Goal: Task Accomplishment & Management: Use online tool/utility

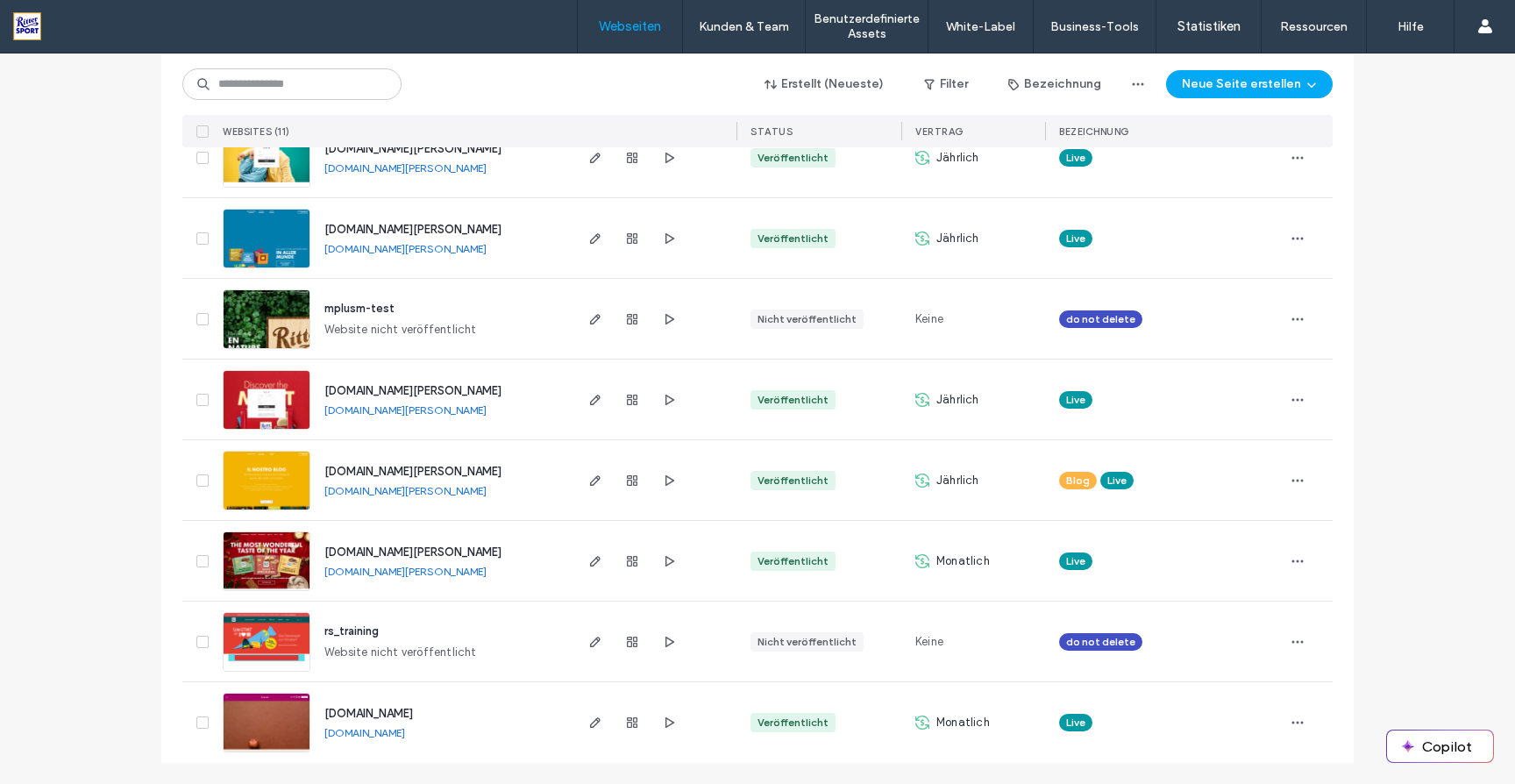
click at [406, 551] on span "[DOMAIN_NAME][PERSON_NAME]" at bounding box center [413, 551] width 178 height 13
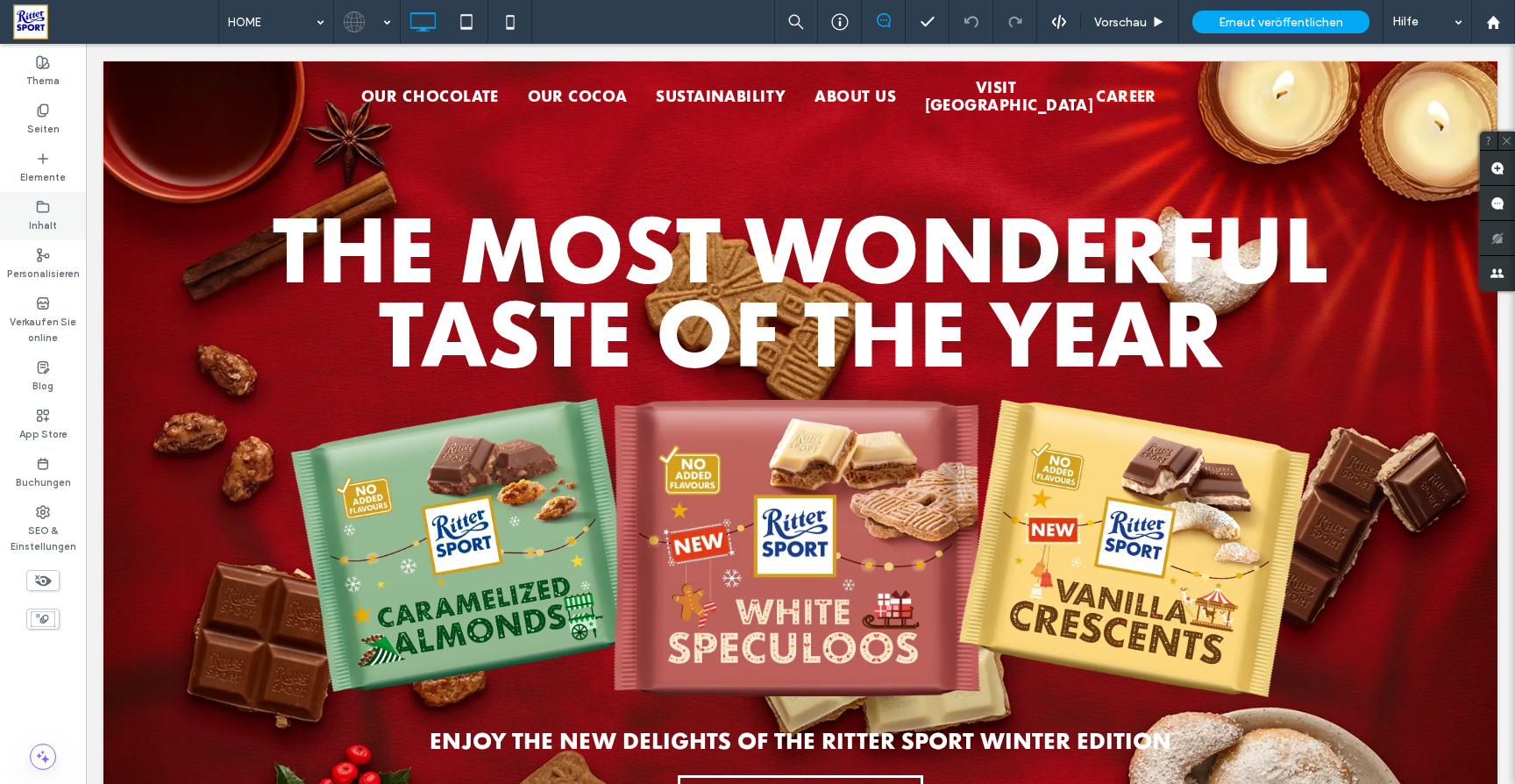
click at [36, 215] on label "Inhalt" at bounding box center [43, 223] width 28 height 19
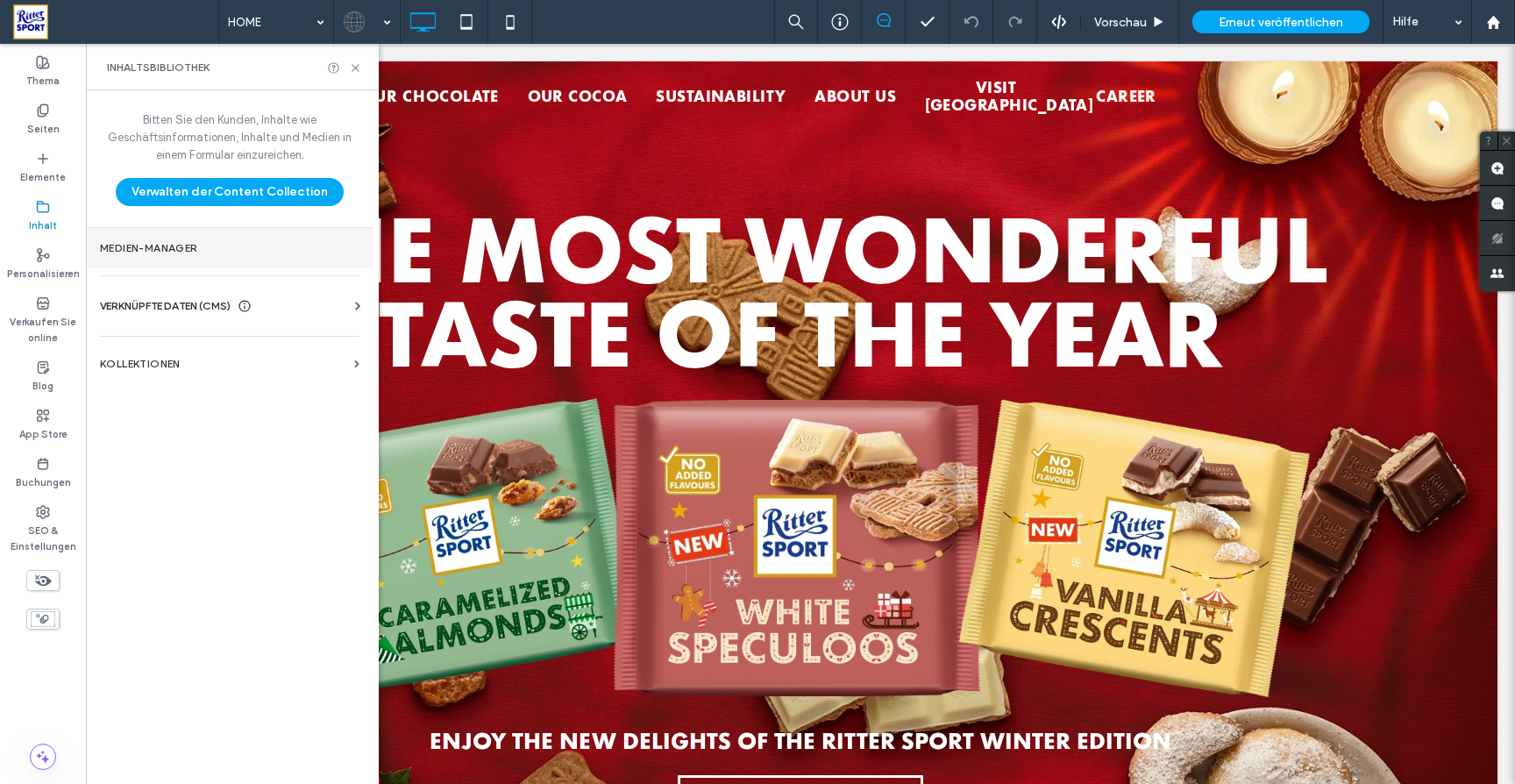
click at [135, 234] on section "Medien-Manager" at bounding box center [230, 248] width 288 height 40
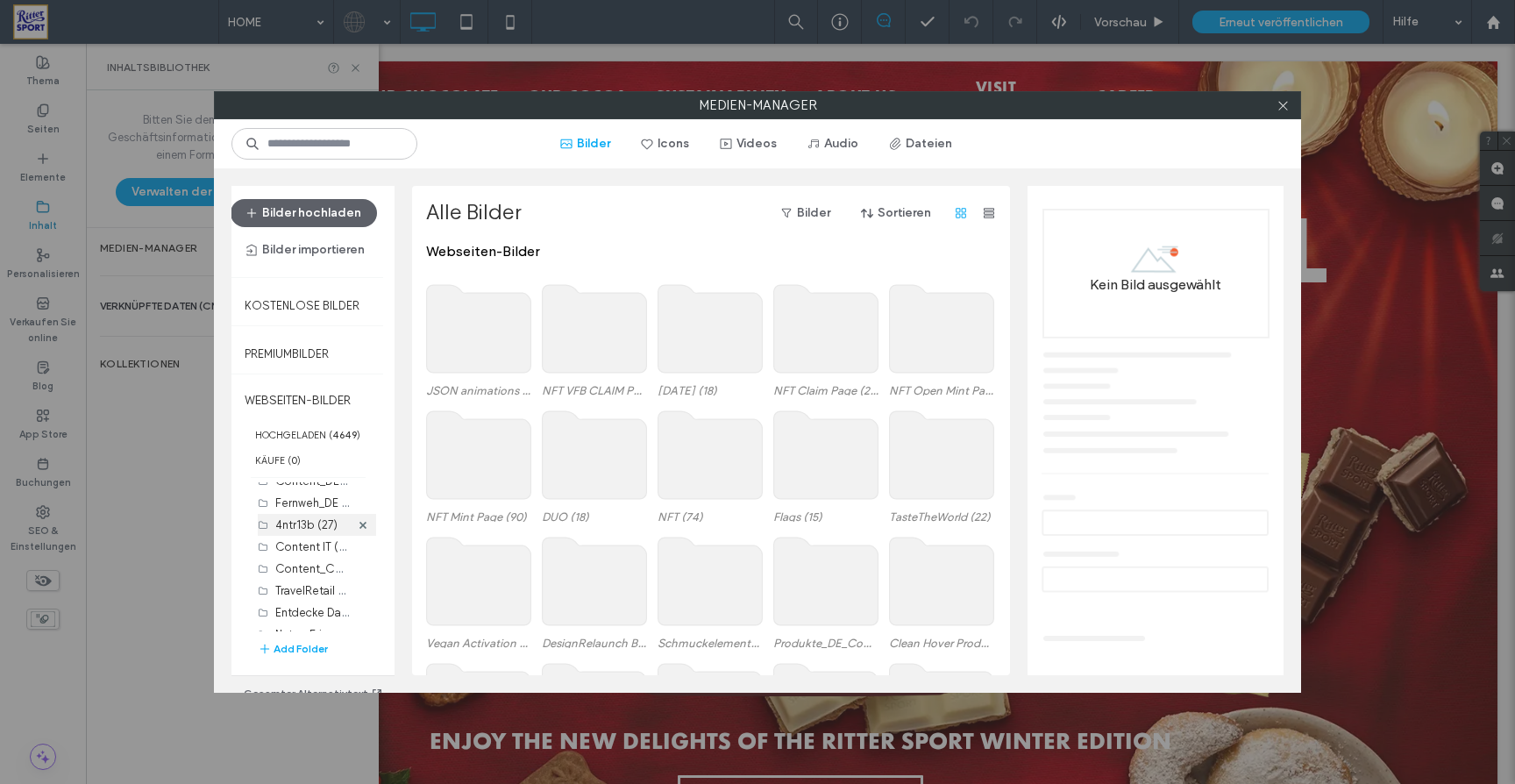
scroll to position [538, 0]
click at [309, 569] on label "Entdecke Das Gut (48)" at bounding box center [334, 568] width 119 height 17
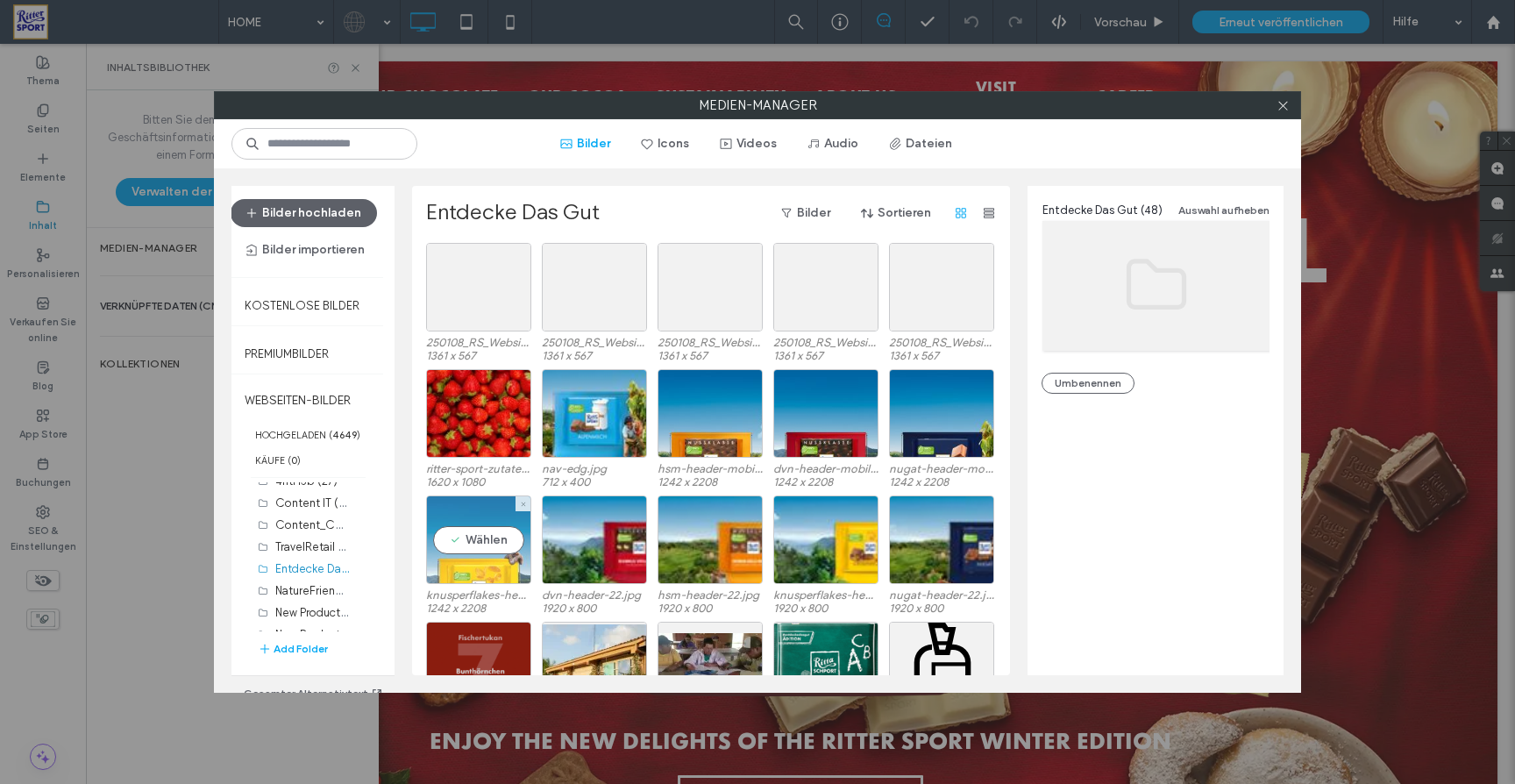
click at [497, 575] on div "Wählen" at bounding box center [478, 539] width 105 height 88
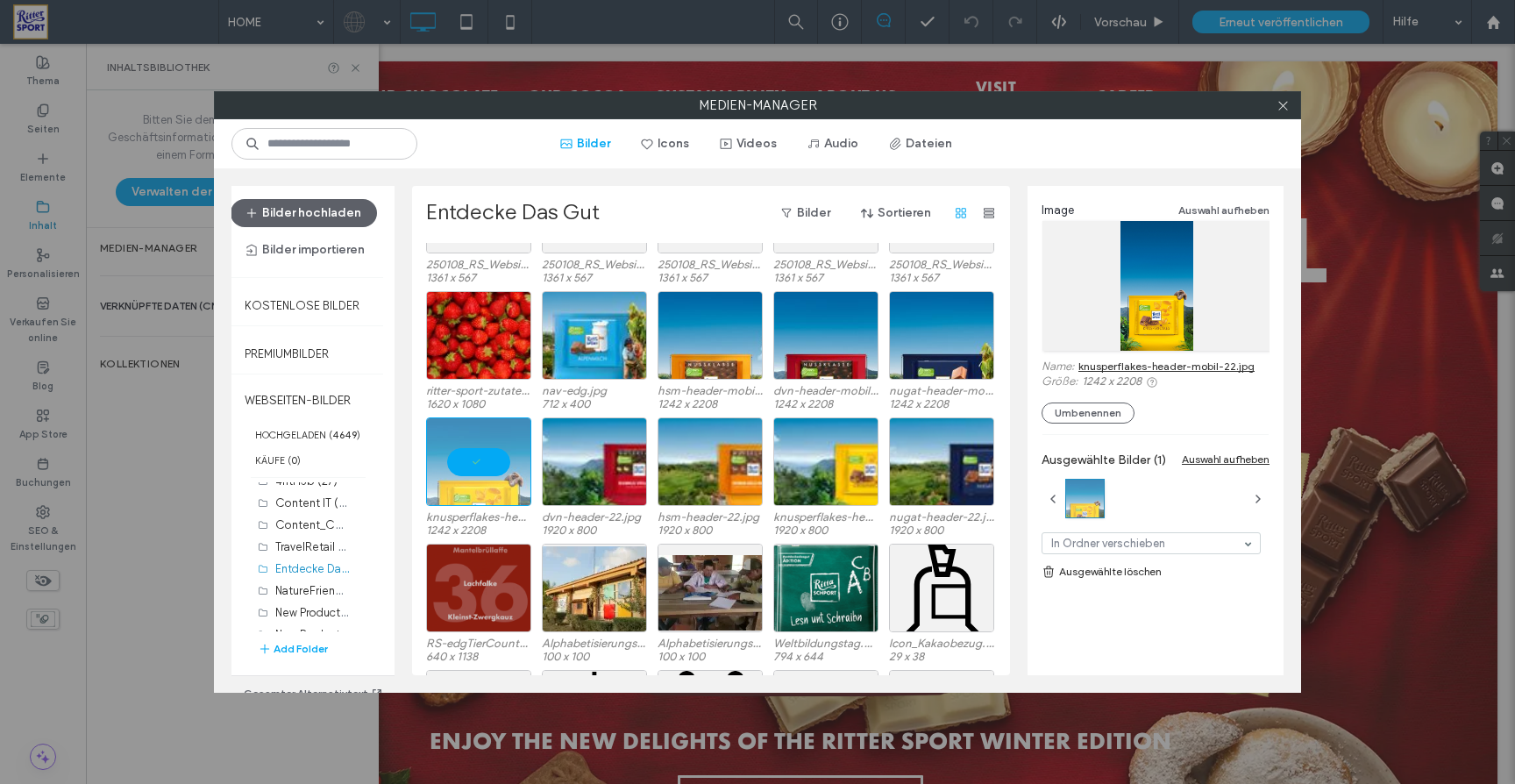
scroll to position [0, 0]
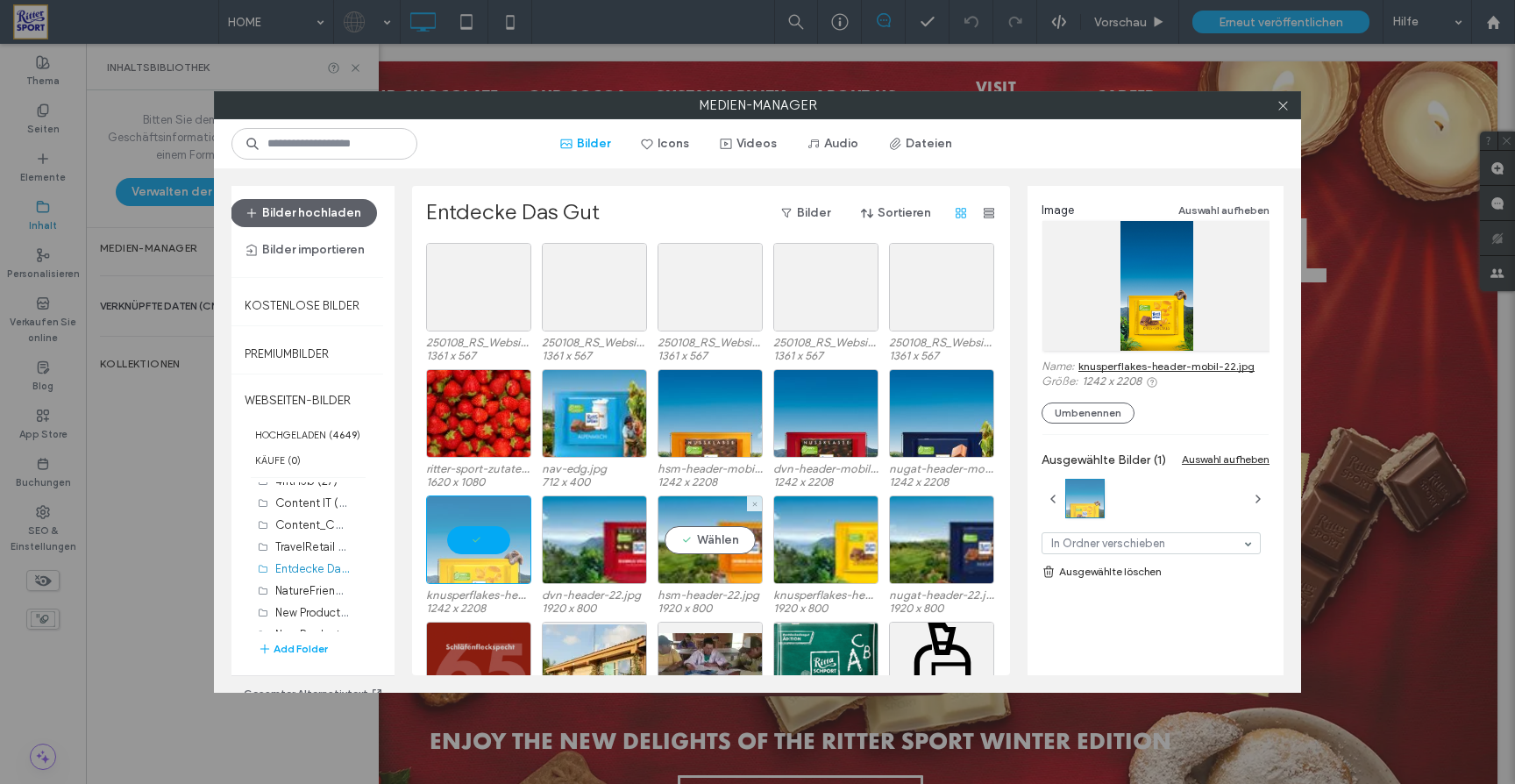
click at [686, 599] on label "hsm-header-22.jpg" at bounding box center [710, 595] width 105 height 13
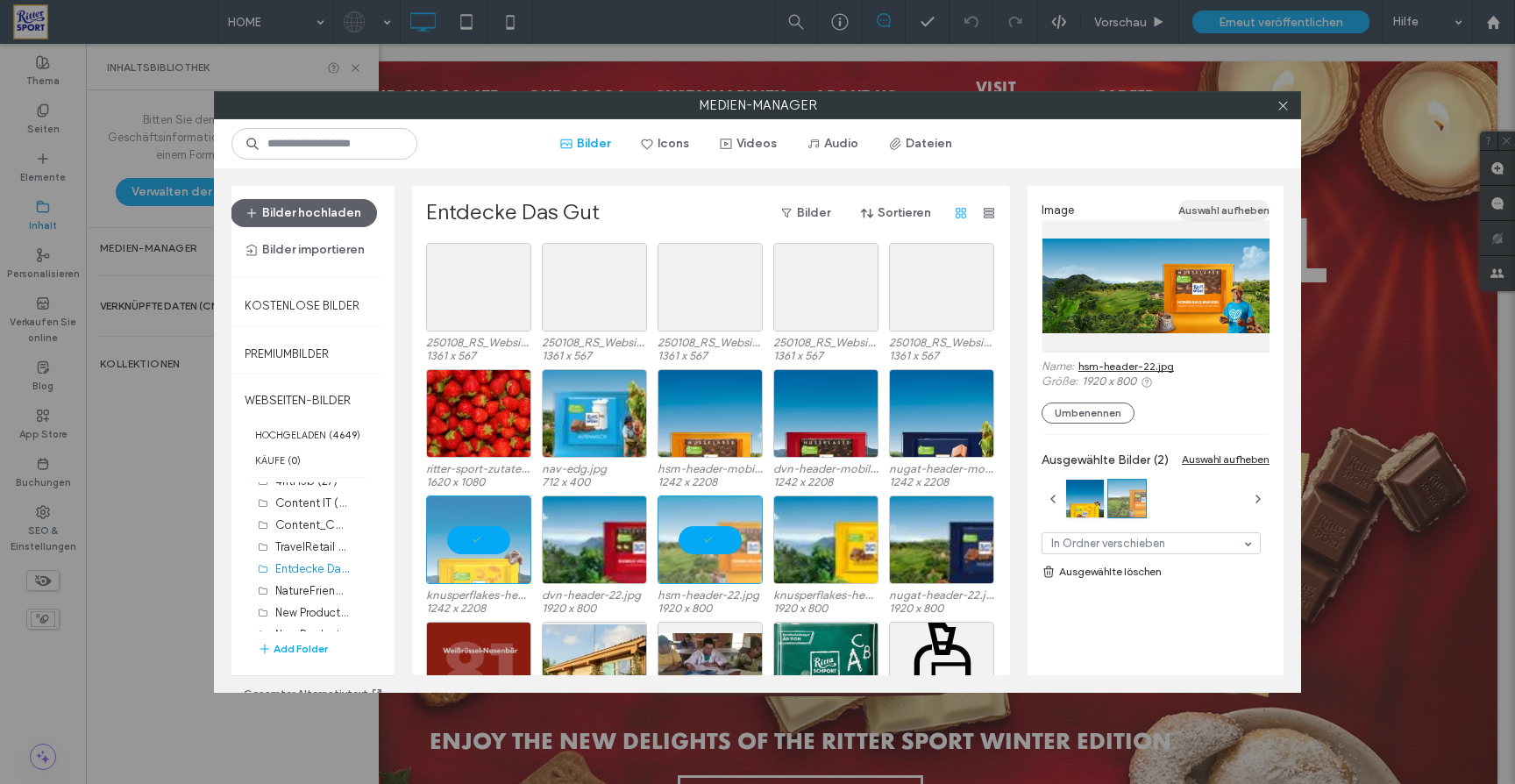
click at [1228, 208] on button "Auswahl aufheben" at bounding box center [1224, 211] width 91 height 21
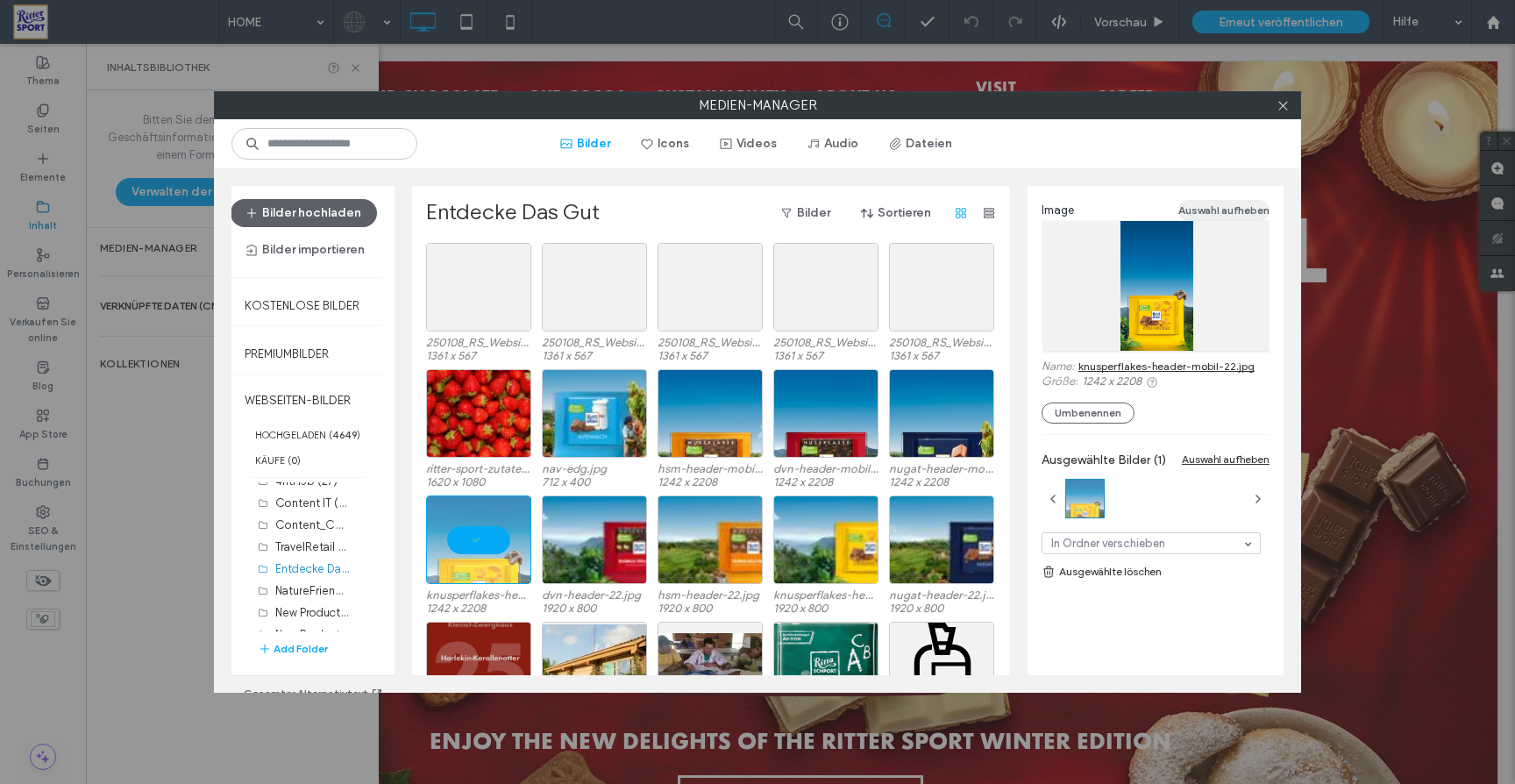
click at [1239, 204] on button "Auswahl aufheben" at bounding box center [1224, 211] width 91 height 21
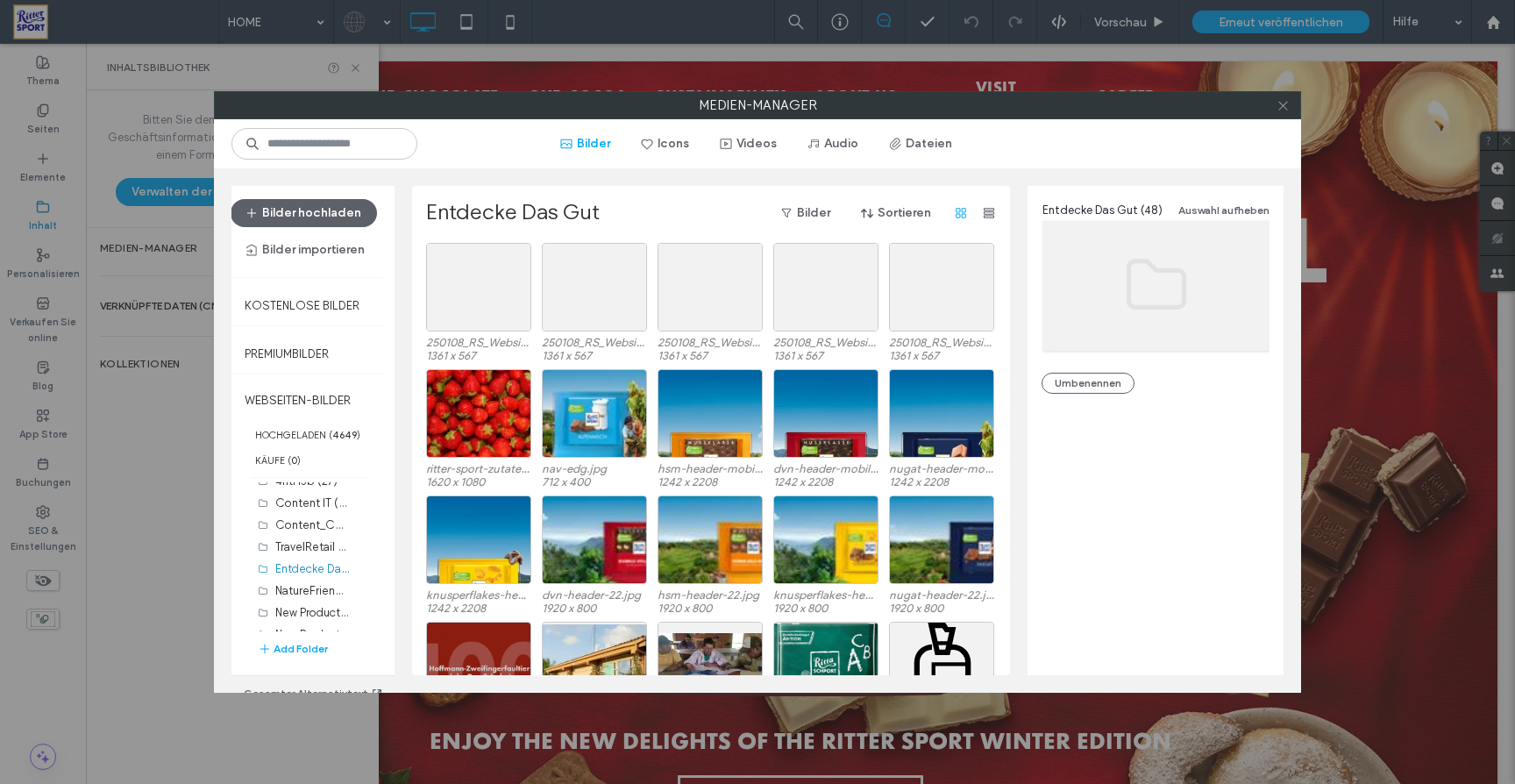
click at [1289, 108] on icon at bounding box center [1283, 105] width 13 height 13
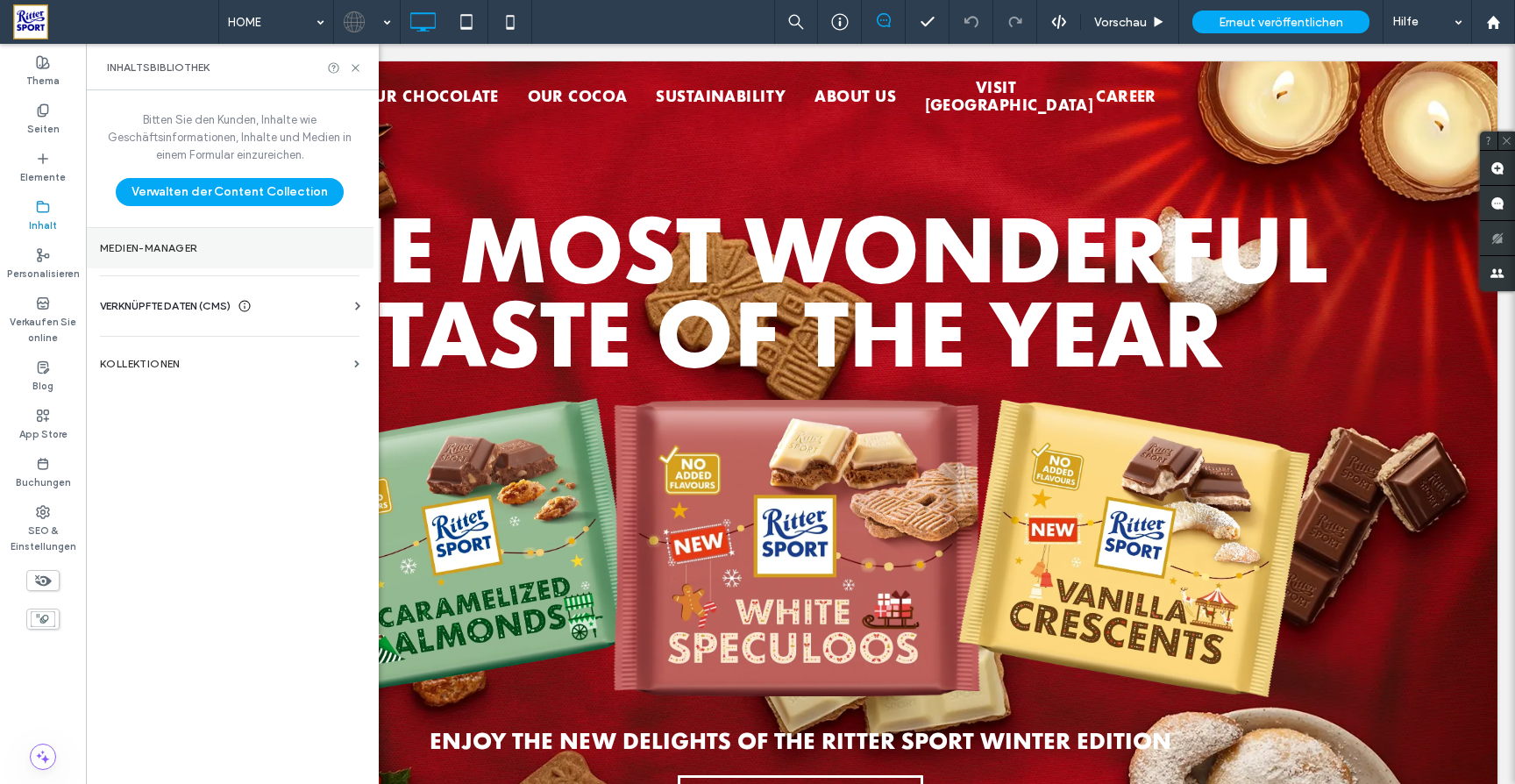
click at [169, 239] on section "Medien-Manager" at bounding box center [230, 248] width 288 height 40
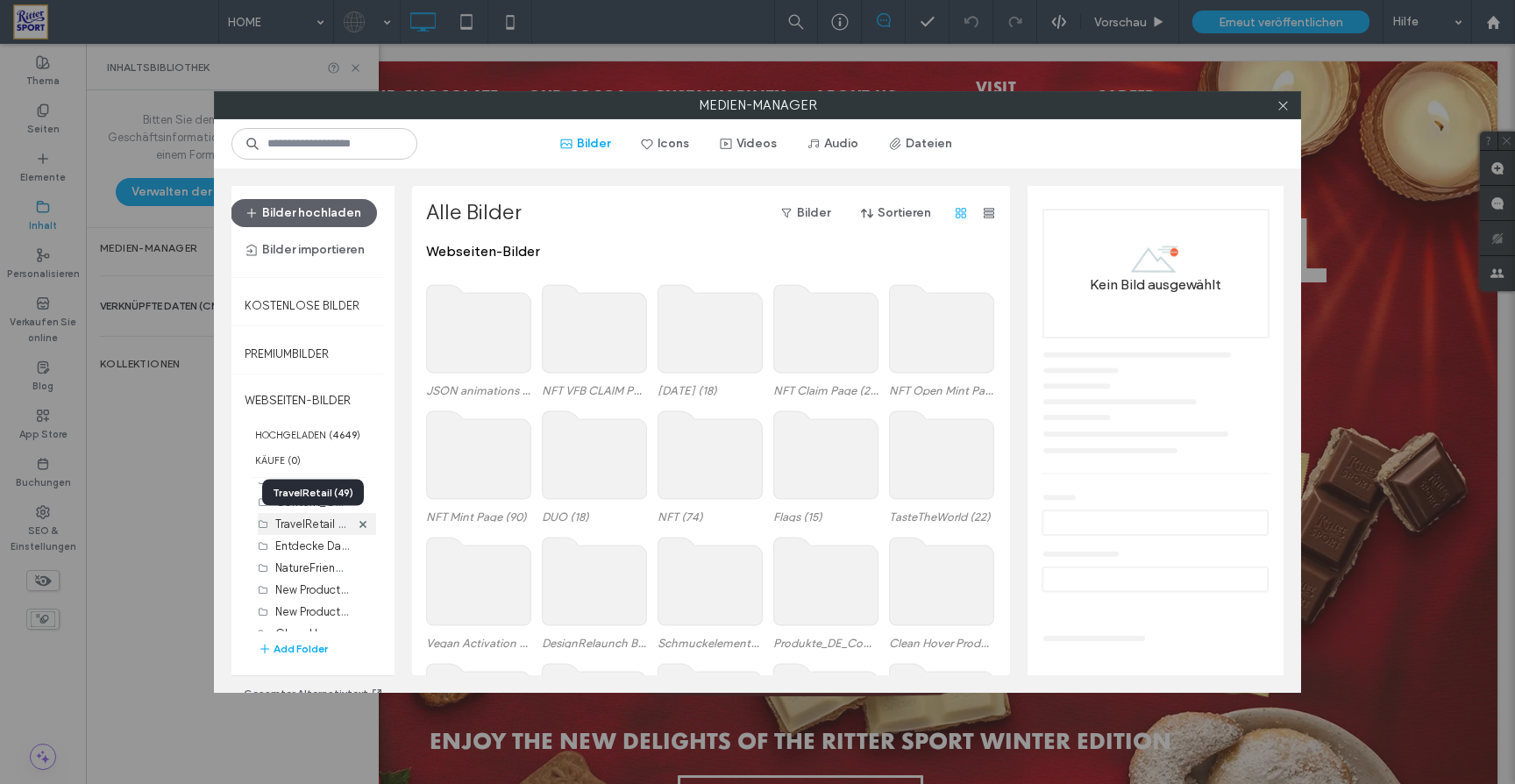
scroll to position [563, 0]
click at [309, 546] on label "Entdecke Das Gut (48)" at bounding box center [334, 543] width 119 height 17
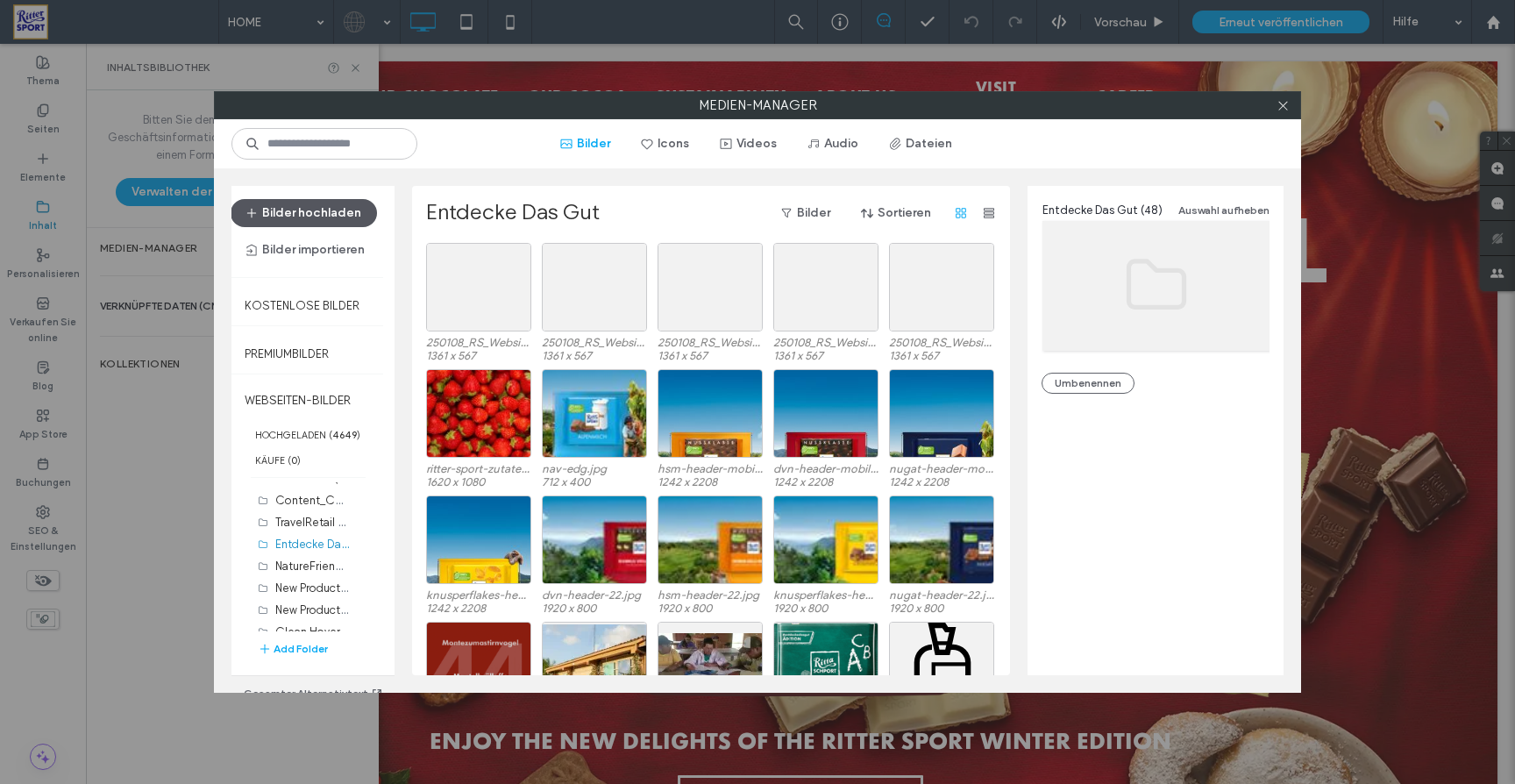
click at [341, 218] on button "Bilder hochladen" at bounding box center [304, 214] width 146 height 28
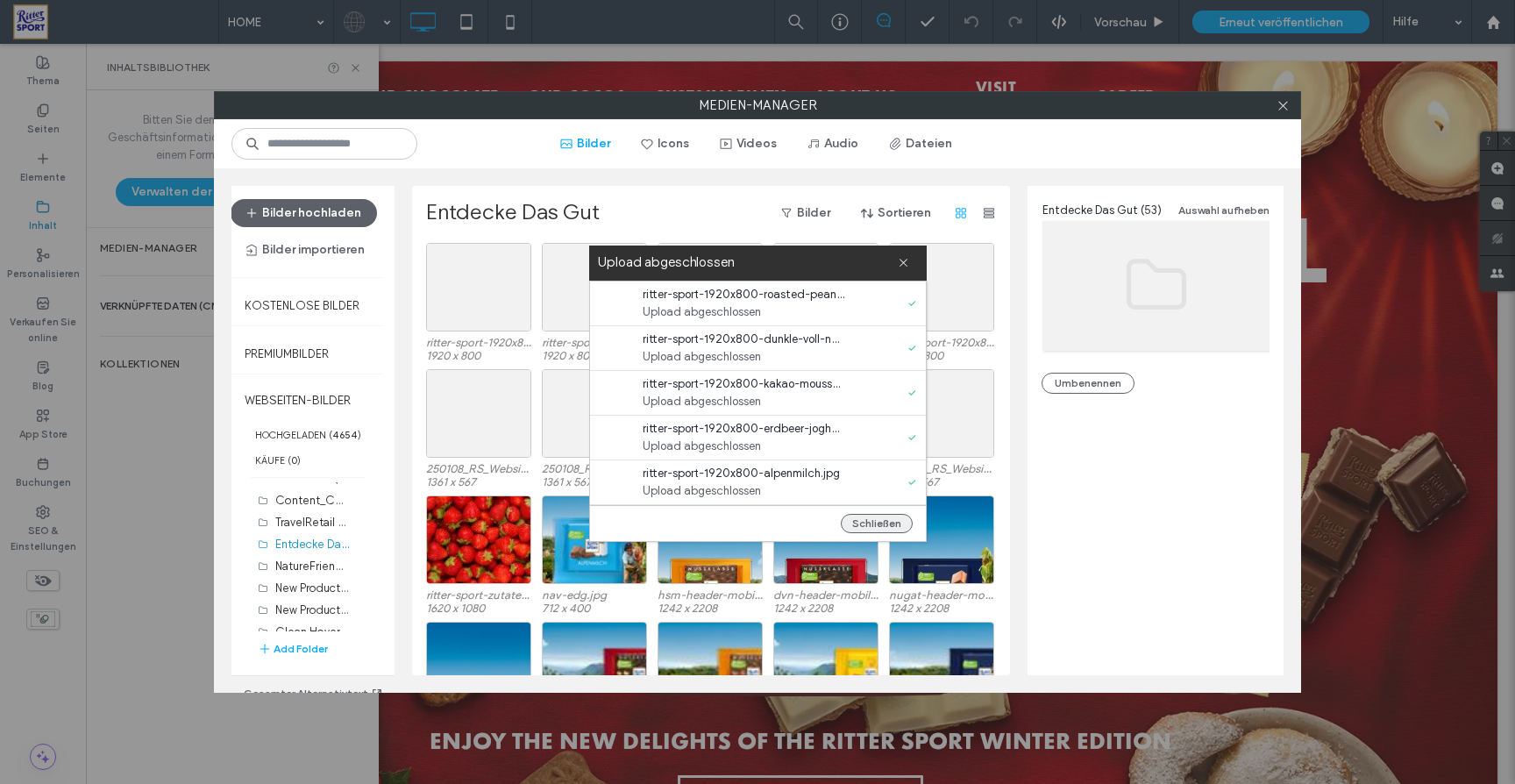
click at [883, 519] on button "Schließen" at bounding box center [877, 523] width 72 height 19
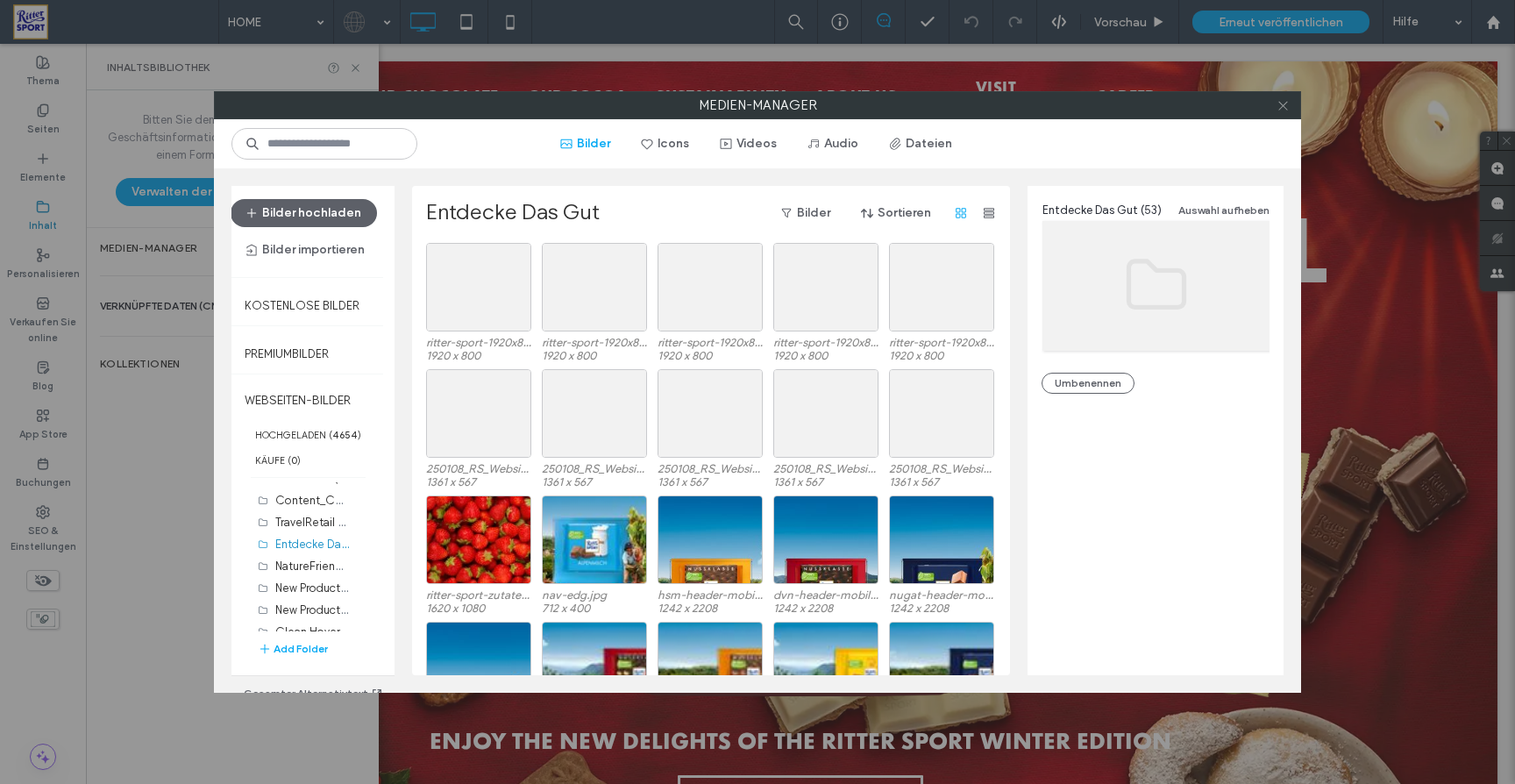
click at [1281, 105] on icon at bounding box center [1283, 105] width 13 height 13
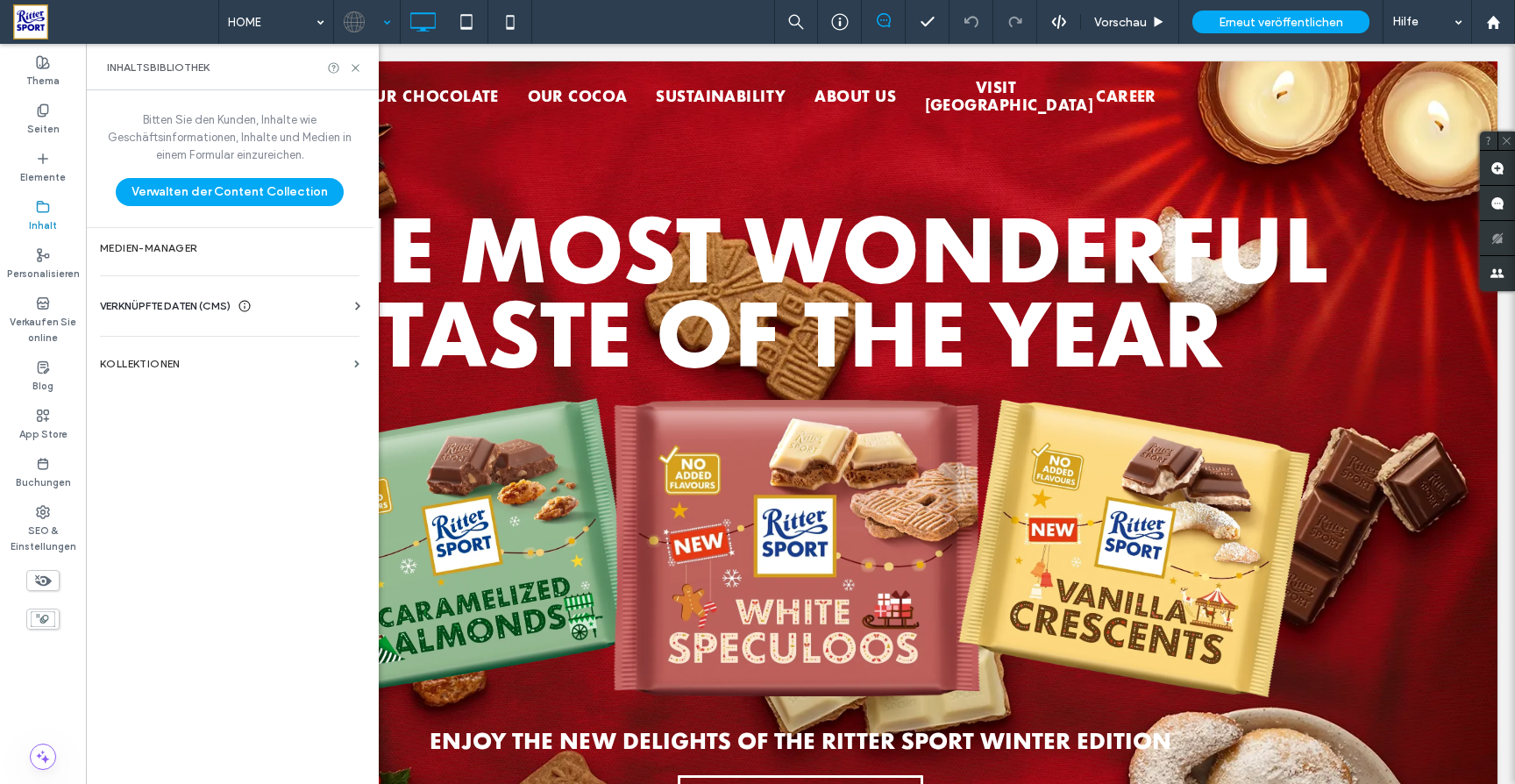
click at [384, 23] on div at bounding box center [366, 22] width 64 height 42
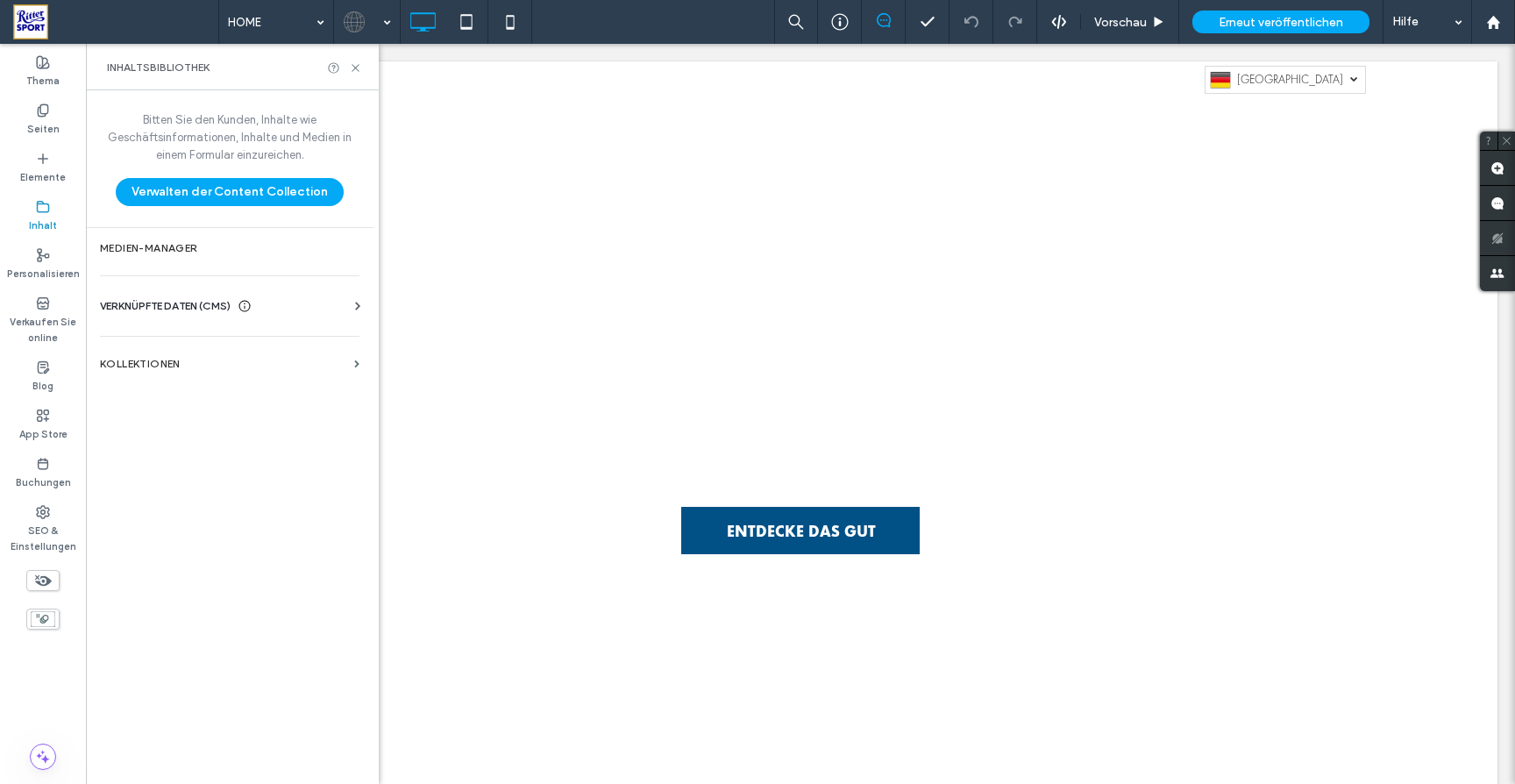
scroll to position [0, 0]
click at [356, 68] on div "HOME Vorschau Erneut veröffentlichen Hilfe Webseitenkommentare Webseitenkomment…" at bounding box center [758, 392] width 1515 height 784
click at [357, 68] on use at bounding box center [354, 66] width 7 height 7
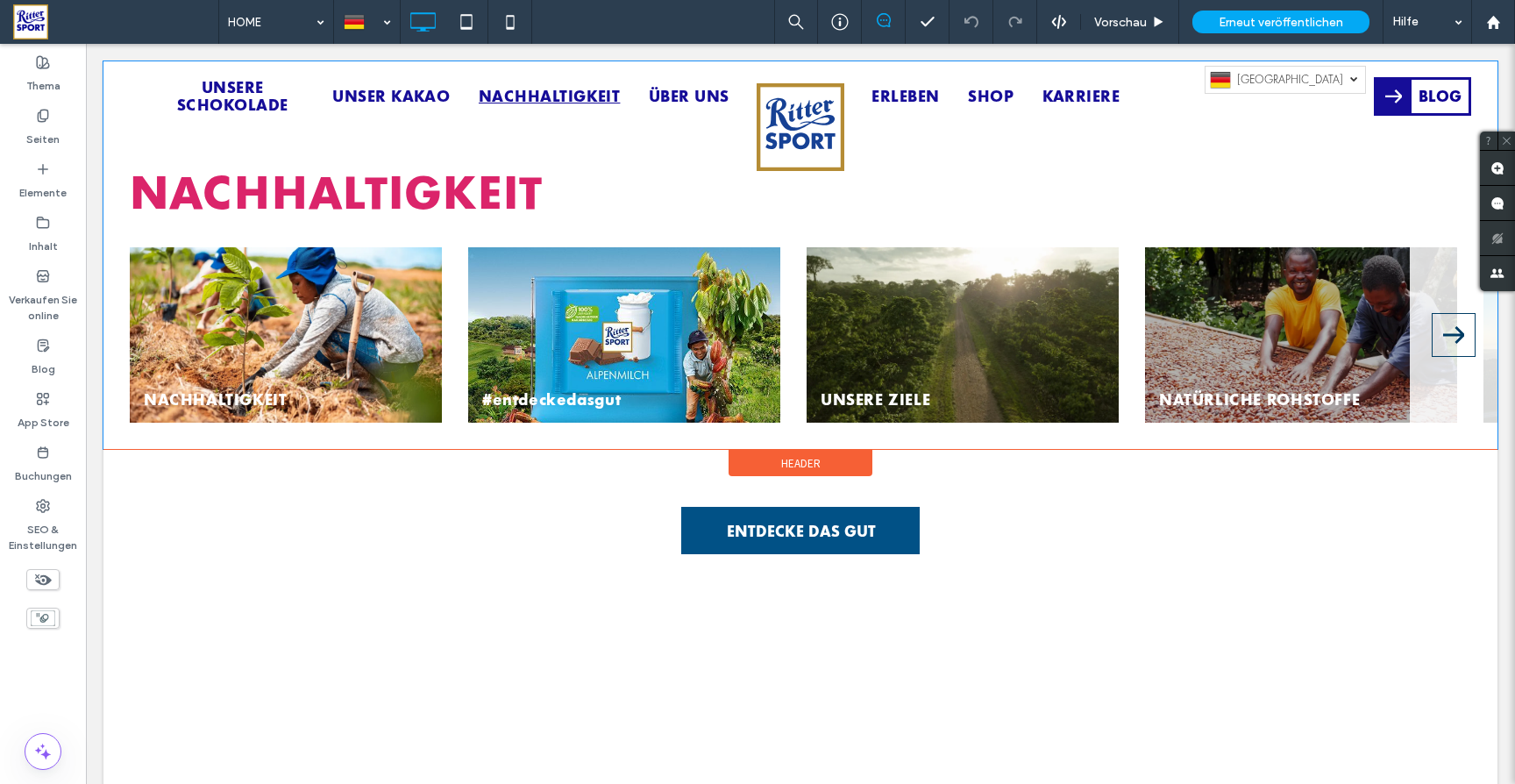
click at [550, 298] on div "#entdeckedasgut" at bounding box center [624, 334] width 312 height 176
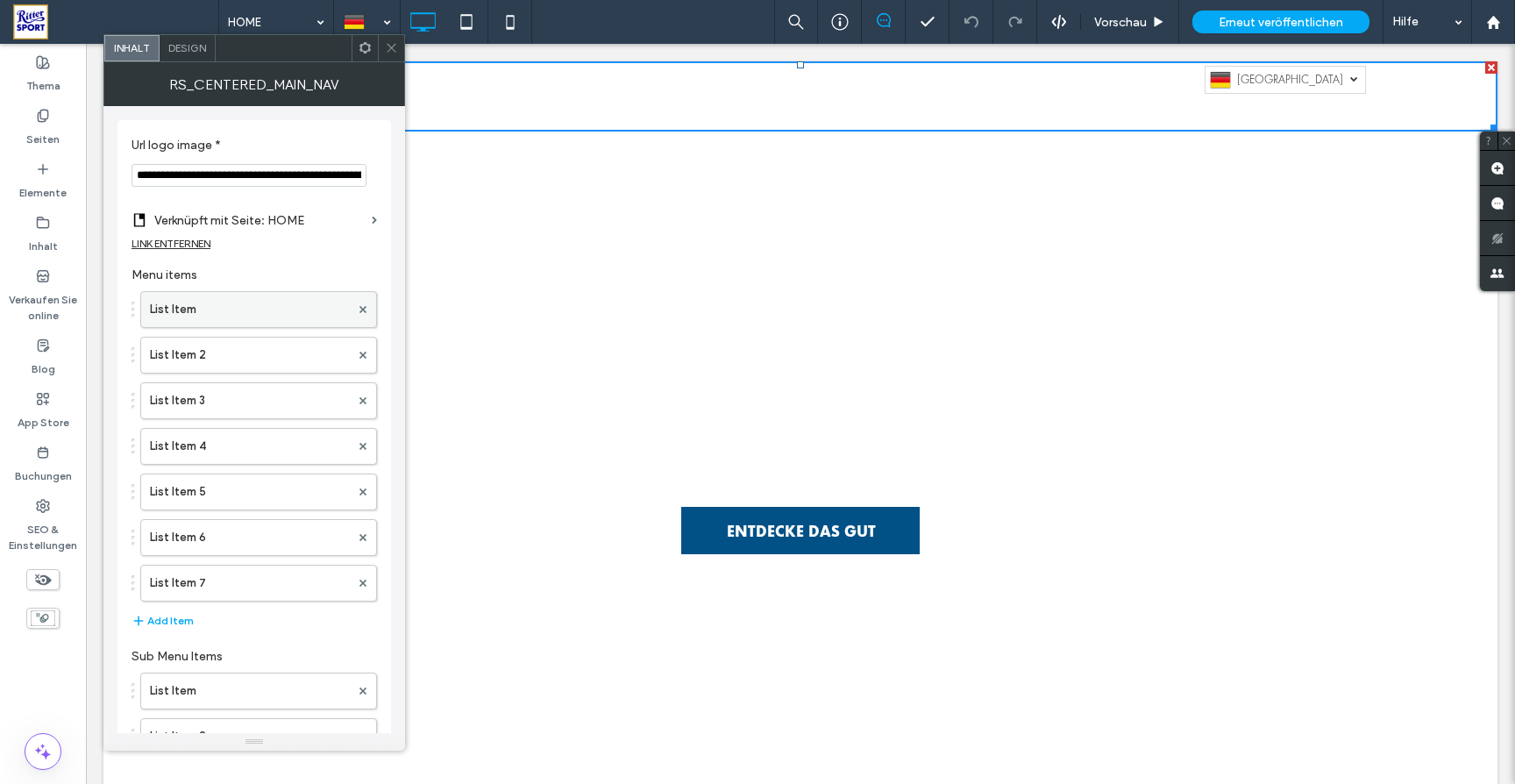
click at [197, 321] on label "List Item" at bounding box center [250, 309] width 200 height 35
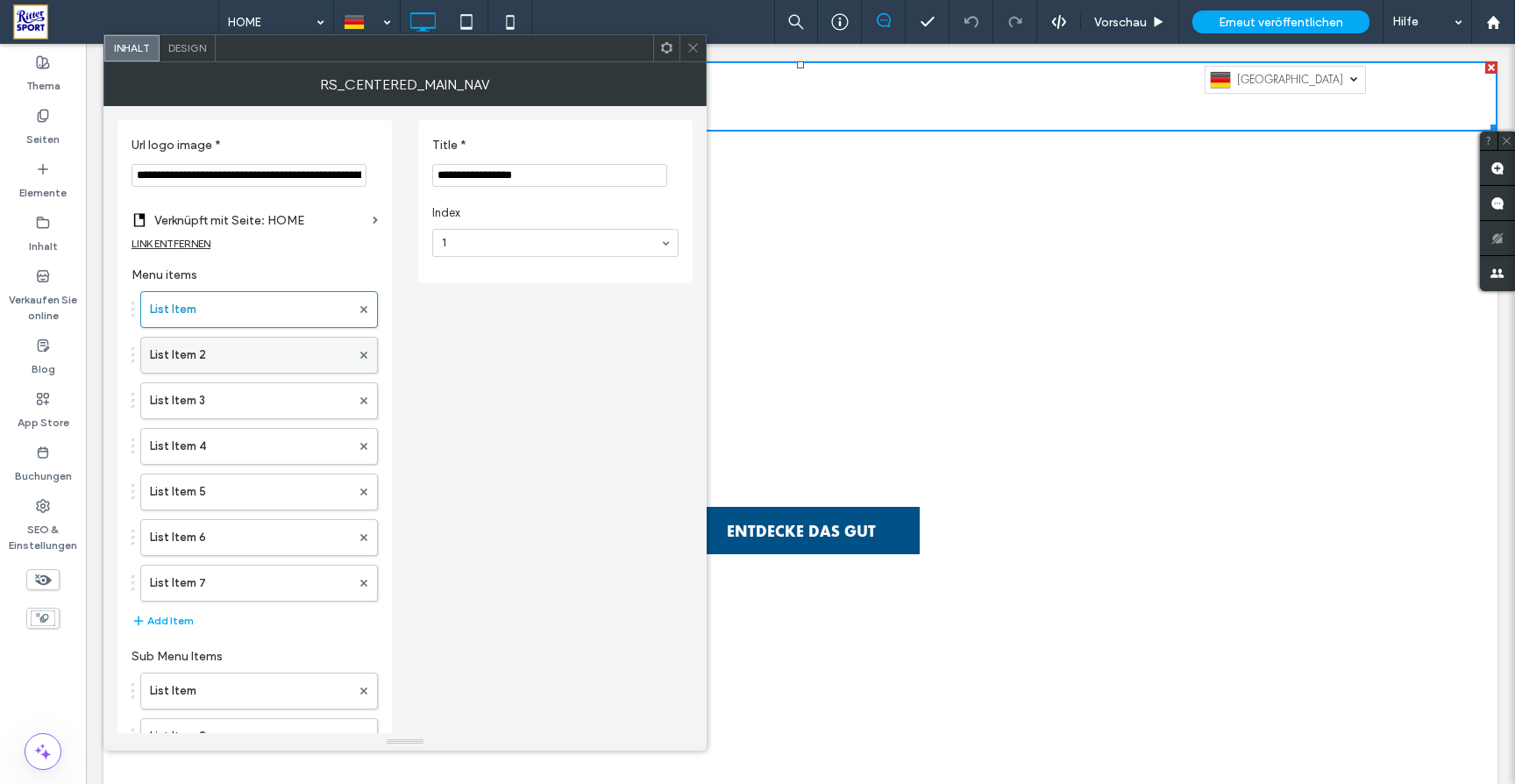
click at [199, 343] on label "List Item 2" at bounding box center [250, 355] width 200 height 35
click at [698, 50] on icon at bounding box center [693, 47] width 13 height 13
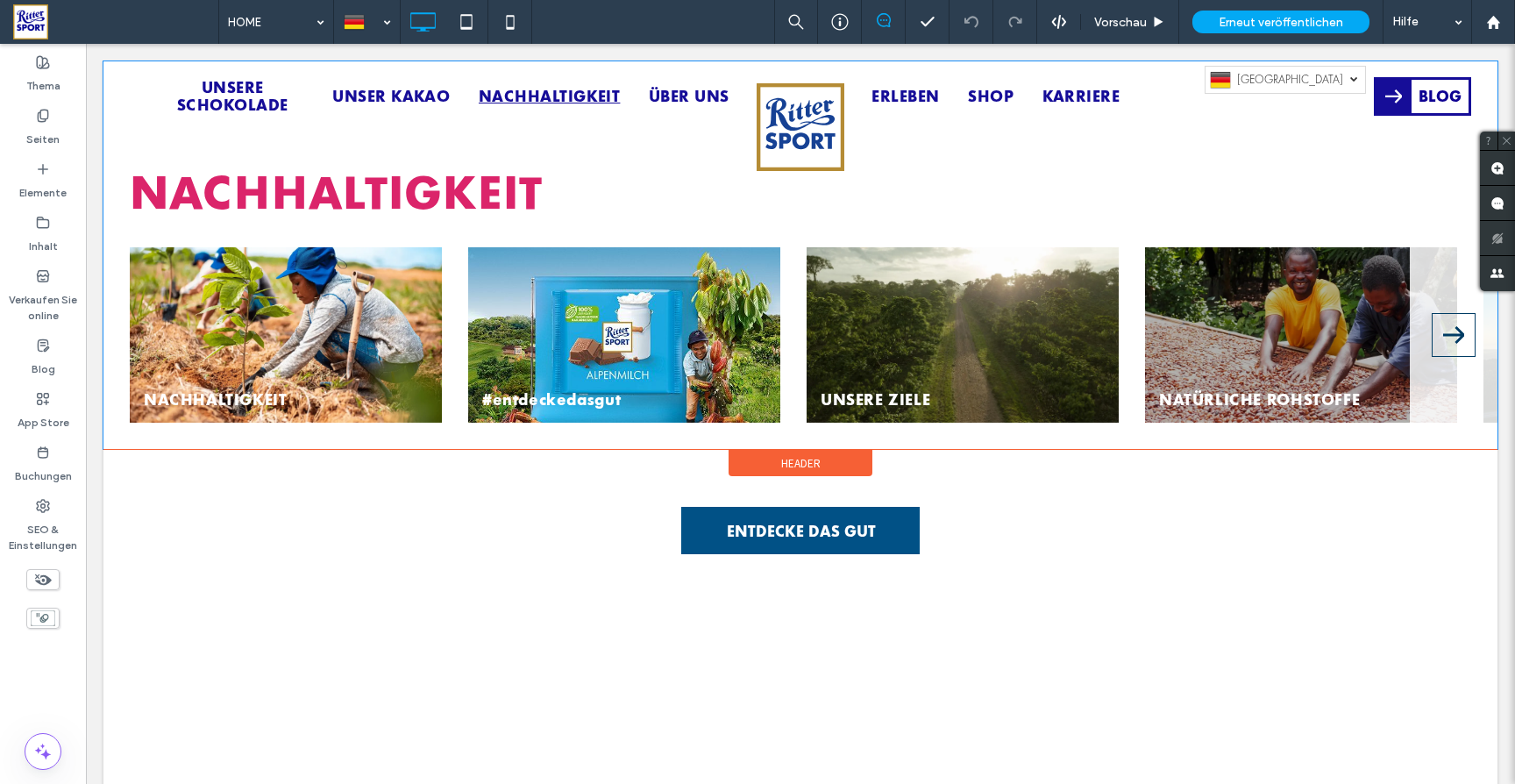
click at [611, 351] on div "#entdeckedasgut" at bounding box center [624, 334] width 312 height 176
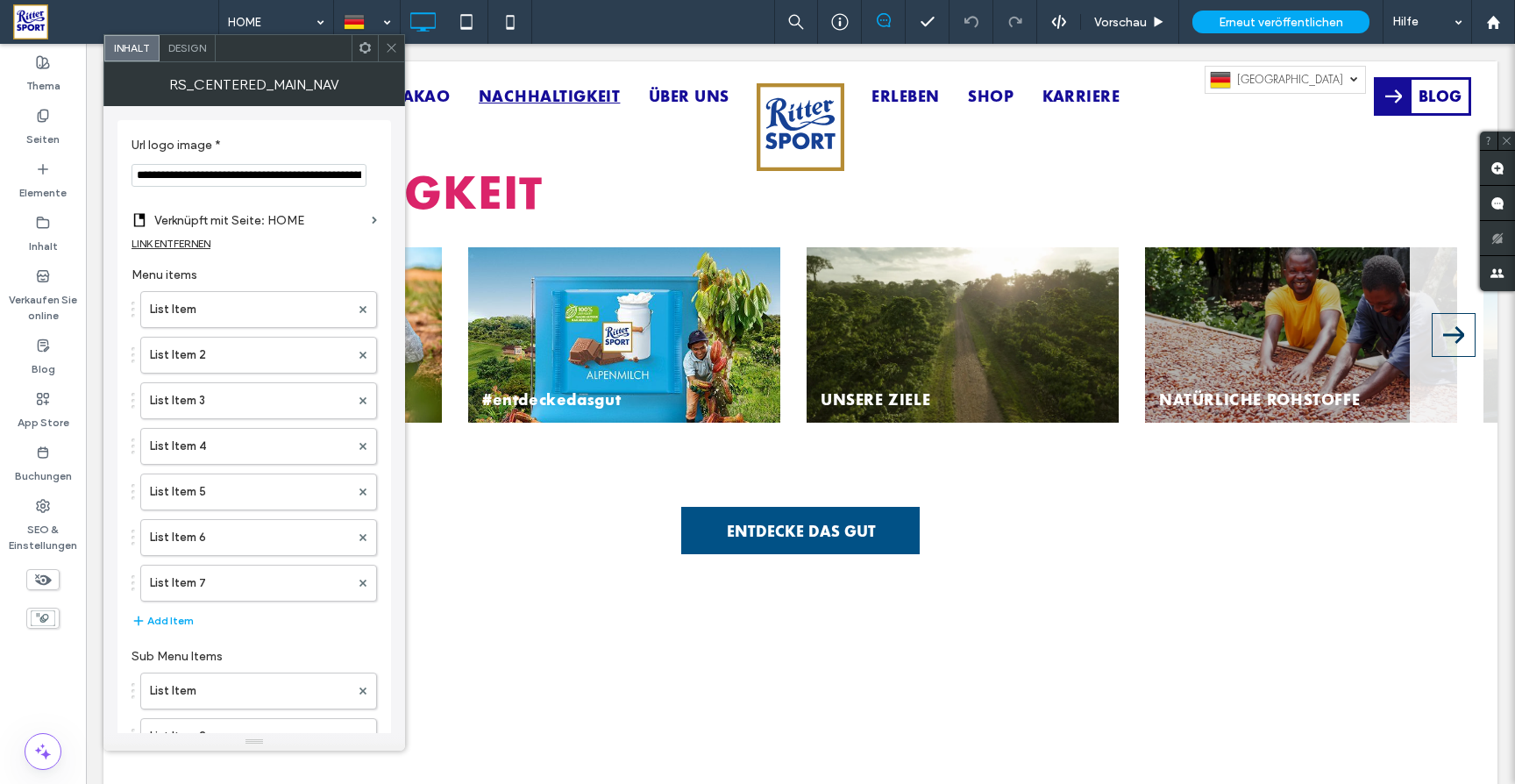
click at [569, 400] on p "#entdeckedasgut" at bounding box center [552, 400] width 139 height 17
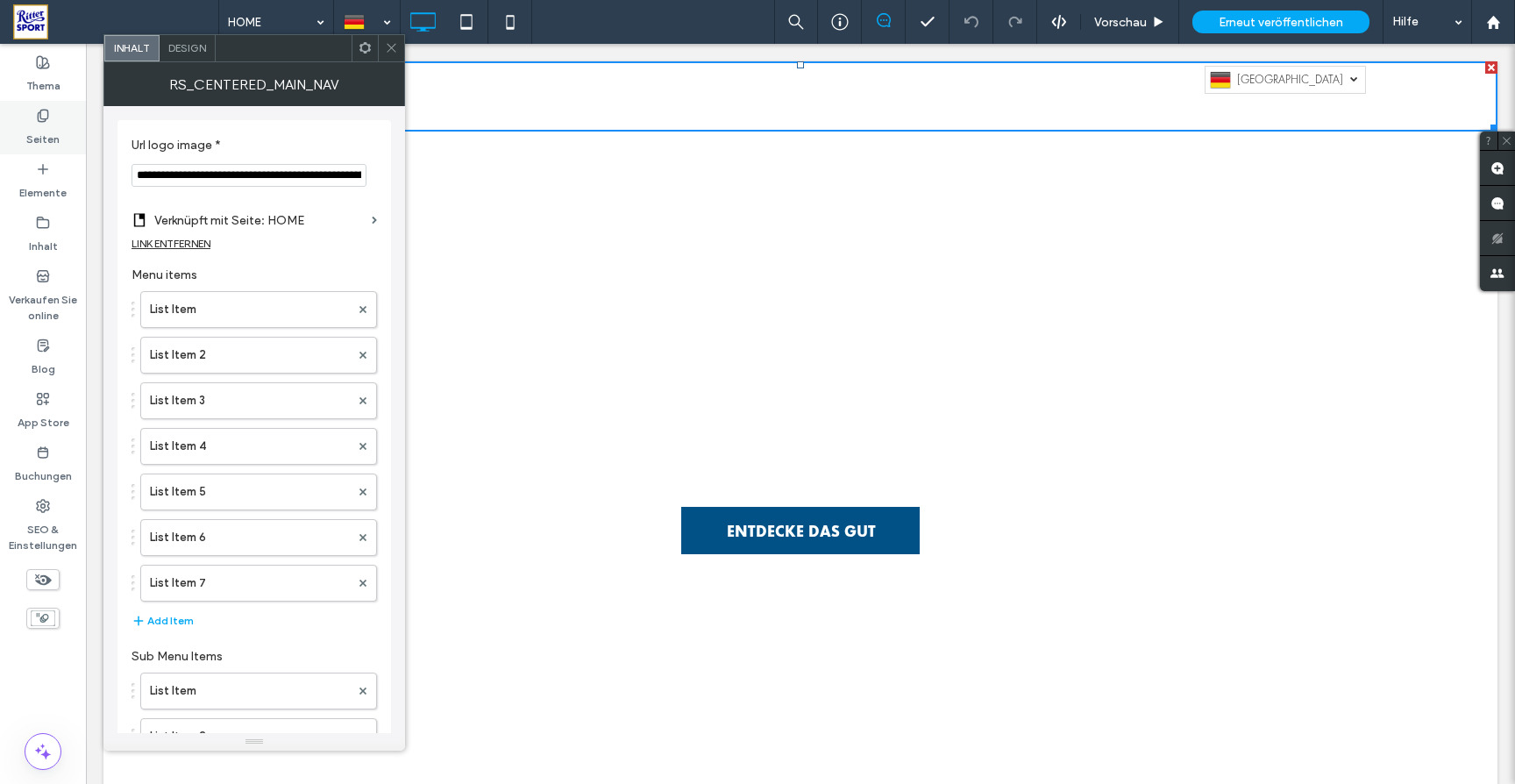
click at [38, 130] on label "Seiten" at bounding box center [43, 135] width 33 height 25
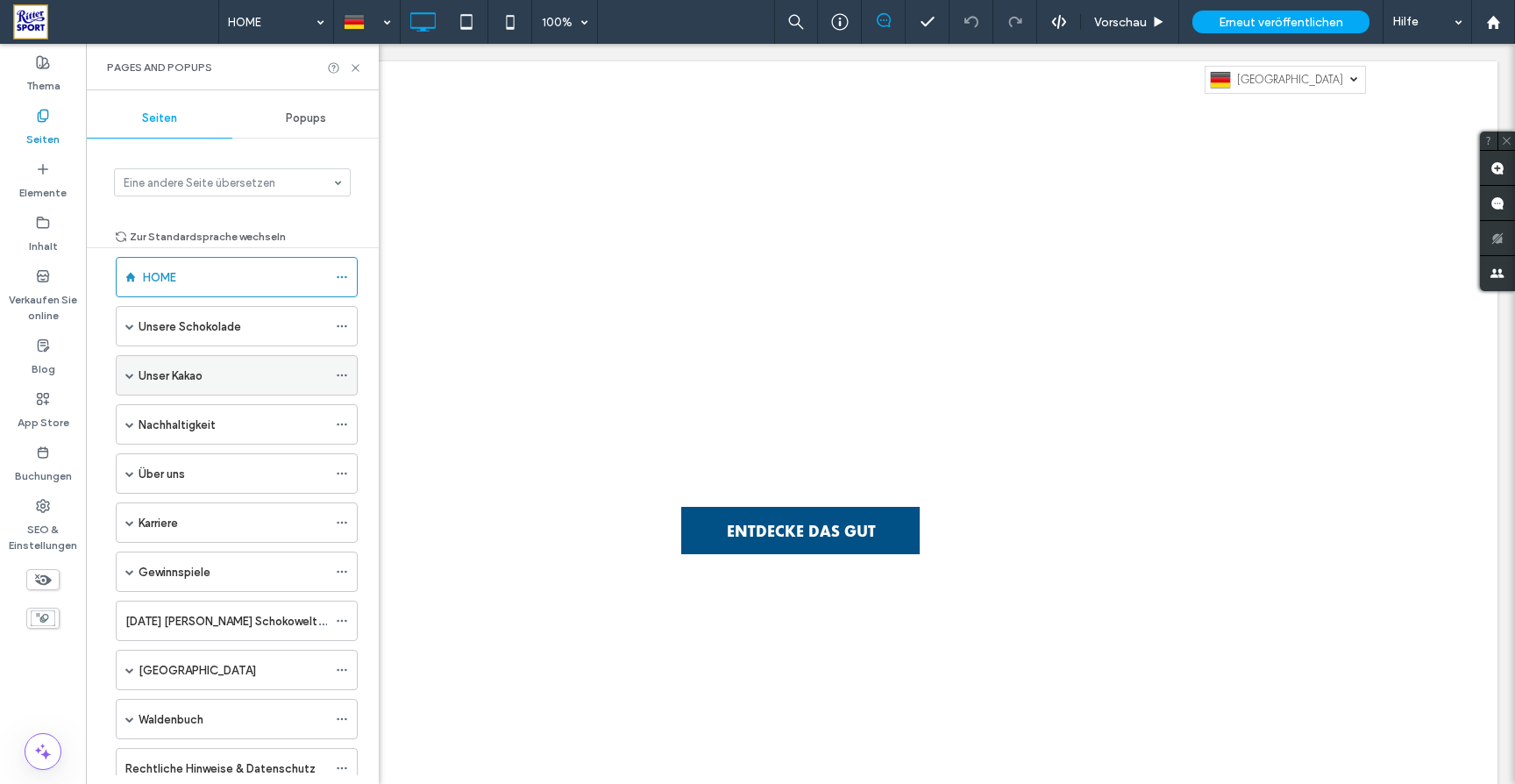
scroll to position [28, 0]
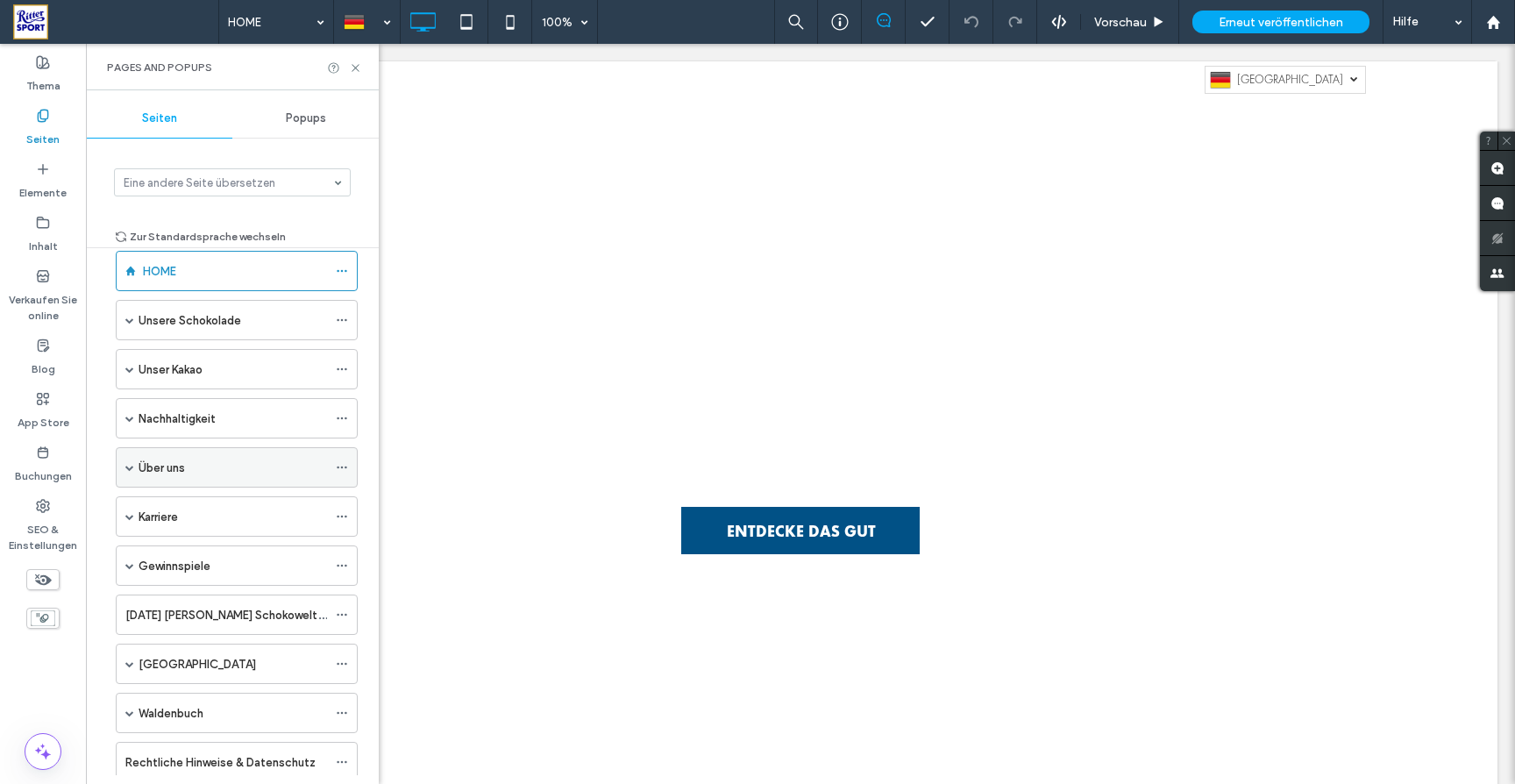
click at [131, 466] on span at bounding box center [129, 467] width 9 height 9
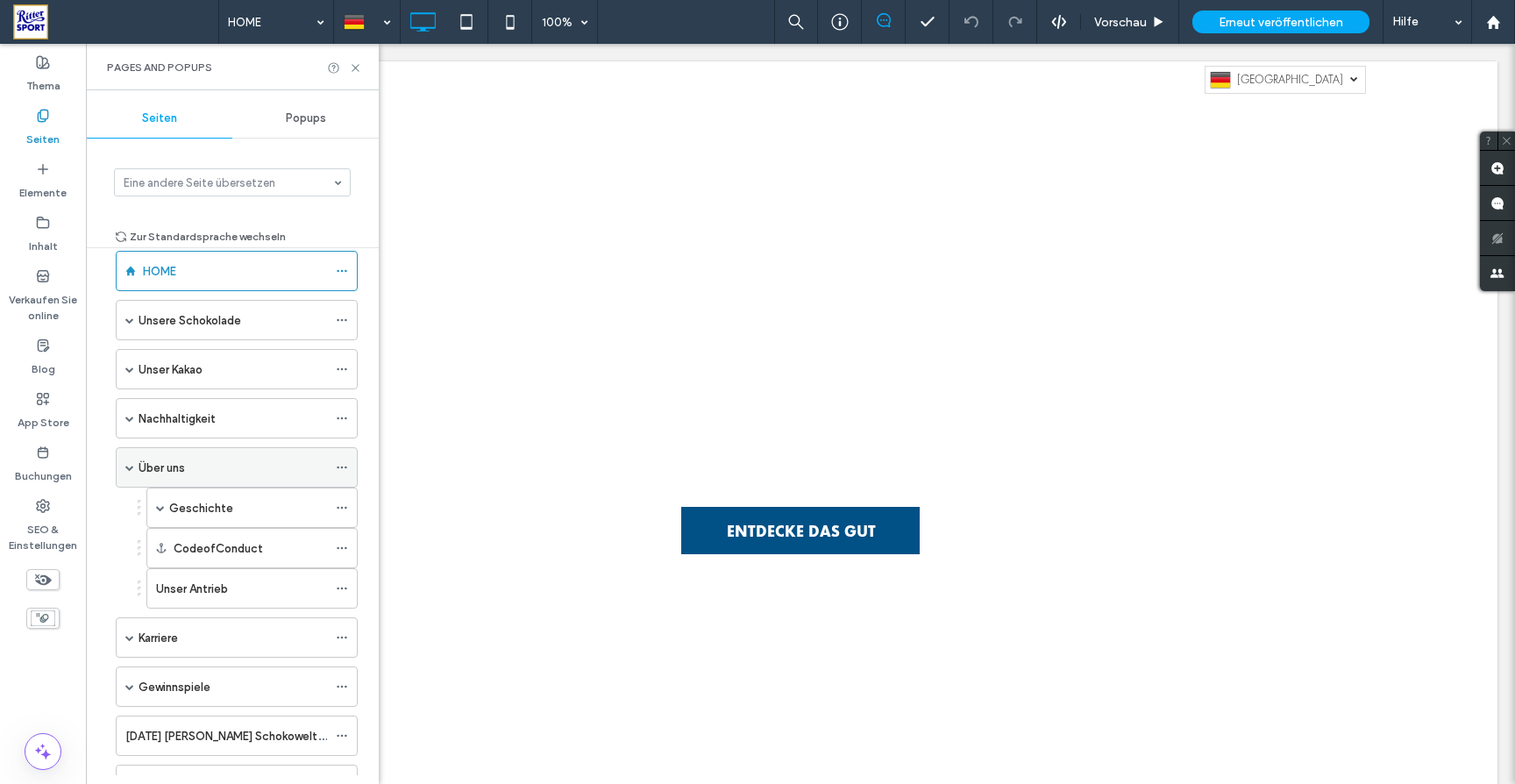
click at [128, 467] on span at bounding box center [129, 467] width 9 height 9
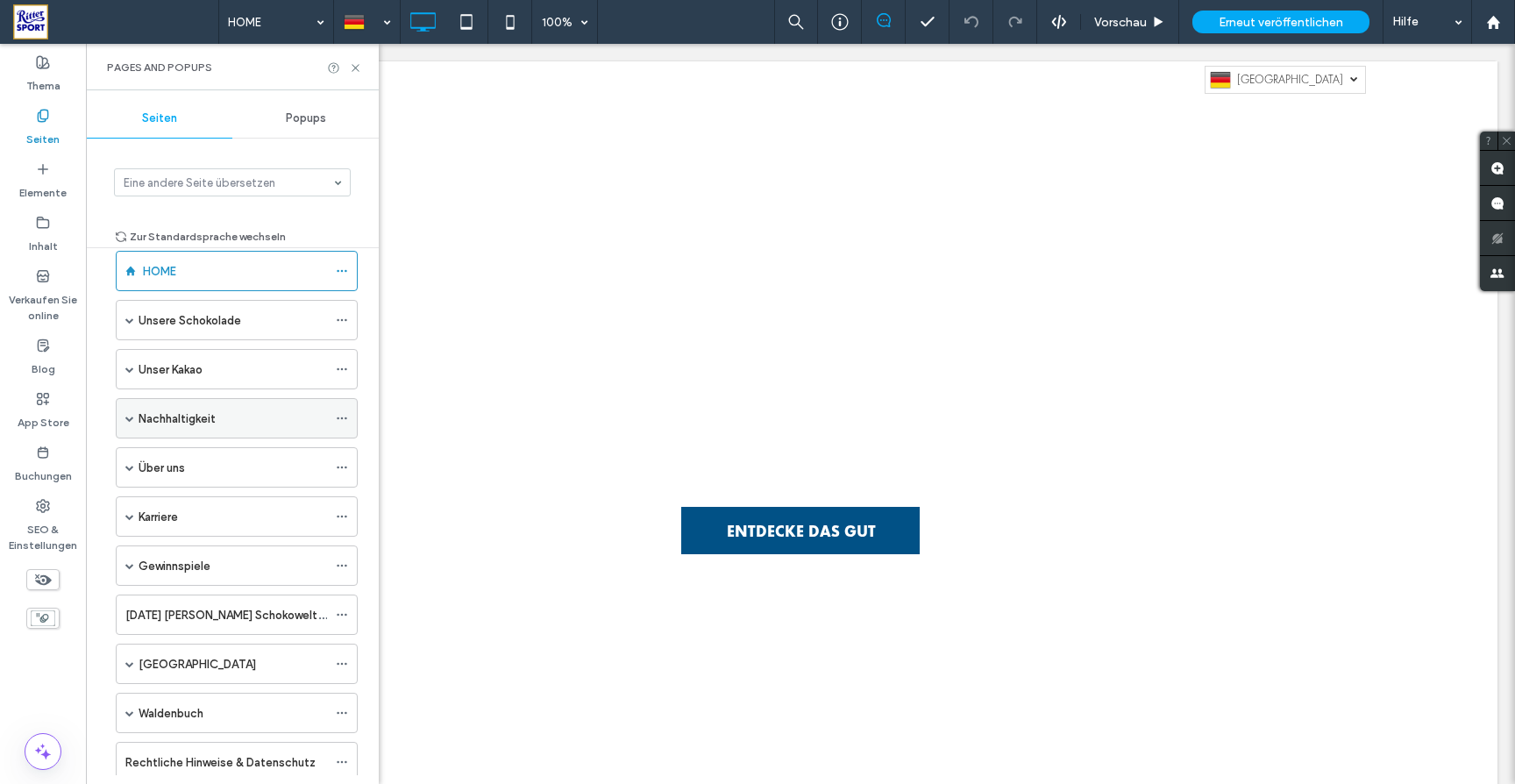
click at [132, 420] on span at bounding box center [129, 418] width 9 height 9
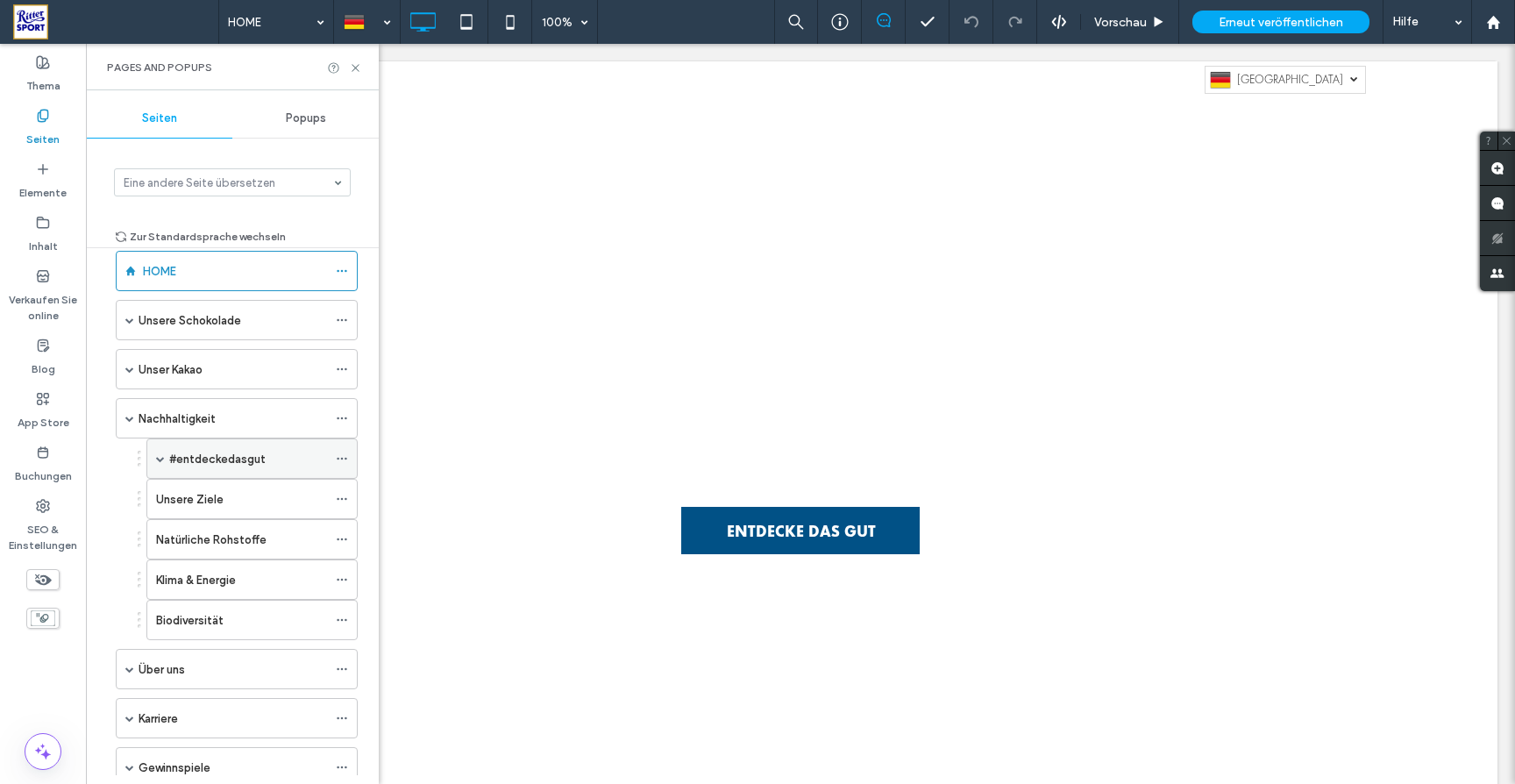
click at [196, 457] on label "#entdeckedasgut" at bounding box center [217, 458] width 97 height 30
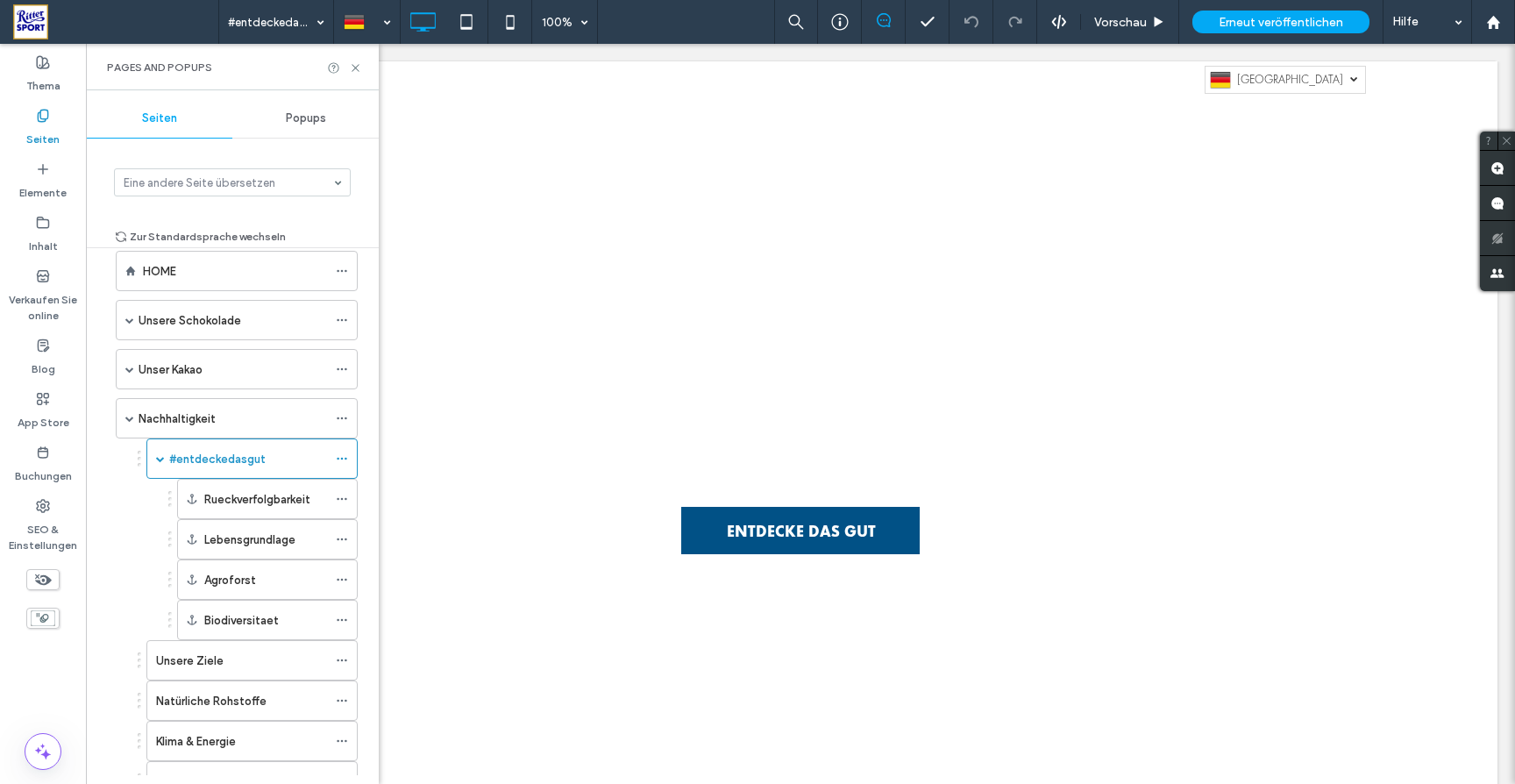
click at [354, 70] on div at bounding box center [758, 392] width 1515 height 784
click at [355, 68] on div at bounding box center [758, 392] width 1515 height 784
click at [781, 448] on div at bounding box center [758, 392] width 1515 height 784
click at [352, 65] on div at bounding box center [758, 392] width 1515 height 784
drag, startPoint x: 413, startPoint y: 51, endPoint x: 402, endPoint y: 51, distance: 11.0
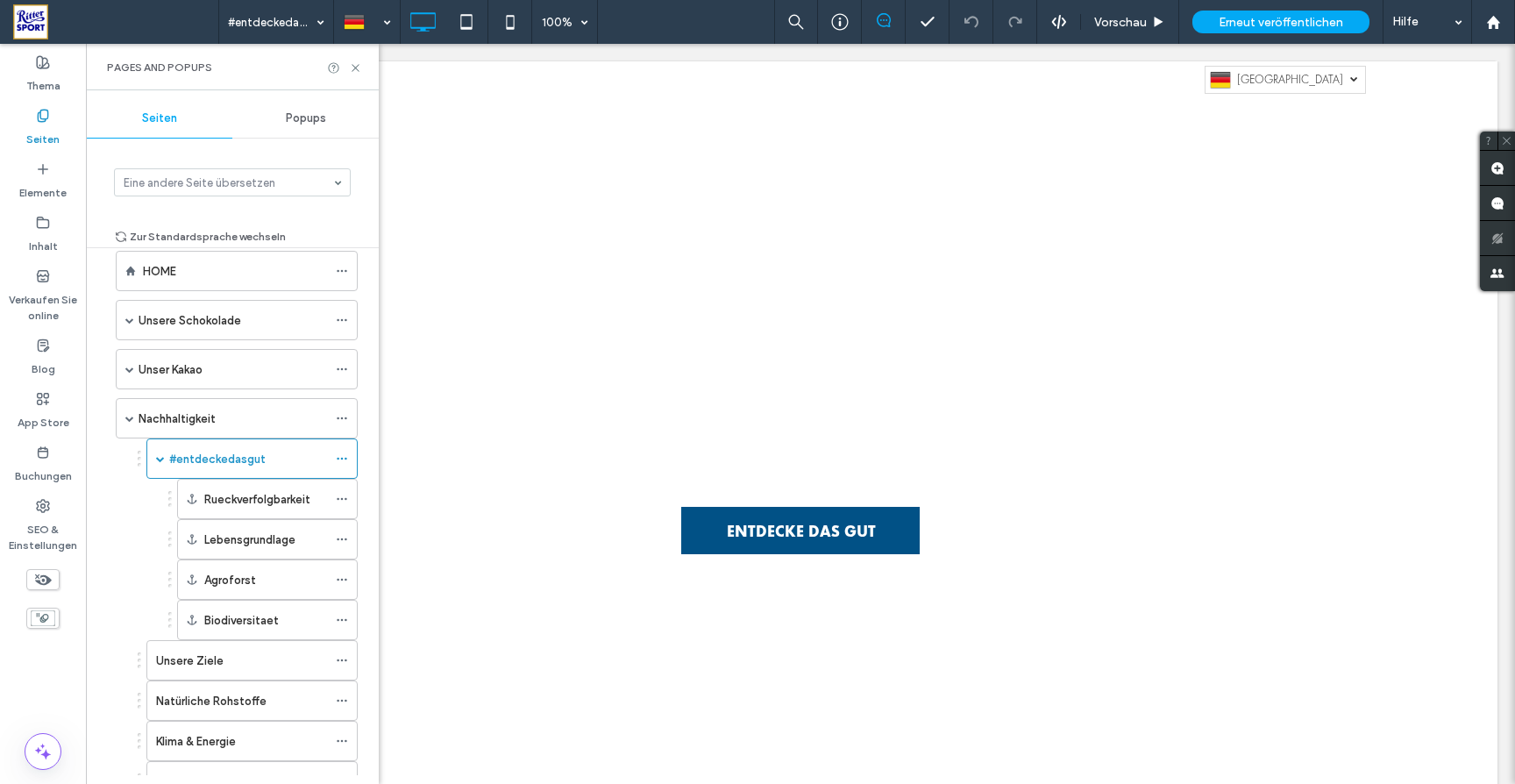
click at [413, 51] on div at bounding box center [758, 392] width 1515 height 784
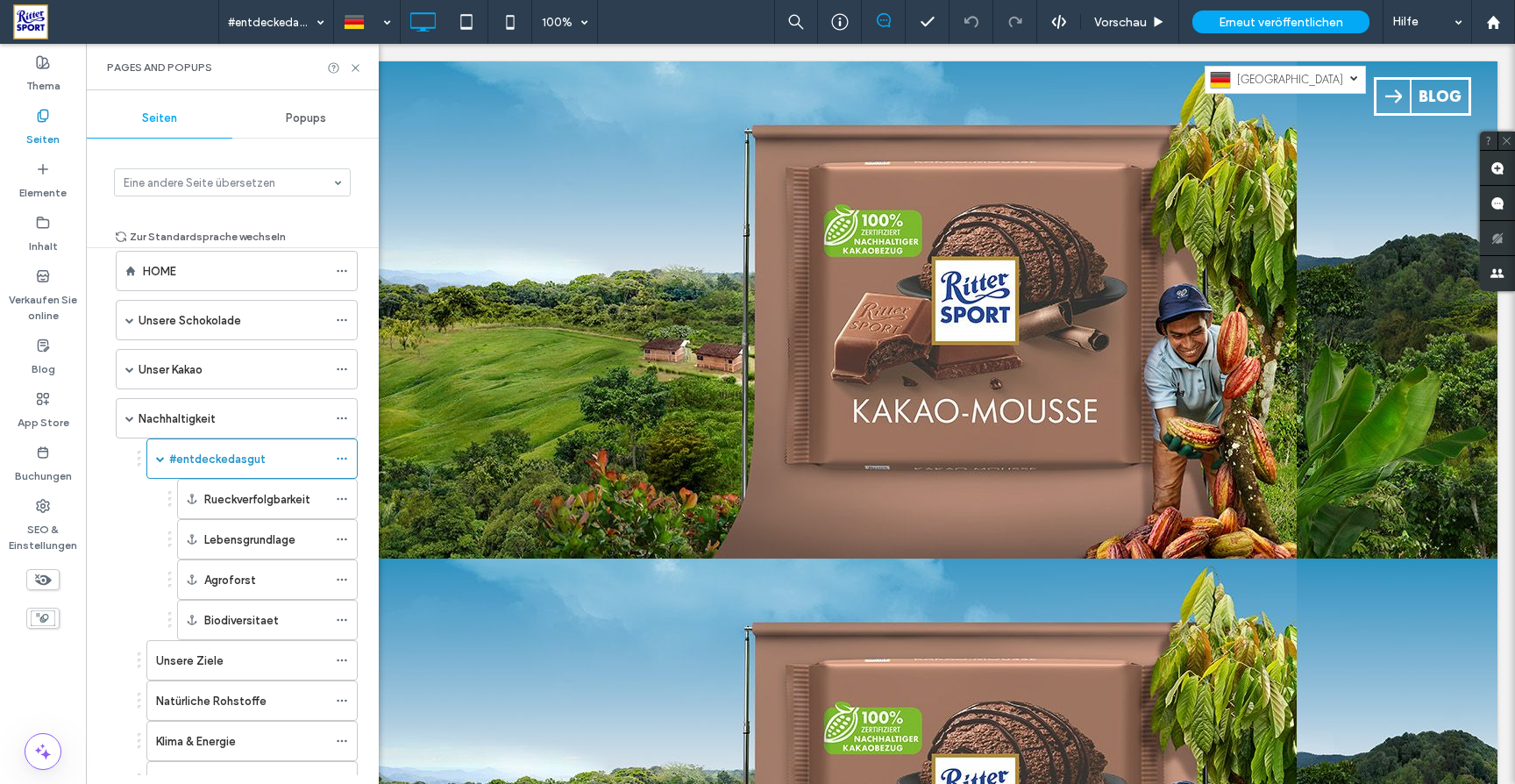
scroll to position [0, 0]
click at [359, 68] on div at bounding box center [758, 392] width 1515 height 784
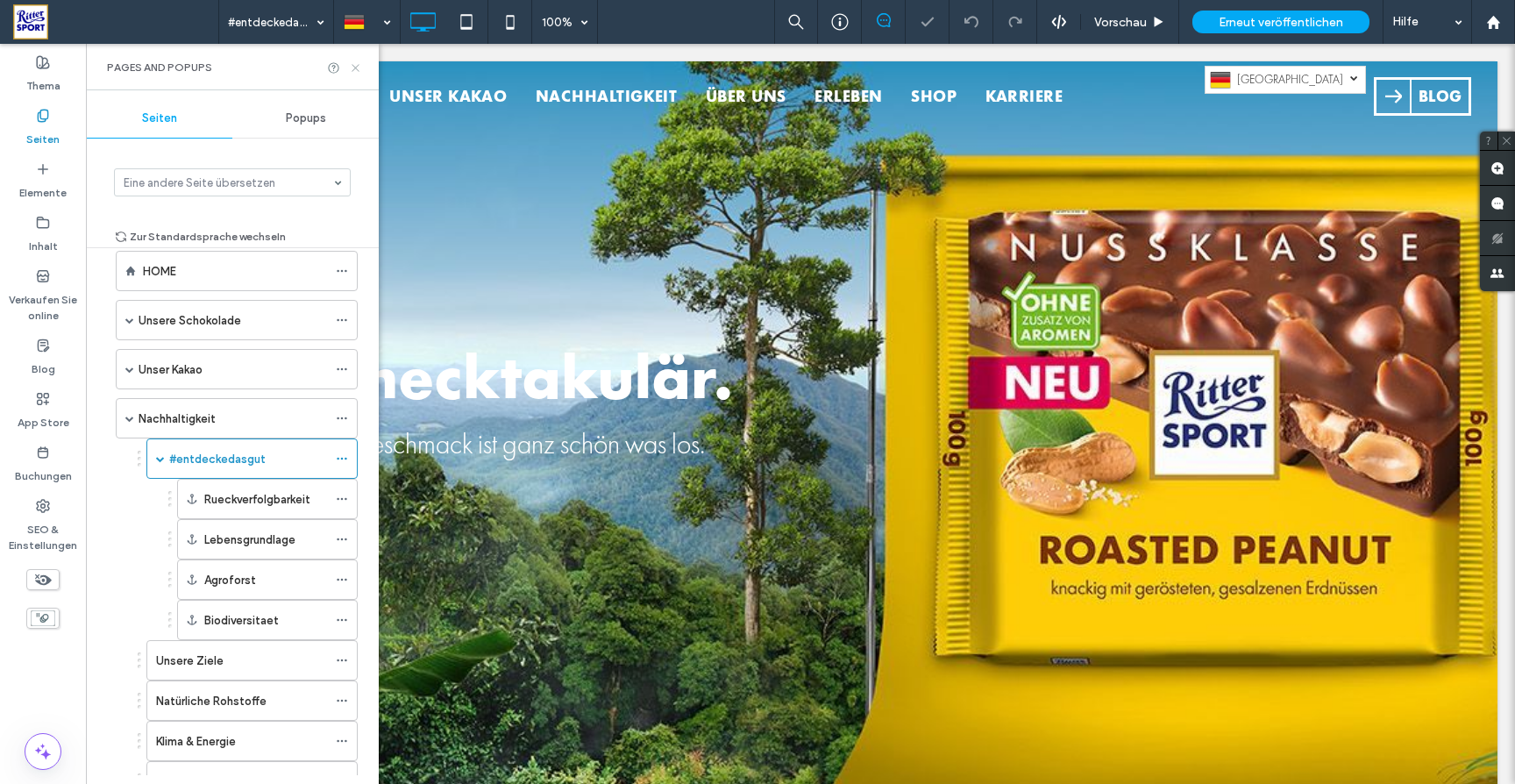
click at [355, 69] on use at bounding box center [354, 66] width 7 height 7
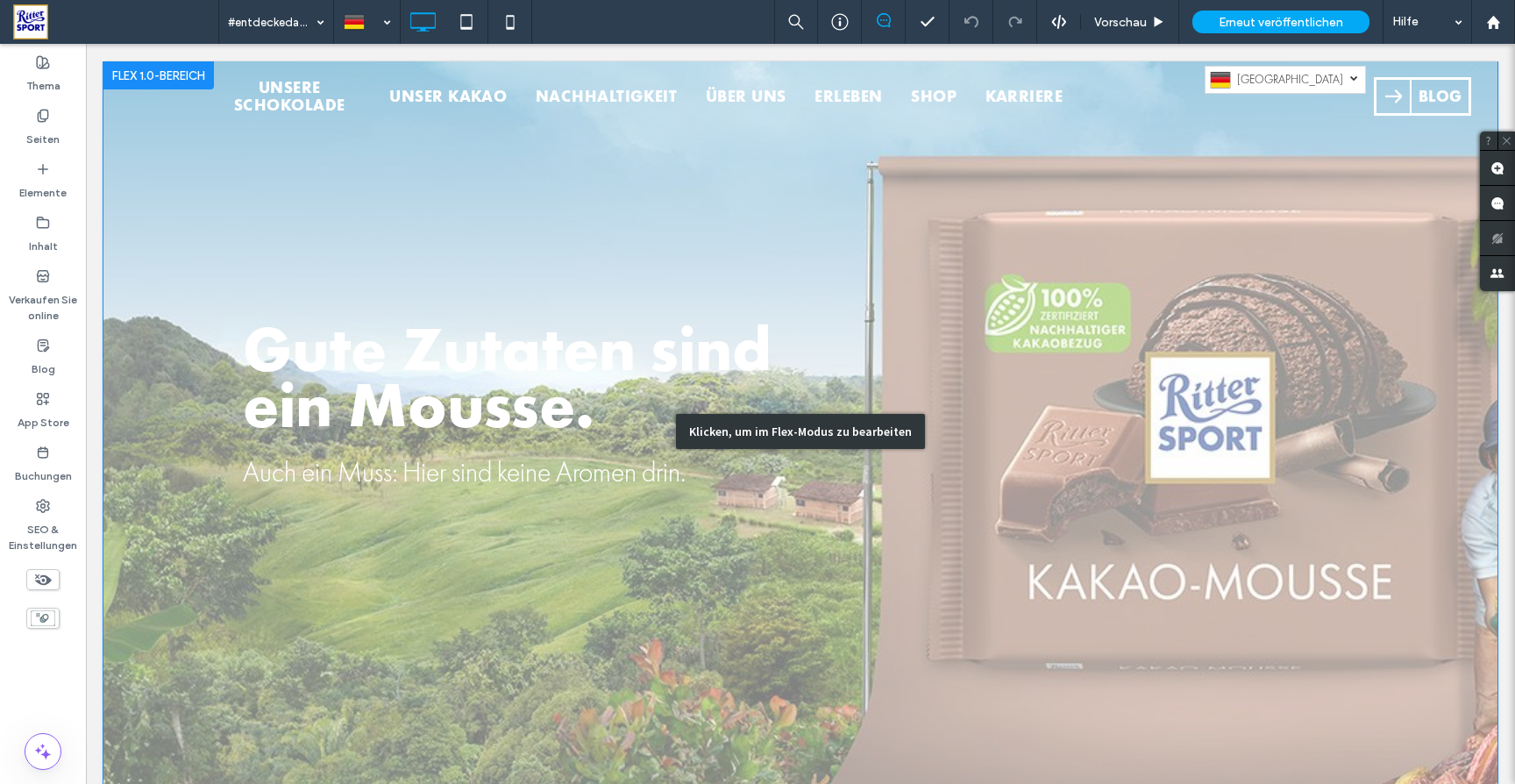
click at [865, 428] on div "Klicken, um im Flex-Modus zu bearbeiten" at bounding box center [800, 432] width 249 height 36
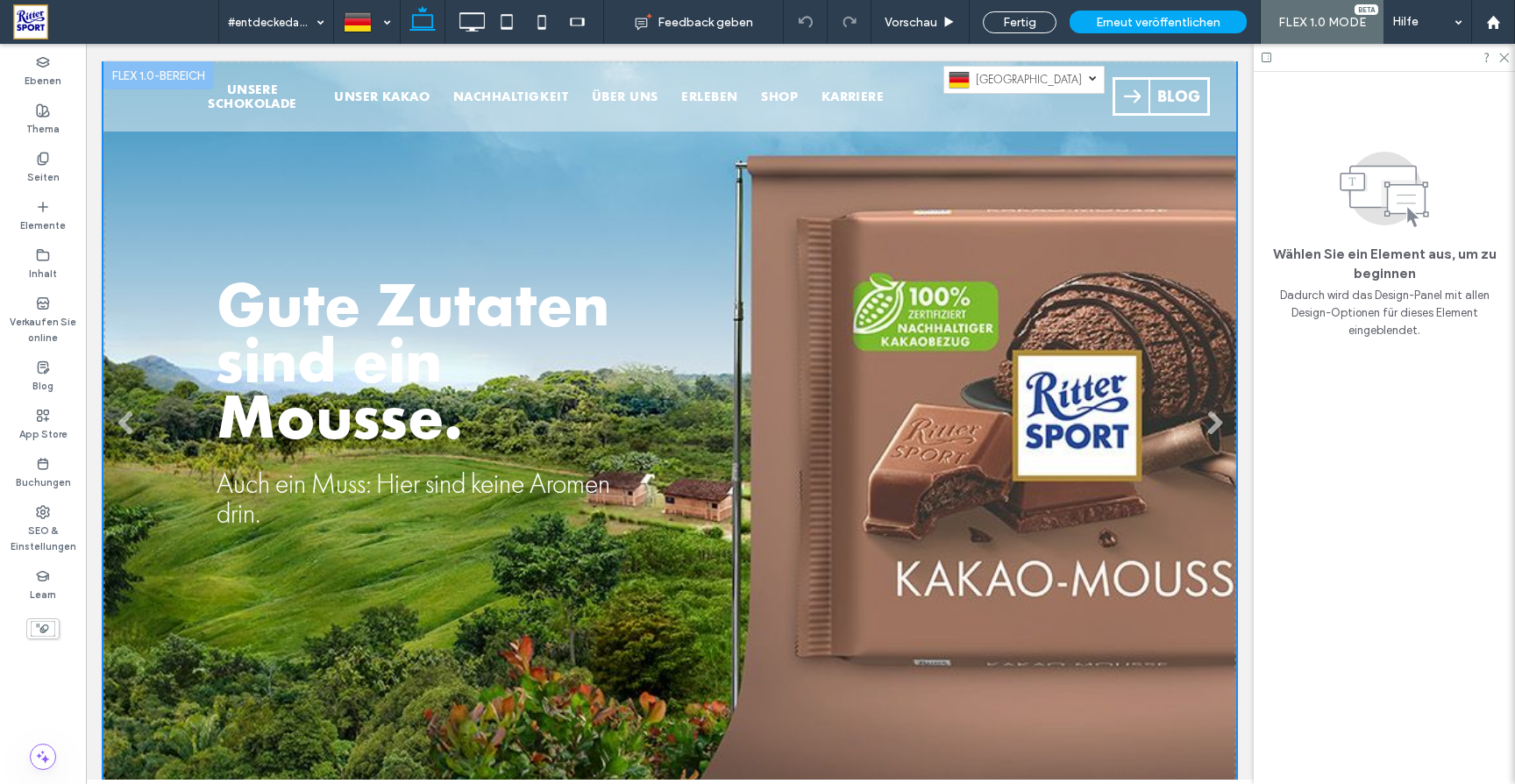
click at [1003, 207] on li "Gute Zutaten sind ein Mousse. Auch ein Muss: Hier sind keine Aromen drin. MEHR …" at bounding box center [669, 429] width 1132 height 736
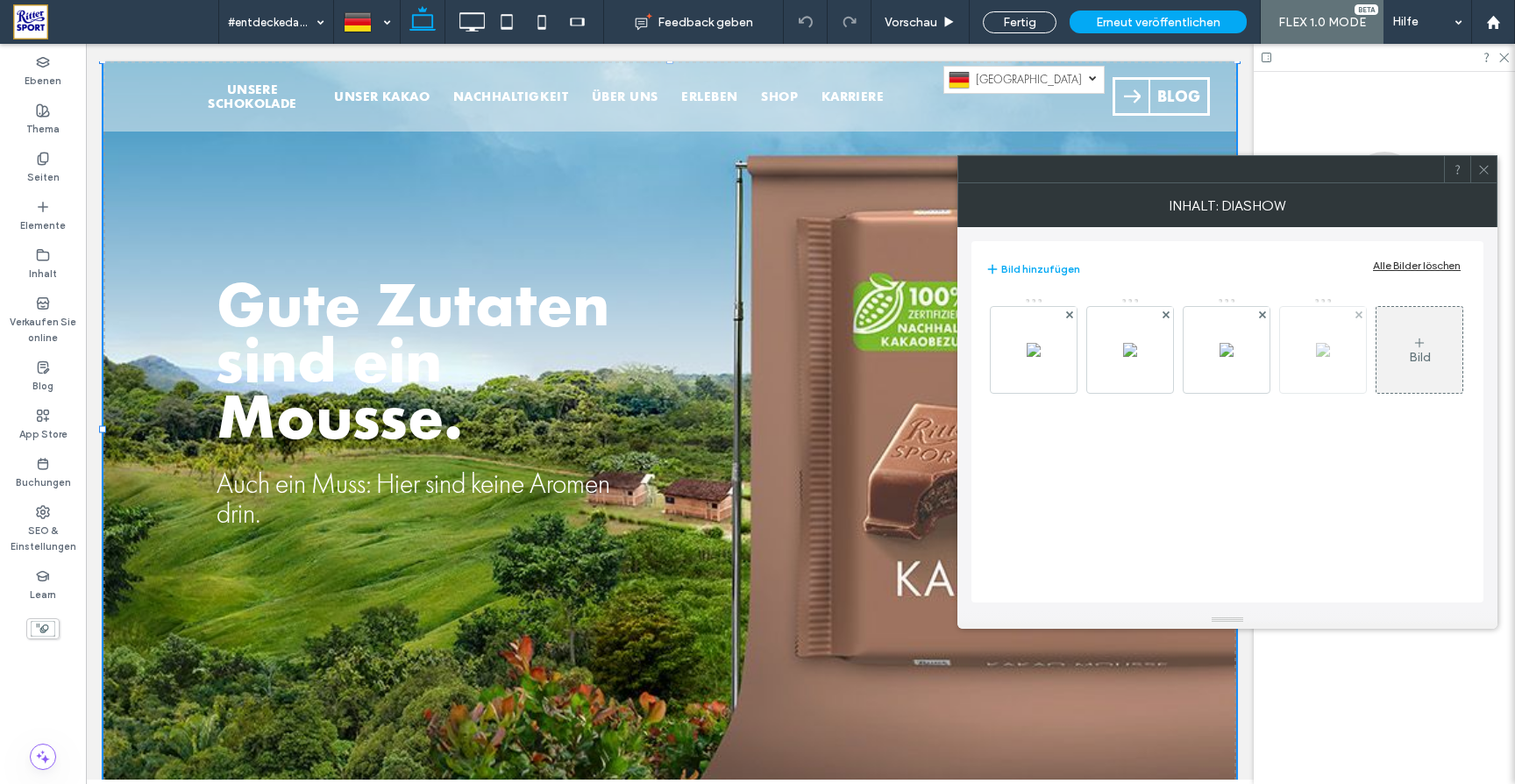
click at [1040, 343] on img at bounding box center [1033, 349] width 14 height 14
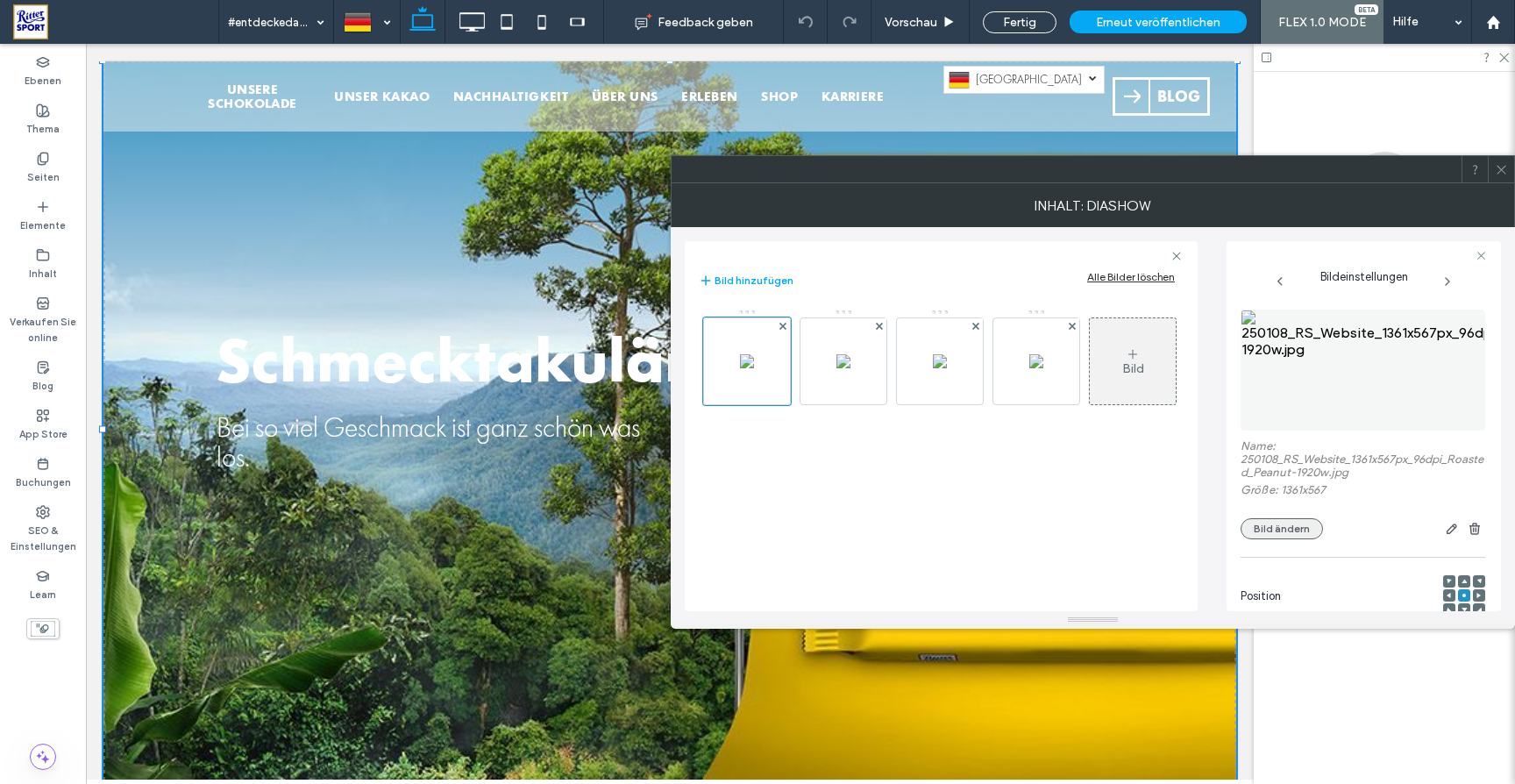
click at [1295, 529] on button "Bild ändern" at bounding box center [1281, 529] width 83 height 21
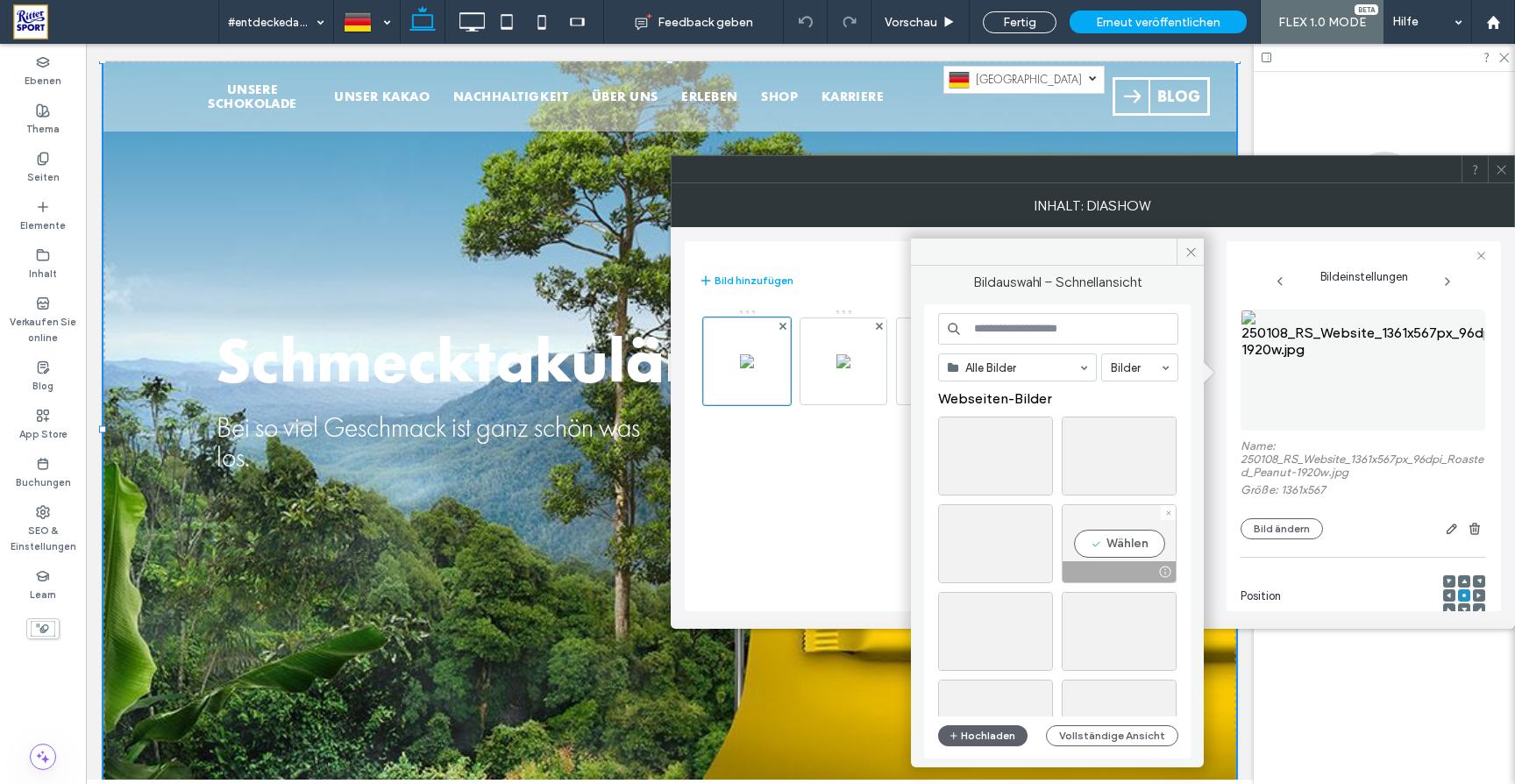
click at [1122, 541] on div "Wählen" at bounding box center [1118, 543] width 115 height 79
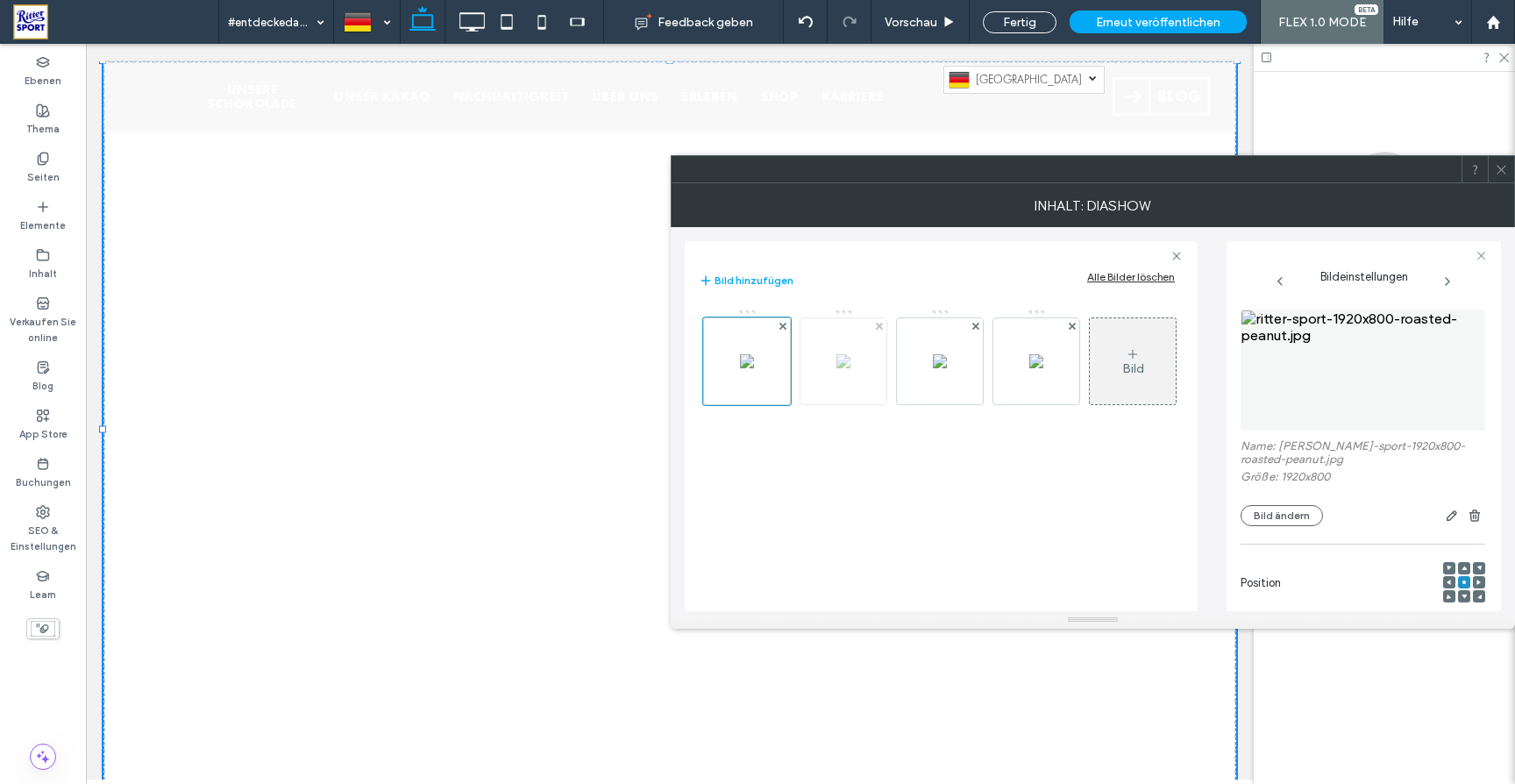
click at [851, 368] on img at bounding box center [843, 361] width 14 height 14
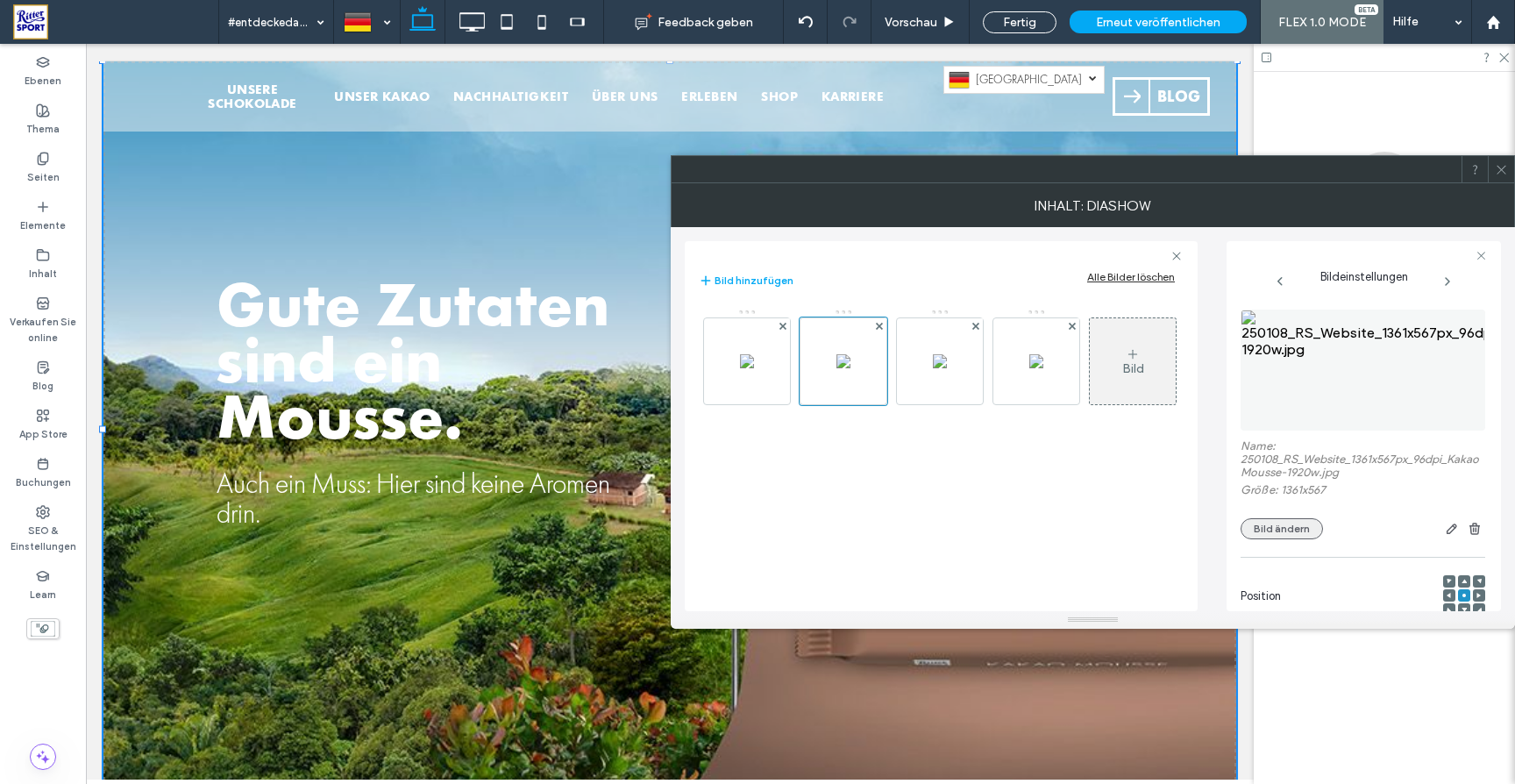
click at [1297, 531] on button "Bild ändern" at bounding box center [1281, 529] width 83 height 21
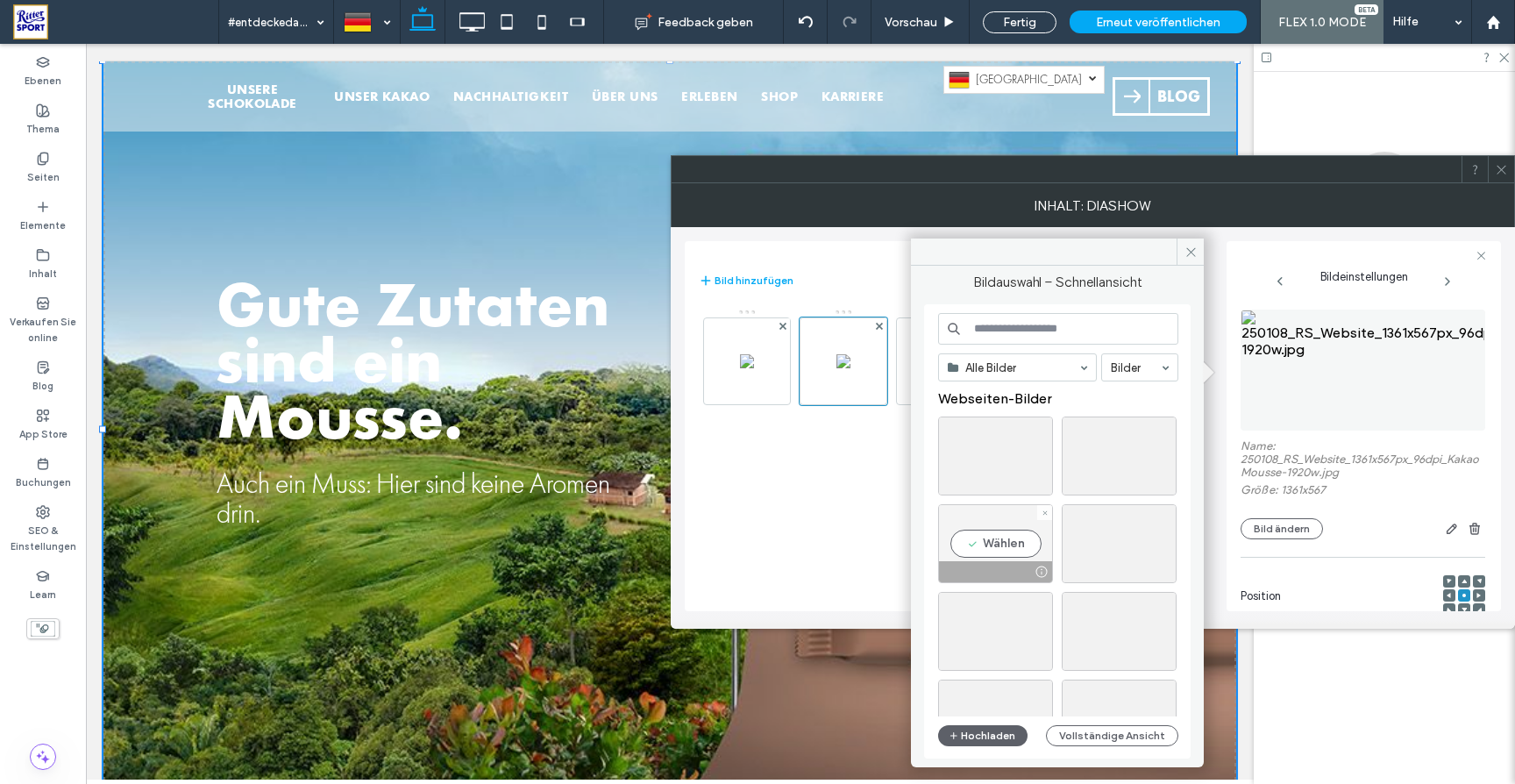
click at [1015, 546] on div "Wählen" at bounding box center [995, 543] width 115 height 79
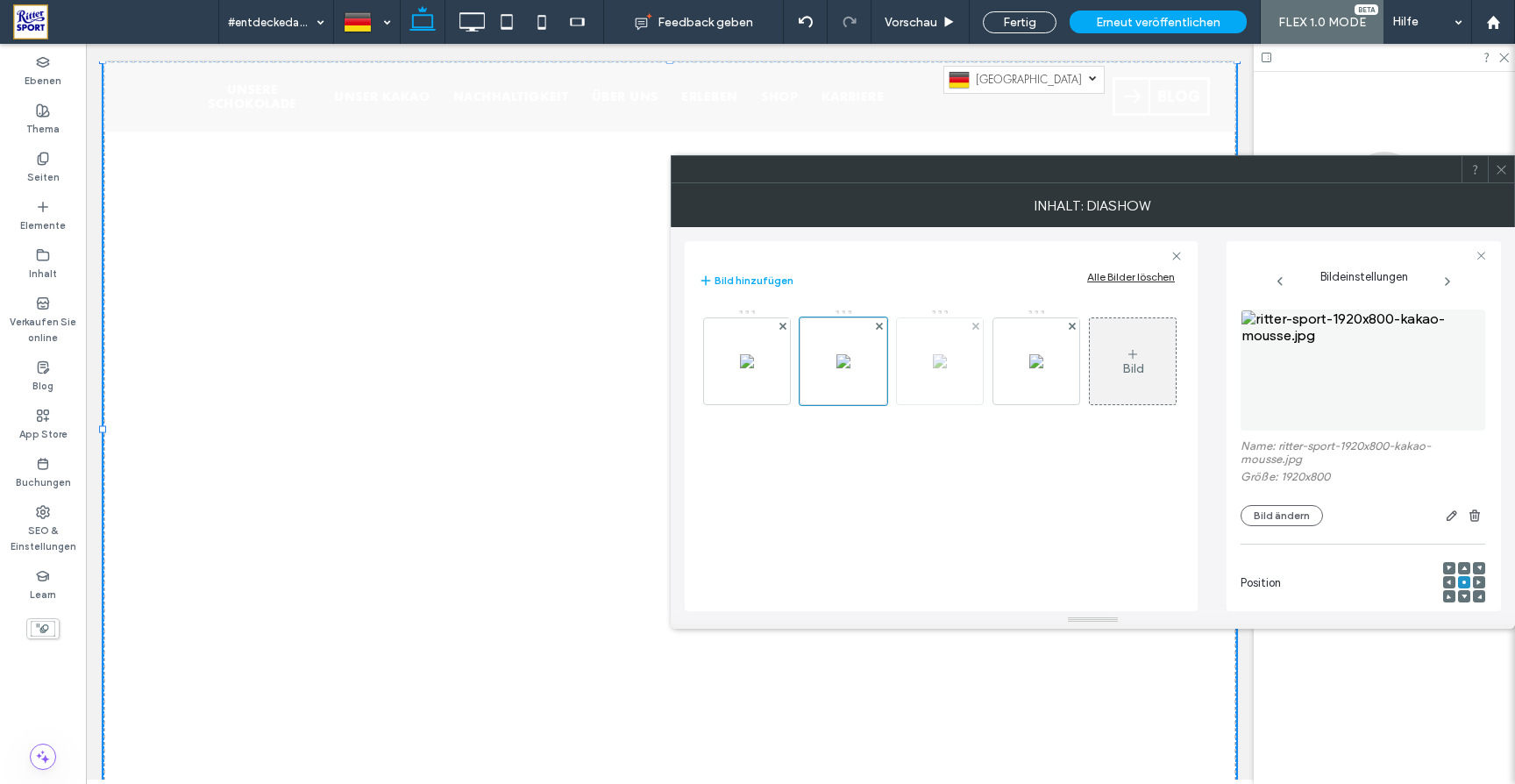
click at [946, 368] on img at bounding box center [940, 361] width 14 height 14
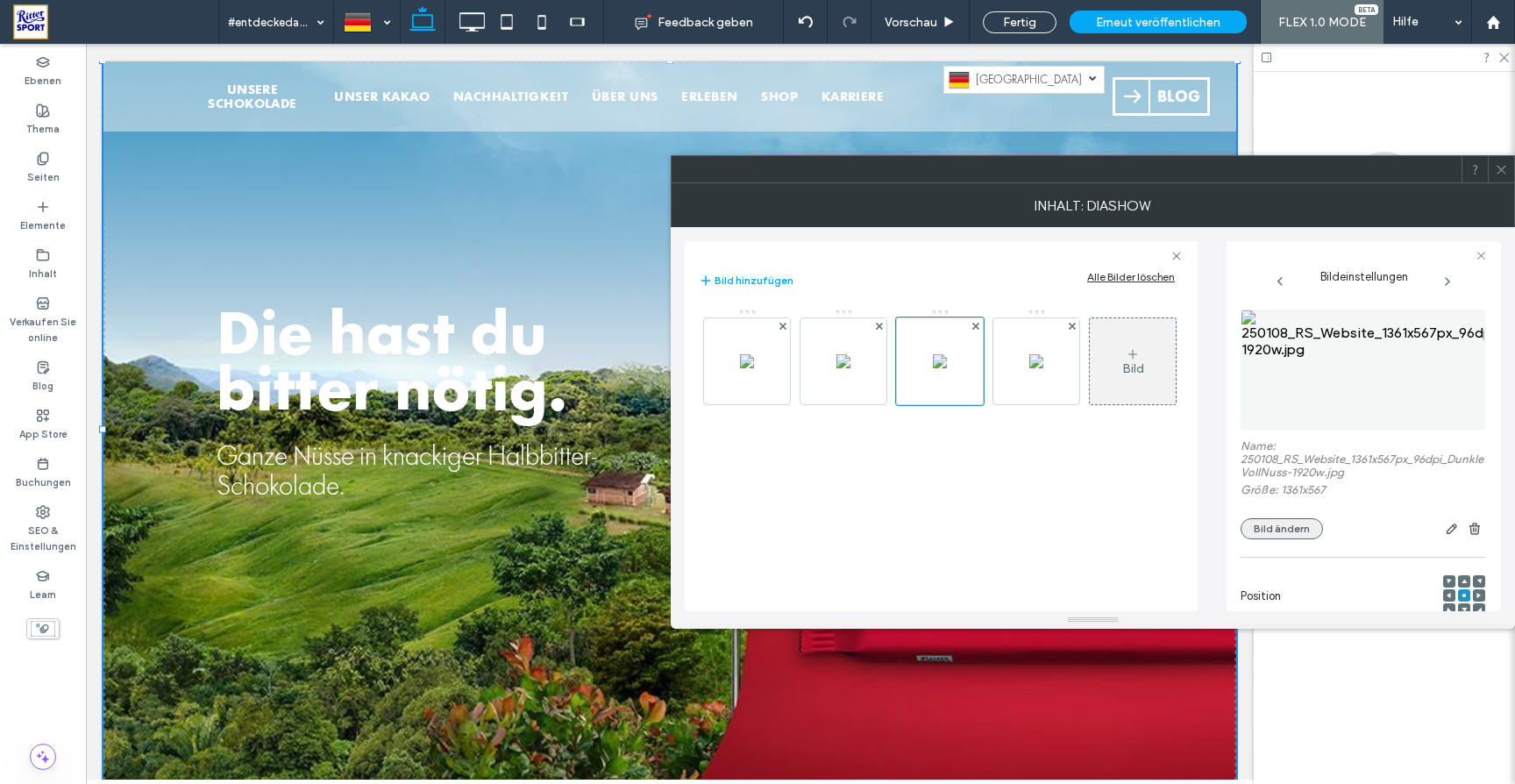
click at [1290, 531] on button "Bild ändern" at bounding box center [1281, 529] width 83 height 21
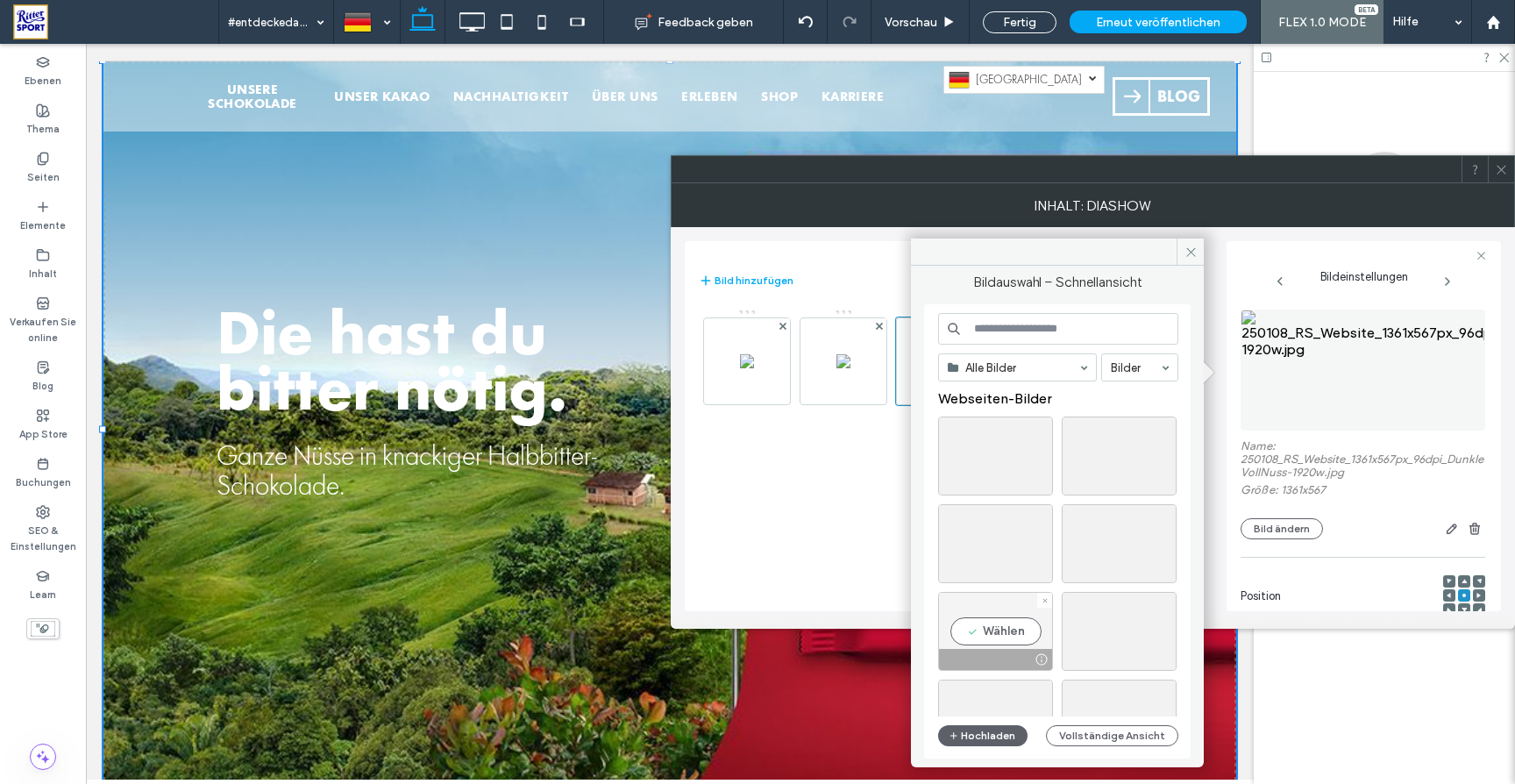
click at [1008, 632] on div "Wählen" at bounding box center [995, 630] width 115 height 79
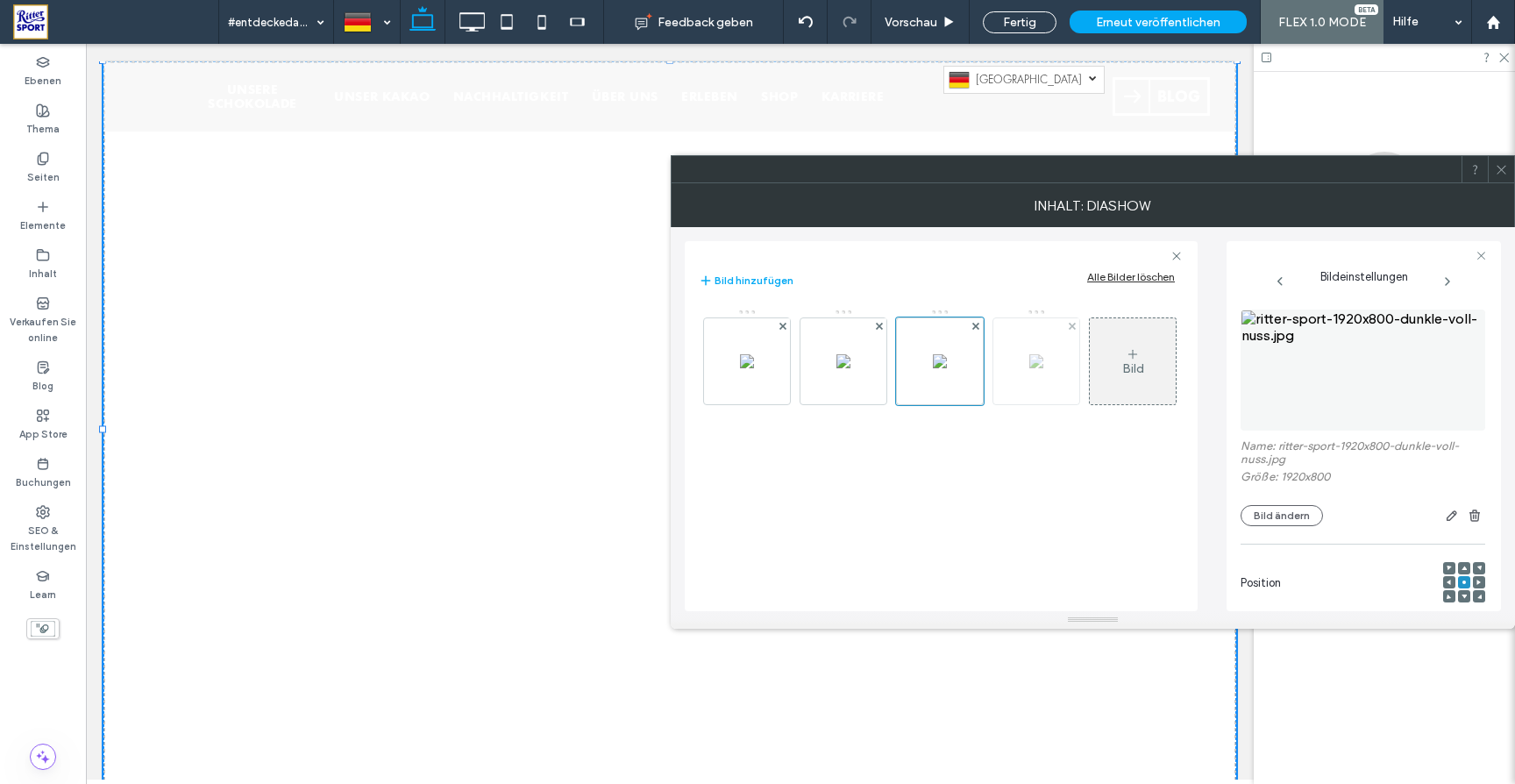
click at [1043, 368] on img at bounding box center [1036, 361] width 14 height 14
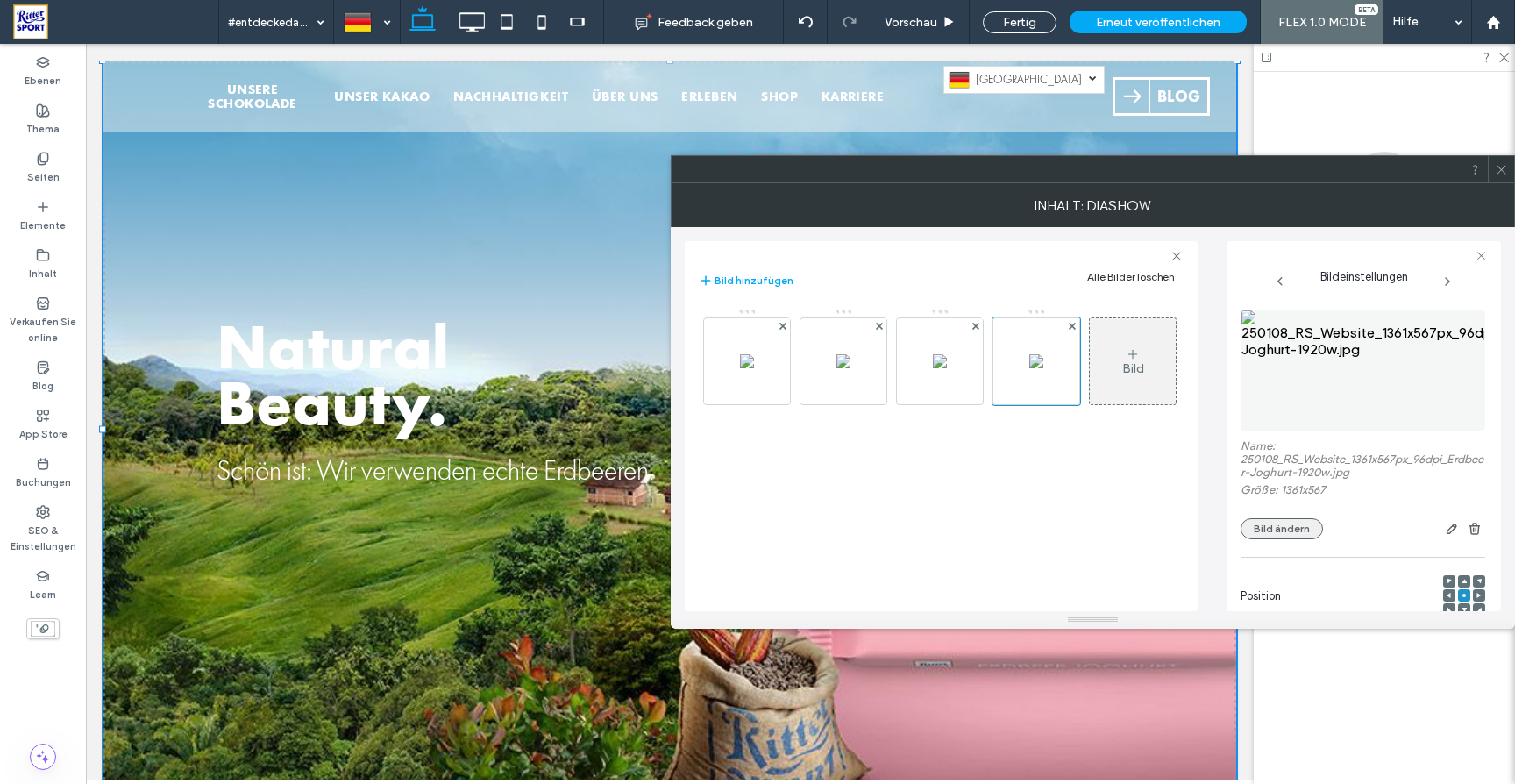
click at [1298, 537] on button "Bild ändern" at bounding box center [1281, 529] width 83 height 21
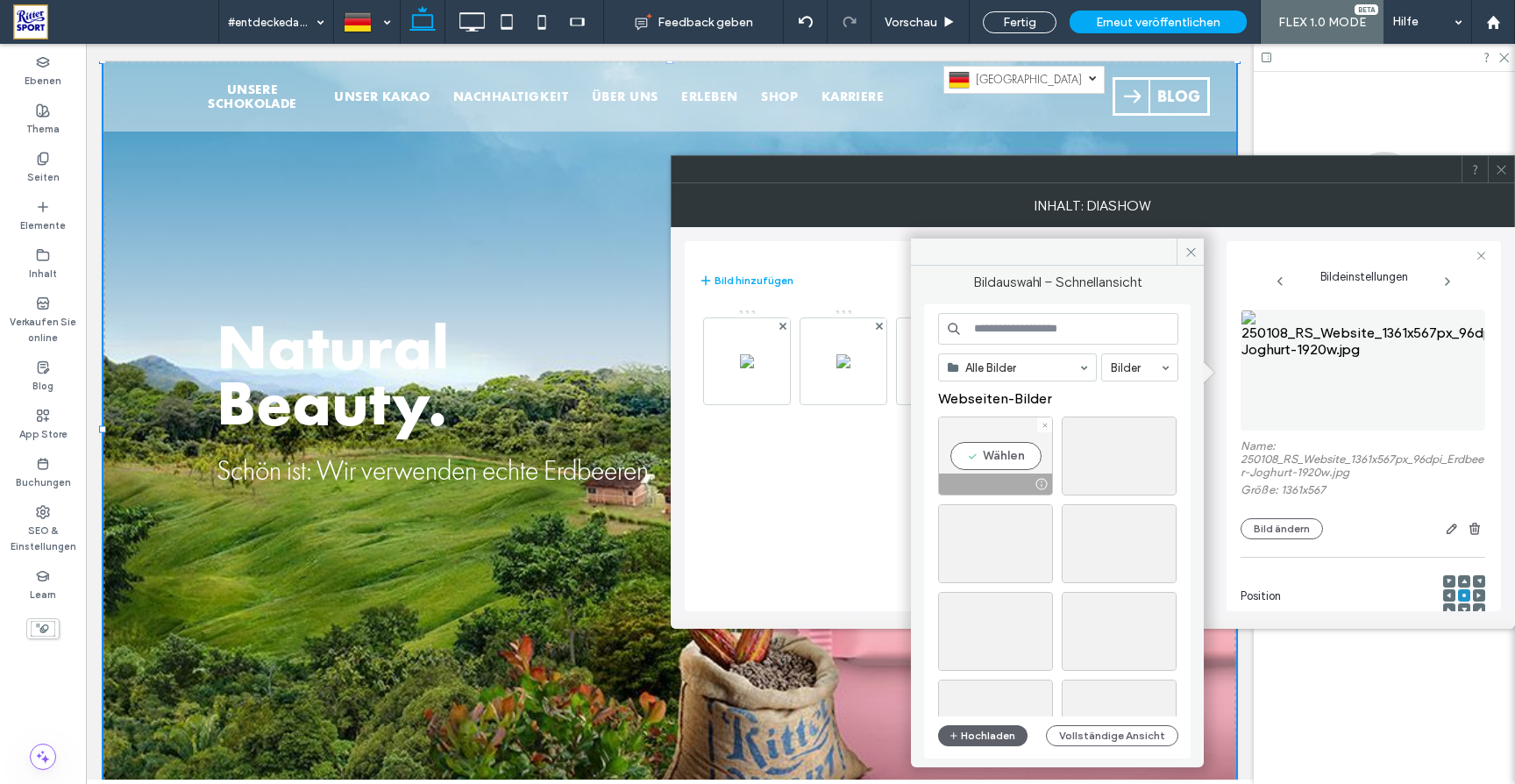
click at [1001, 460] on div "Wählen" at bounding box center [995, 456] width 115 height 79
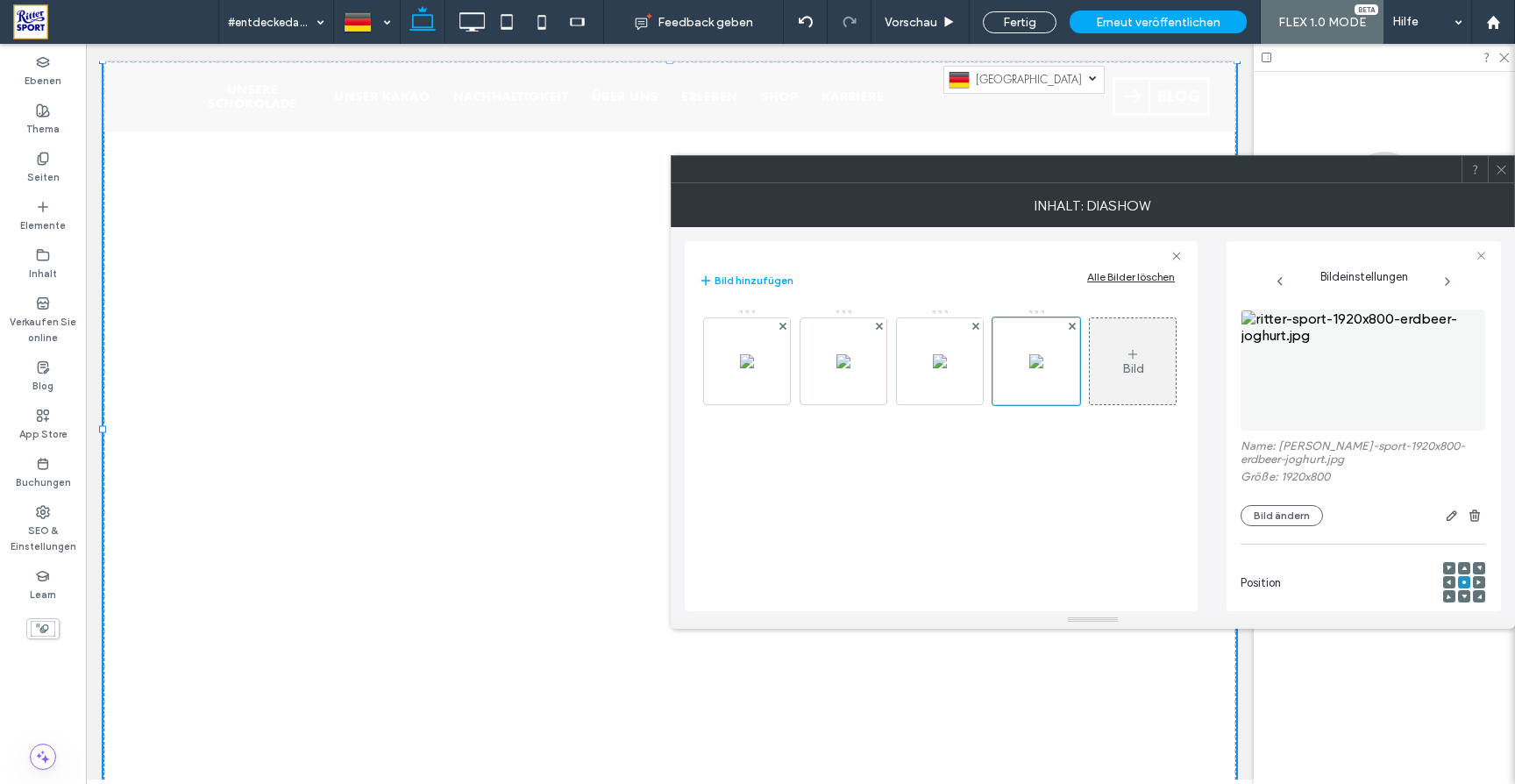
click at [1504, 172] on icon at bounding box center [1502, 170] width 13 height 13
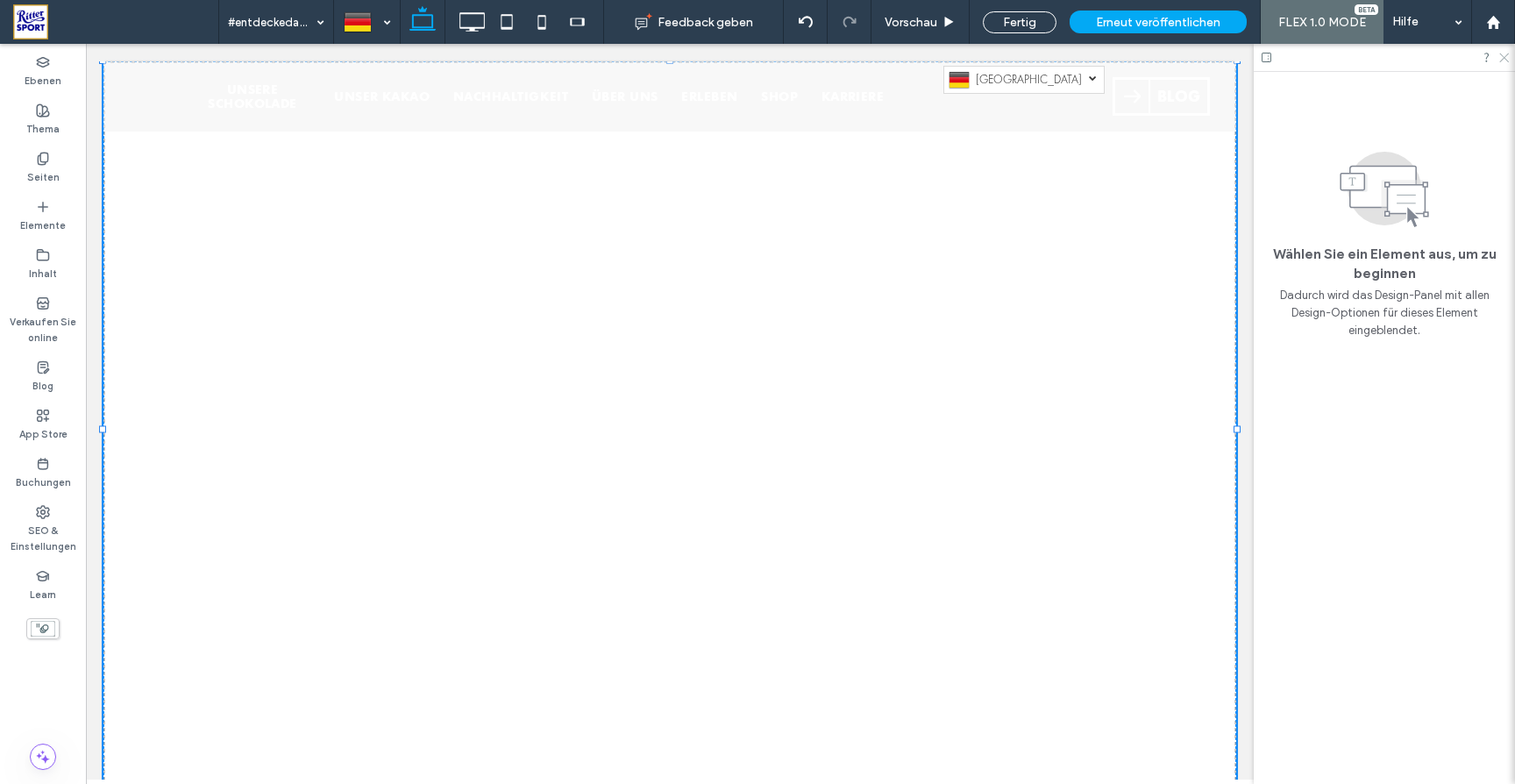
click at [1506, 61] on use at bounding box center [1504, 58] width 9 height 9
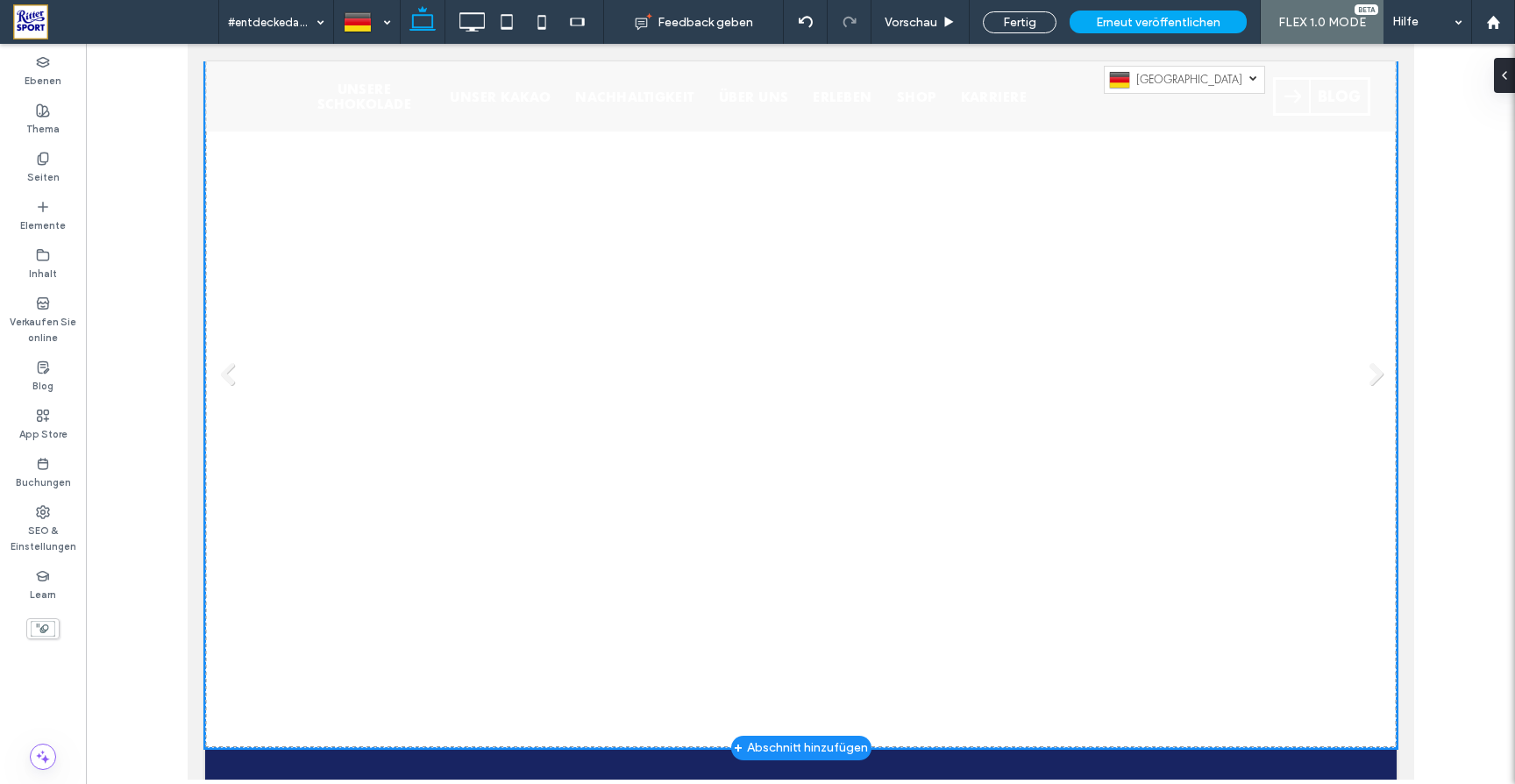
scroll to position [17, 0]
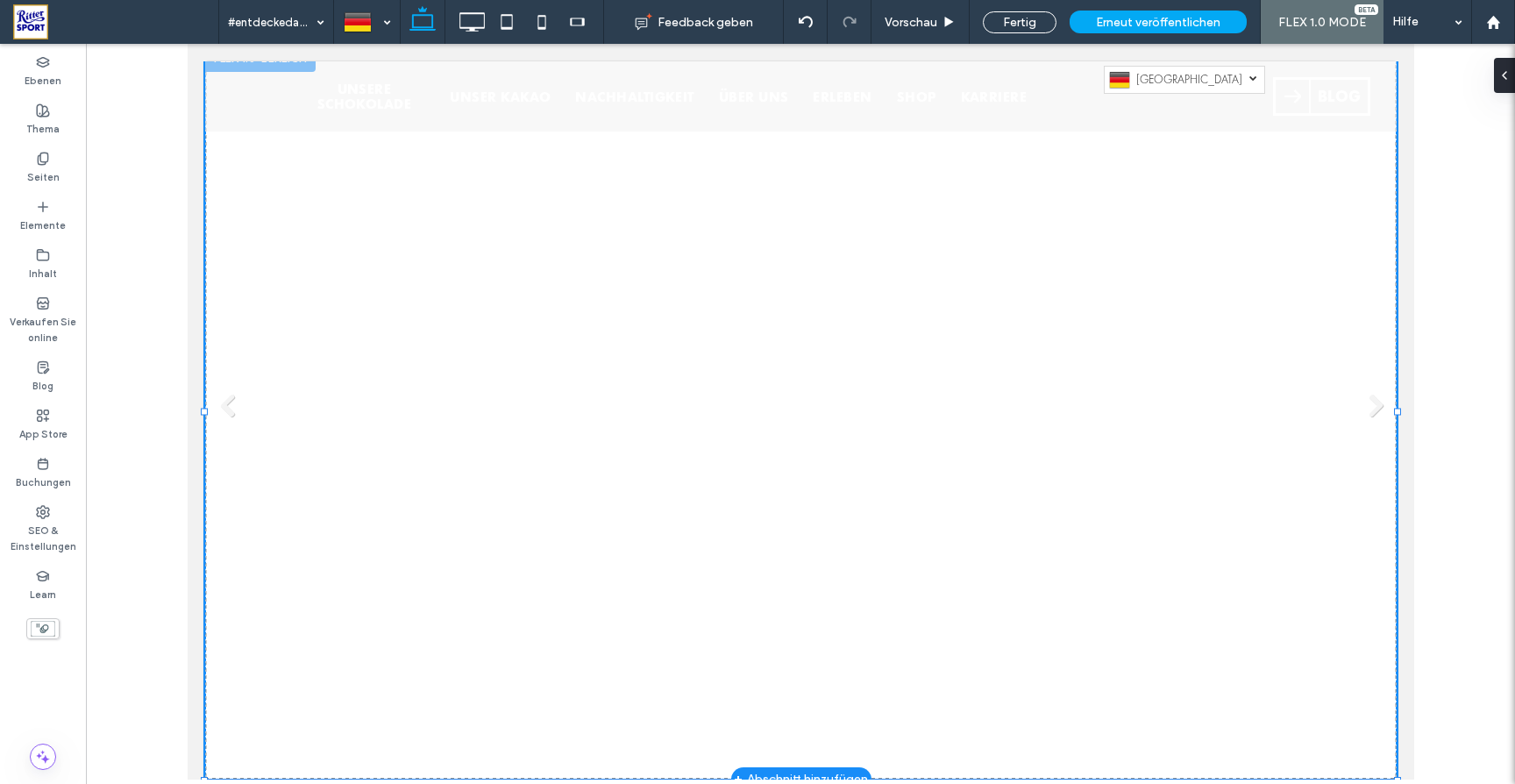
click at [978, 455] on div "Gute Zutaten sind ein Mousse. Auch ein Muss: Hier sind keine Aromen drin. MEHR …" at bounding box center [740, 411] width 833 height 282
click at [41, 258] on icon at bounding box center [43, 254] width 14 height 14
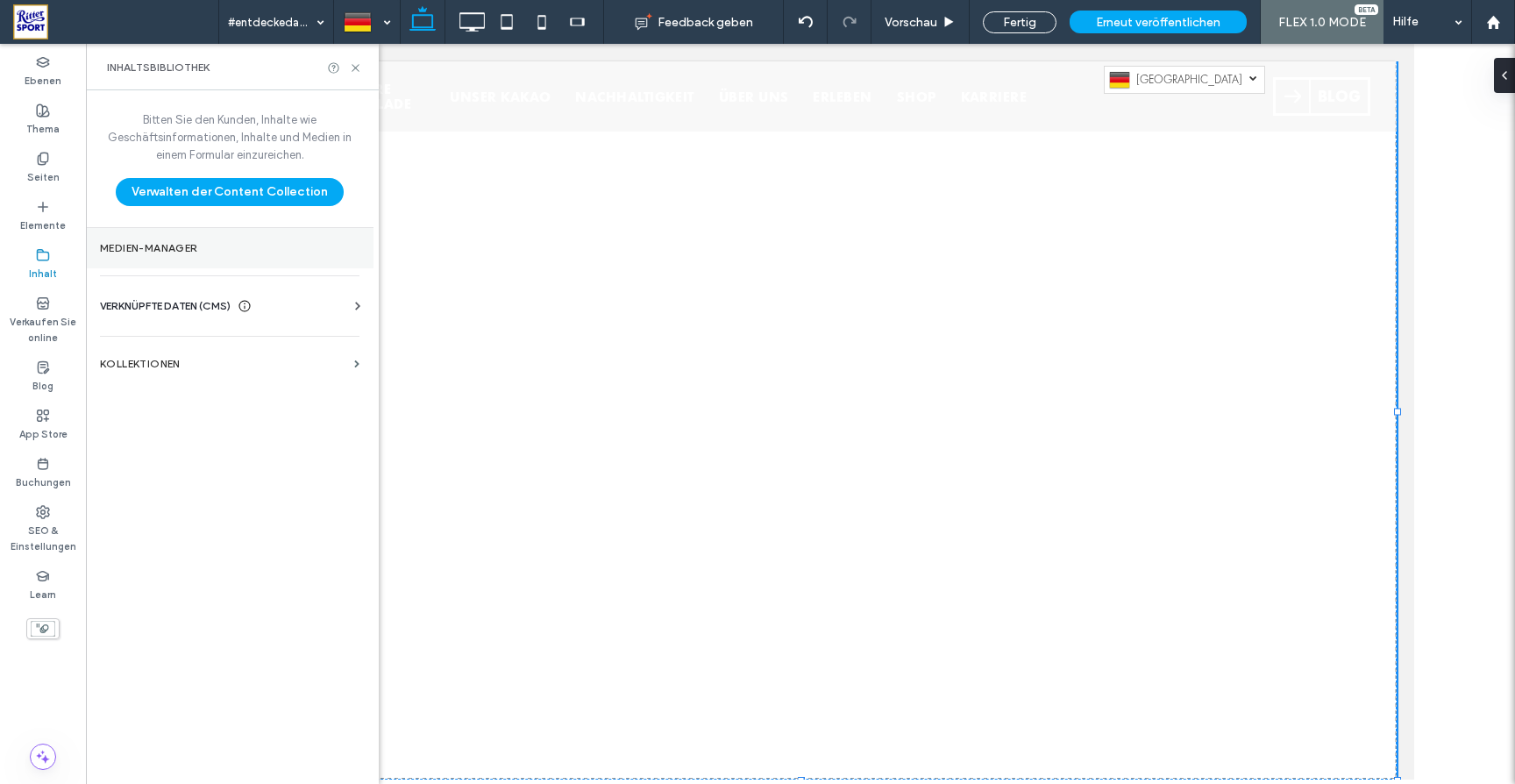
click at [156, 248] on label "Medien-Manager" at bounding box center [229, 248] width 259 height 12
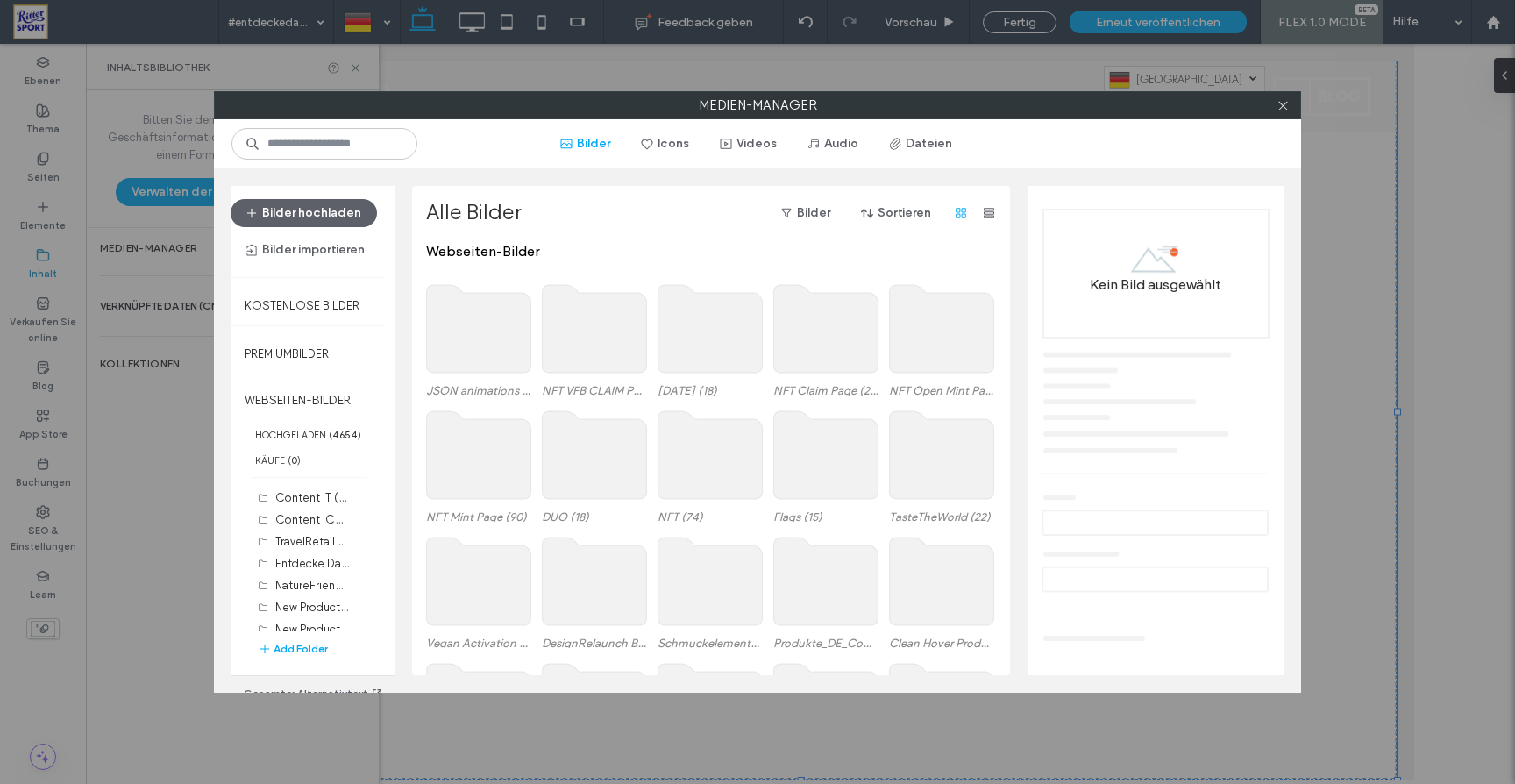
scroll to position [547, 0]
click at [304, 567] on label "Entdecke Das Gut (53)" at bounding box center [334, 559] width 118 height 17
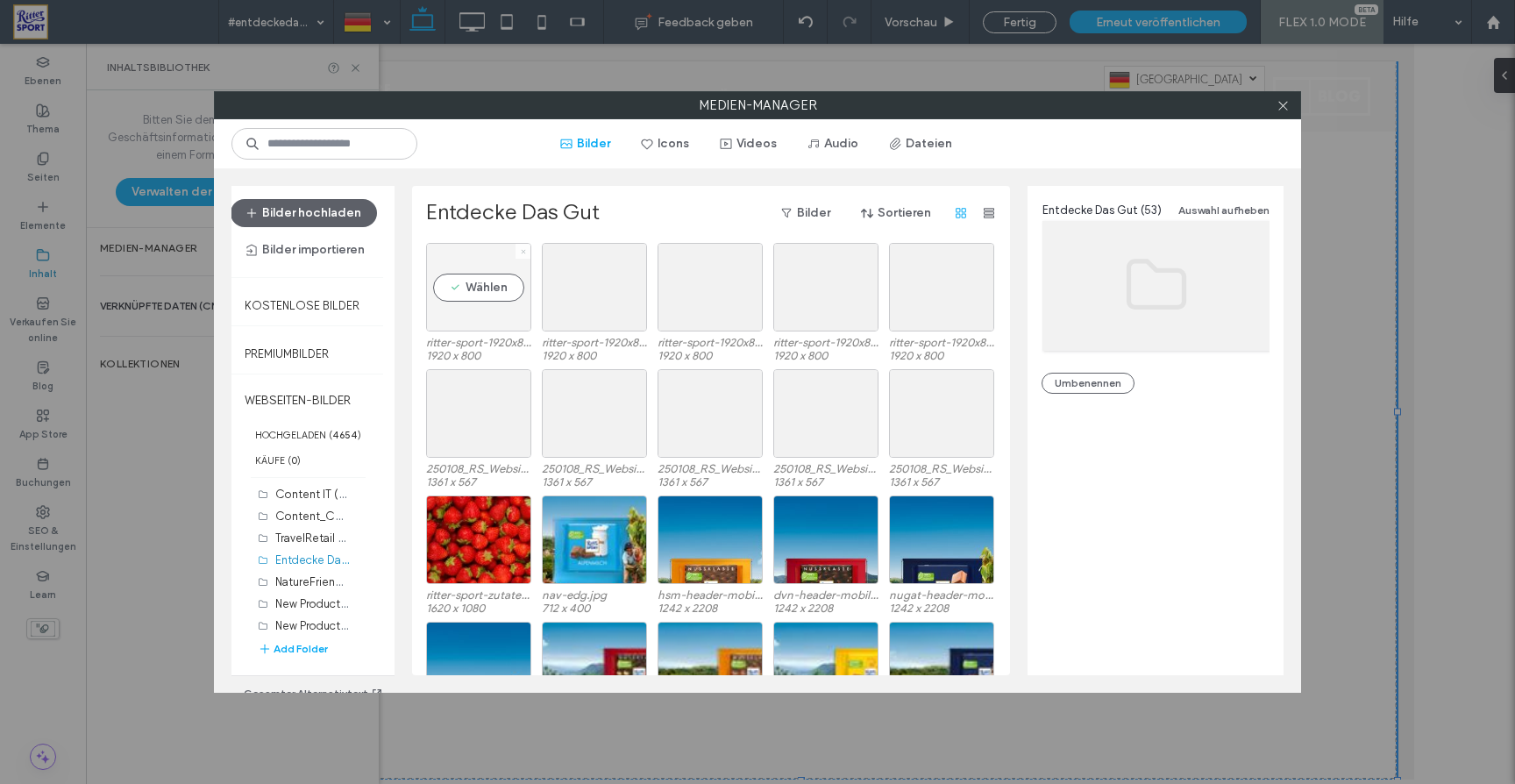
click at [520, 252] on icon at bounding box center [523, 251] width 7 height 7
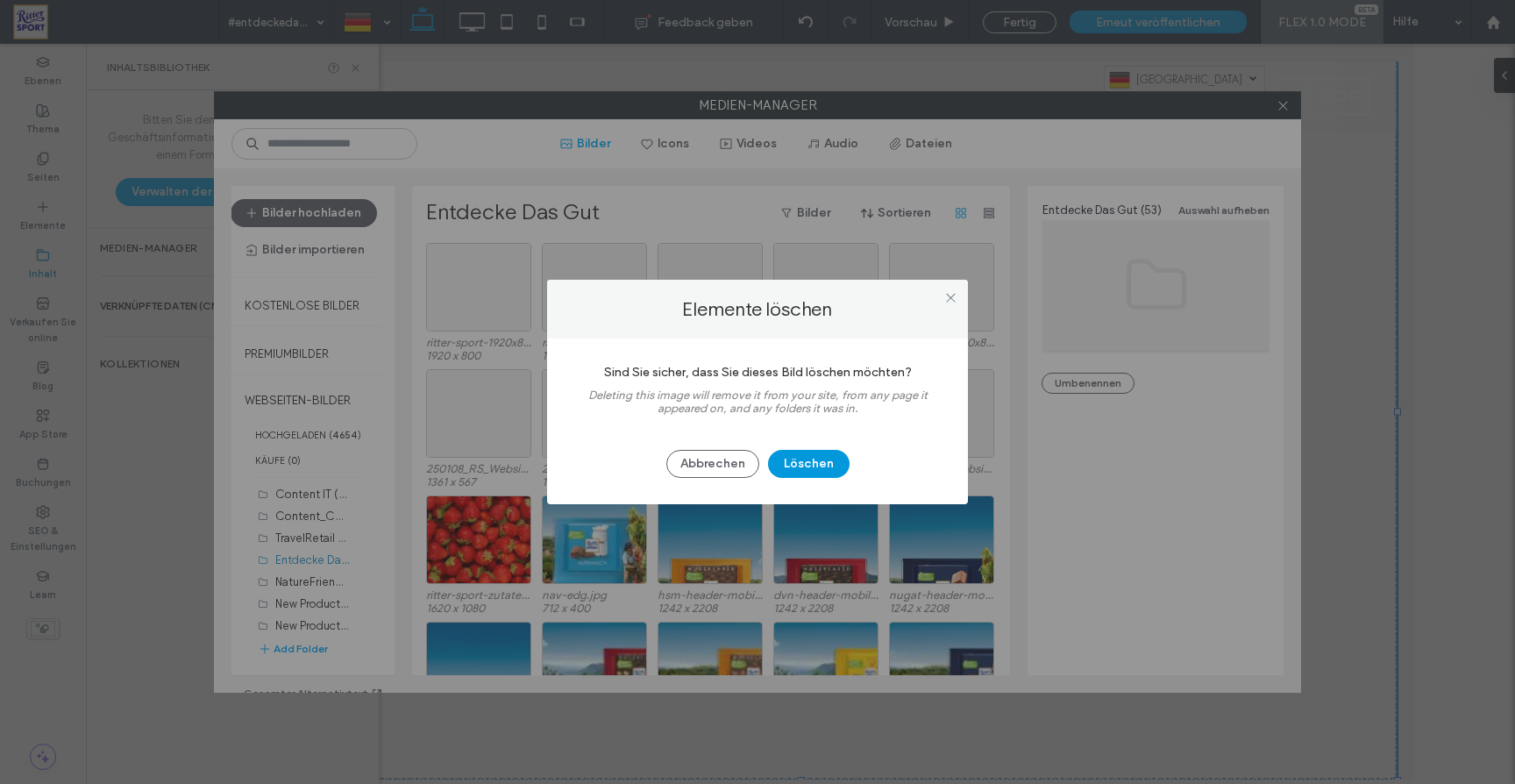
click at [800, 469] on button "Löschen" at bounding box center [809, 464] width 82 height 28
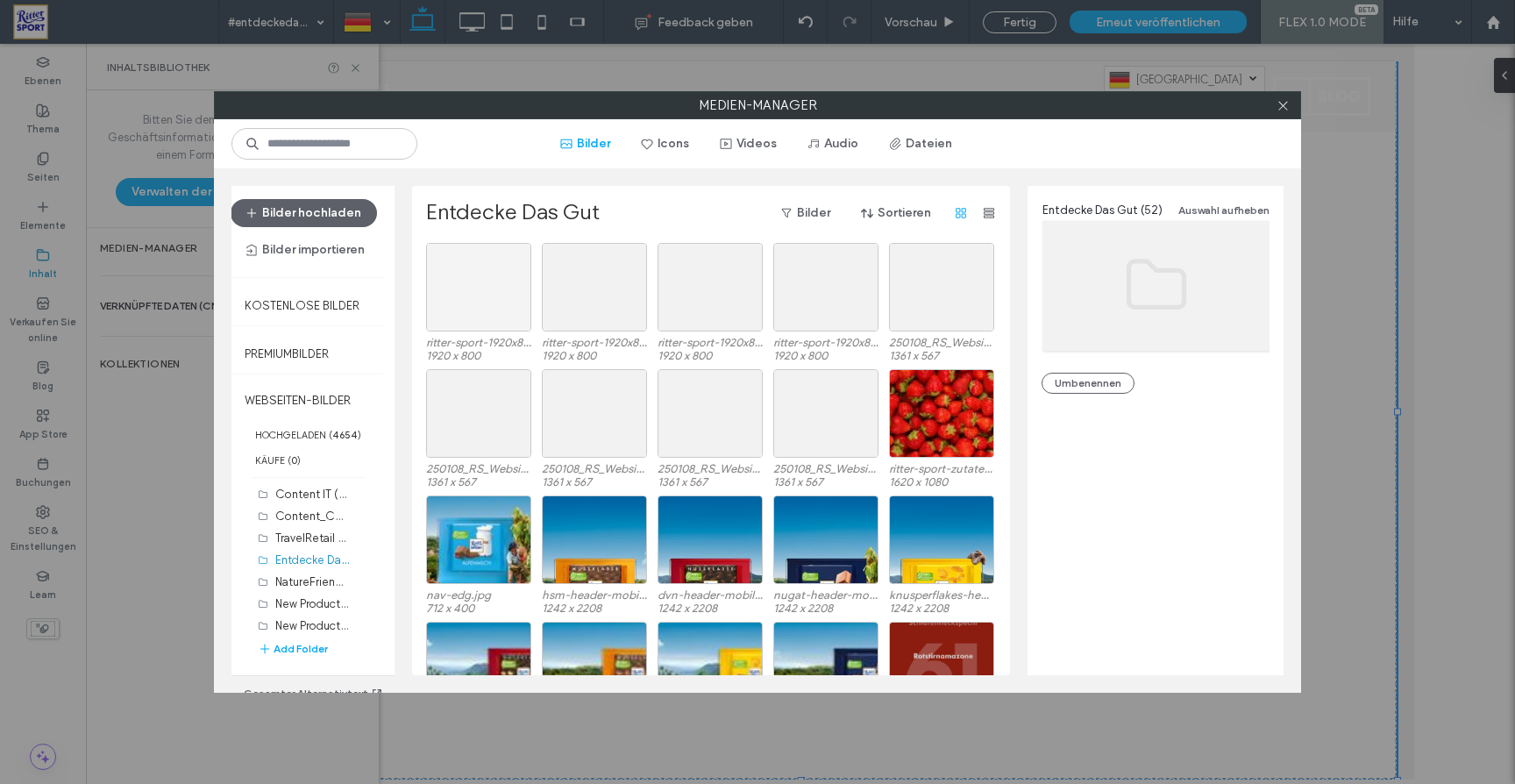
click at [482, 299] on div at bounding box center [478, 287] width 105 height 88
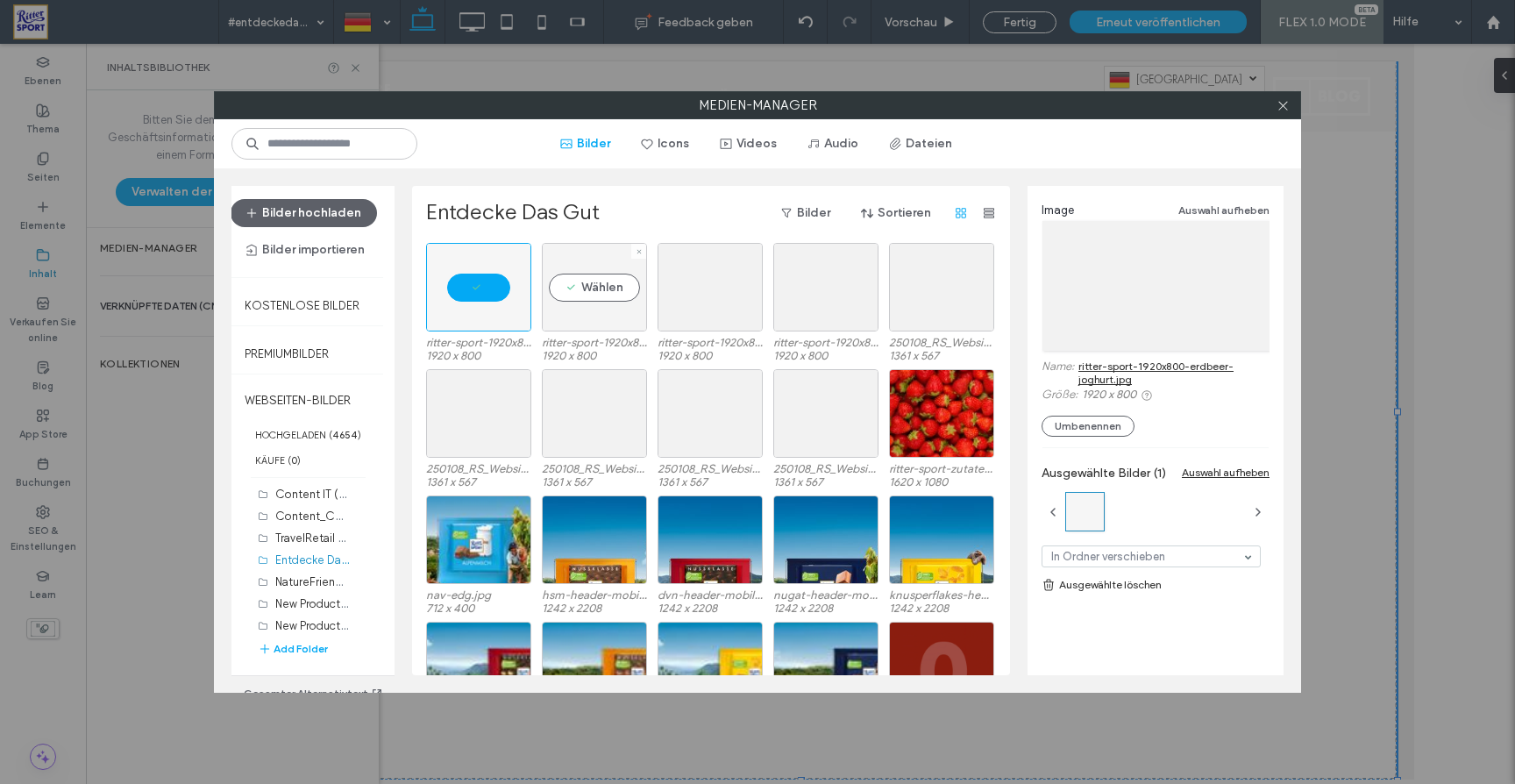
click at [601, 291] on div "Wählen" at bounding box center [594, 287] width 105 height 88
click at [716, 293] on div "Wählen" at bounding box center [710, 287] width 105 height 88
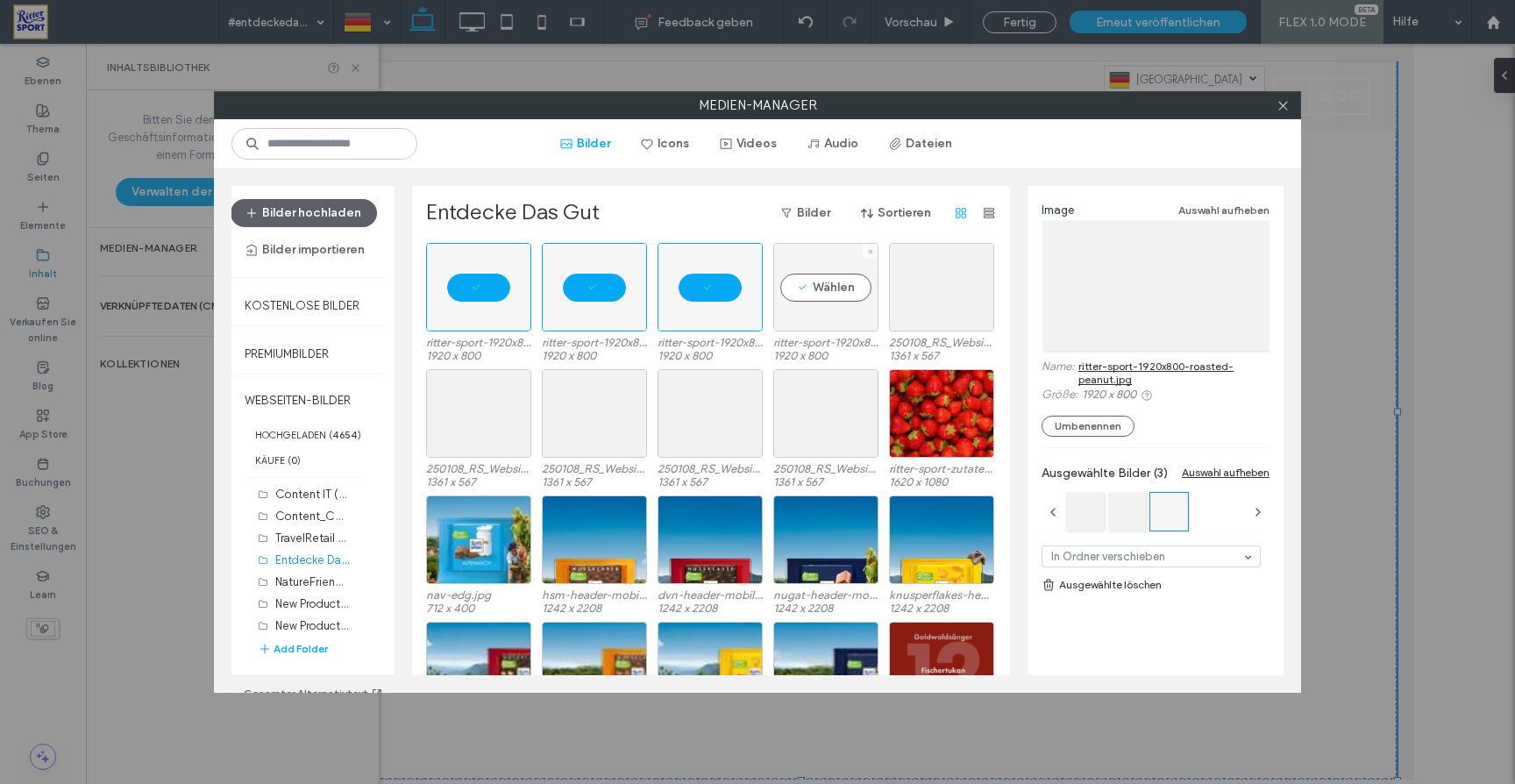
click at [813, 292] on div "Wählen" at bounding box center [826, 287] width 105 height 88
drag, startPoint x: 951, startPoint y: 290, endPoint x: 933, endPoint y: 296, distance: 19.0
click at [951, 290] on div "Wählen" at bounding box center [941, 287] width 105 height 88
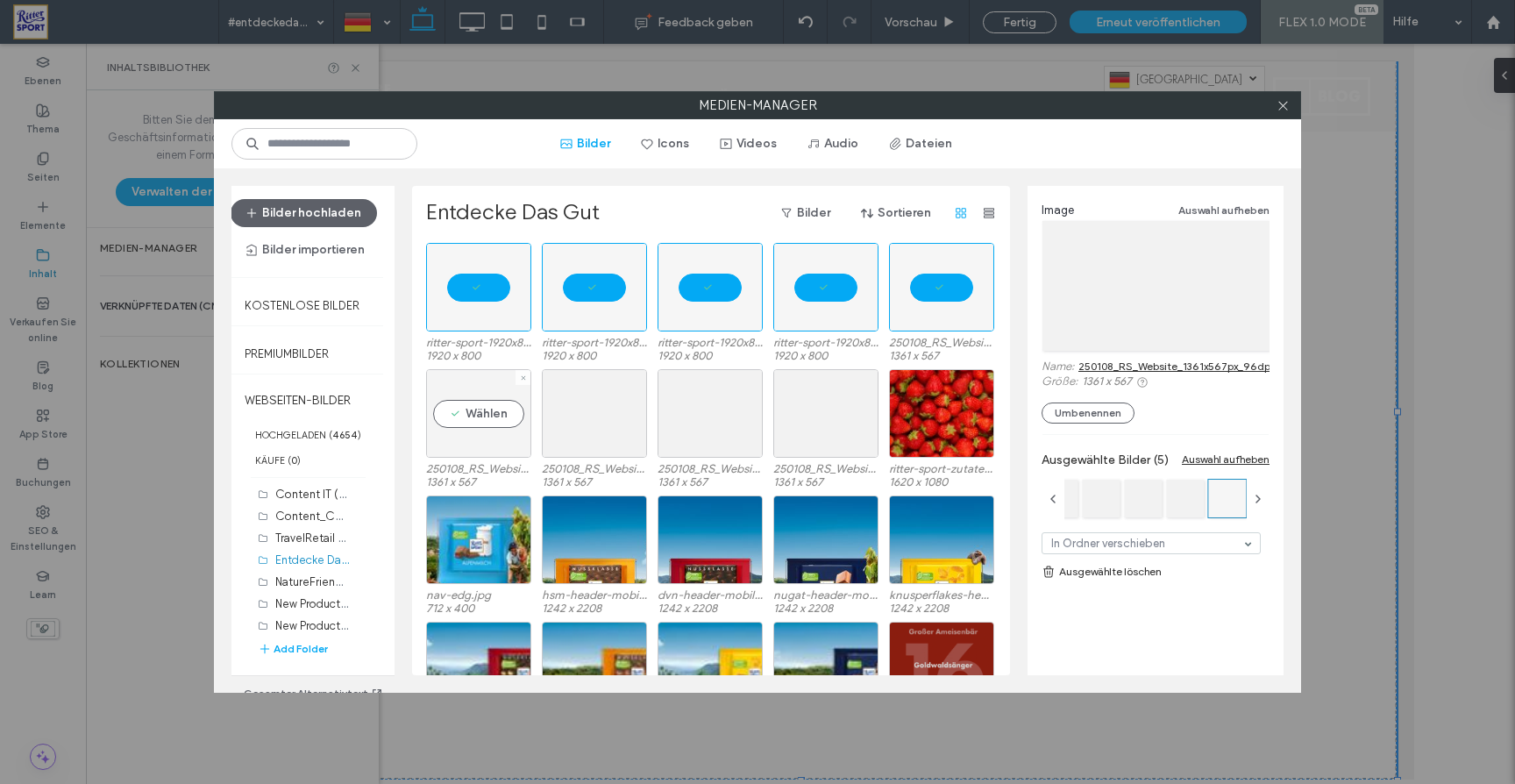
click at [473, 414] on div "Wählen" at bounding box center [478, 413] width 105 height 88
click at [590, 415] on div "Wählen" at bounding box center [594, 413] width 105 height 88
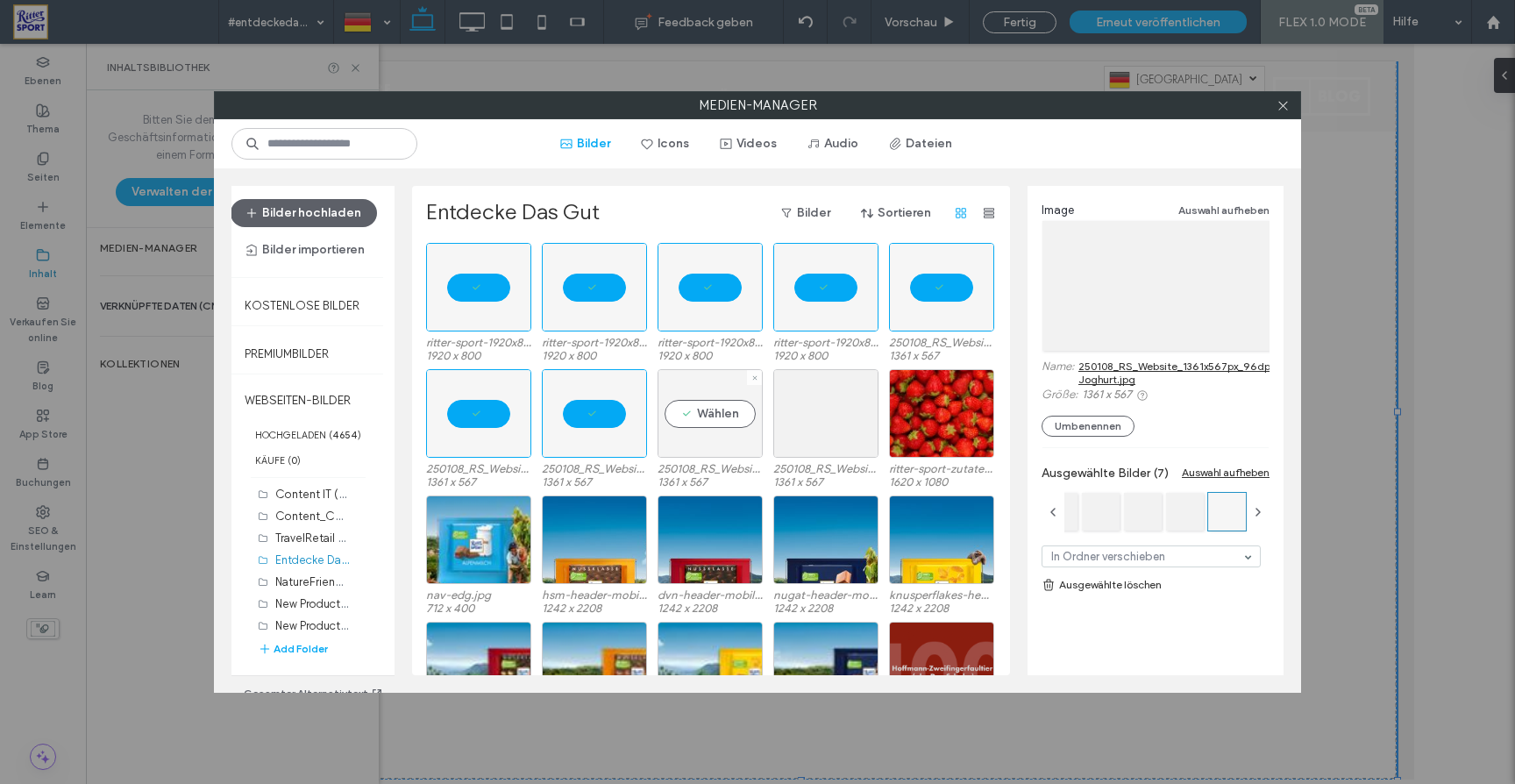
click at [703, 418] on div "Wählen" at bounding box center [710, 413] width 105 height 88
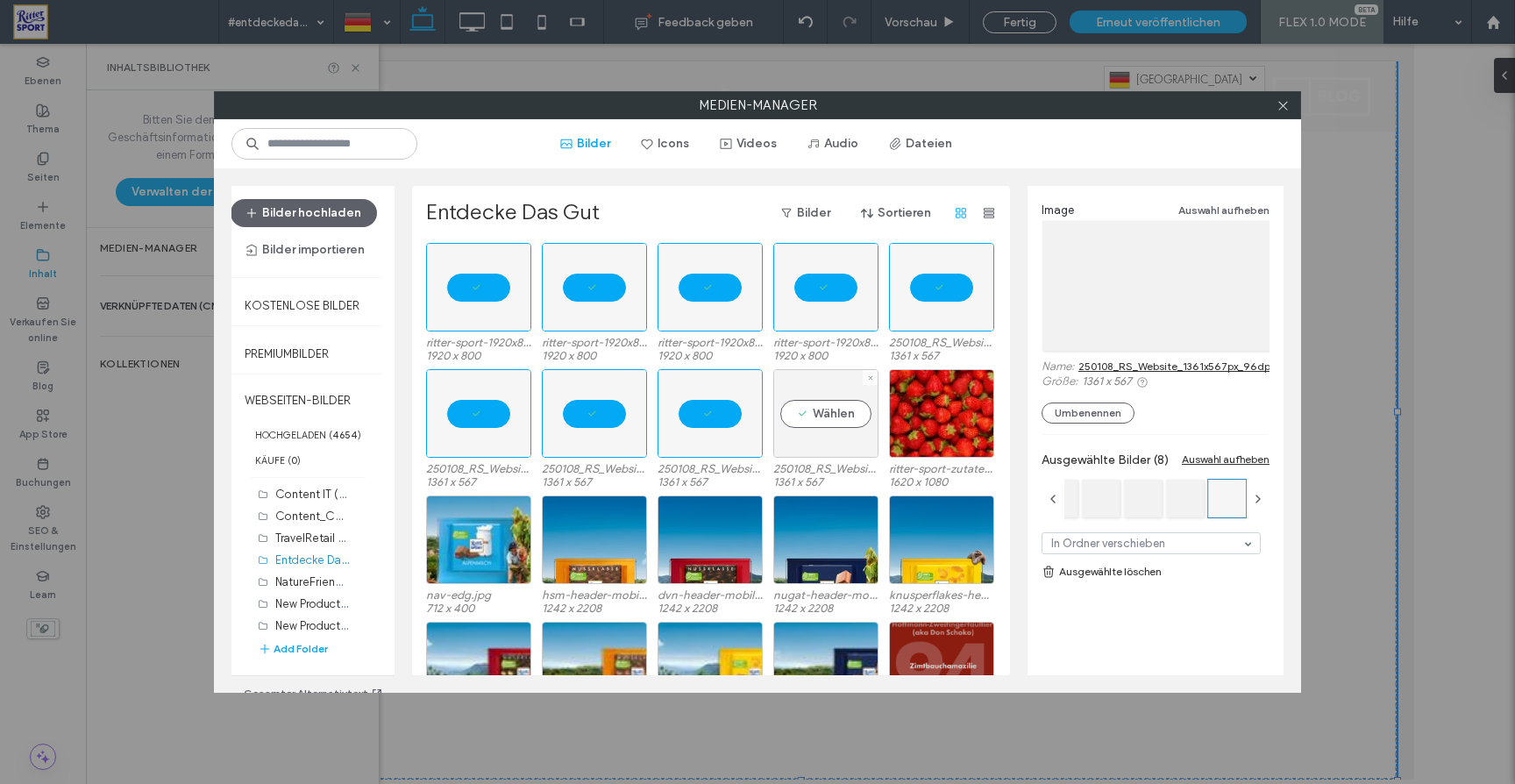
click at [829, 417] on div "Wählen" at bounding box center [826, 413] width 105 height 88
click at [1118, 578] on link "Ausgewählte löschen" at bounding box center [1155, 571] width 228 height 17
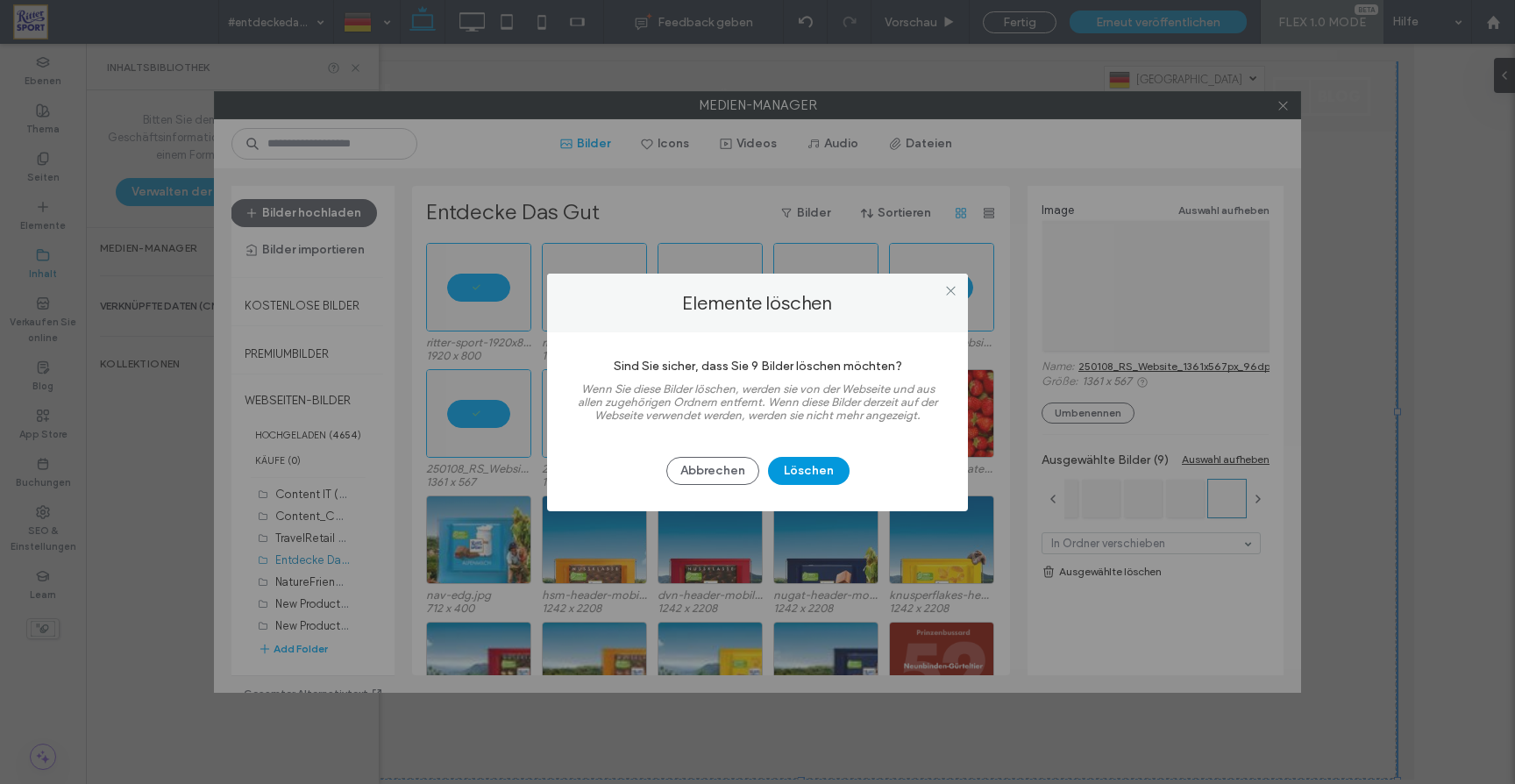
click at [812, 474] on button "Löschen" at bounding box center [809, 471] width 82 height 28
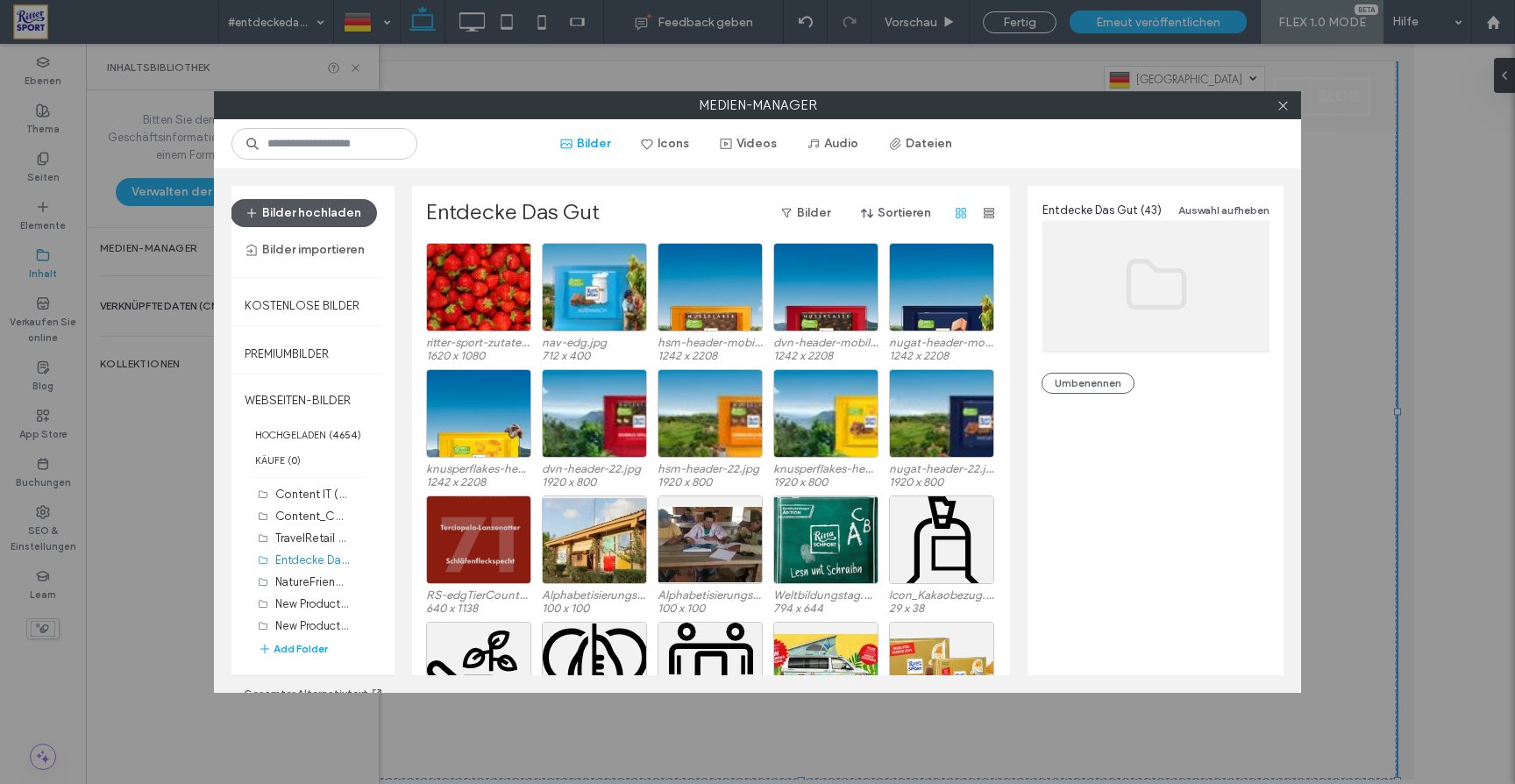
click at [352, 214] on button "Bilder hochladen" at bounding box center [304, 214] width 146 height 28
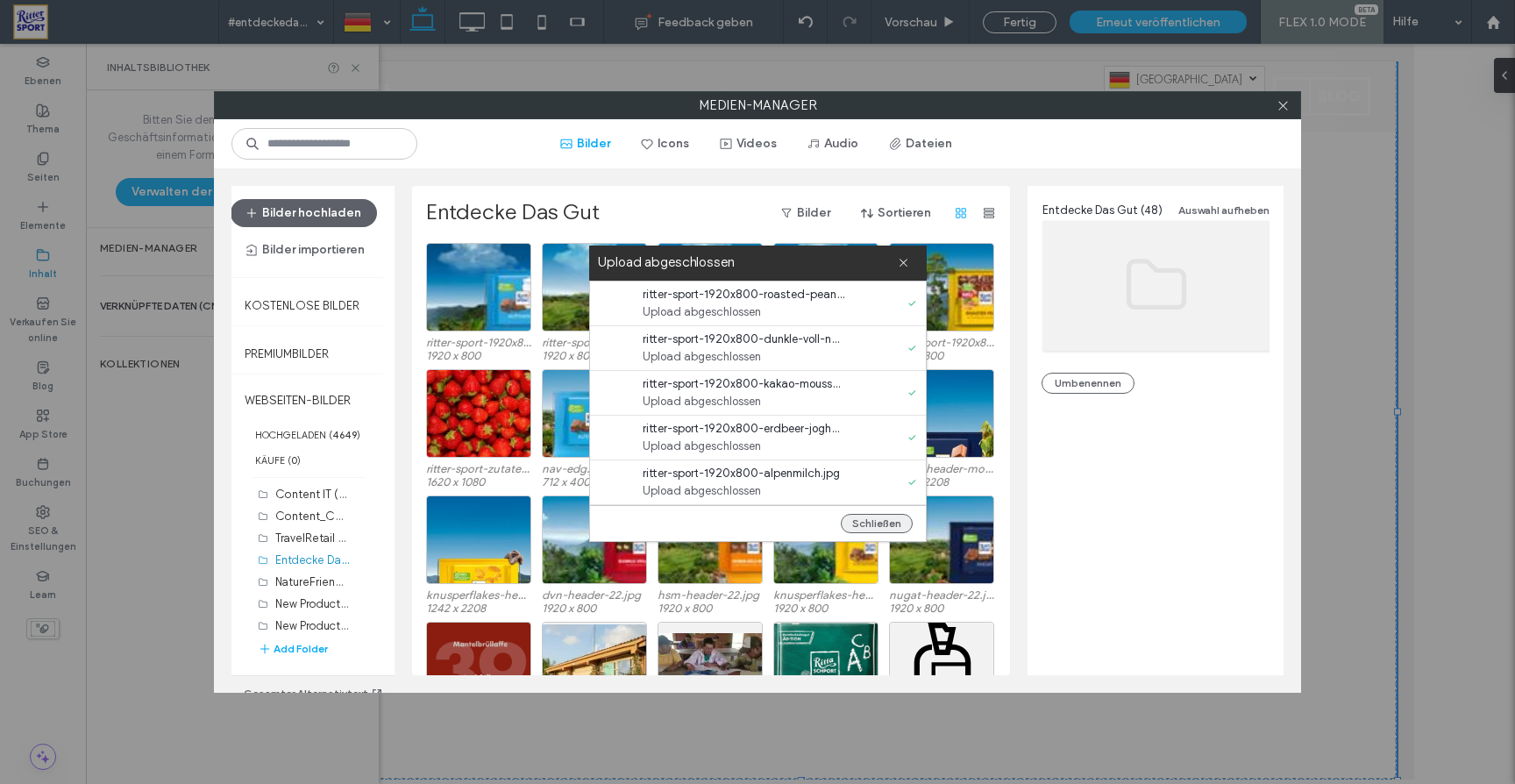
click at [888, 524] on button "Schließen" at bounding box center [877, 523] width 72 height 19
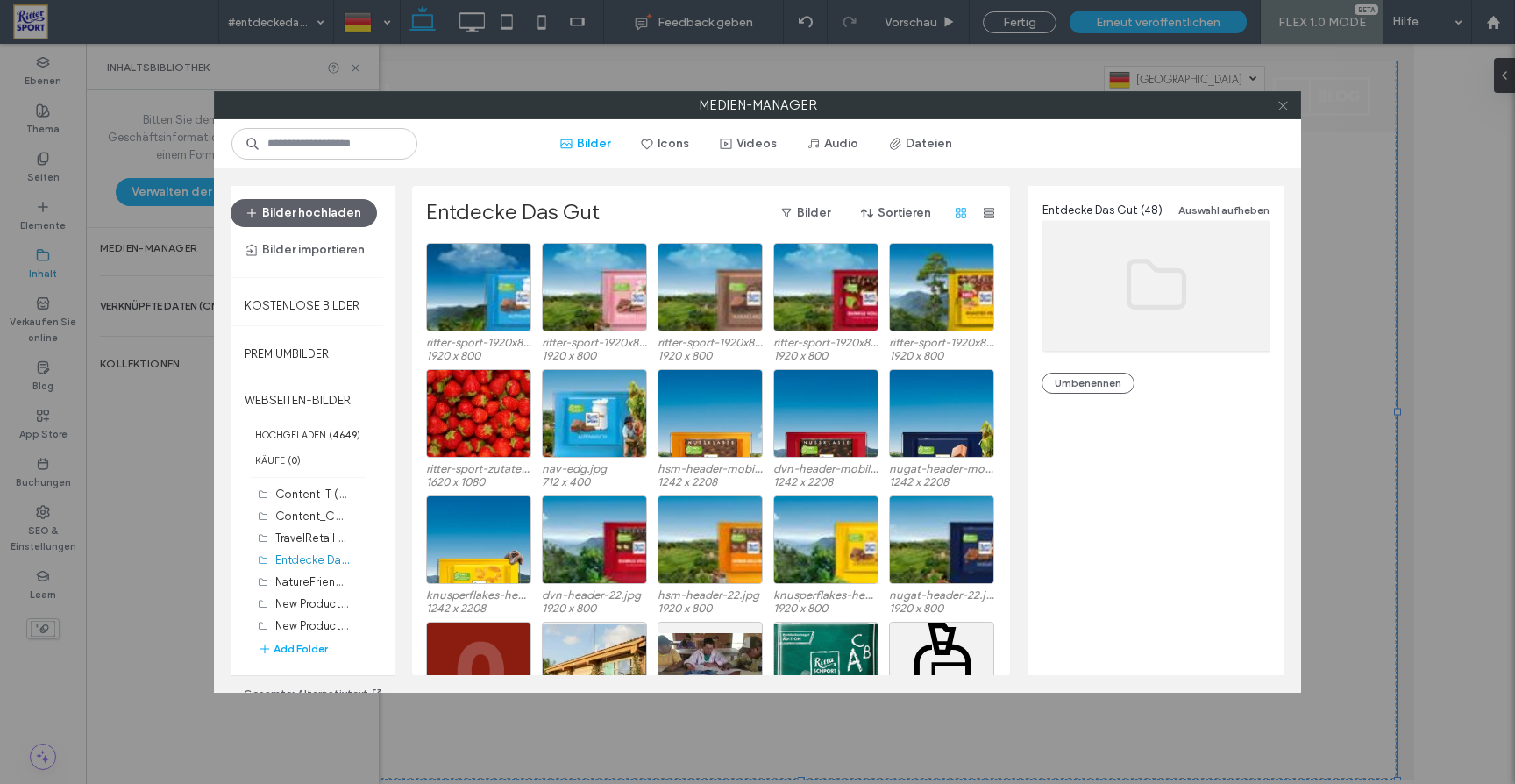
click at [1284, 108] on icon at bounding box center [1283, 105] width 13 height 13
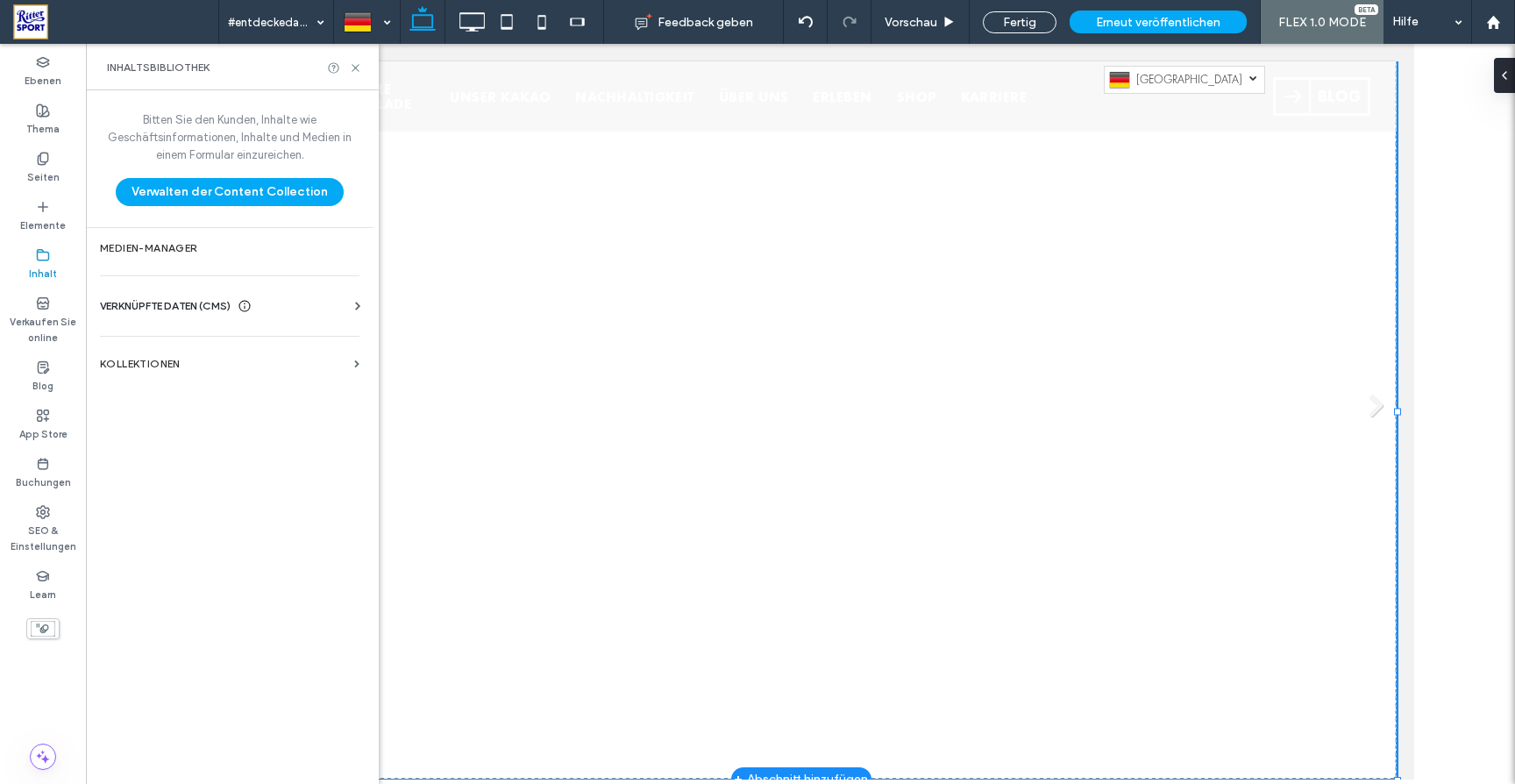
click at [575, 243] on li "Schmecktakulär. Bei so viel Geschmack ist ganz schön was los. Button" at bounding box center [799, 411] width 1191 height 736
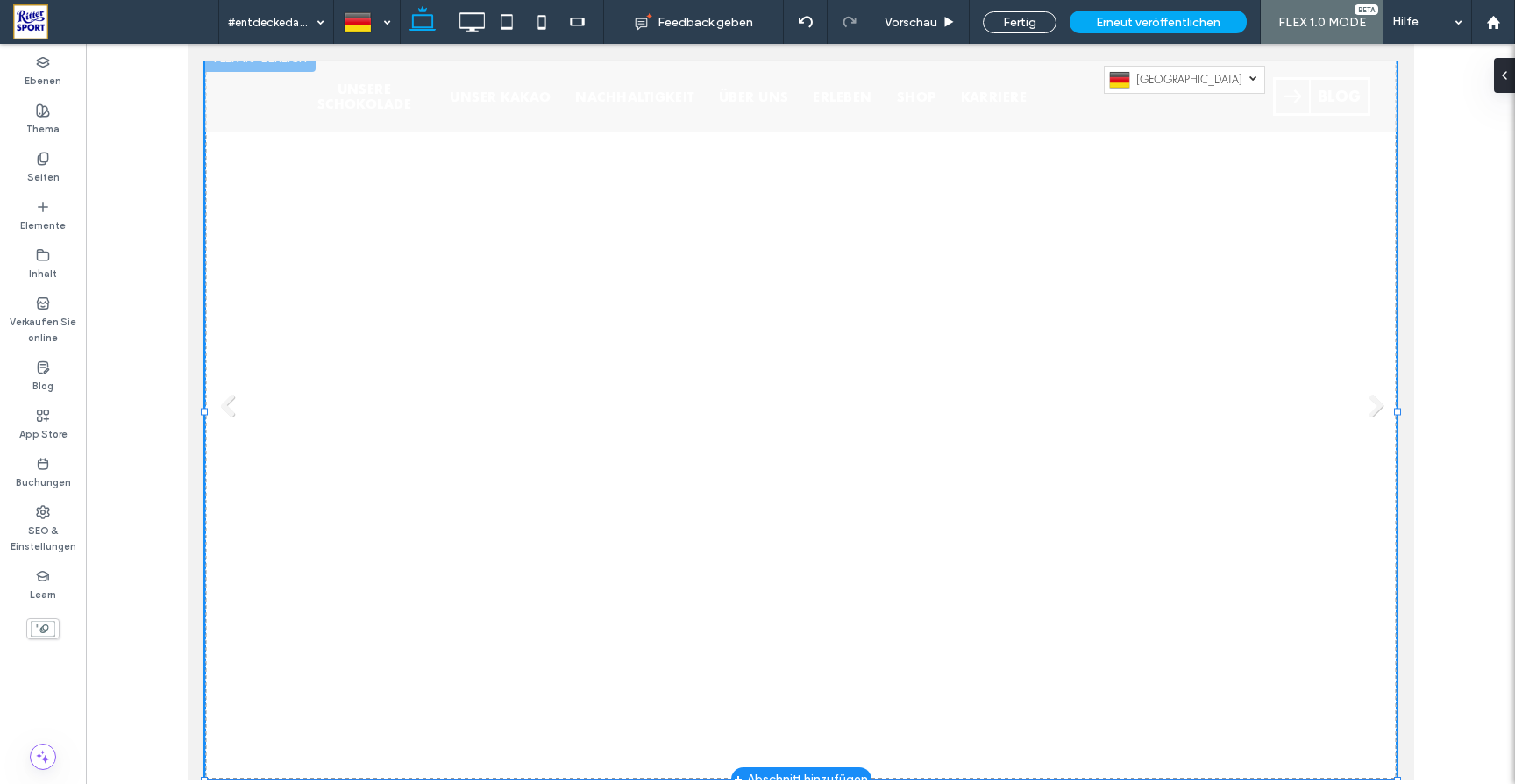
click at [1107, 258] on li "Schmecktakulär. Bei so viel Geschmack ist ganz schön was los. Button" at bounding box center [799, 411] width 1191 height 736
click at [1128, 236] on li "Schmecktakulär. Bei so viel Geschmack ist ganz schön was los. Button" at bounding box center [799, 411] width 1191 height 736
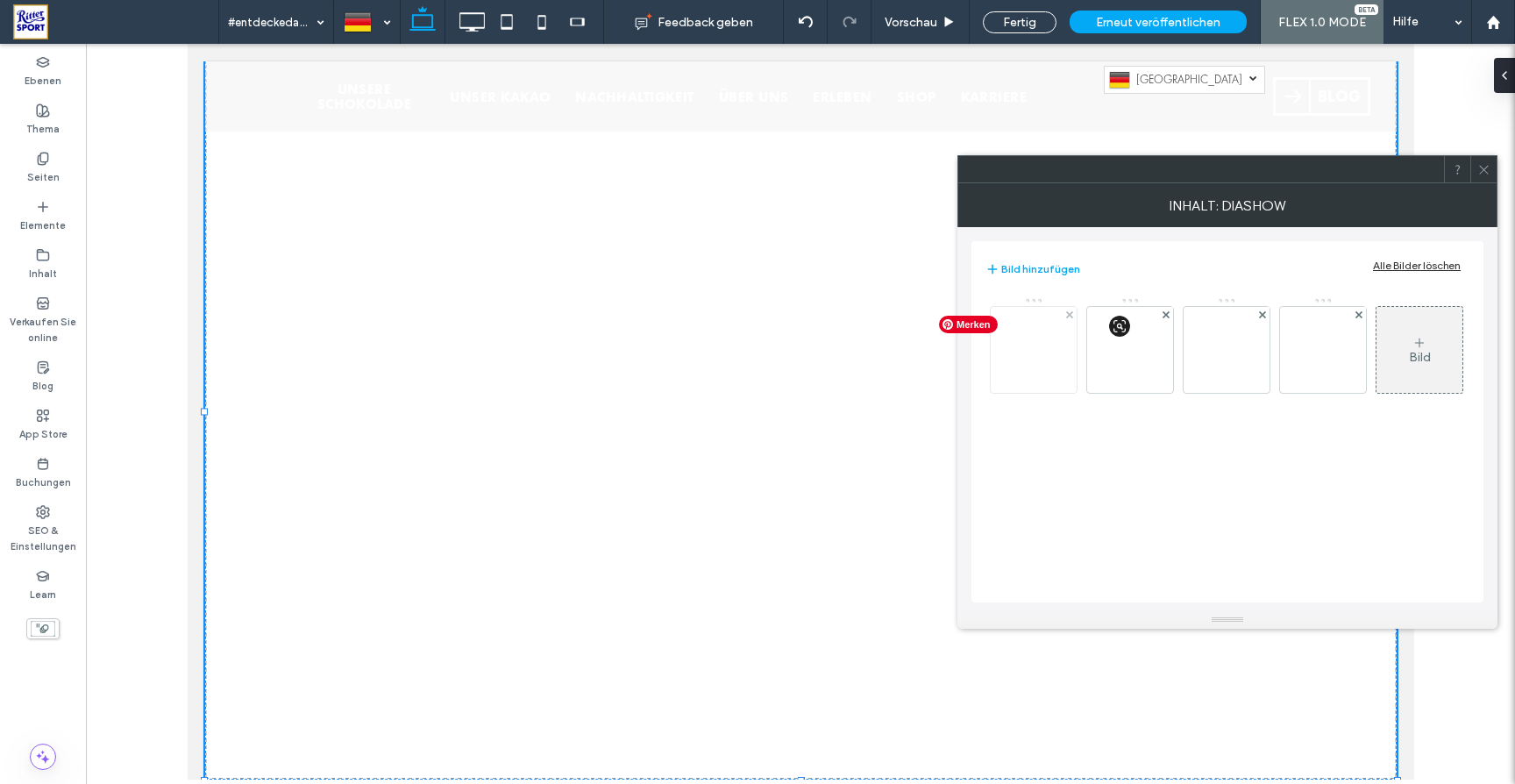
click at [1039, 351] on img at bounding box center [1033, 349] width 14 height 14
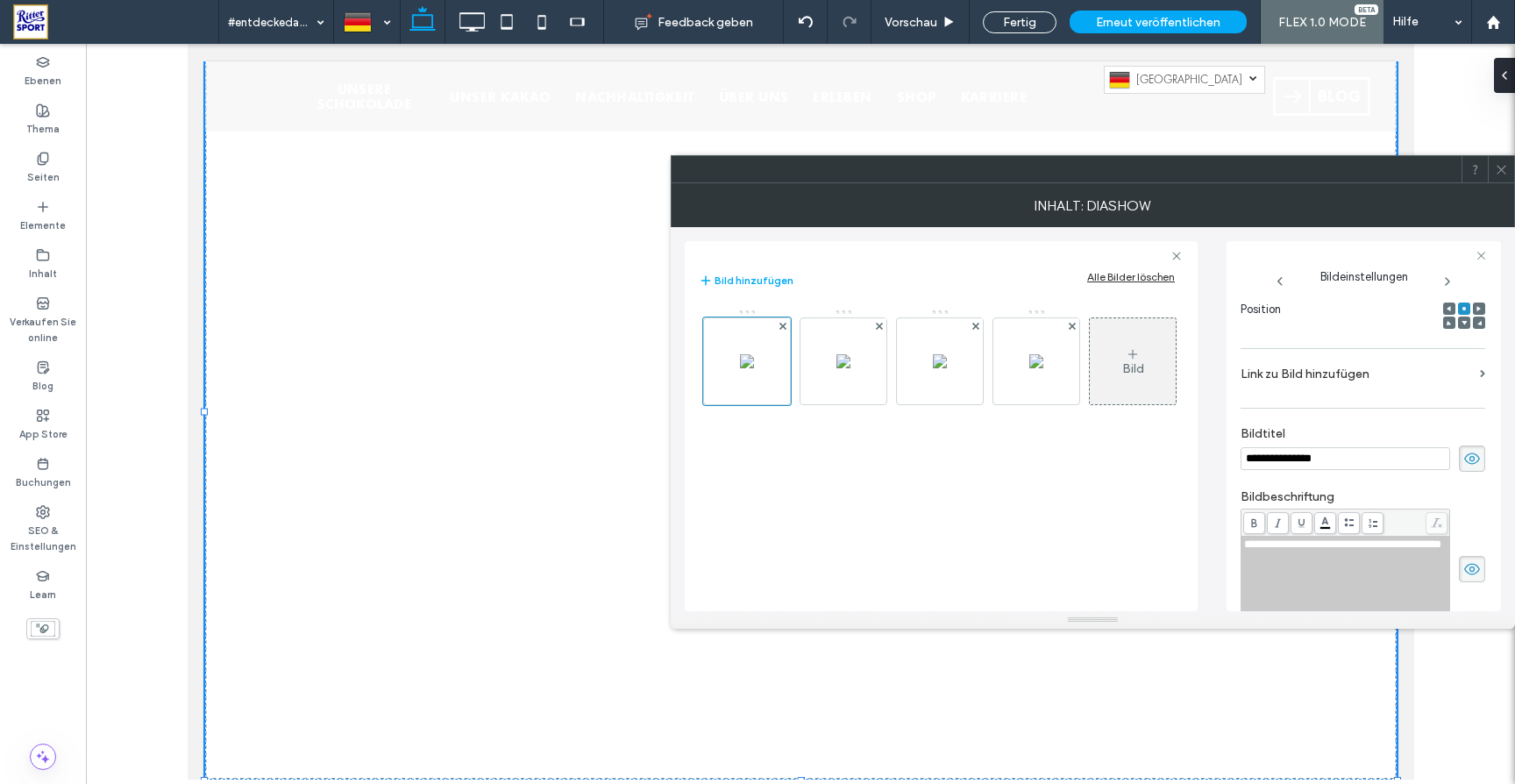
scroll to position [0, 0]
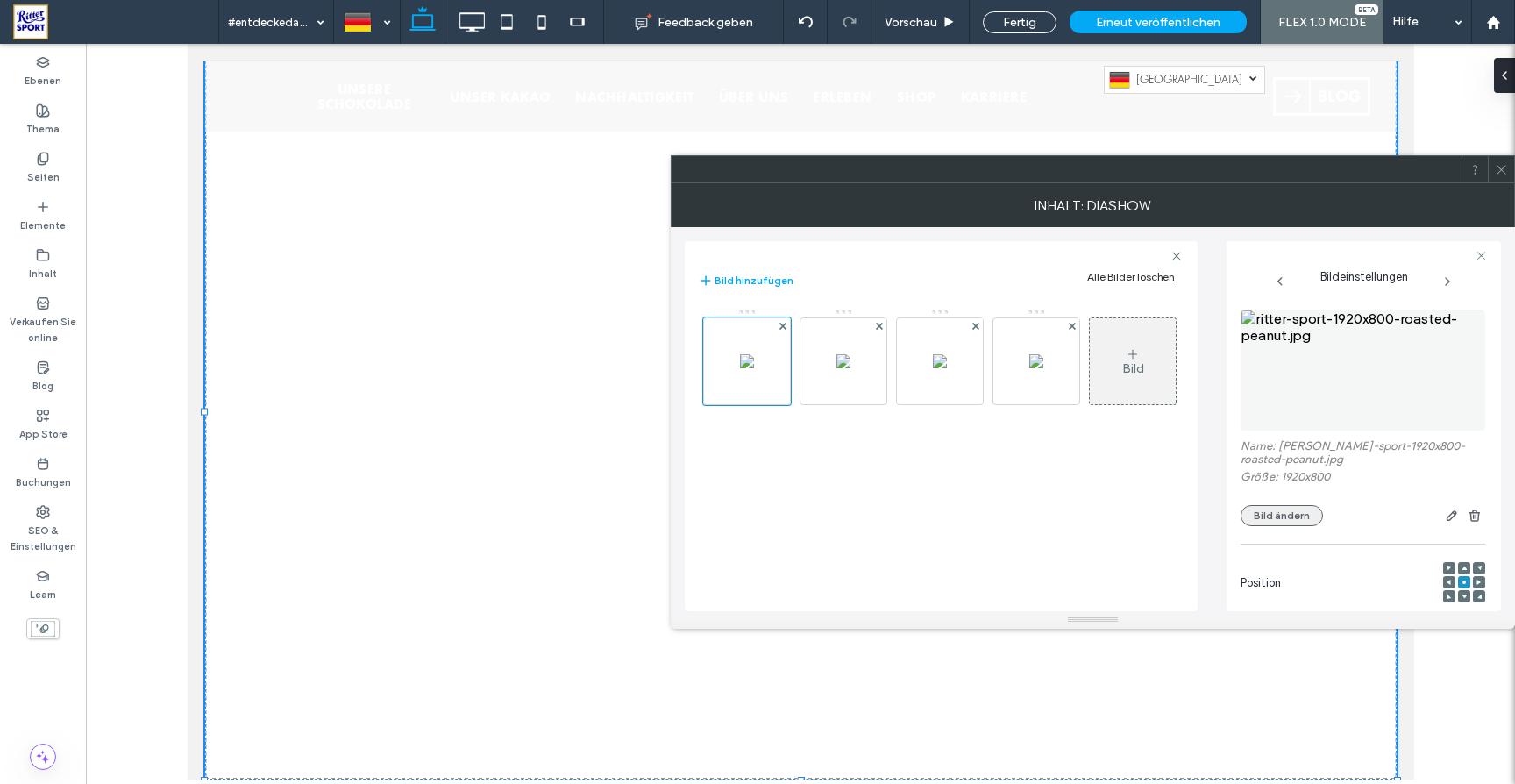
click at [1291, 517] on button "Bild ändern" at bounding box center [1281, 515] width 83 height 21
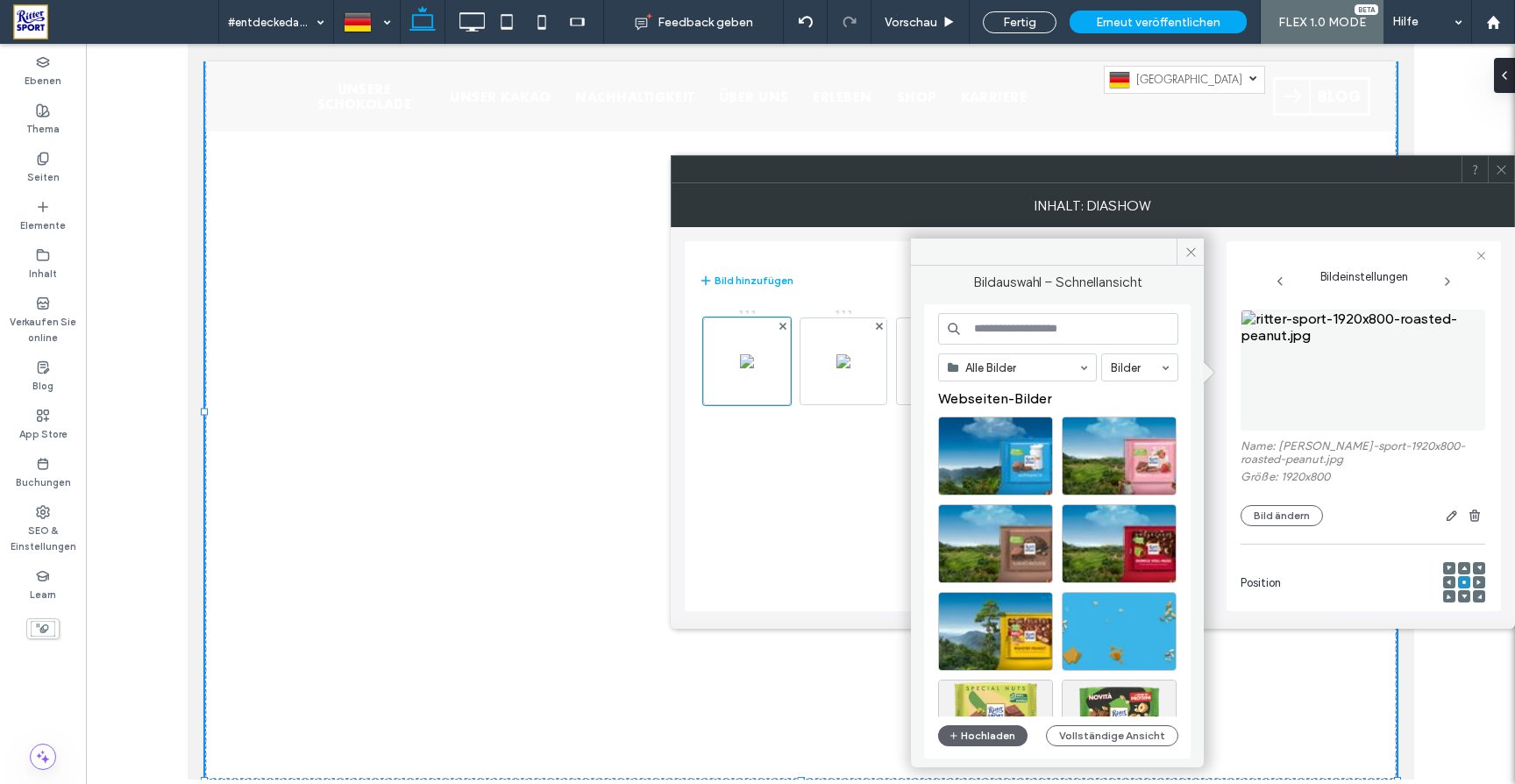
scroll to position [4, 0]
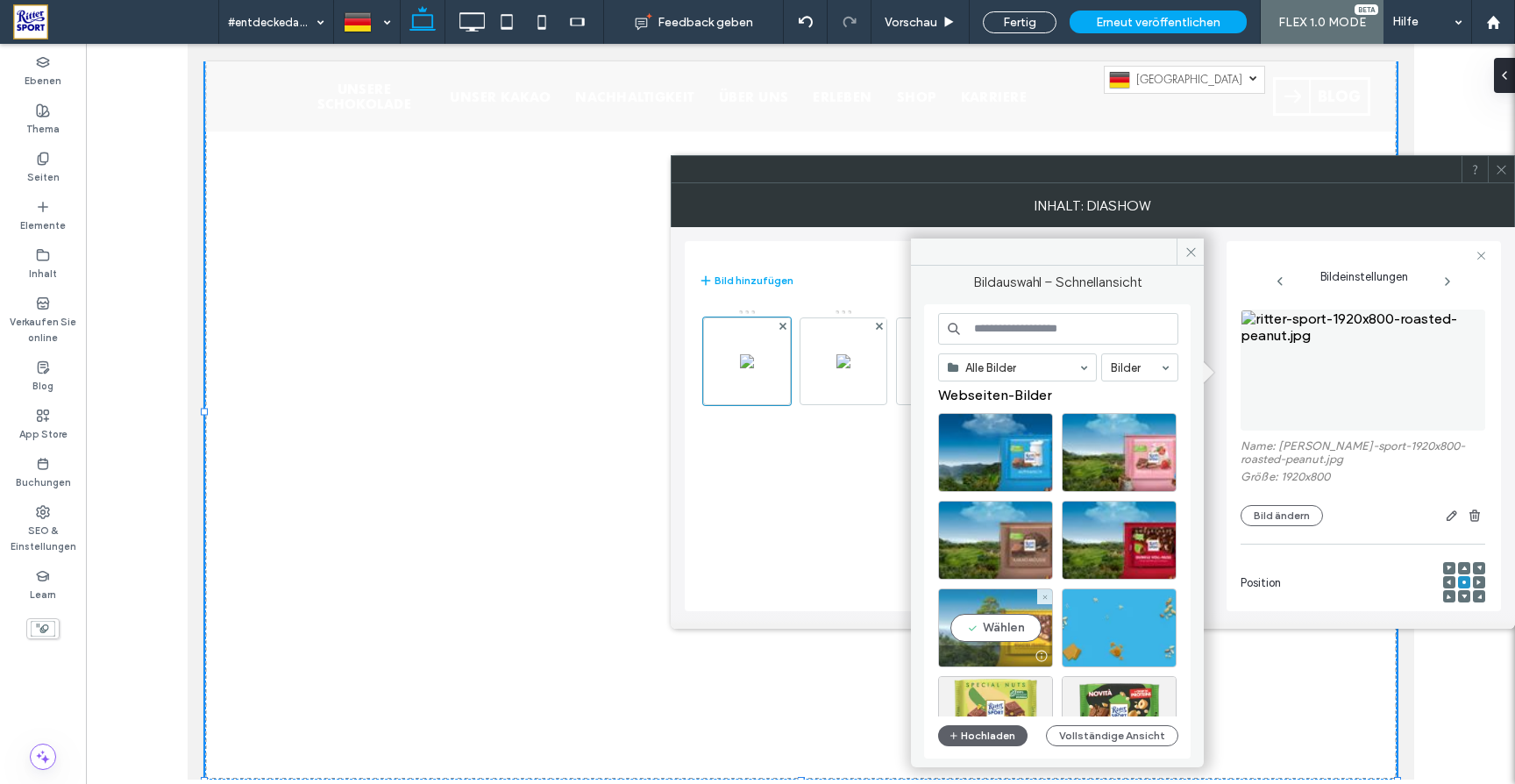
click at [1007, 632] on div "Wählen" at bounding box center [995, 627] width 115 height 79
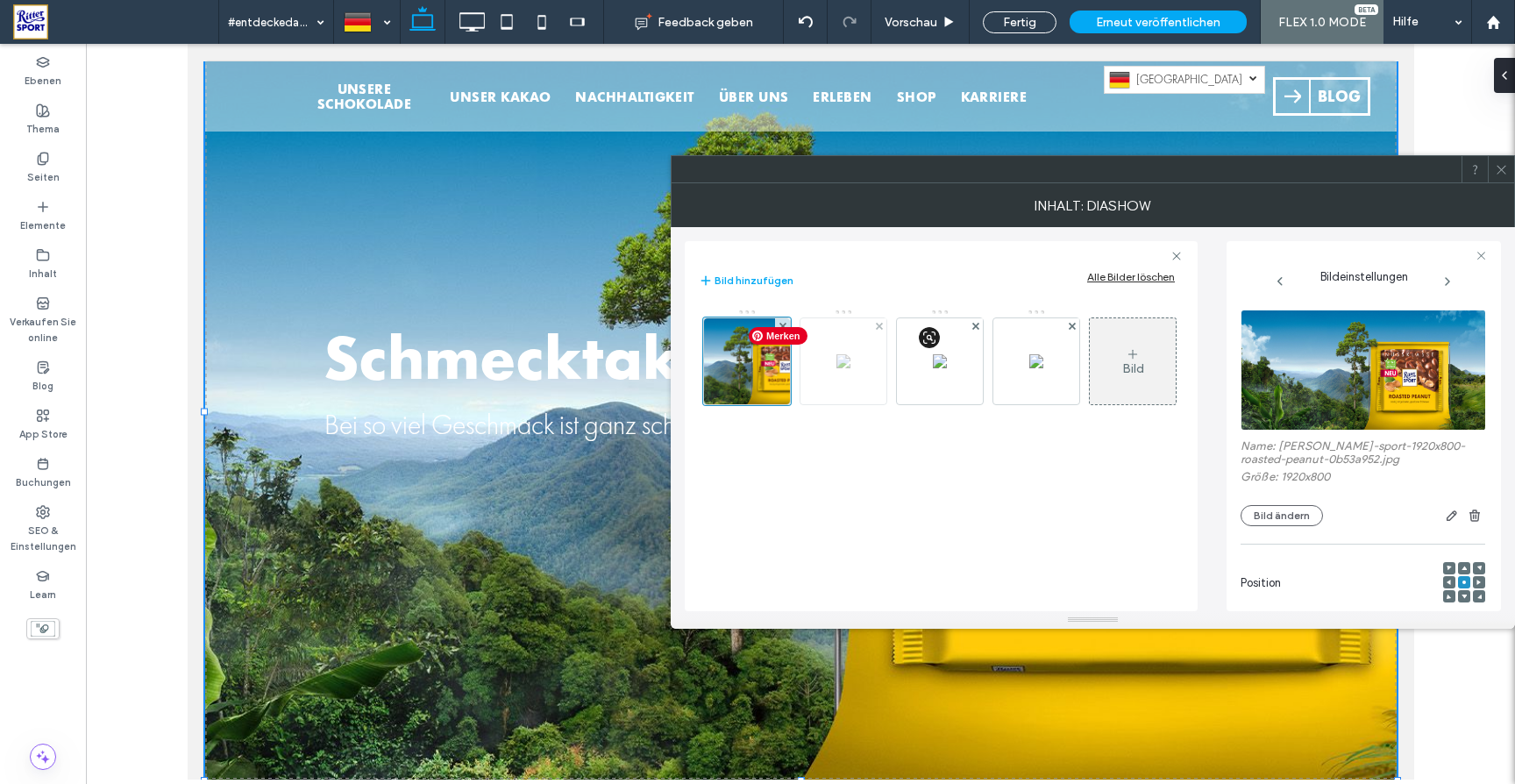
click at [851, 368] on img at bounding box center [843, 361] width 14 height 14
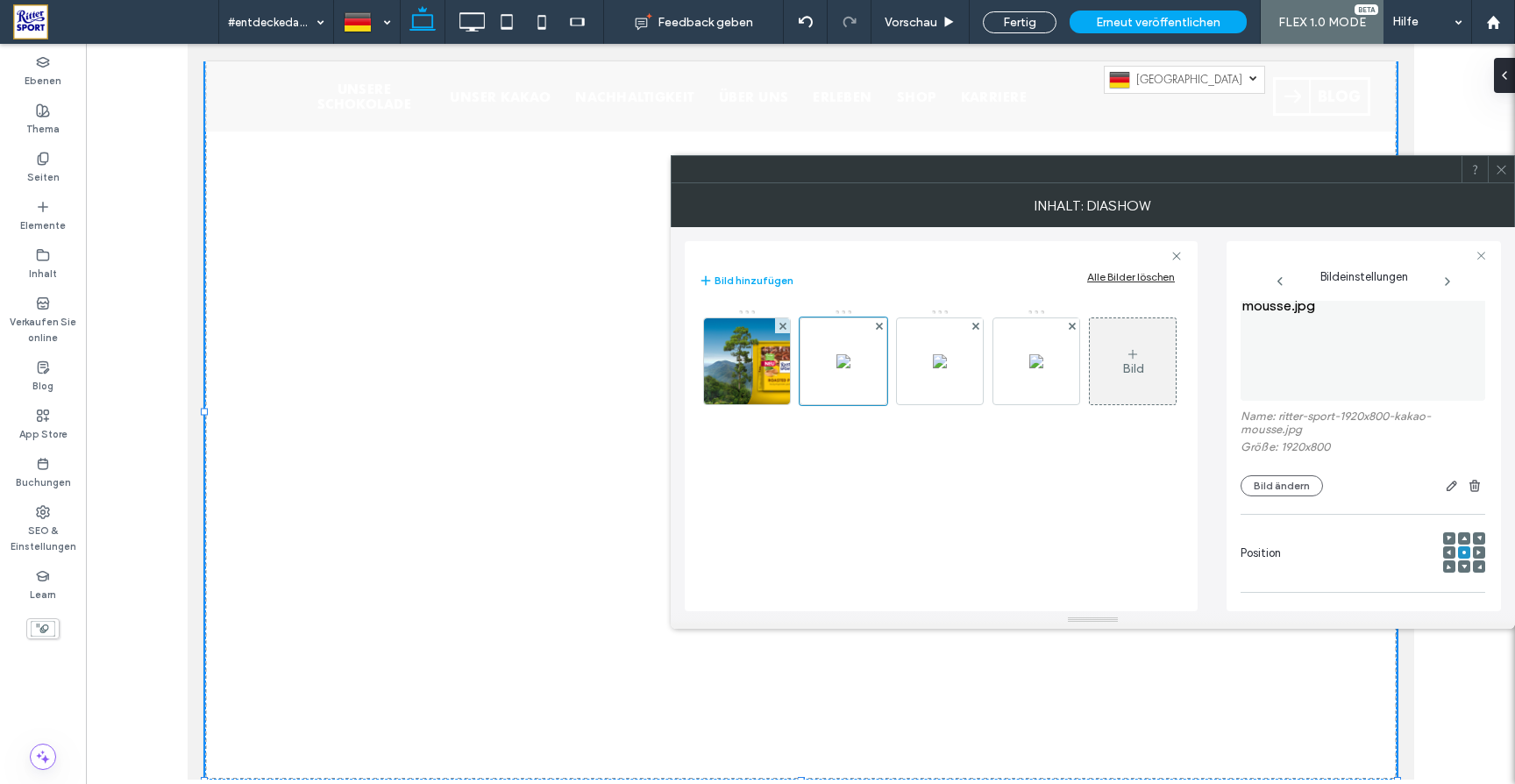
scroll to position [0, 0]
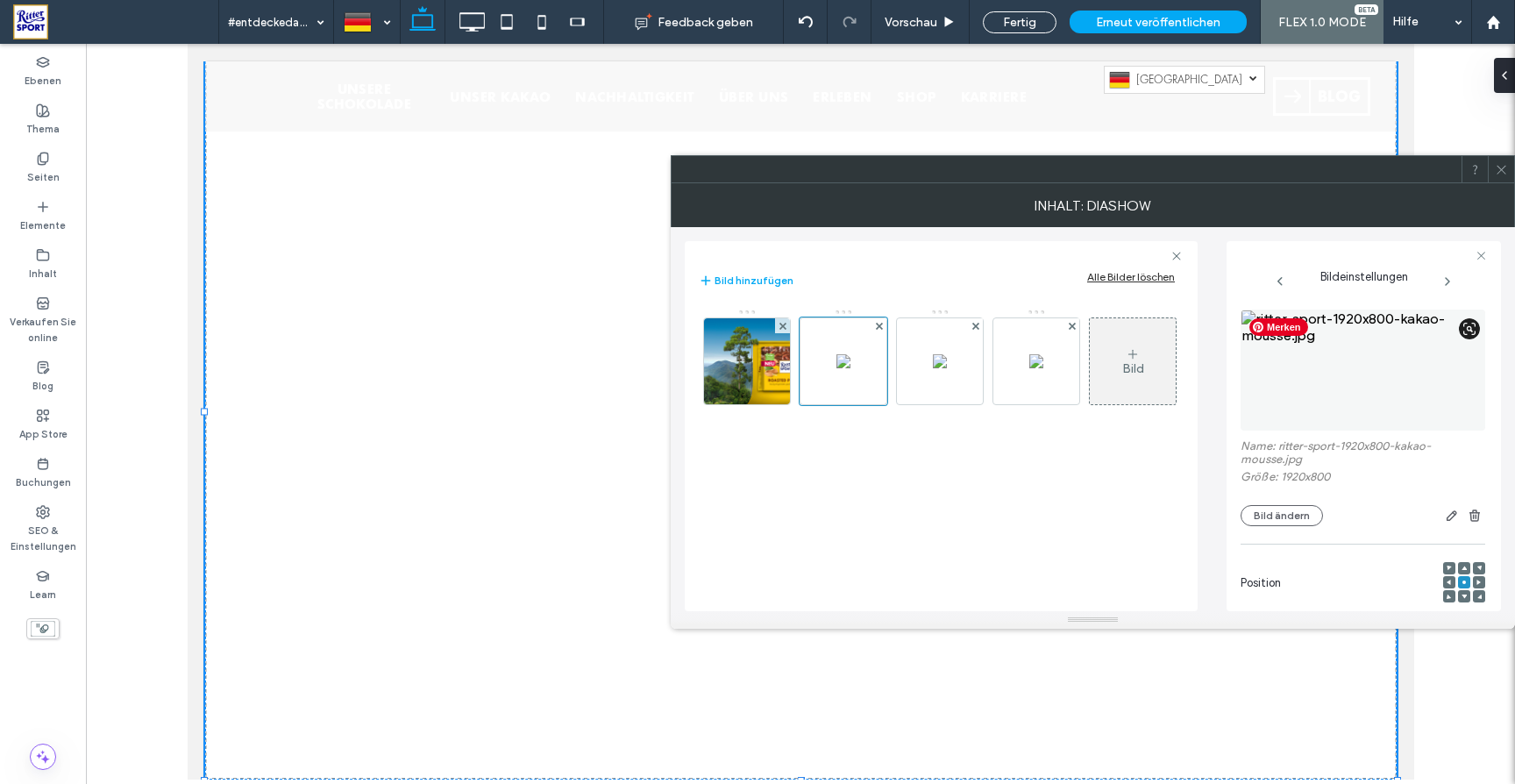
click at [1333, 372] on img at bounding box center [1363, 369] width 245 height 121
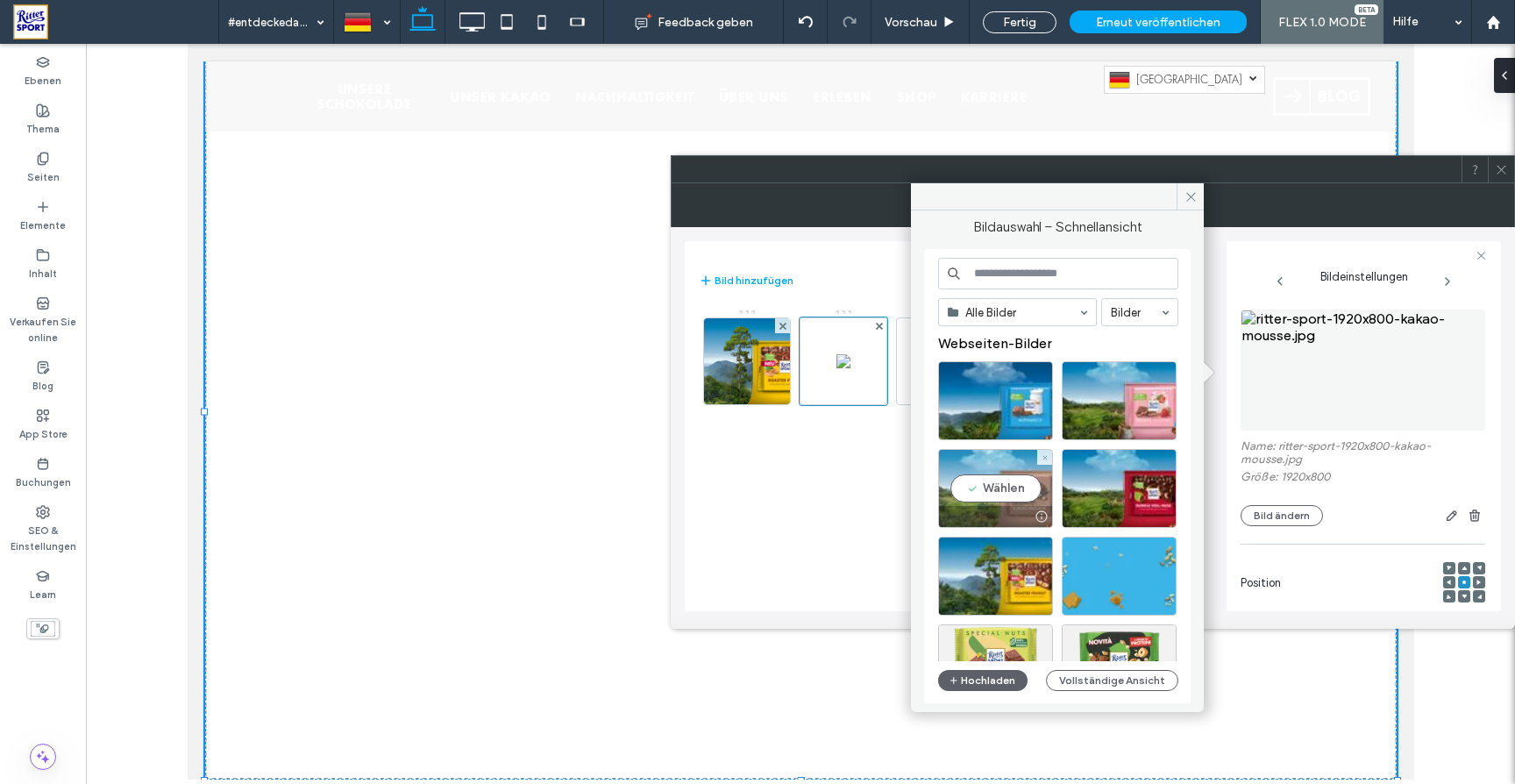
click at [999, 494] on div "Wählen" at bounding box center [995, 488] width 115 height 79
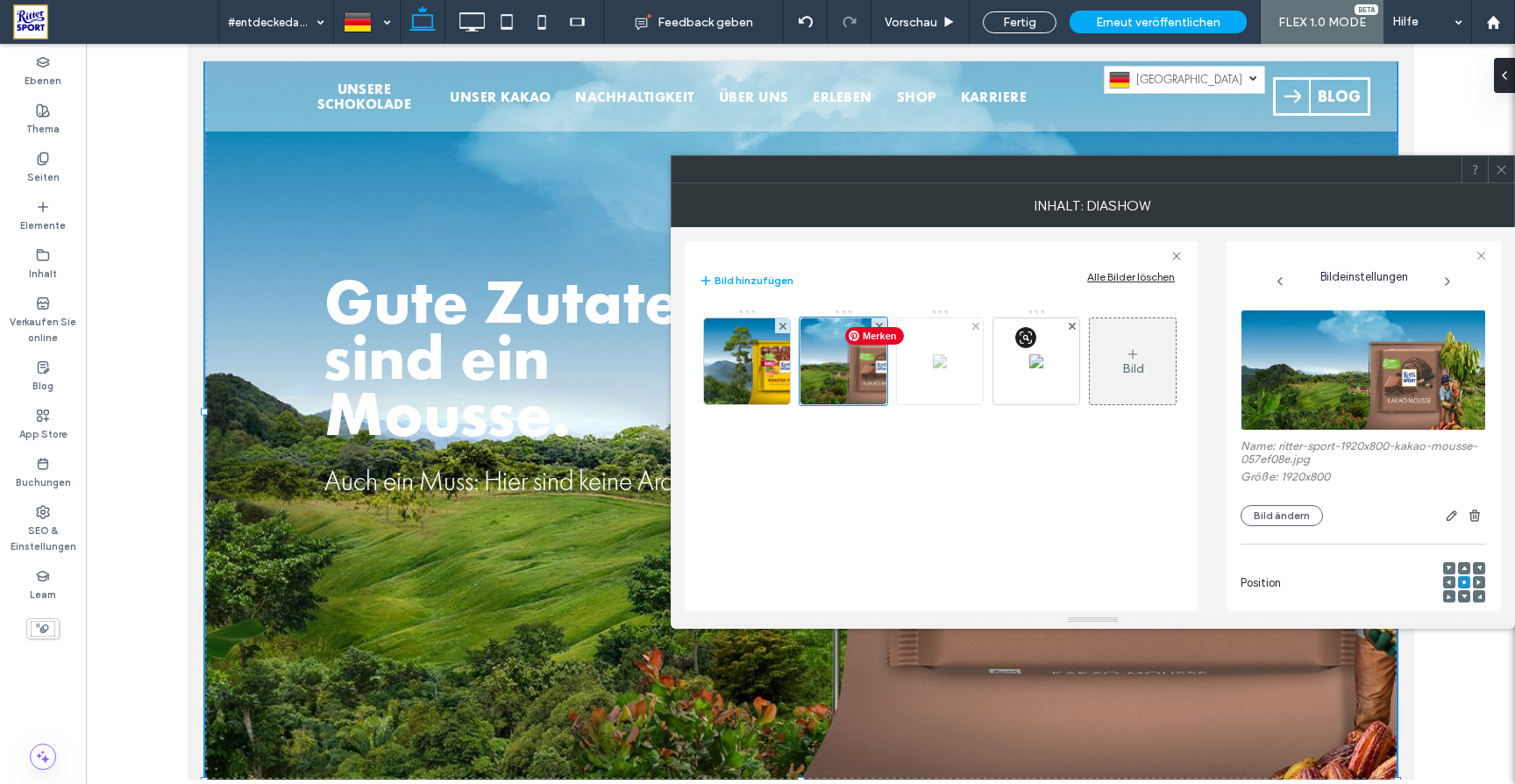
click at [945, 368] on img at bounding box center [940, 361] width 14 height 14
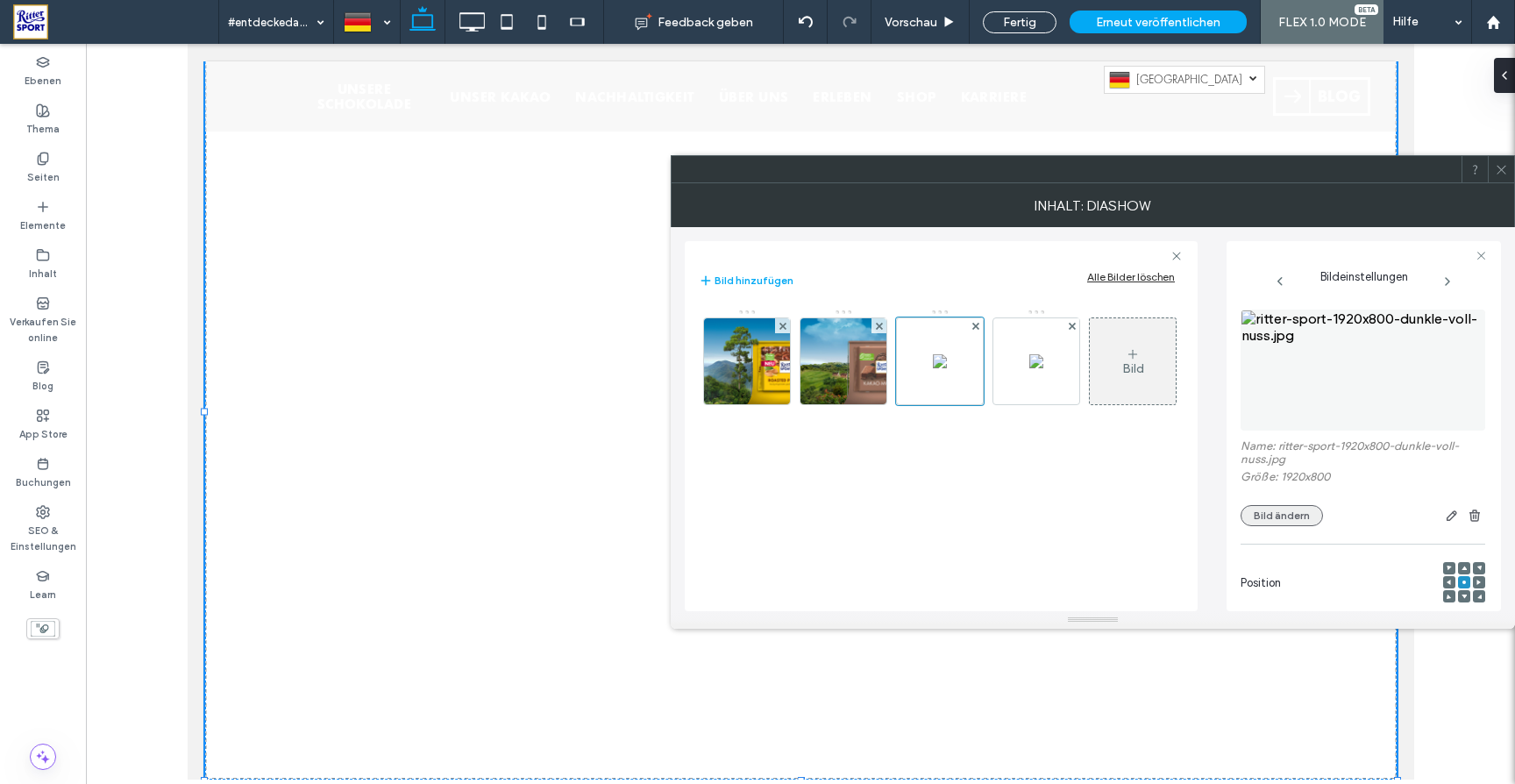
click at [1283, 512] on button "Bild ändern" at bounding box center [1281, 515] width 83 height 21
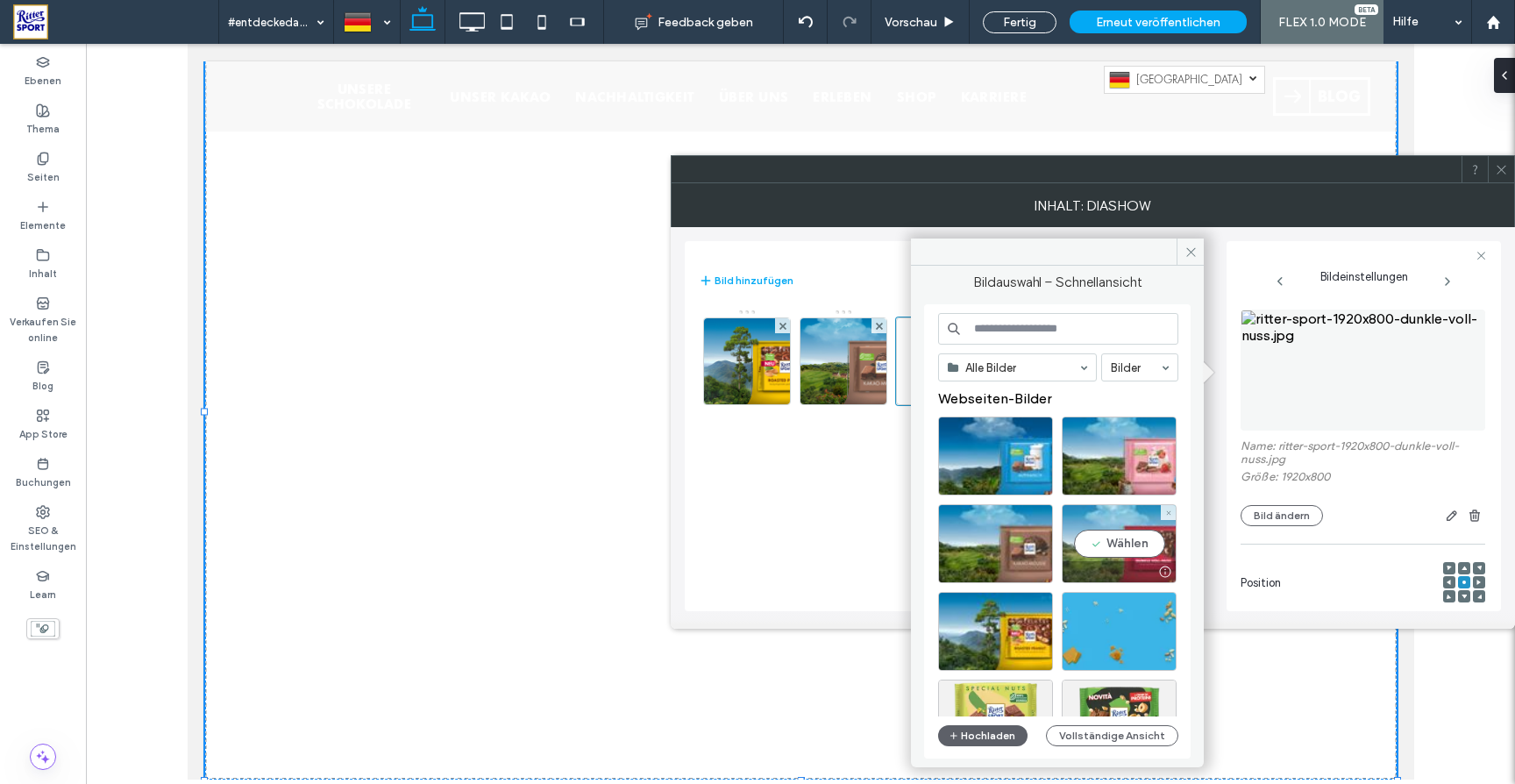
click at [1132, 550] on div "Wählen" at bounding box center [1118, 543] width 115 height 79
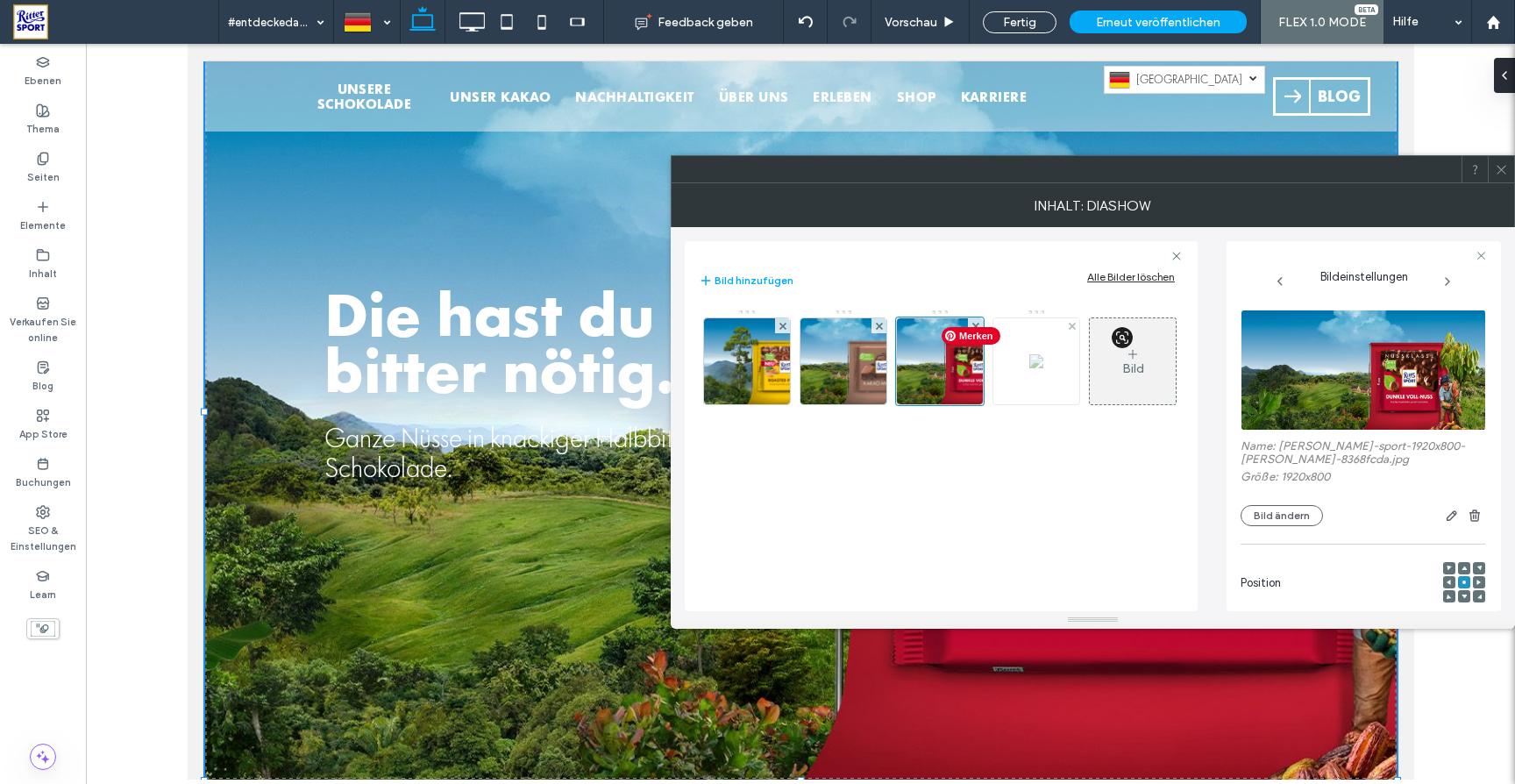
click at [1039, 368] on img at bounding box center [1036, 361] width 14 height 14
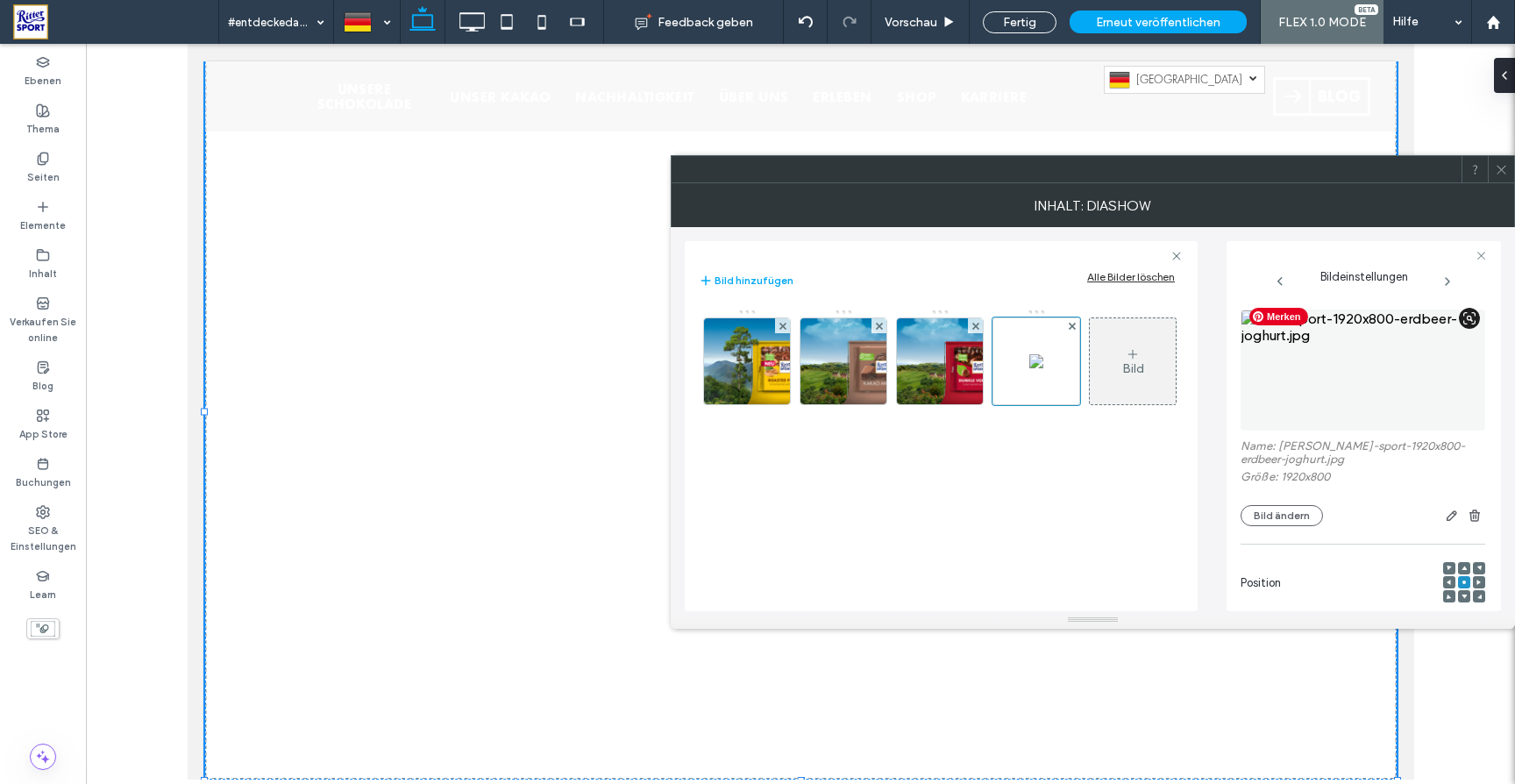
click at [1359, 392] on img at bounding box center [1363, 369] width 245 height 121
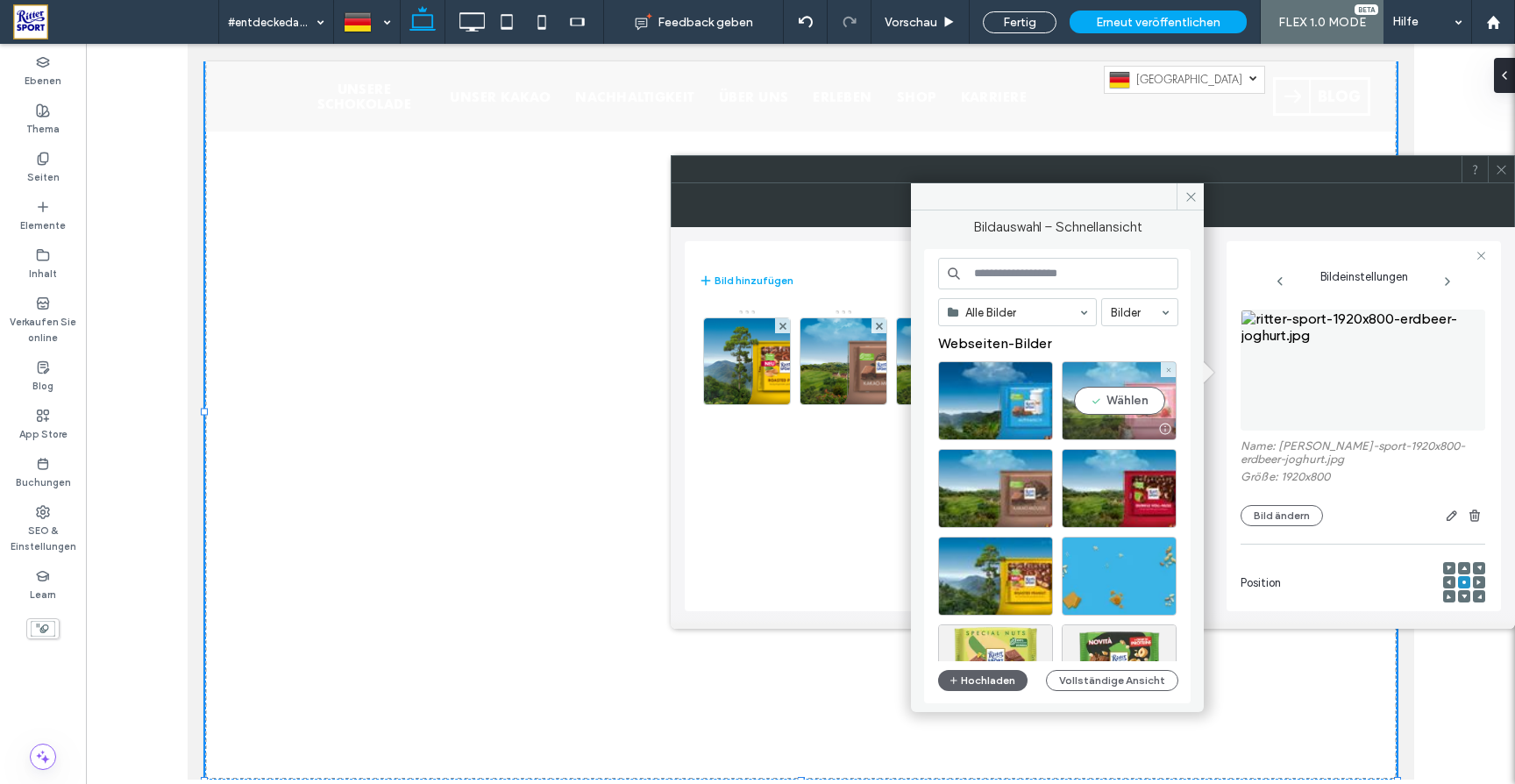
click at [1129, 407] on div "Wählen" at bounding box center [1118, 400] width 115 height 79
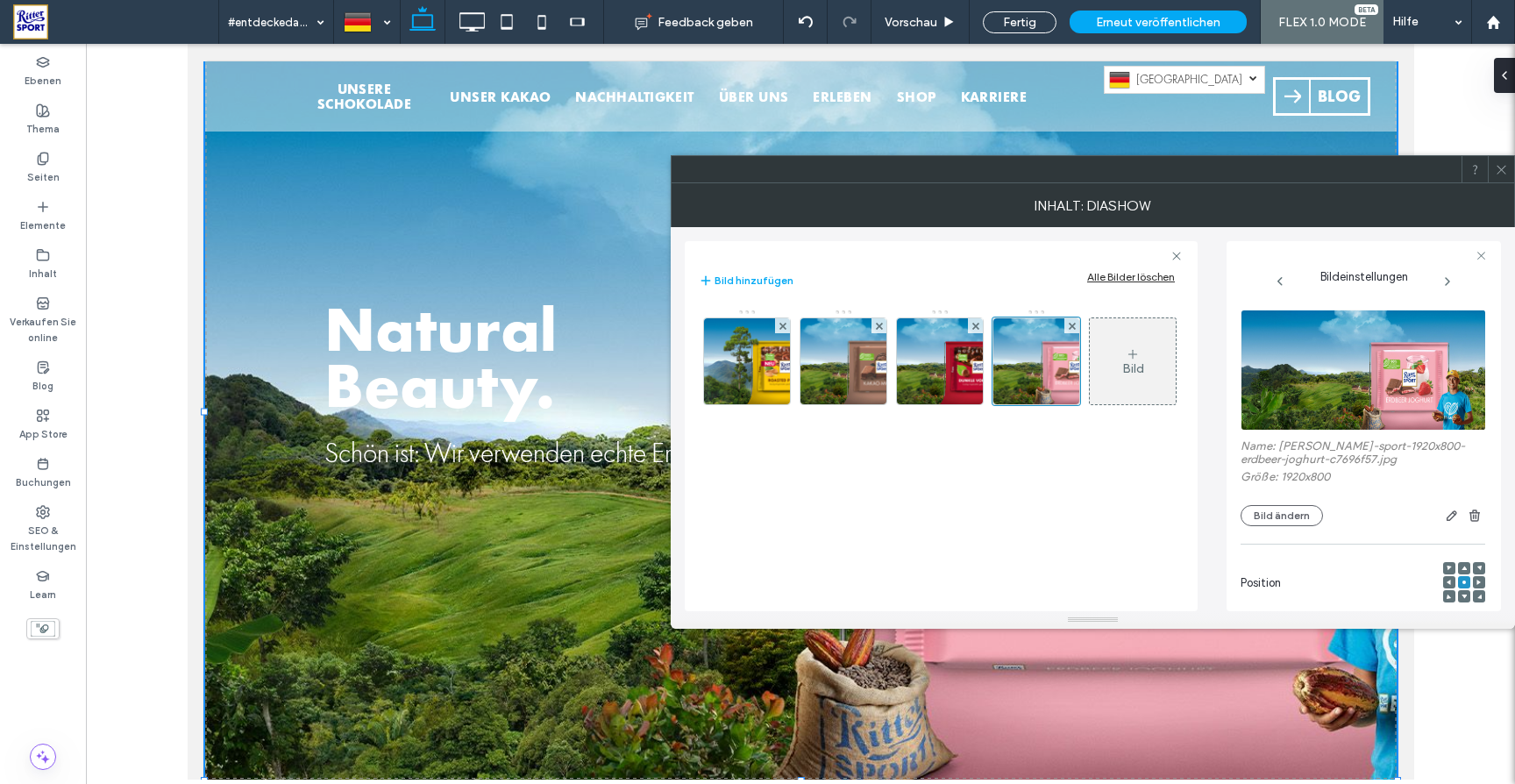
click at [1504, 172] on use at bounding box center [1500, 169] width 9 height 9
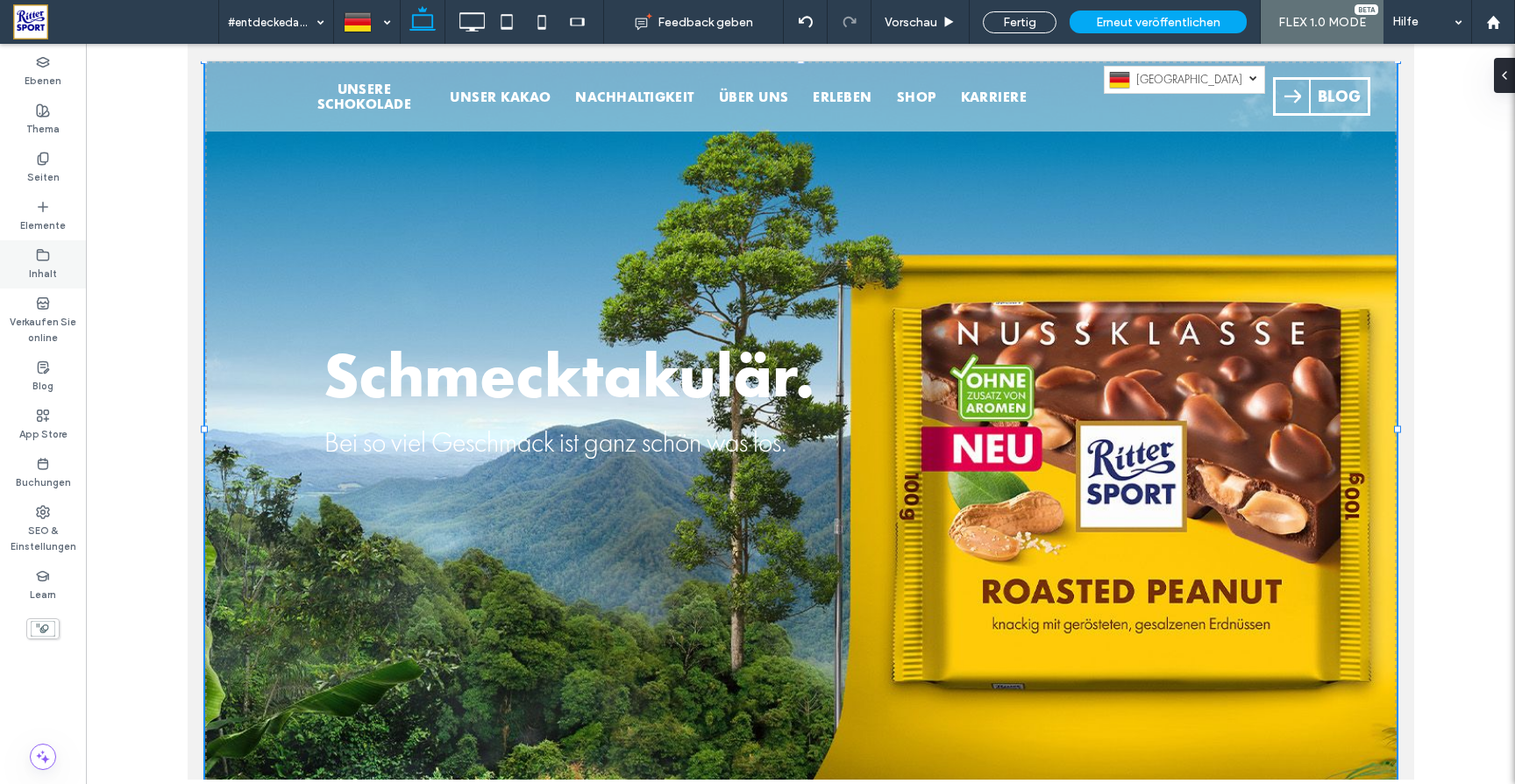
click at [45, 257] on icon at bounding box center [43, 254] width 14 height 14
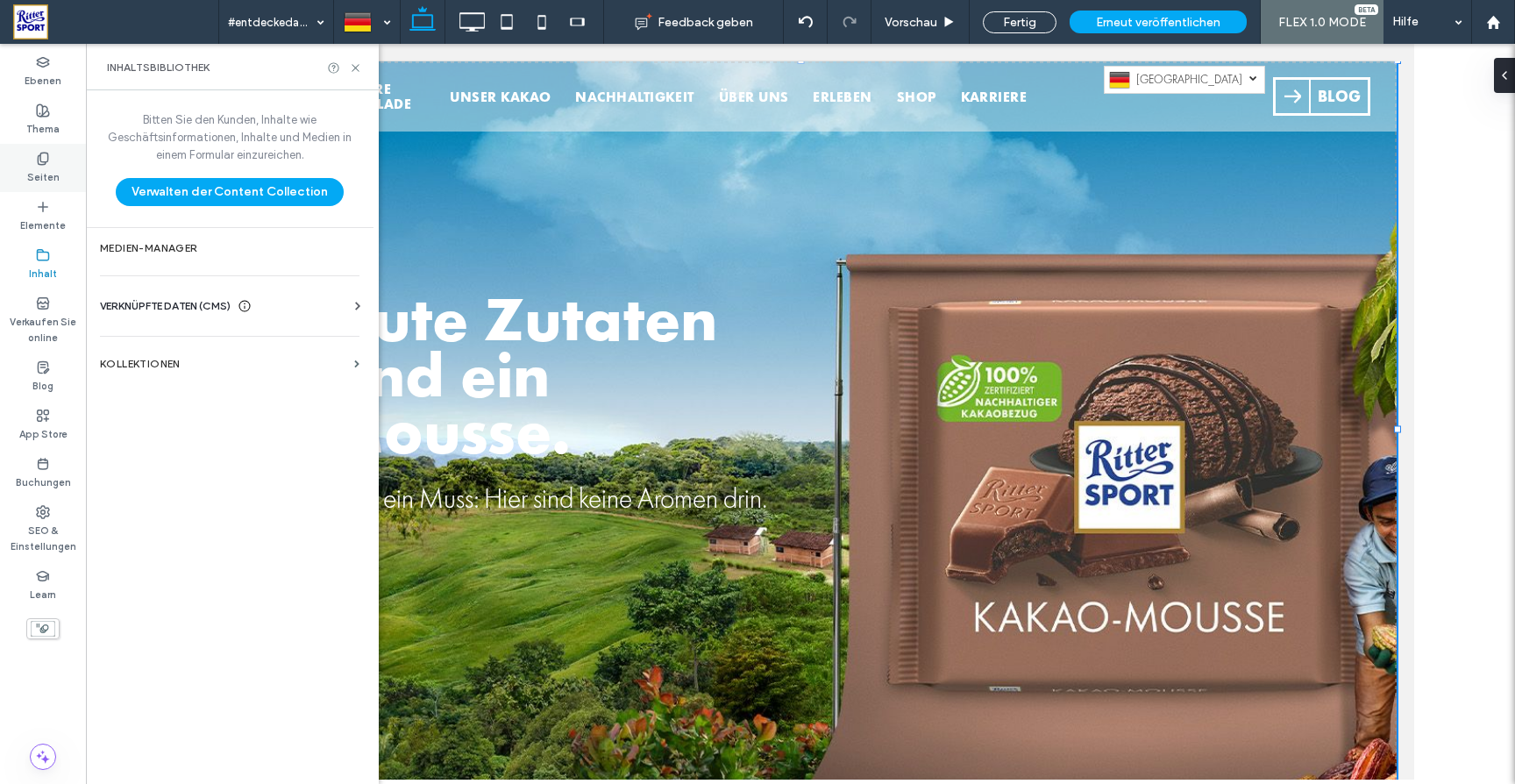
click at [55, 161] on div "Seiten" at bounding box center [43, 167] width 86 height 48
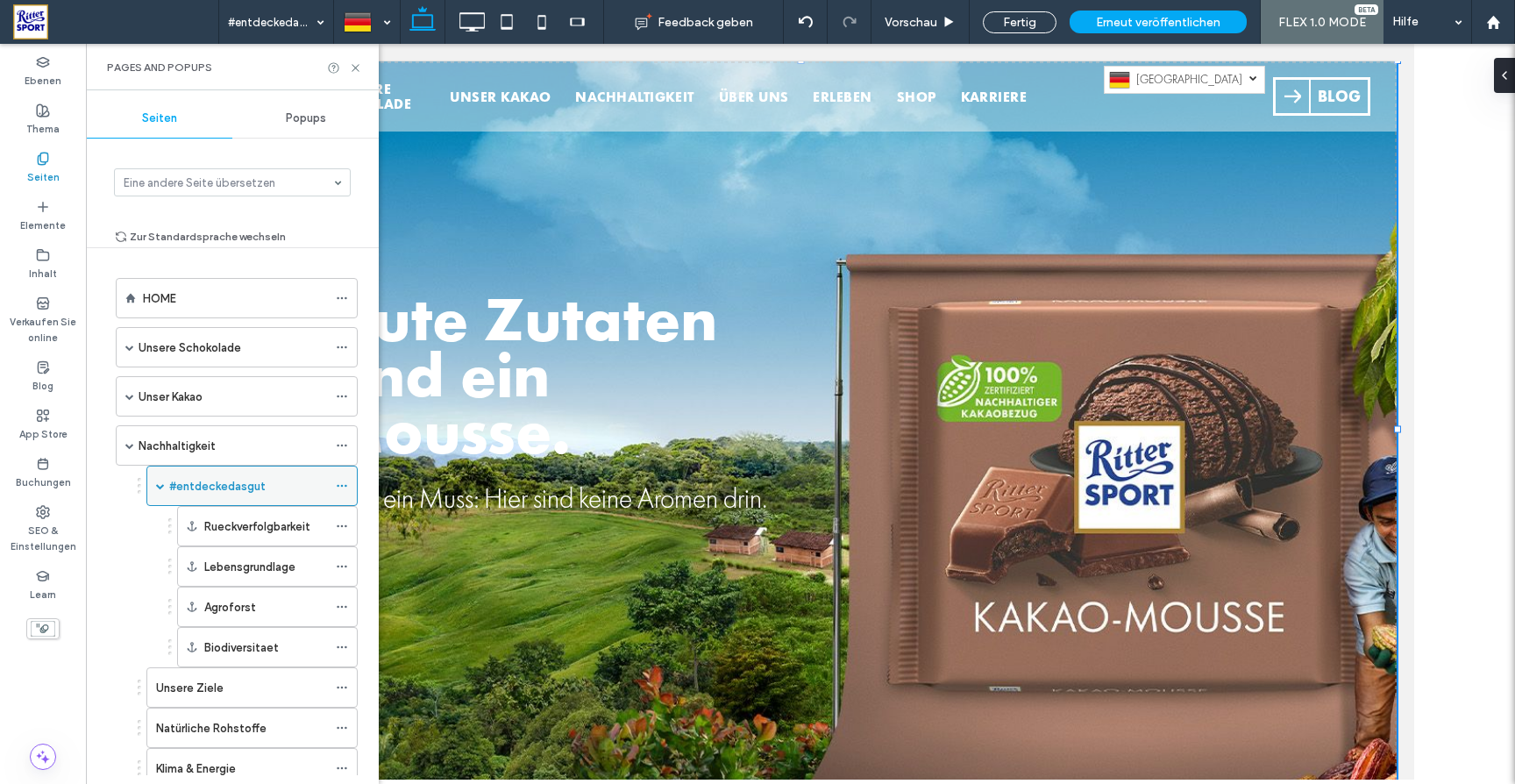
click at [346, 486] on use at bounding box center [342, 486] width 9 height 3
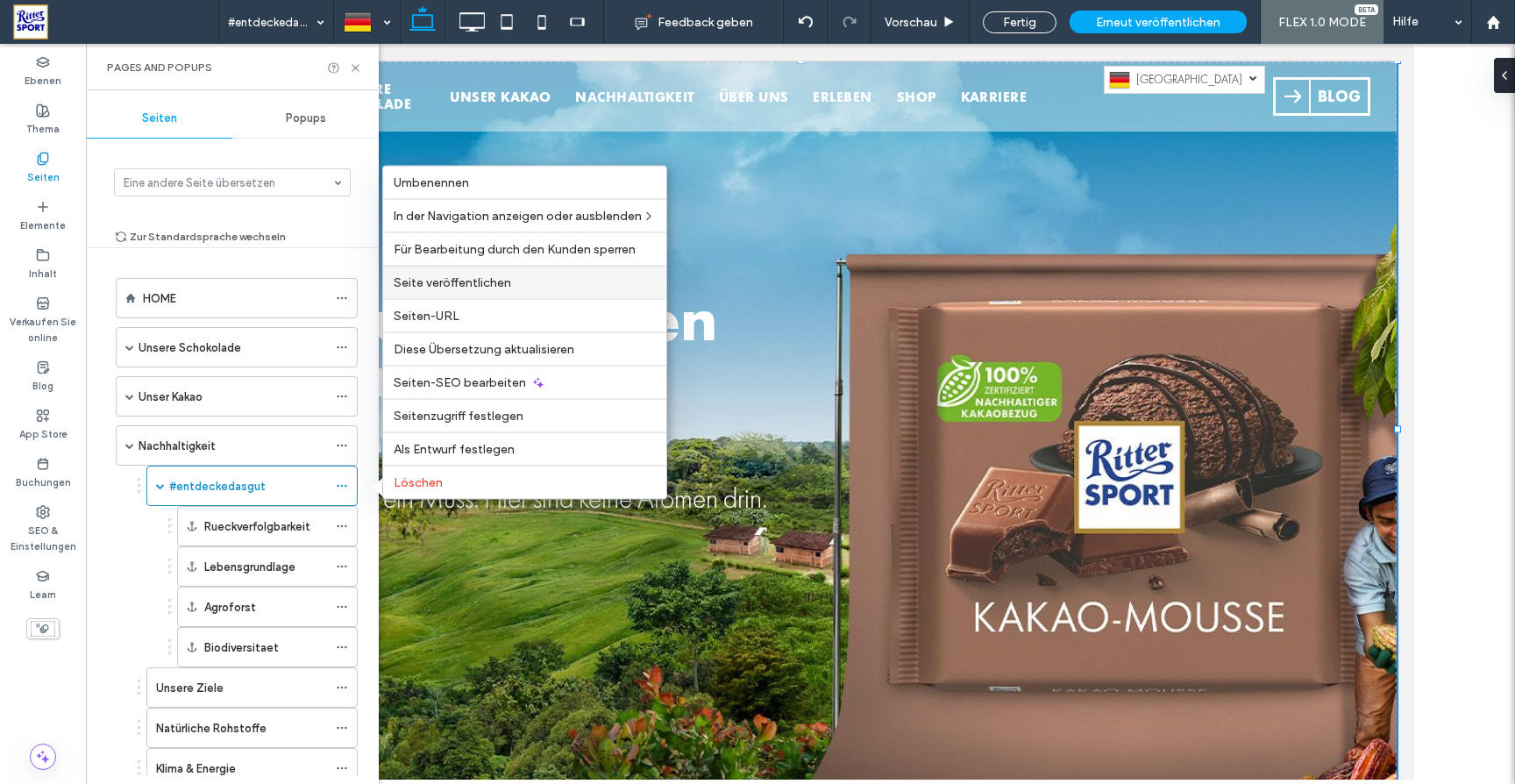
click at [447, 287] on span "Seite veröffentlichen" at bounding box center [453, 283] width 118 height 15
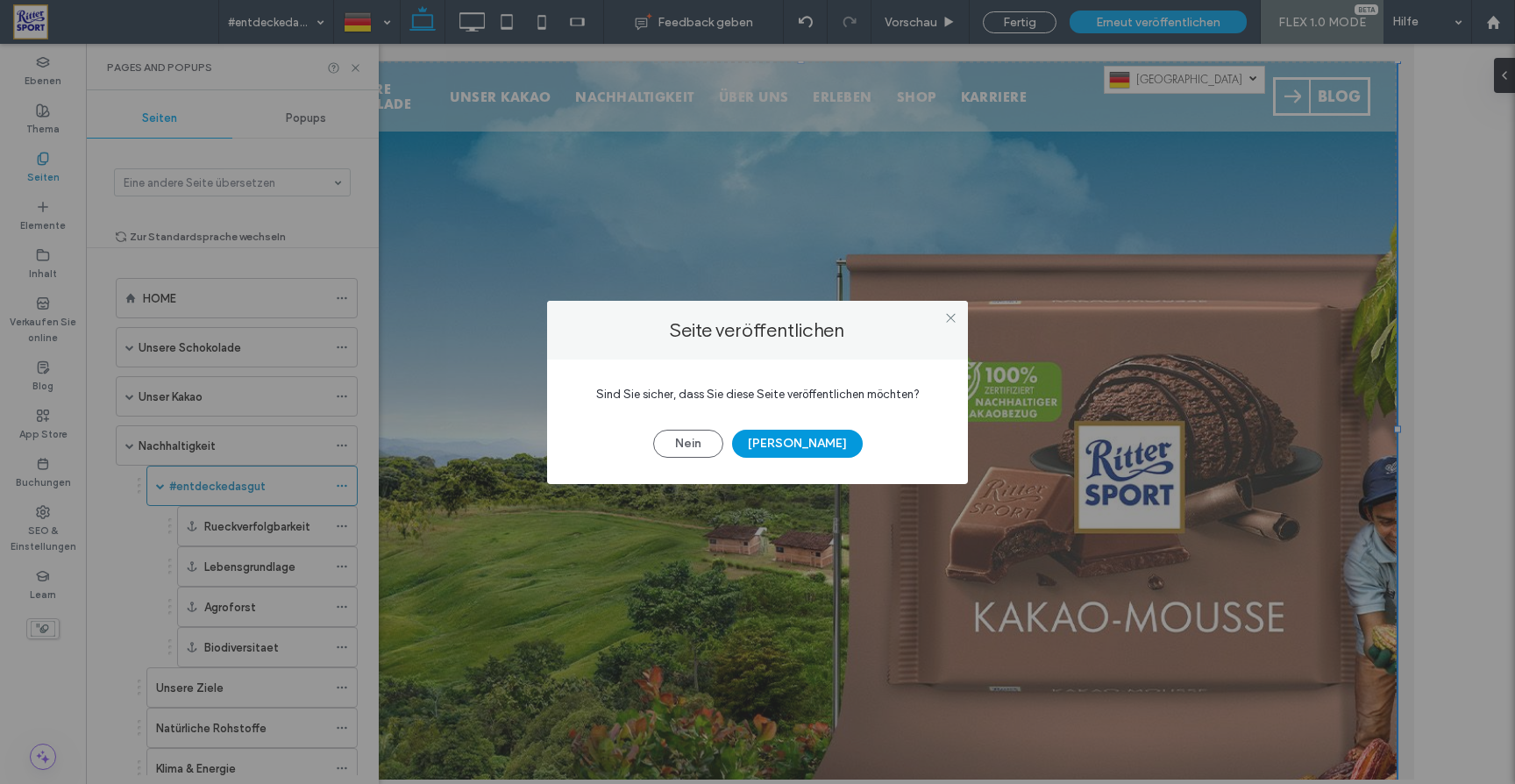
click at [812, 446] on button "Ja" at bounding box center [797, 444] width 131 height 28
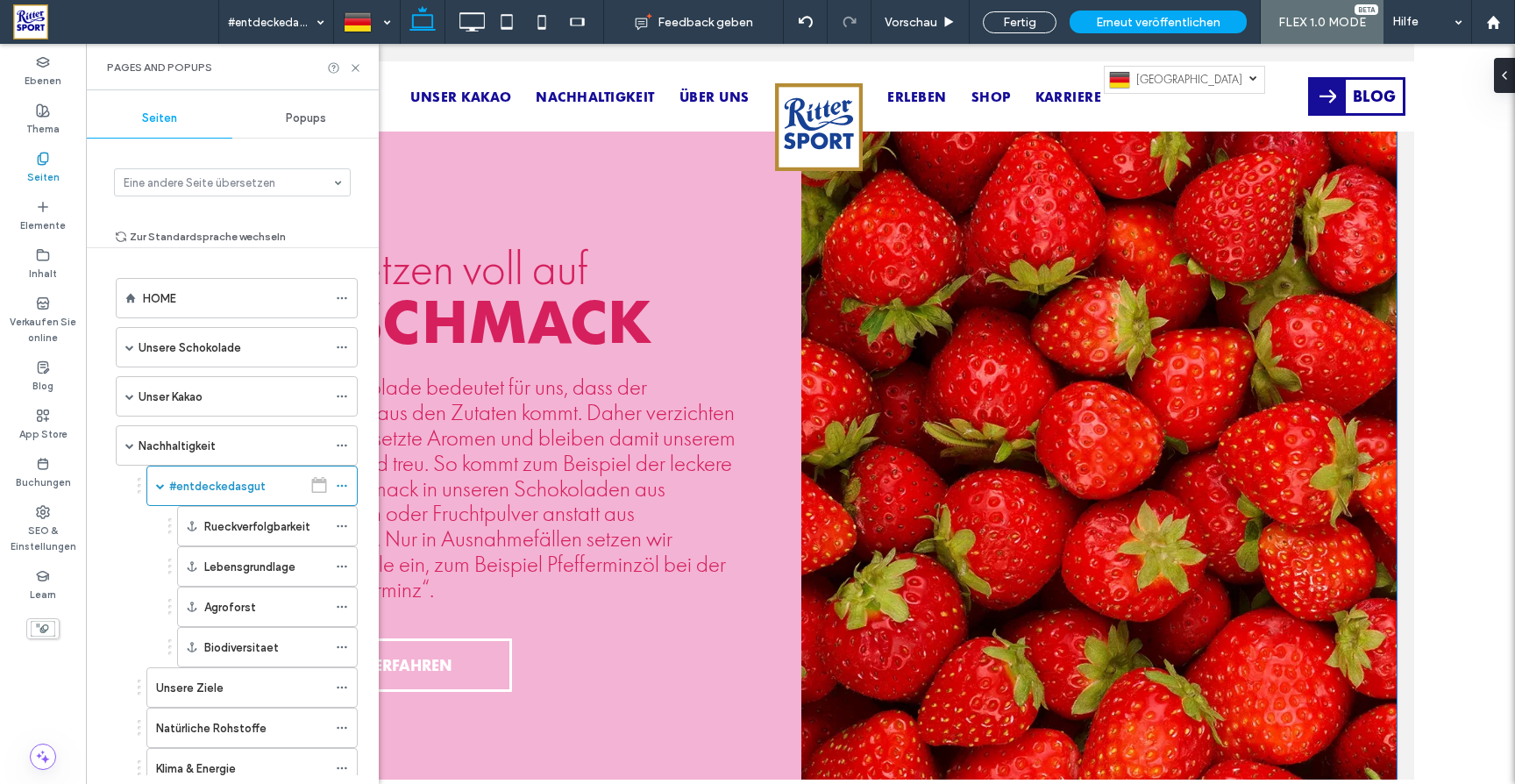
scroll to position [1778, 0]
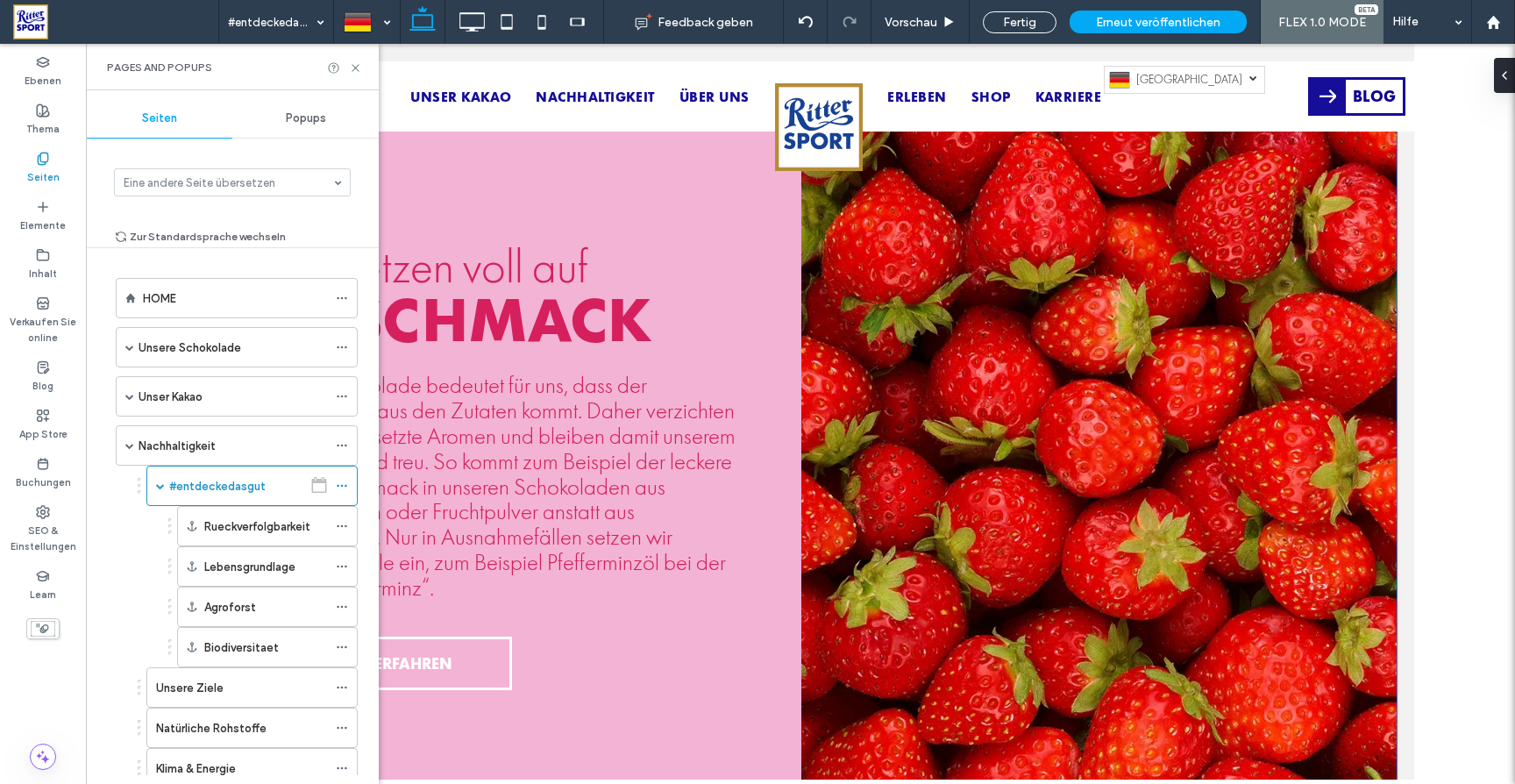
click at [1031, 552] on div at bounding box center [1098, 460] width 596 height 736
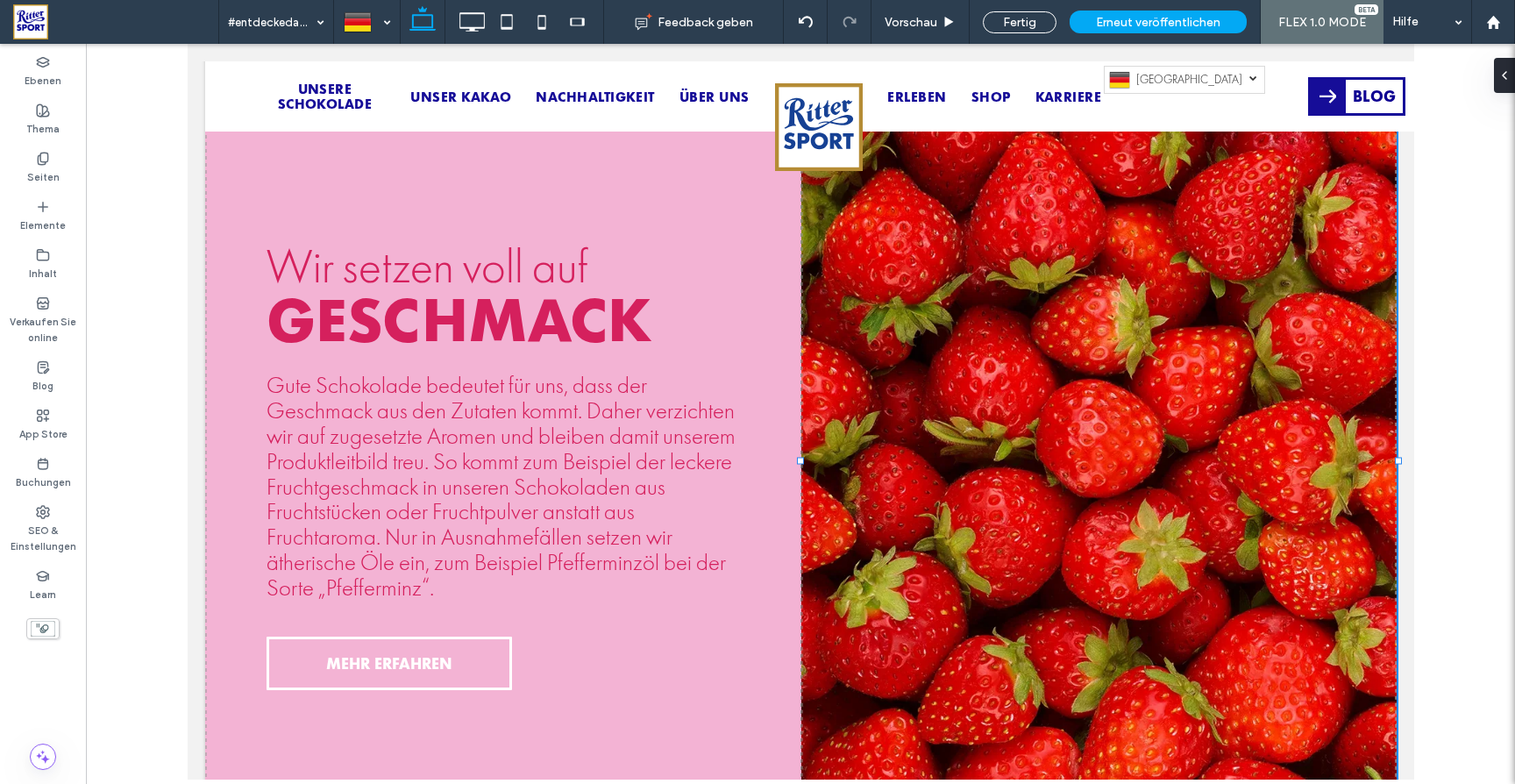
click at [980, 355] on div at bounding box center [1098, 460] width 596 height 736
click at [922, 345] on div at bounding box center [1098, 460] width 596 height 736
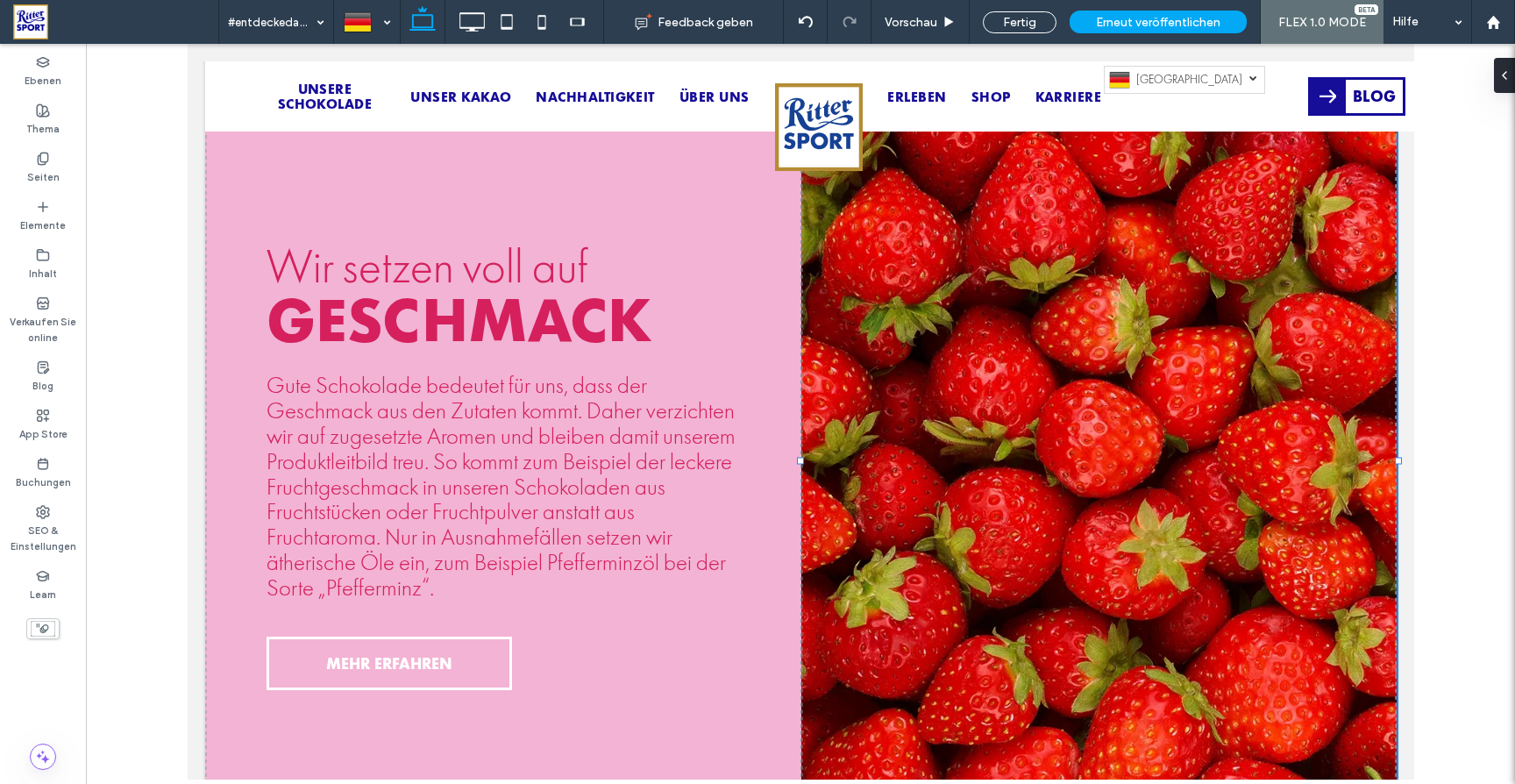
click at [922, 345] on div at bounding box center [1098, 460] width 596 height 736
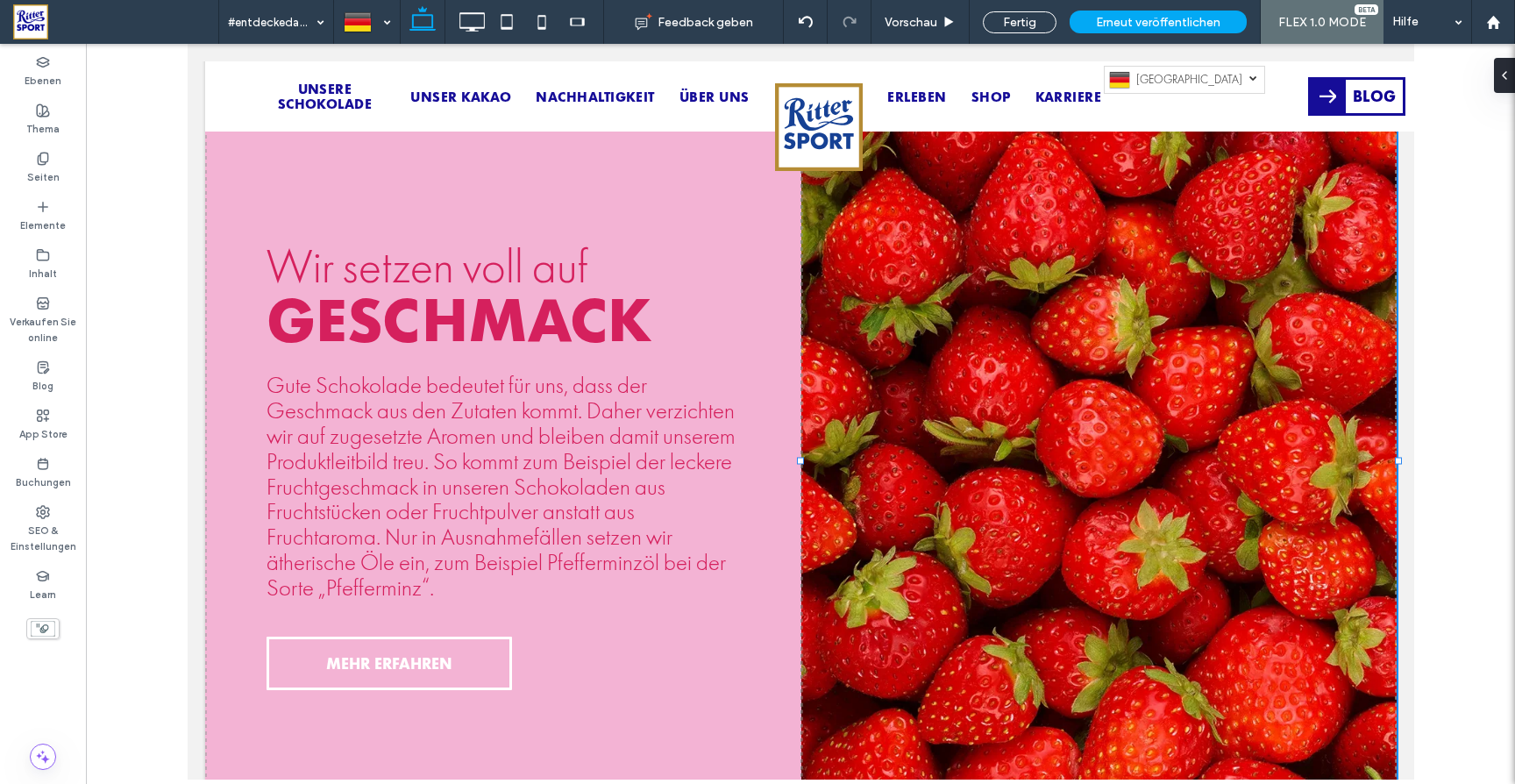
click at [922, 345] on div at bounding box center [1098, 460] width 596 height 736
click at [1025, 27] on div "Fertig" at bounding box center [1019, 22] width 74 height 22
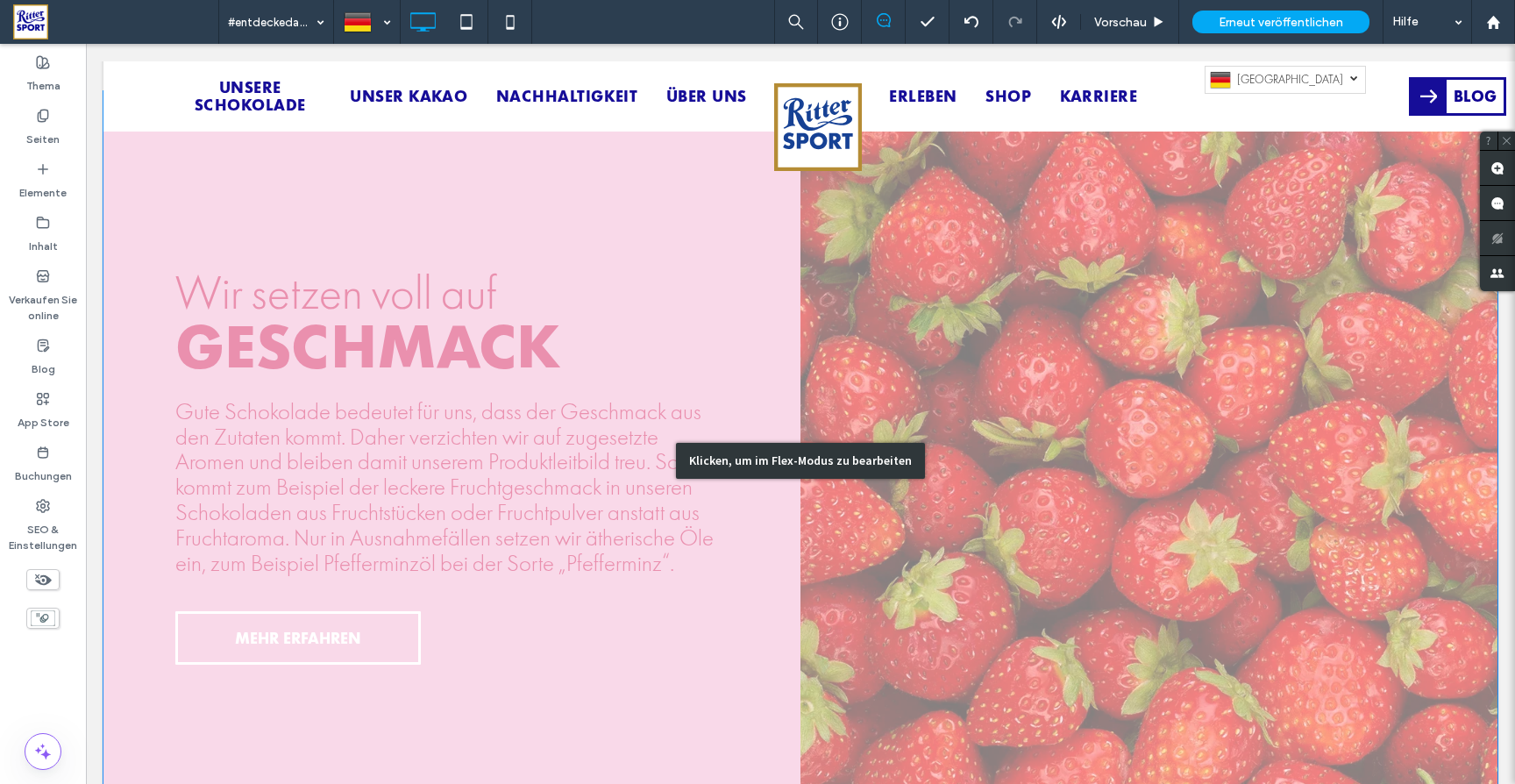
click at [872, 333] on div "Klicken, um im Flex-Modus zu bearbeiten" at bounding box center [800, 460] width 1393 height 739
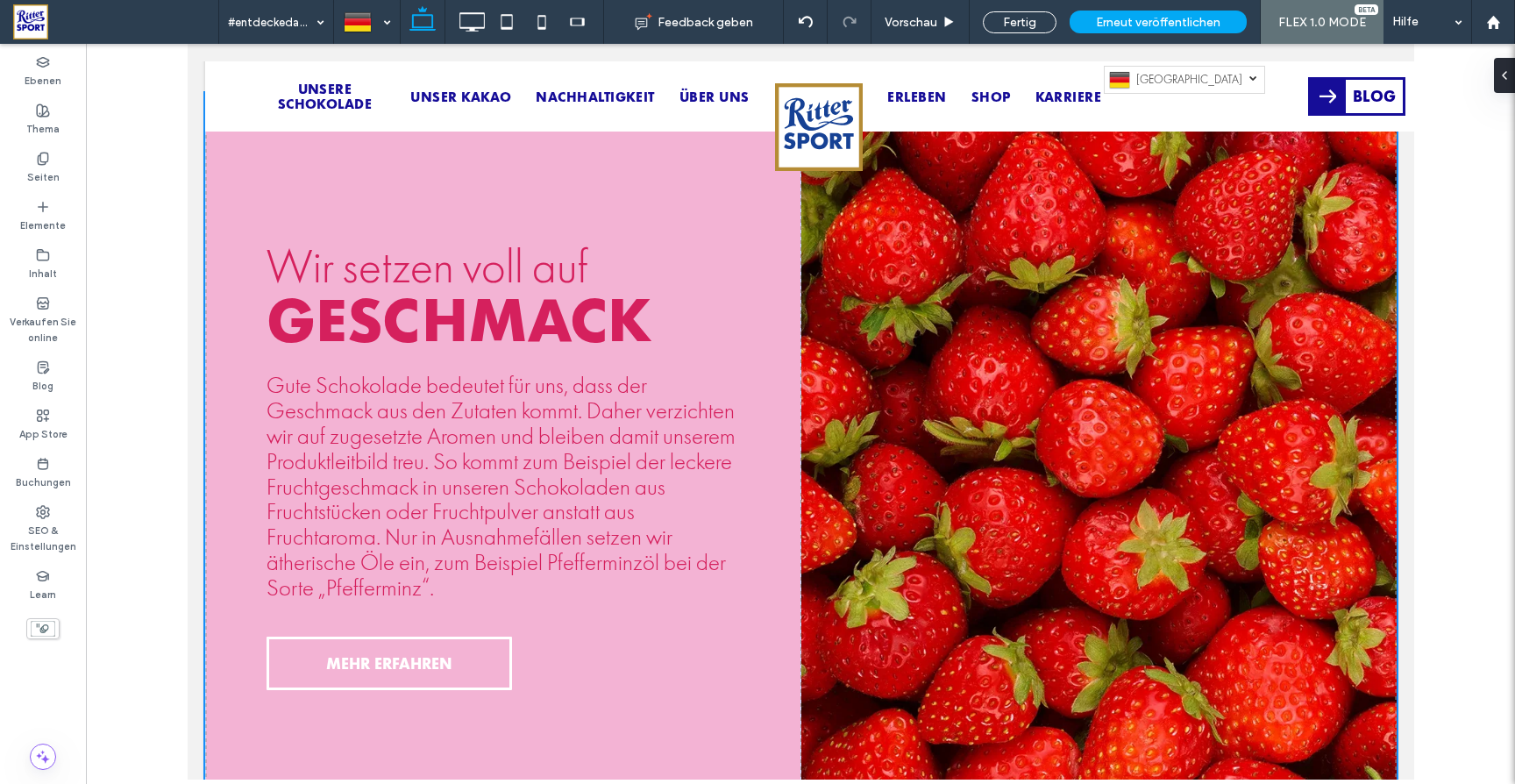
click at [1081, 357] on div at bounding box center [1098, 460] width 596 height 736
click at [935, 385] on div at bounding box center [1098, 460] width 596 height 736
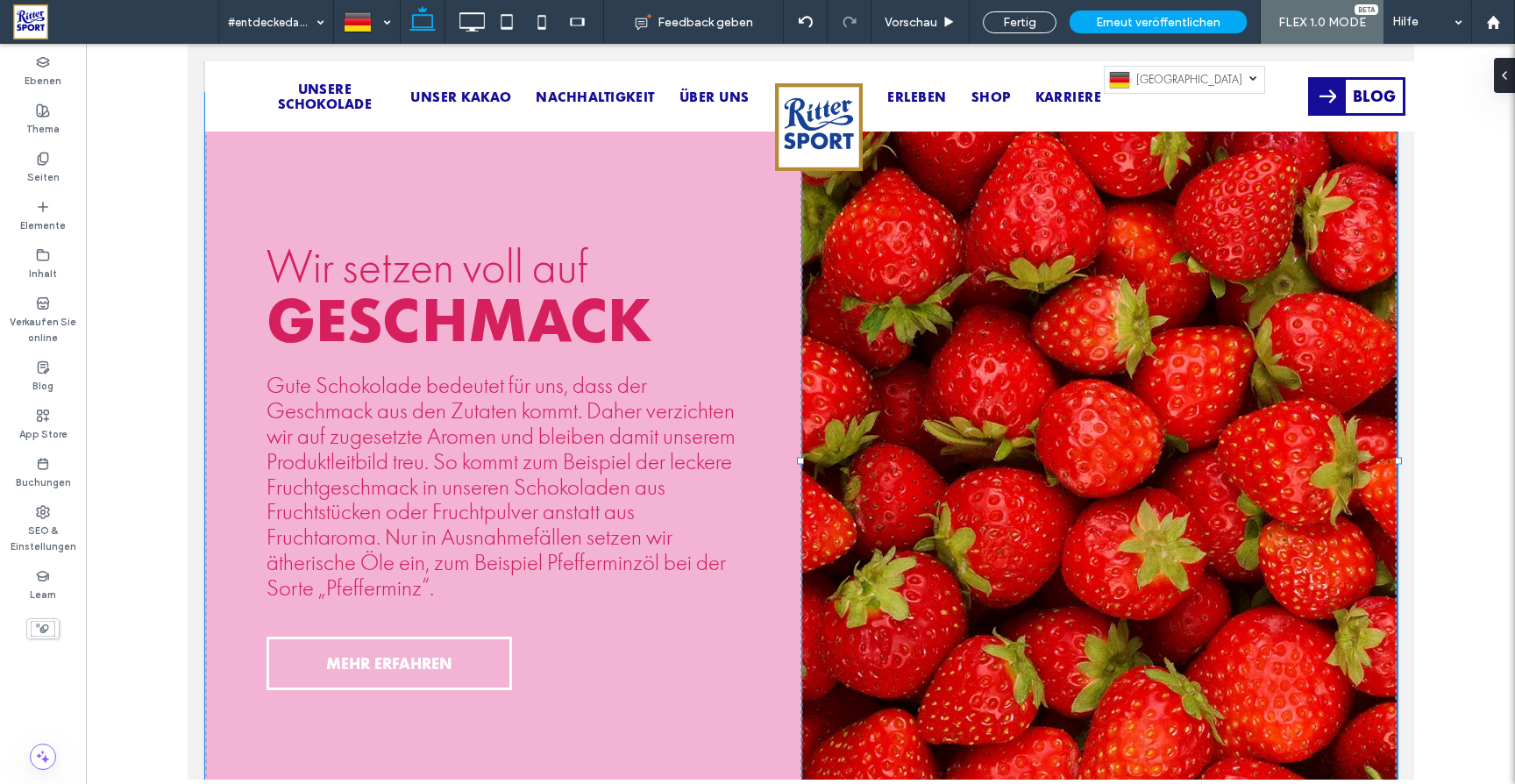
click at [693, 349] on div "Wir setzen voll auf GESCHMACK Gute Schokolade bedeutet für uns, dass der Geschm…" at bounding box center [502, 459] width 474 height 458
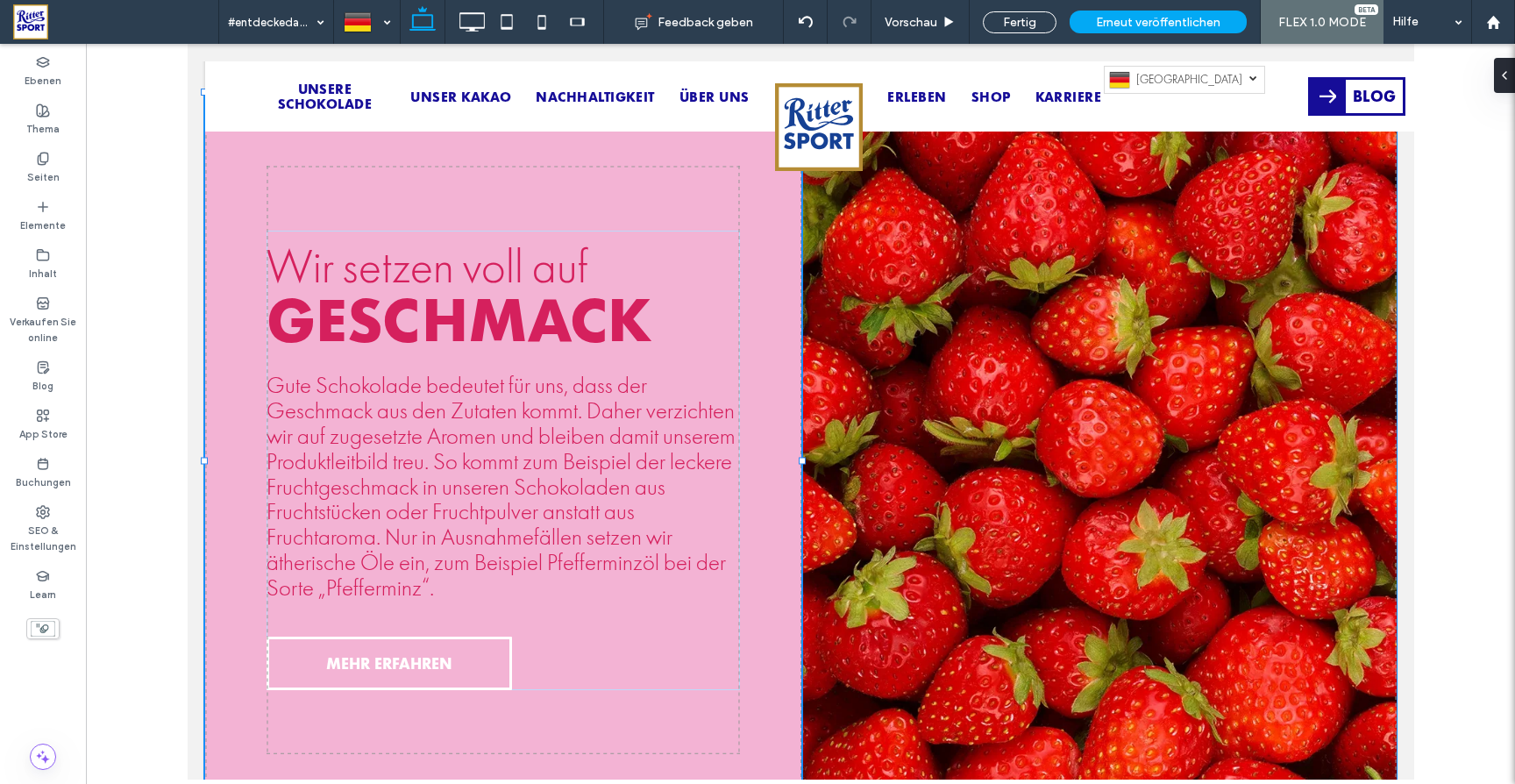
click at [1027, 330] on div at bounding box center [1098, 460] width 596 height 736
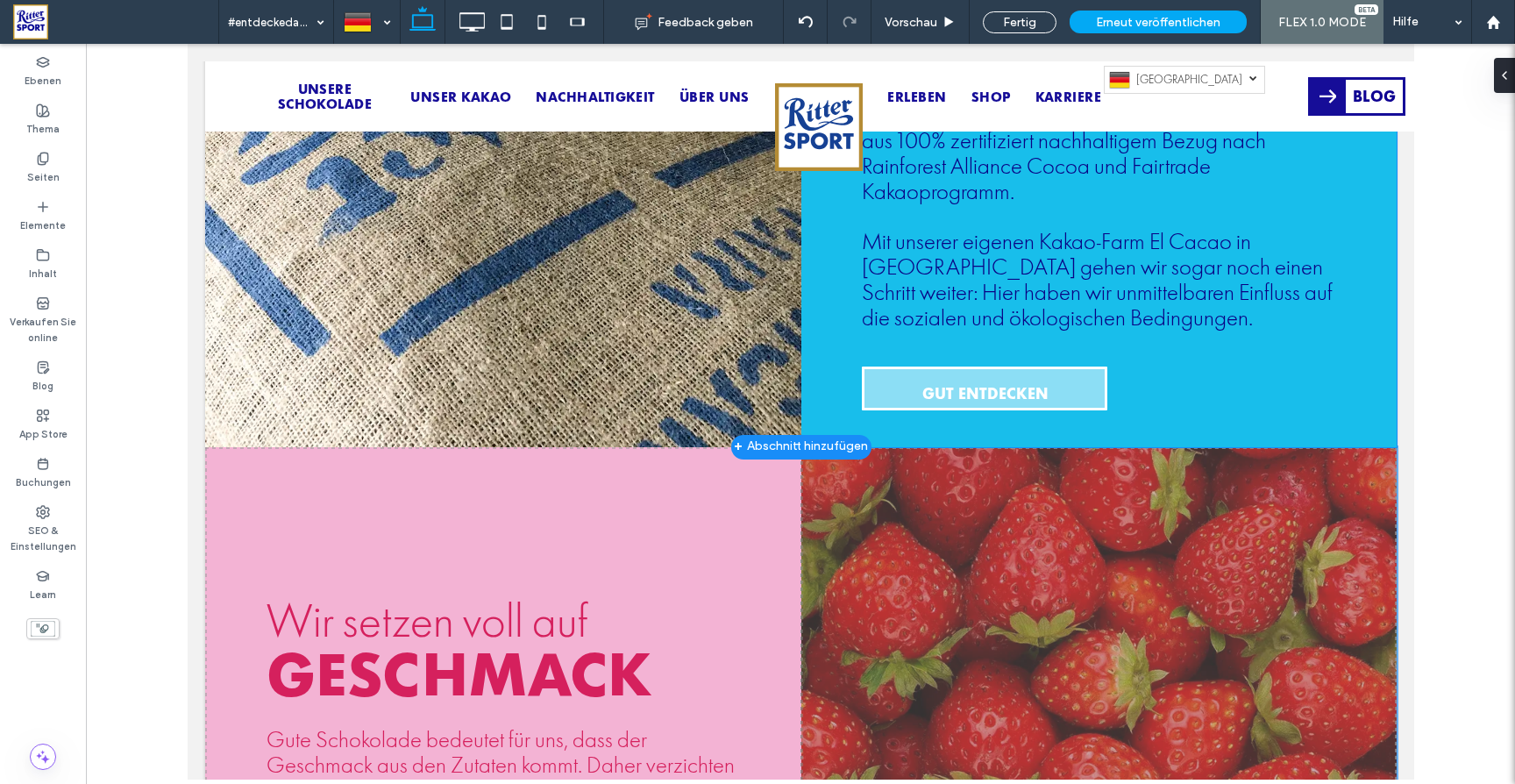
click at [1002, 398] on span "GUT ENTDECKEN" at bounding box center [984, 393] width 126 height 48
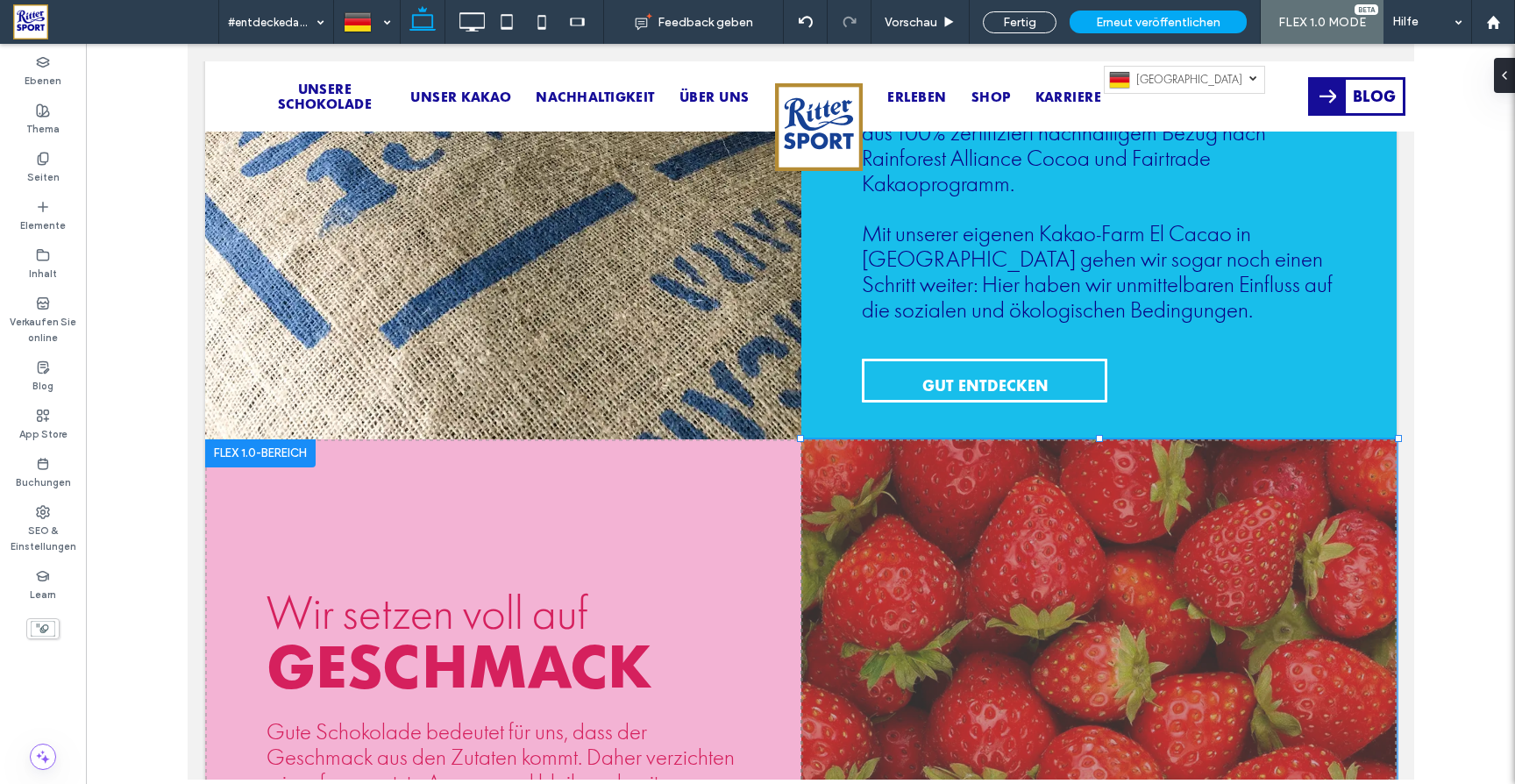
click at [253, 457] on div at bounding box center [259, 454] width 110 height 28
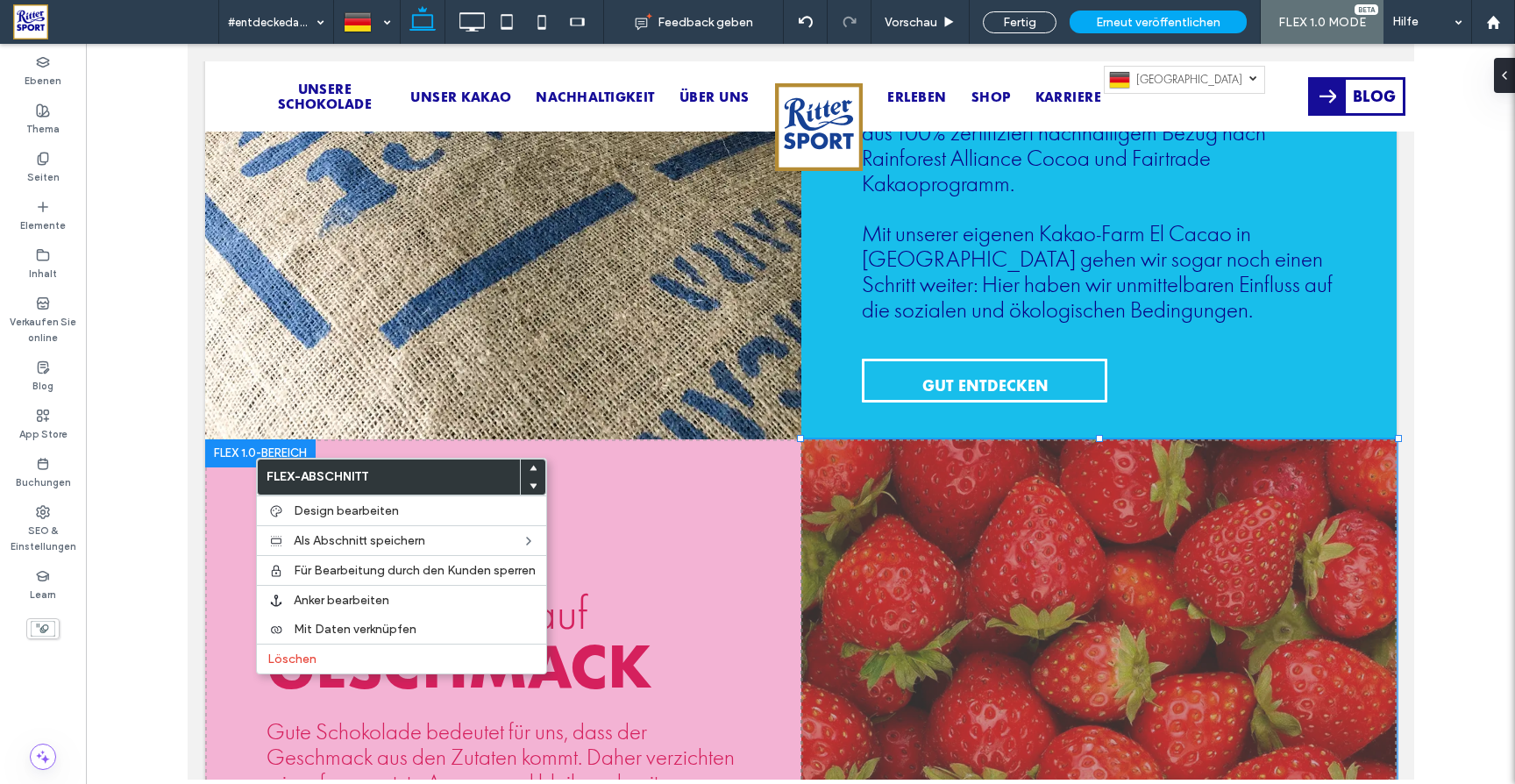
click at [253, 457] on div at bounding box center [259, 454] width 110 height 28
click at [246, 451] on div at bounding box center [259, 455] width 110 height 28
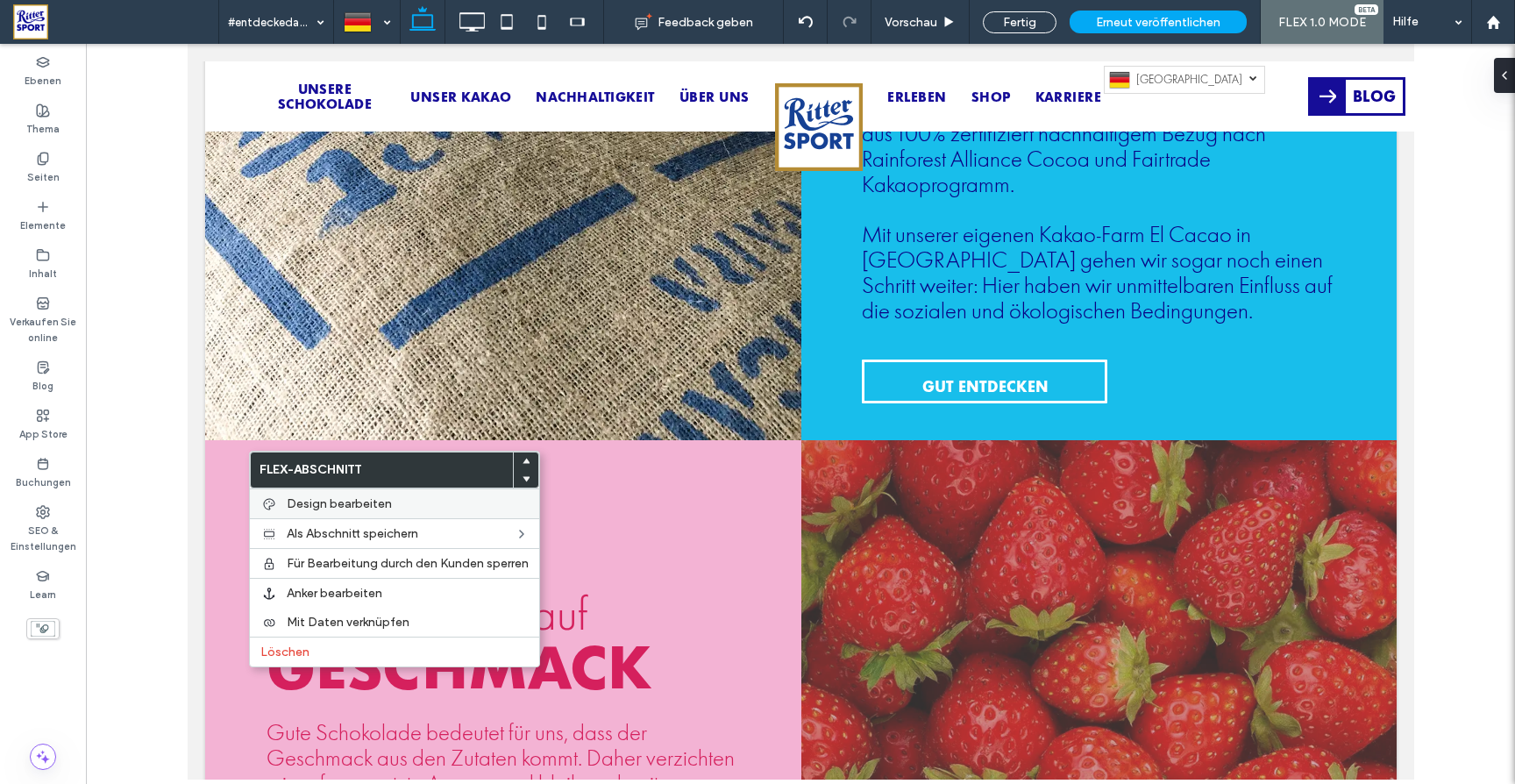
click at [311, 502] on span "Design bearbeiten" at bounding box center [339, 504] width 105 height 15
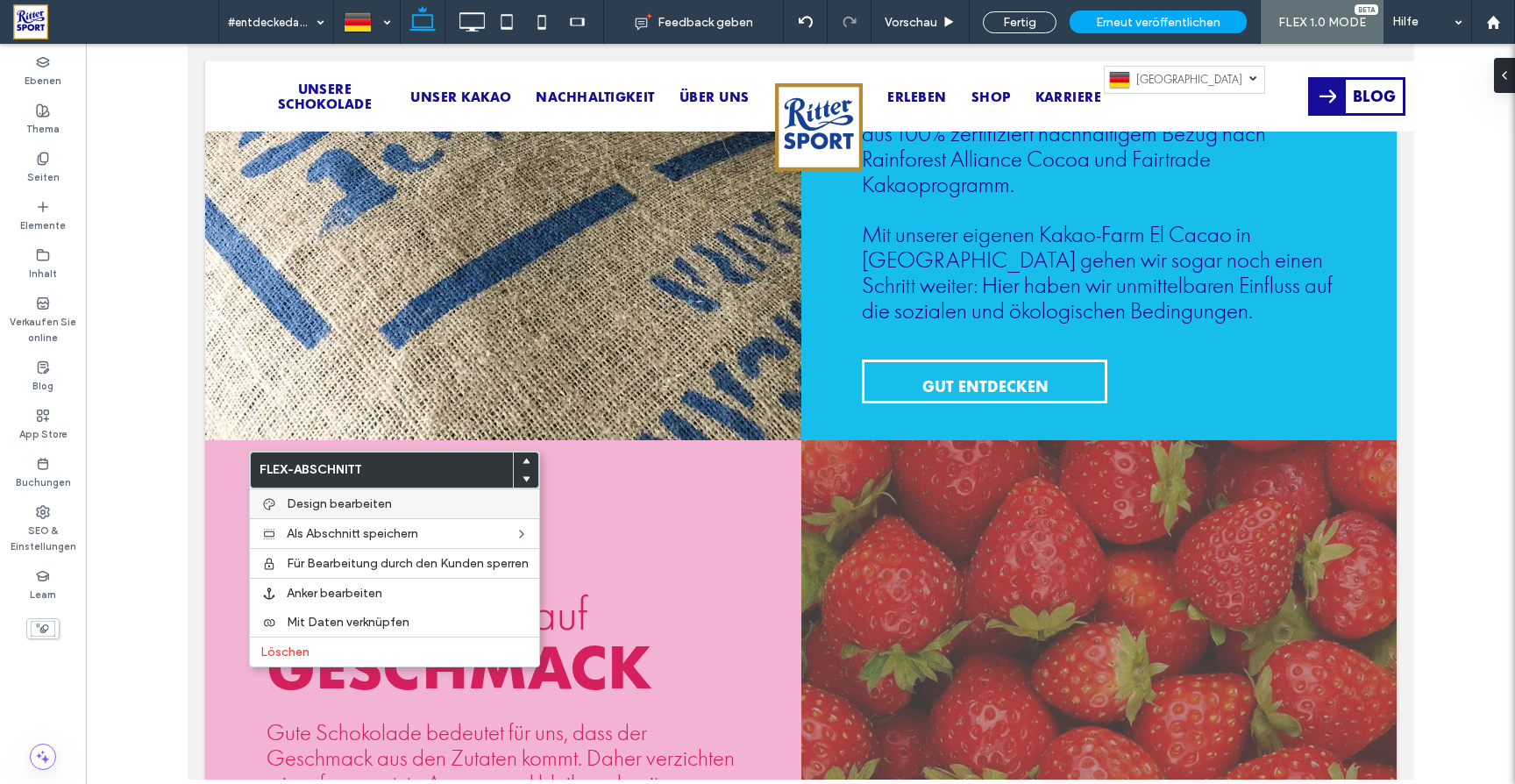
scroll to position [1431, 0]
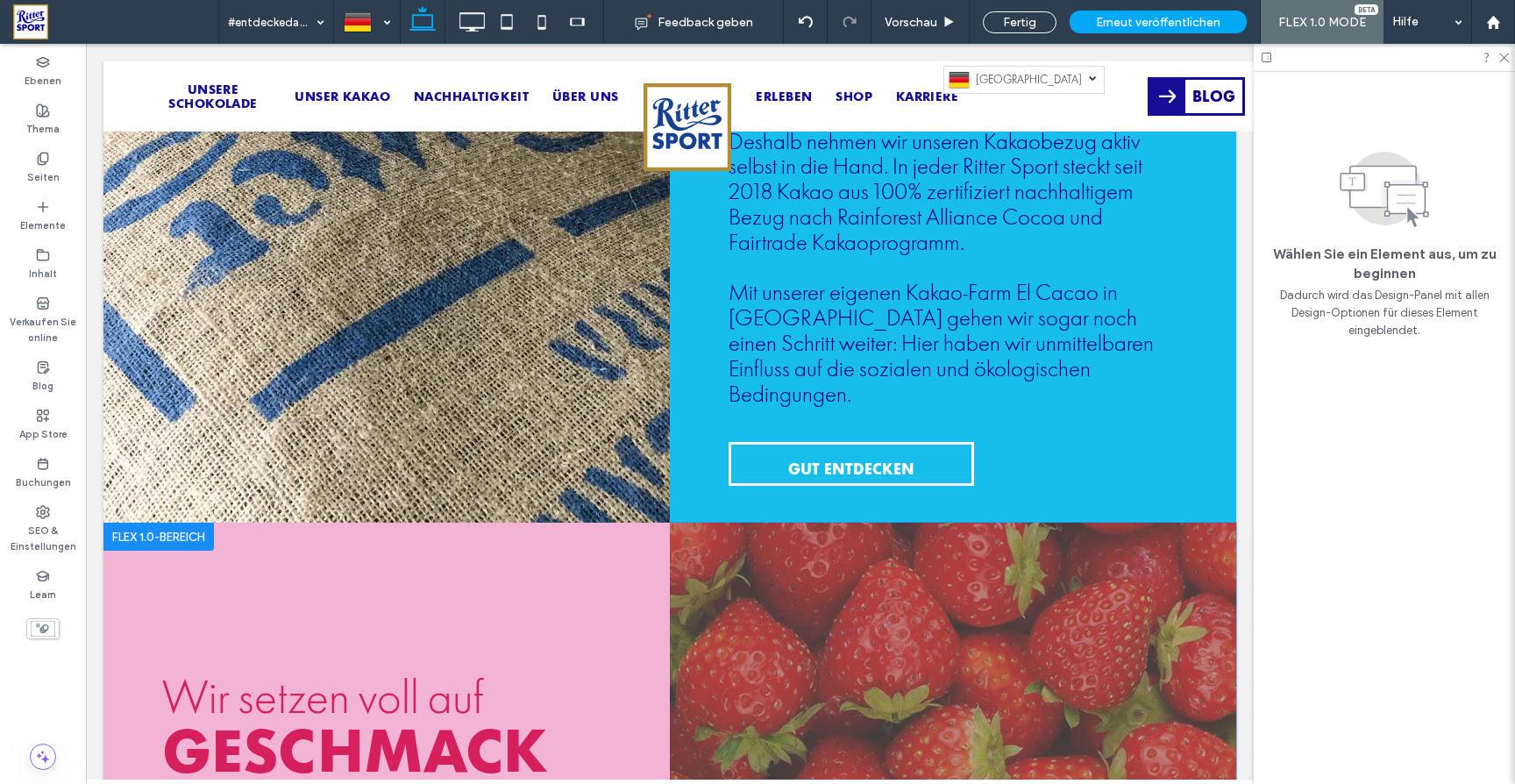
click at [1504, 55] on icon at bounding box center [1503, 57] width 11 height 11
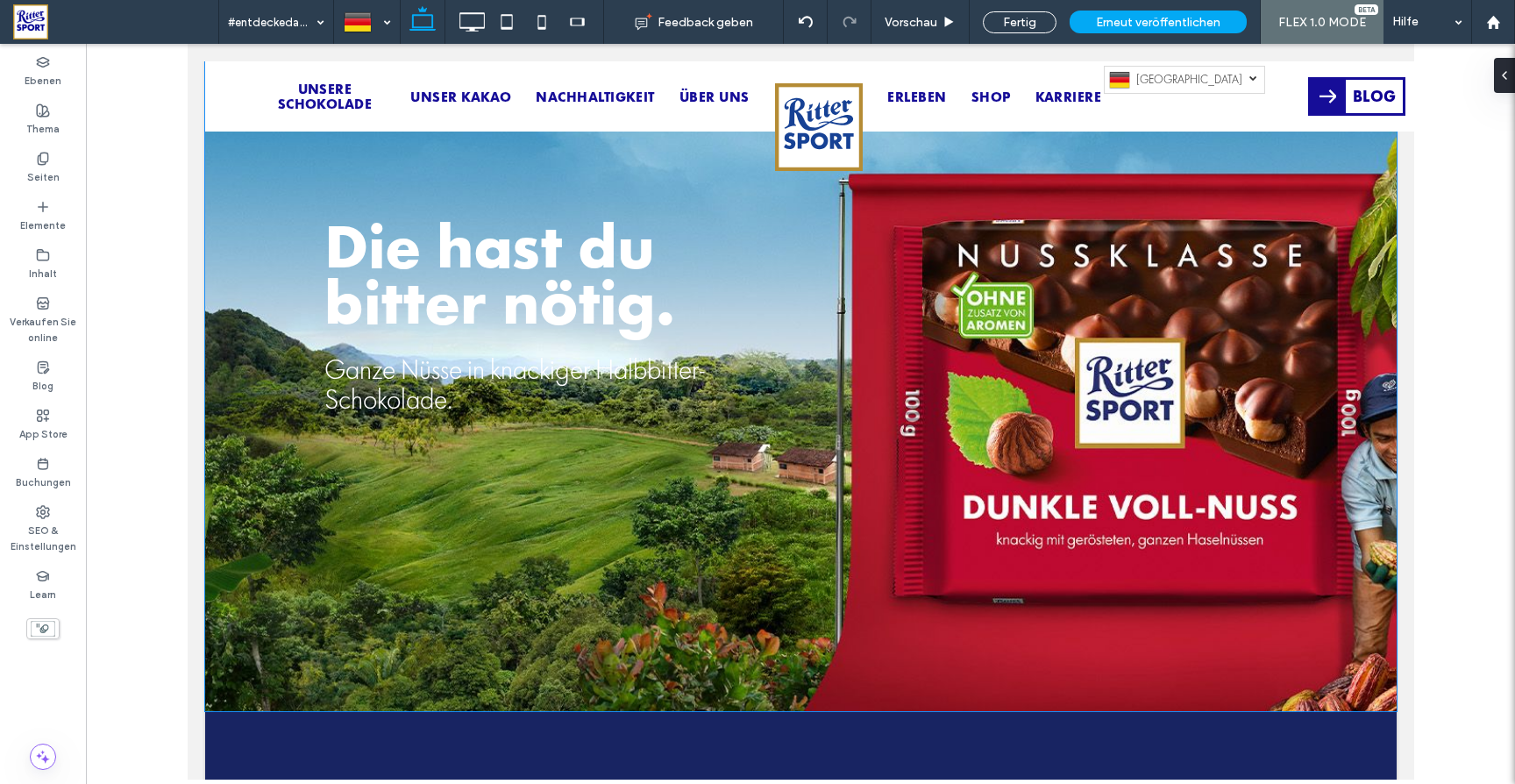
scroll to position [0, 0]
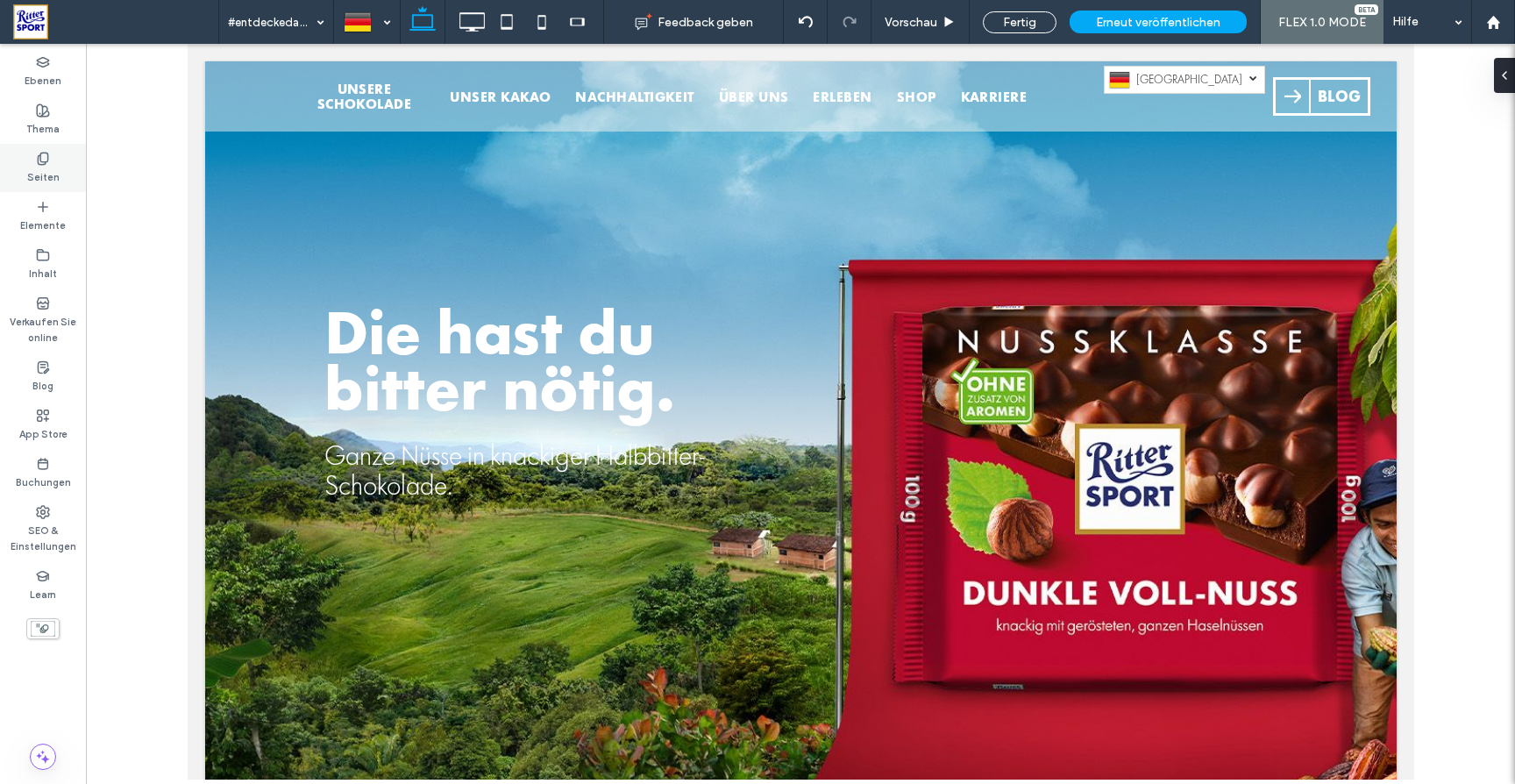
click at [47, 168] on label "Seiten" at bounding box center [44, 176] width 32 height 19
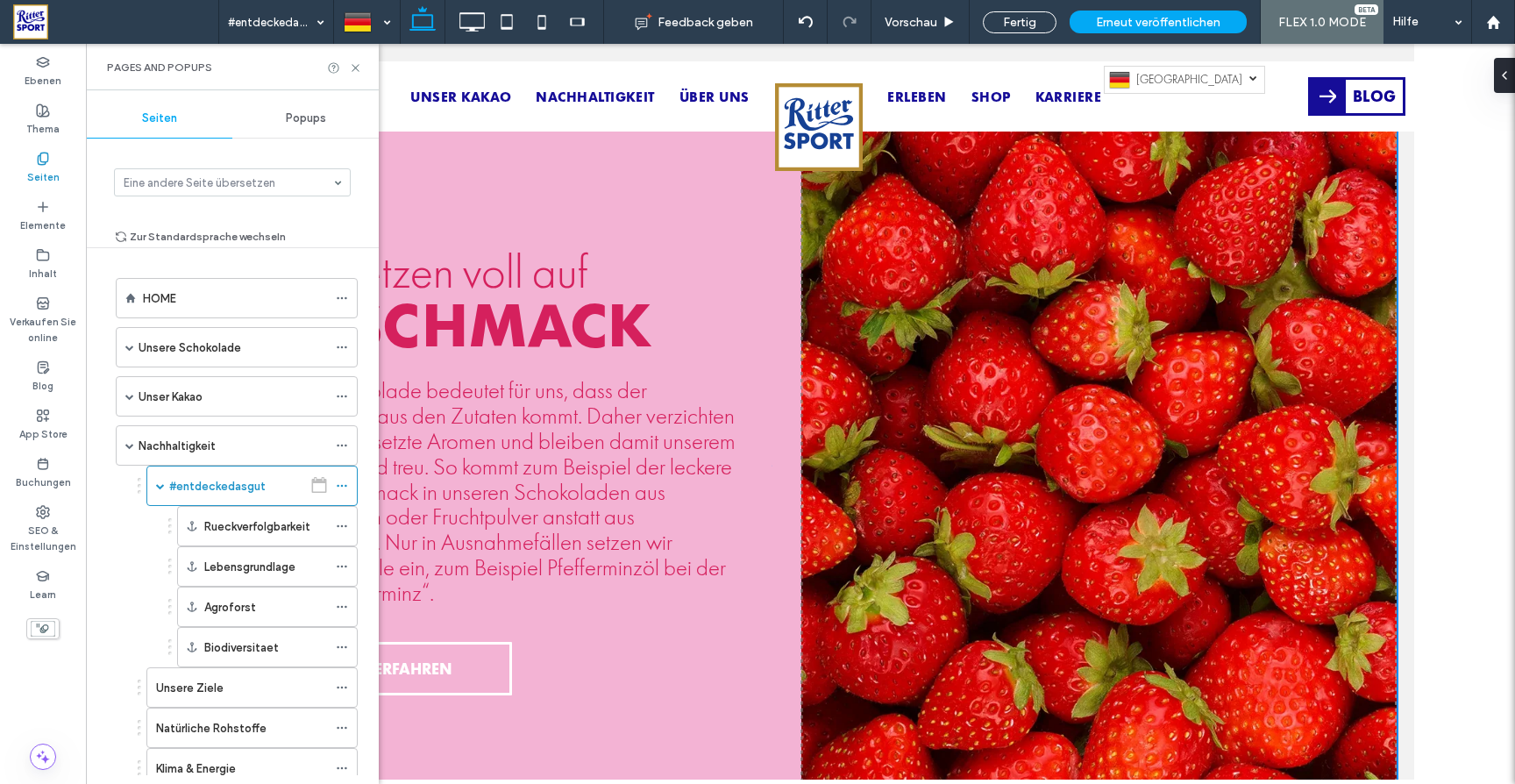
scroll to position [1773, 0]
click at [1145, 16] on span "Erneut veröffentlichen" at bounding box center [1157, 23] width 124 height 15
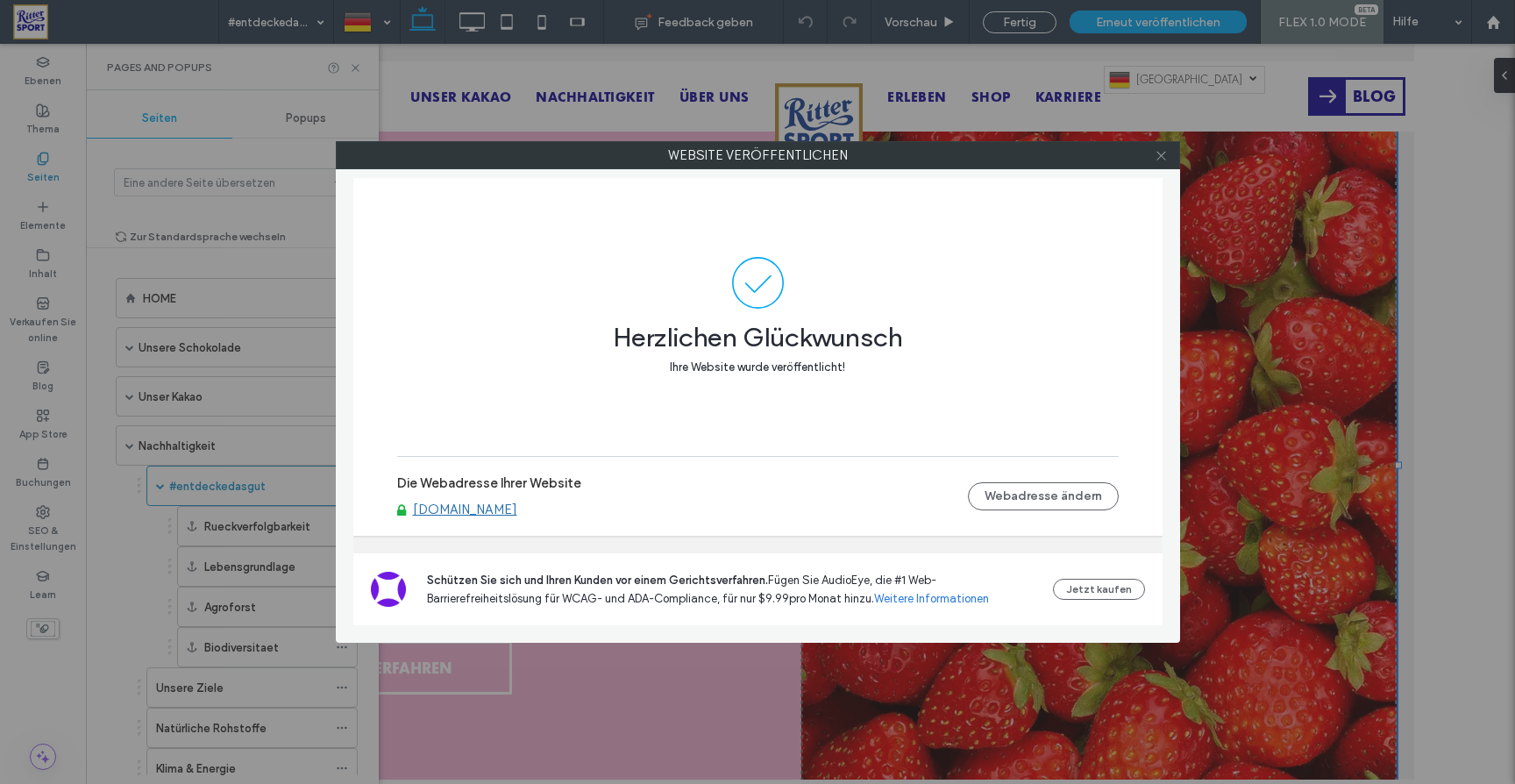
click at [1161, 150] on icon at bounding box center [1161, 156] width 13 height 13
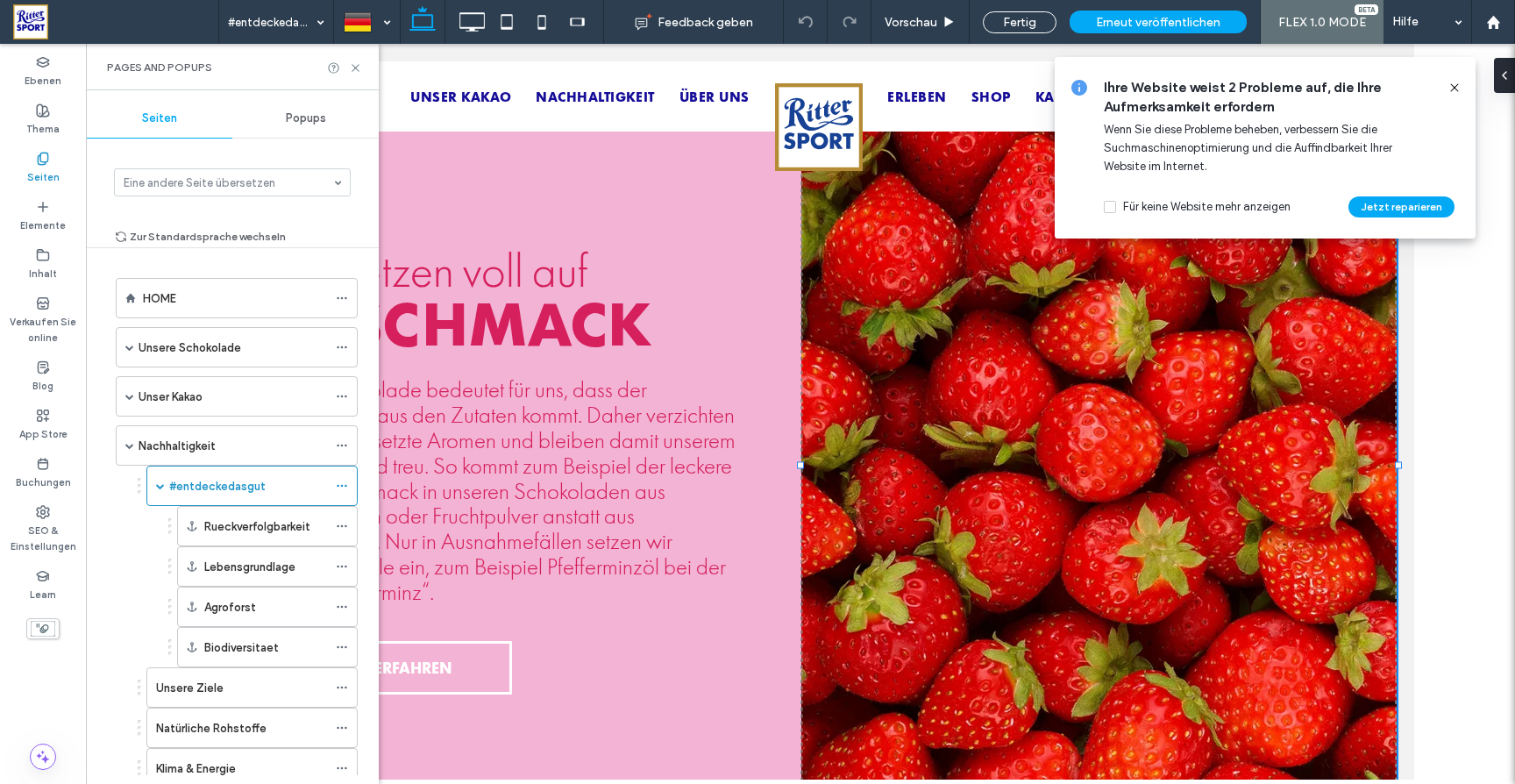
click at [1456, 86] on use at bounding box center [1453, 87] width 8 height 8
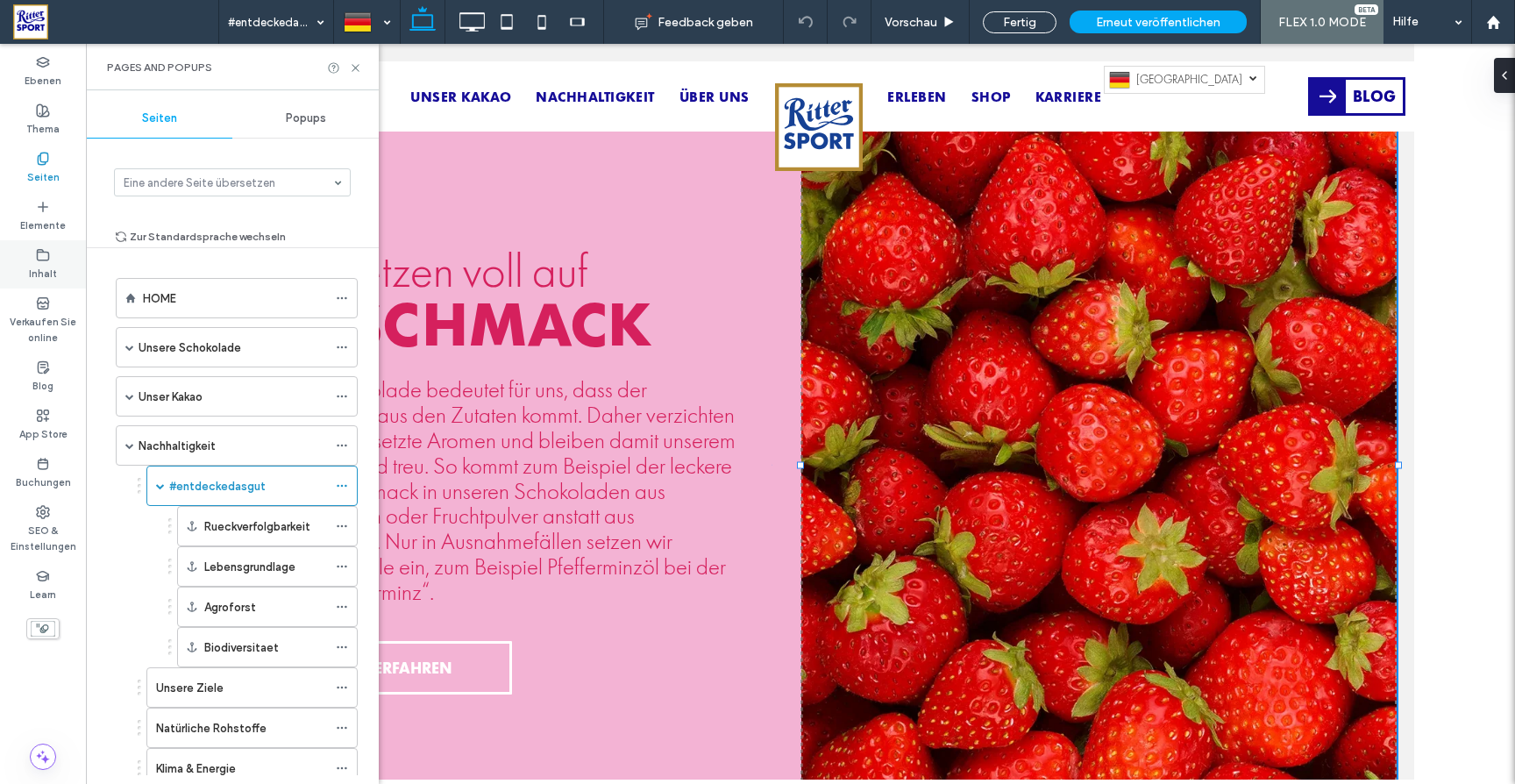
click at [46, 251] on icon at bounding box center [43, 254] width 14 height 14
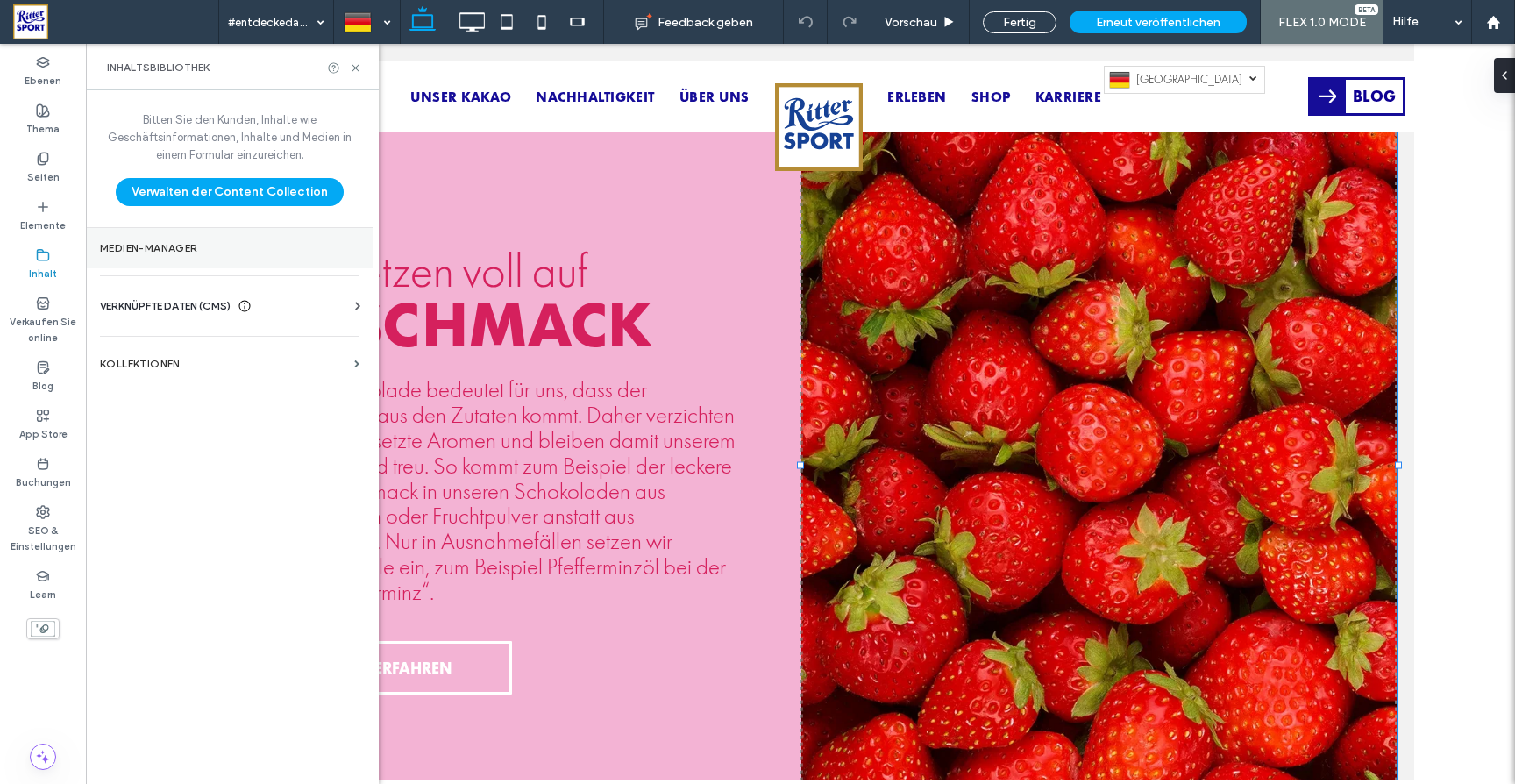
click at [154, 249] on label "Medien-Manager" at bounding box center [229, 248] width 259 height 12
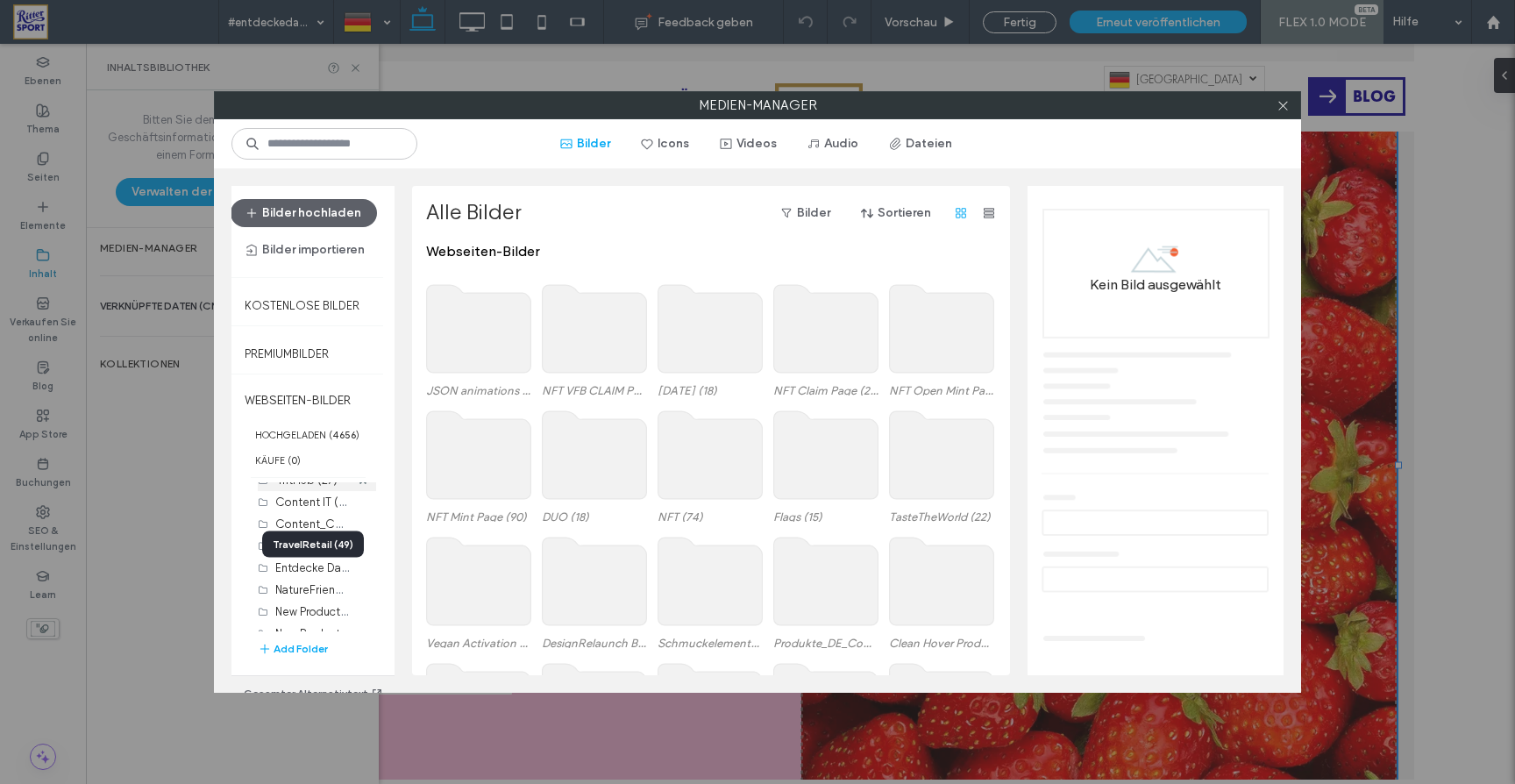
scroll to position [544, 0]
click at [296, 567] on label "Entdecke Das Gut (48)" at bounding box center [334, 563] width 119 height 17
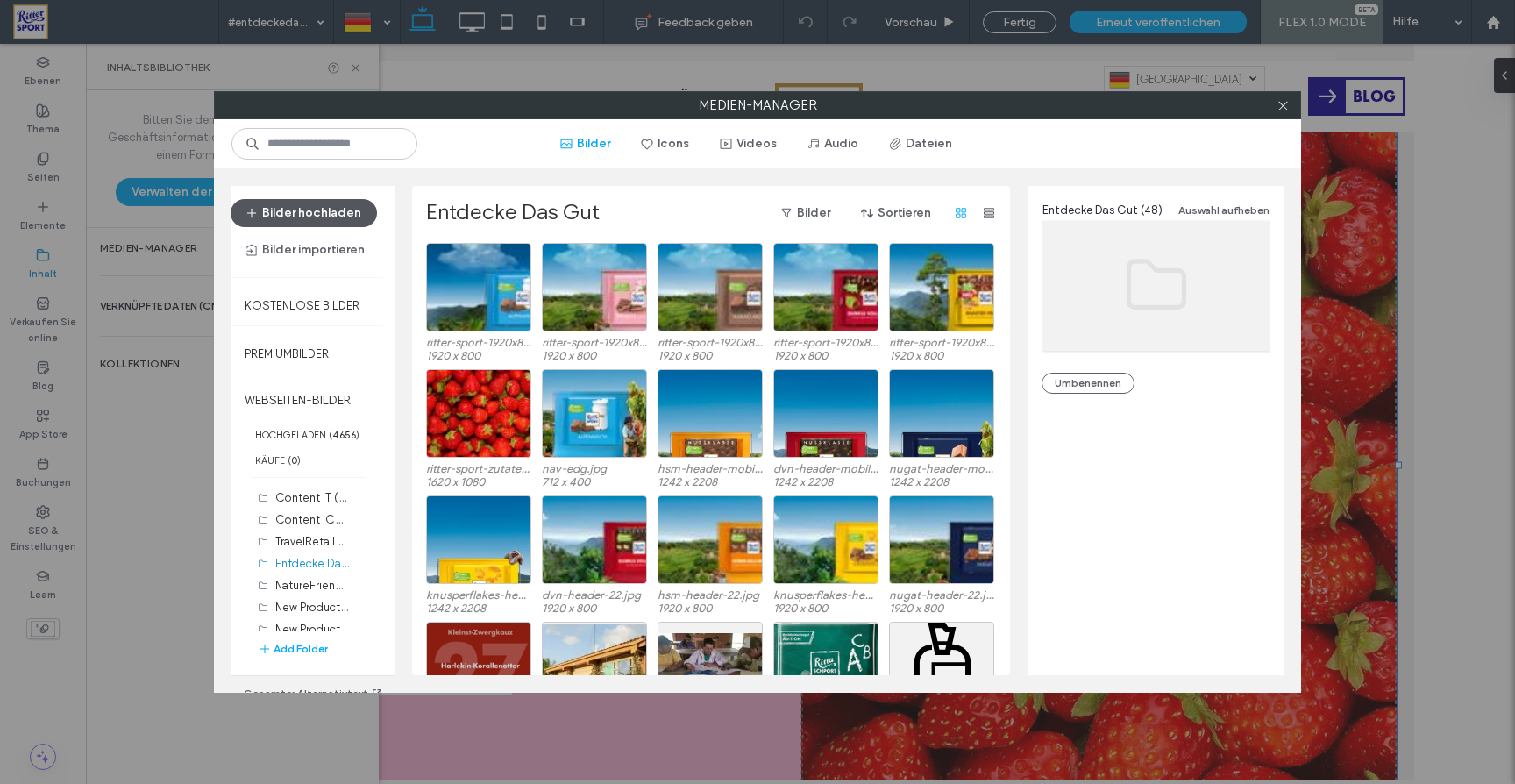
click at [354, 213] on button "Bilder hochladen" at bounding box center [304, 214] width 146 height 28
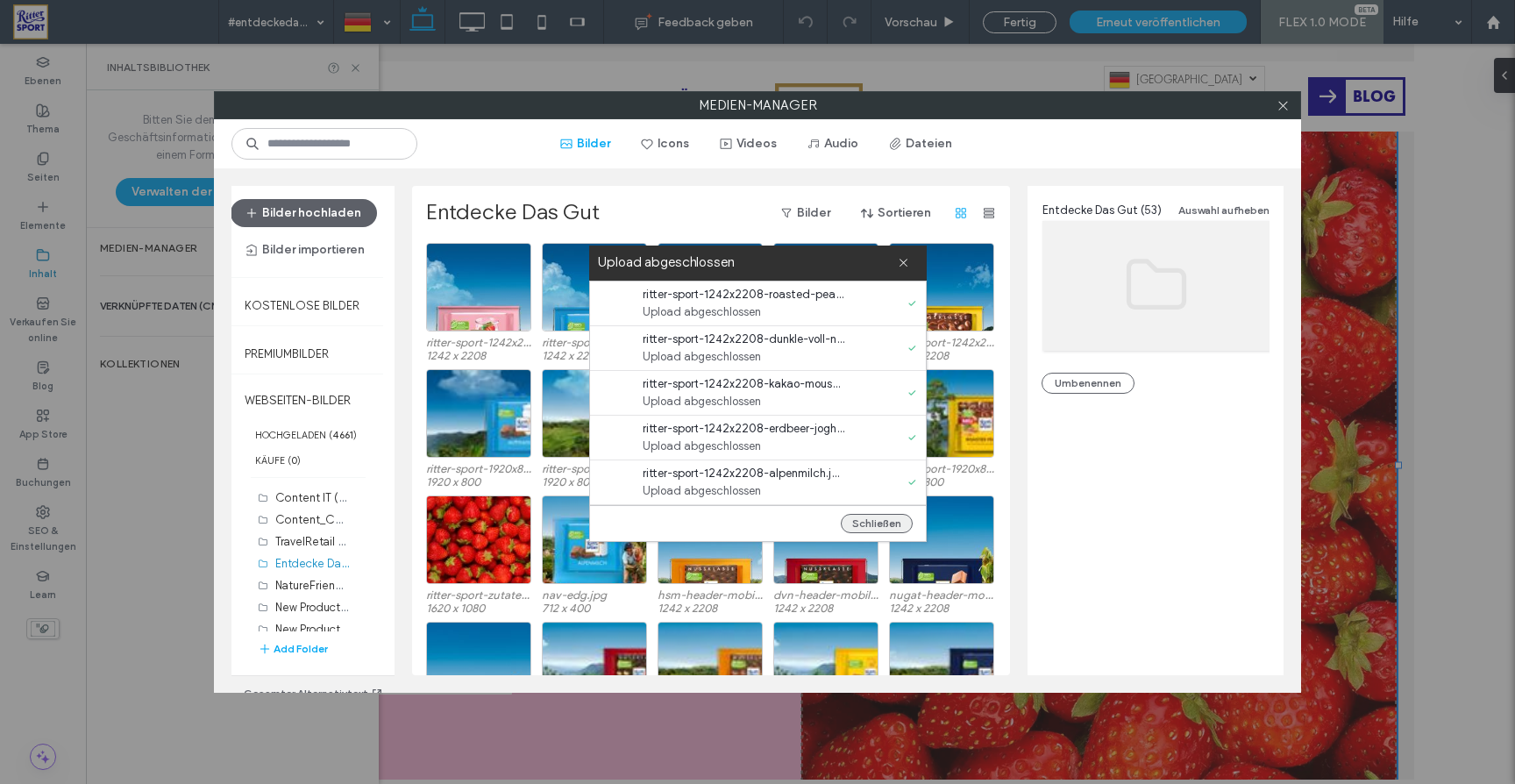
click at [890, 526] on button "Schließen" at bounding box center [877, 523] width 72 height 19
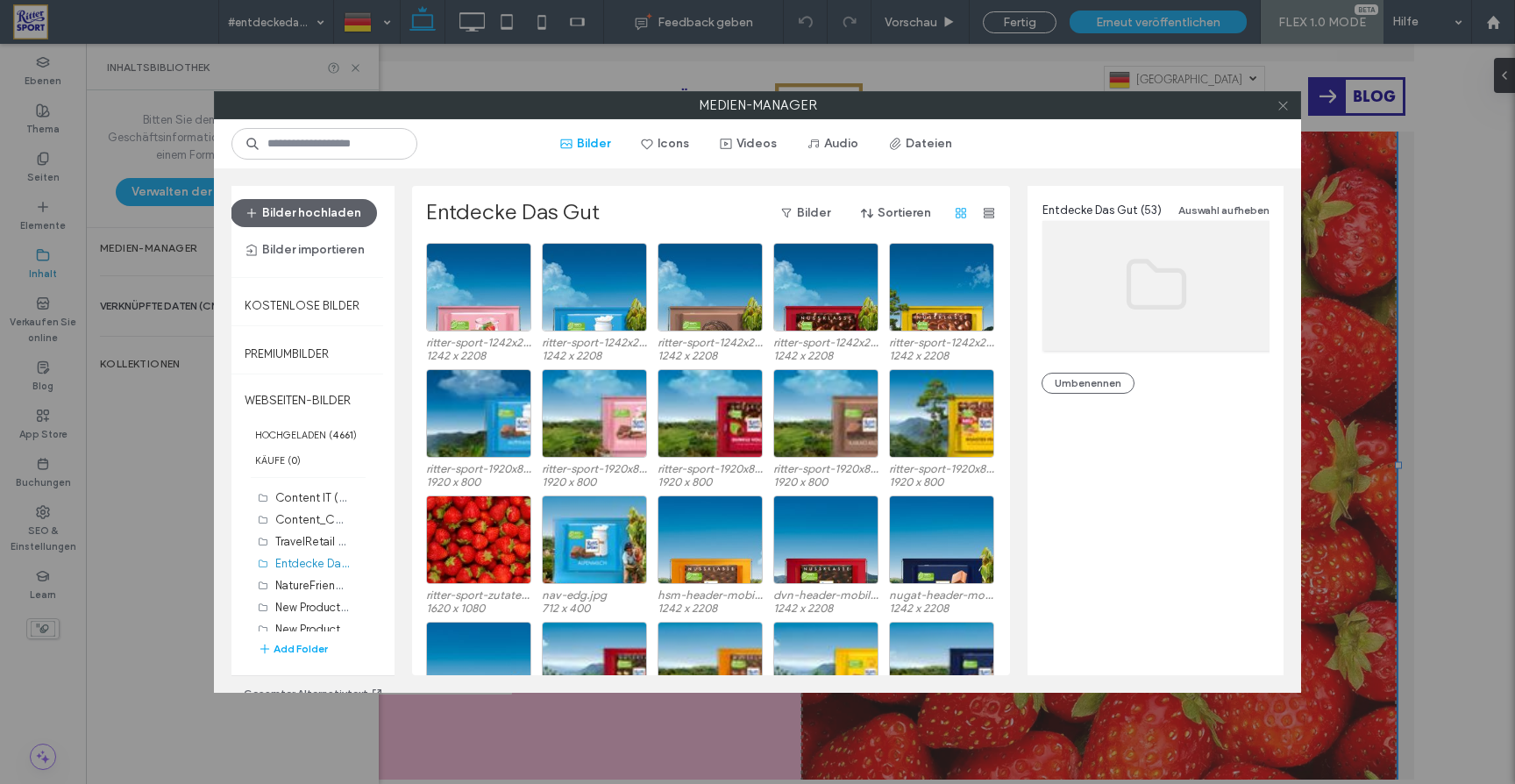
click at [1281, 105] on use at bounding box center [1281, 104] width 9 height 9
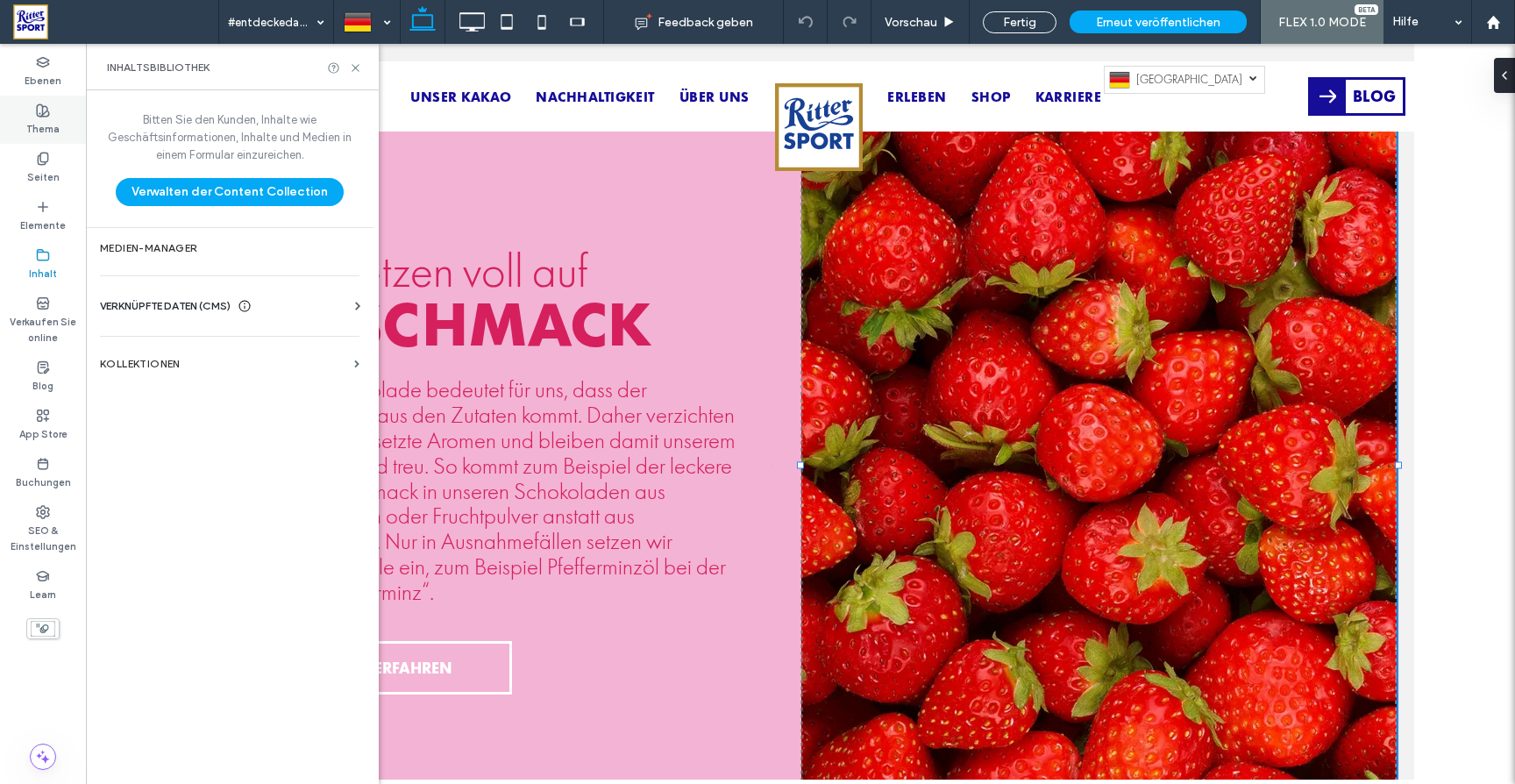
click at [38, 115] on use at bounding box center [43, 110] width 12 height 12
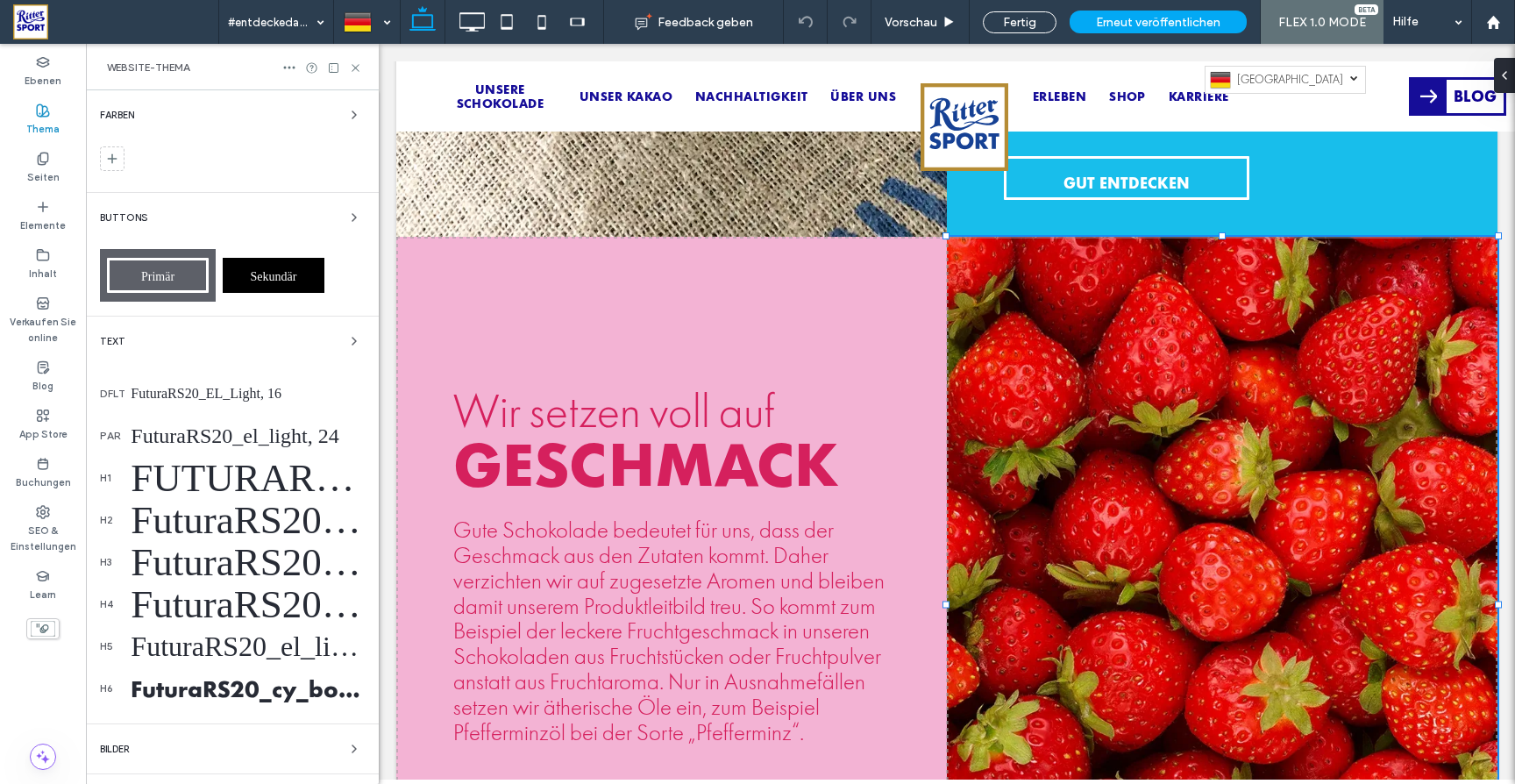
click at [40, 107] on icon at bounding box center [43, 110] width 14 height 14
click at [43, 164] on use at bounding box center [43, 159] width 9 height 11
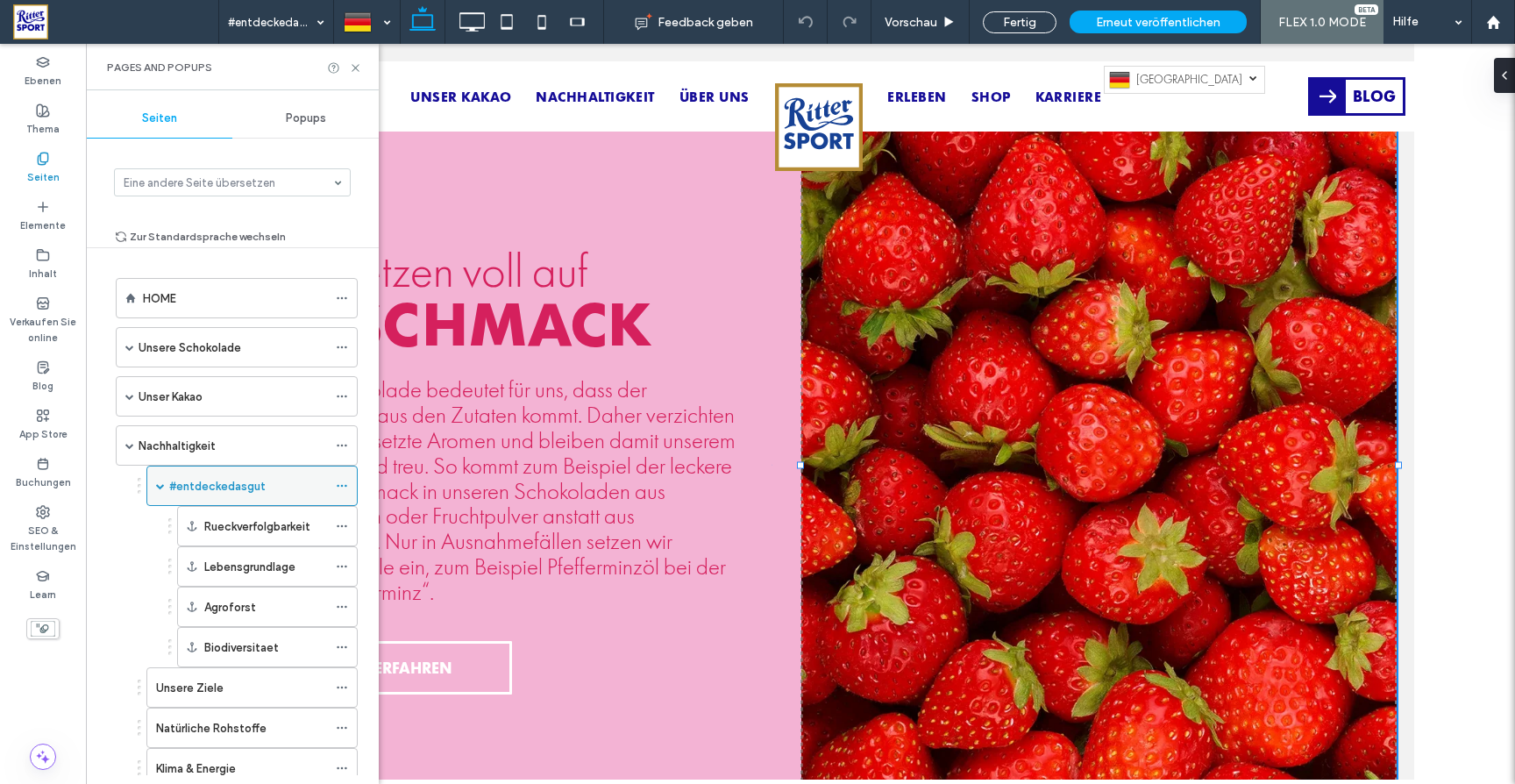
click at [225, 489] on label "#entdeckedasgut" at bounding box center [217, 486] width 97 height 30
click at [541, 25] on div at bounding box center [758, 392] width 1515 height 784
click at [356, 67] on div at bounding box center [758, 392] width 1515 height 784
click at [354, 69] on use at bounding box center [354, 66] width 7 height 7
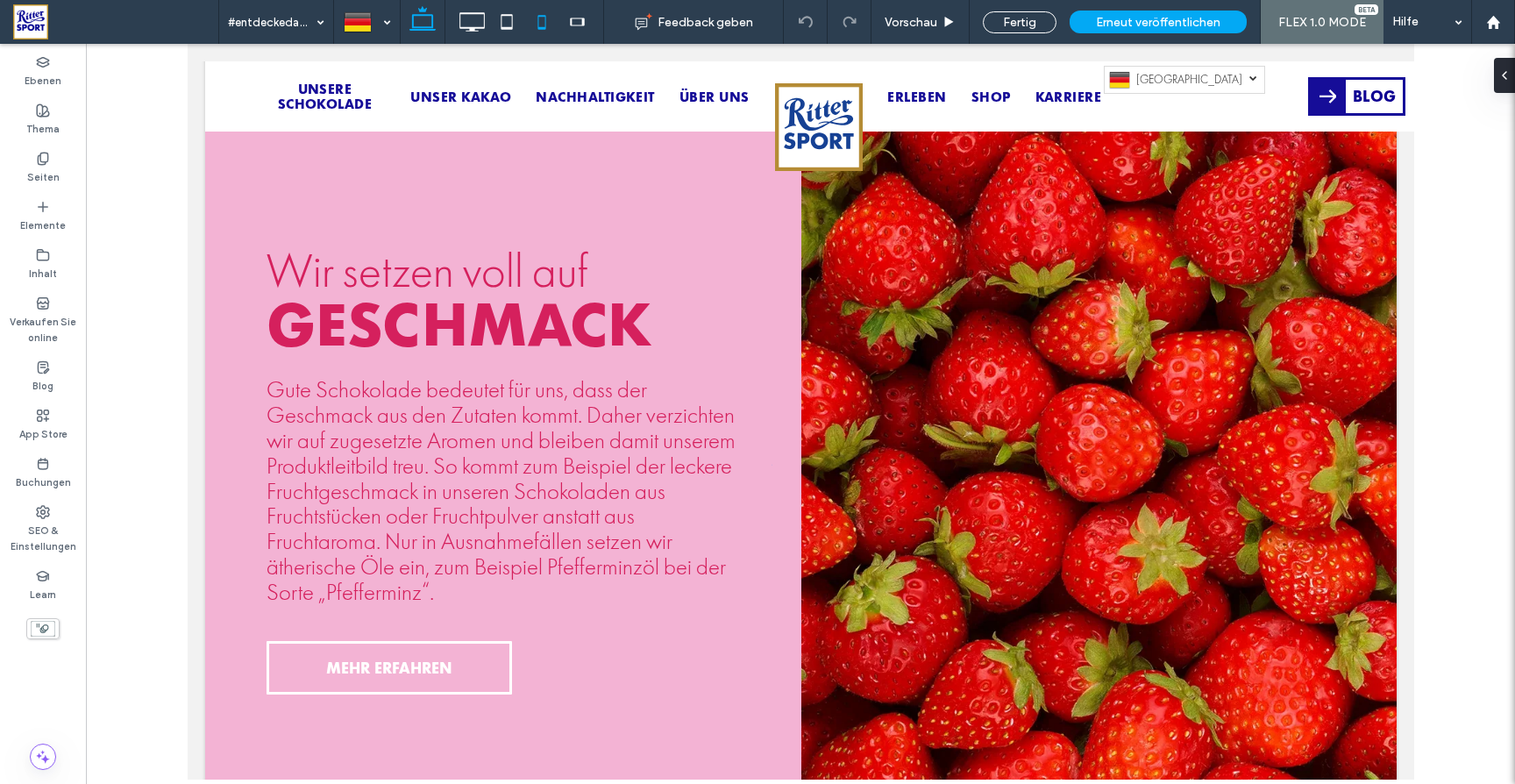
click at [552, 26] on icon at bounding box center [541, 22] width 35 height 35
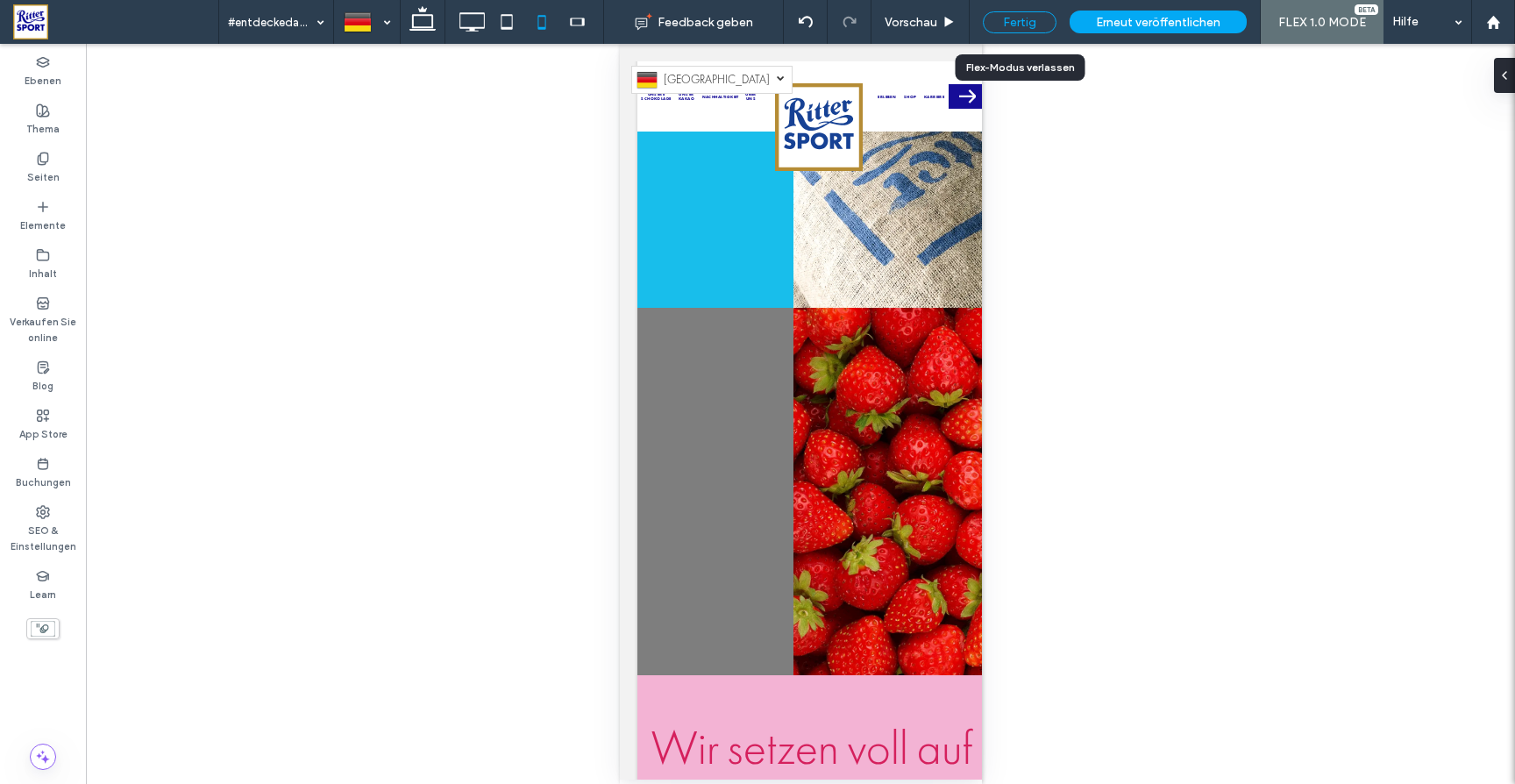
click at [1029, 22] on div "Fertig" at bounding box center [1019, 22] width 74 height 22
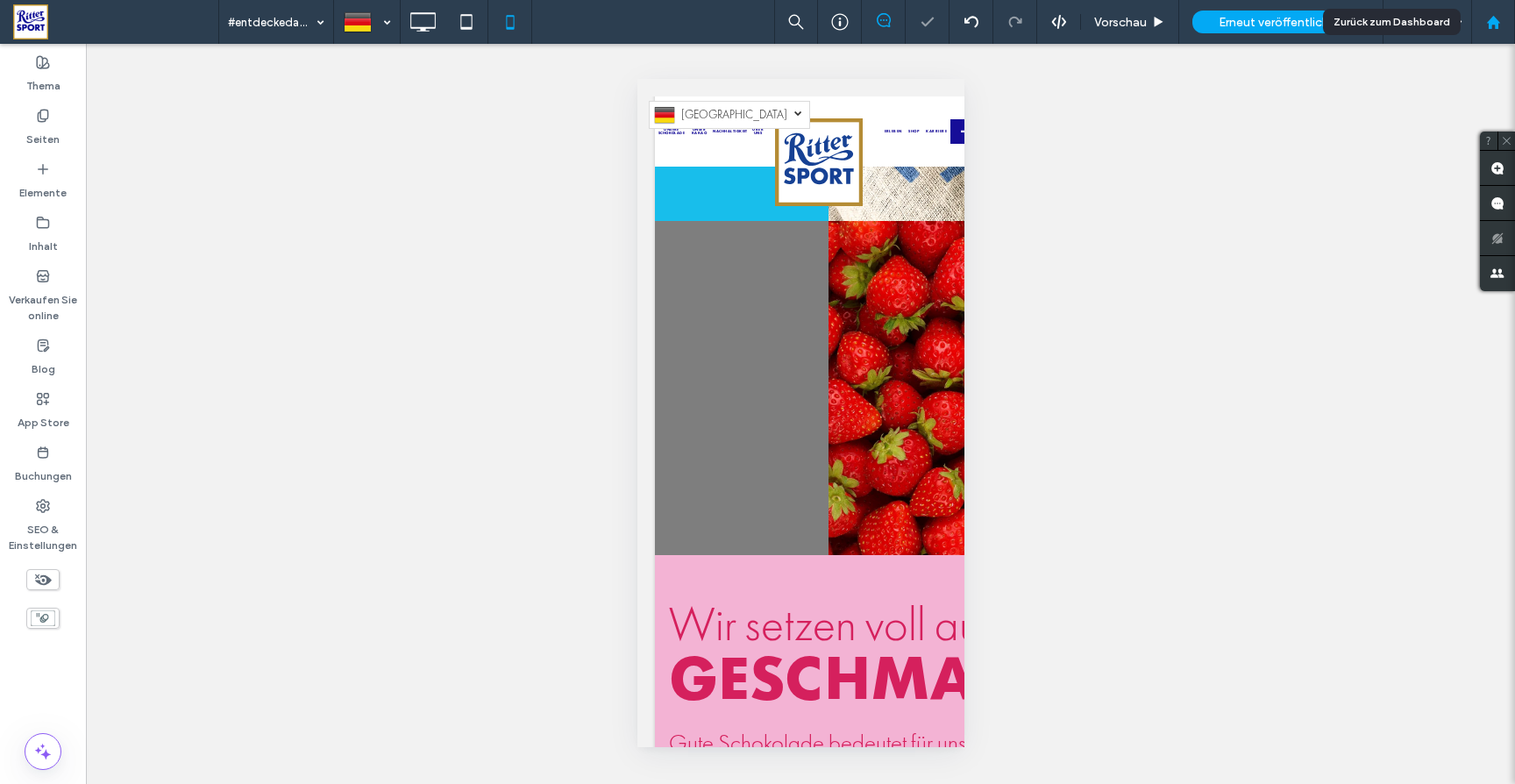
click at [1492, 23] on use at bounding box center [1492, 22] width 13 height 13
